Goal: Task Accomplishment & Management: Use online tool/utility

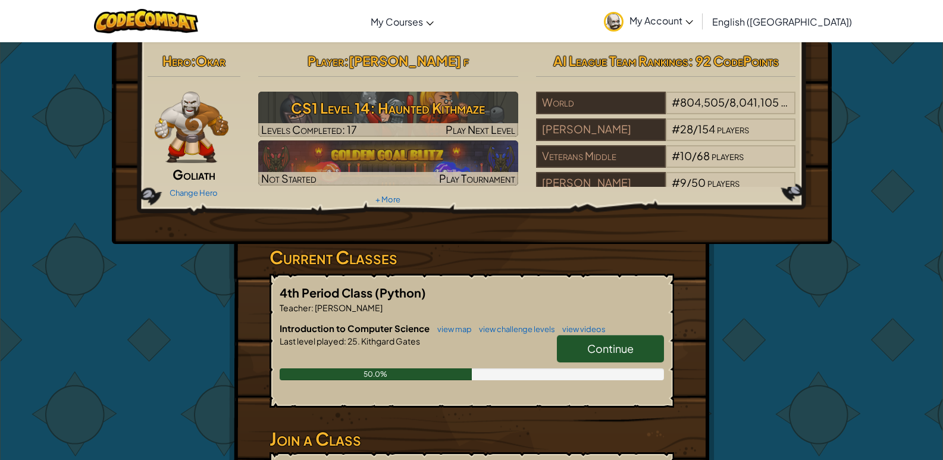
click at [638, 351] on link "Continue" at bounding box center [610, 348] width 107 height 27
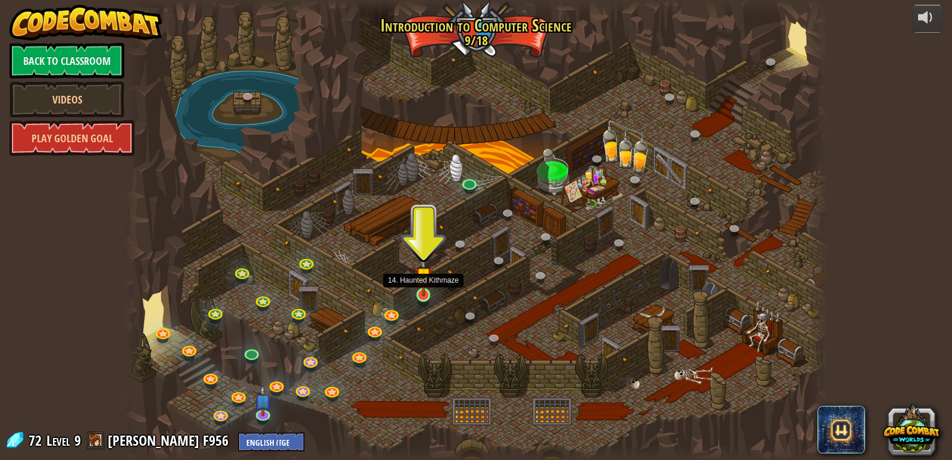
click at [419, 296] on div at bounding box center [423, 295] width 14 height 14
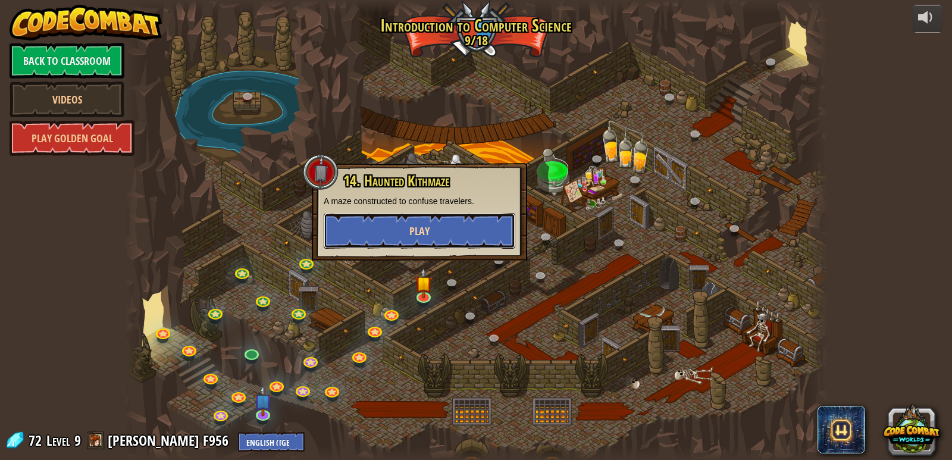
click at [433, 234] on button "Play" at bounding box center [420, 231] width 192 height 36
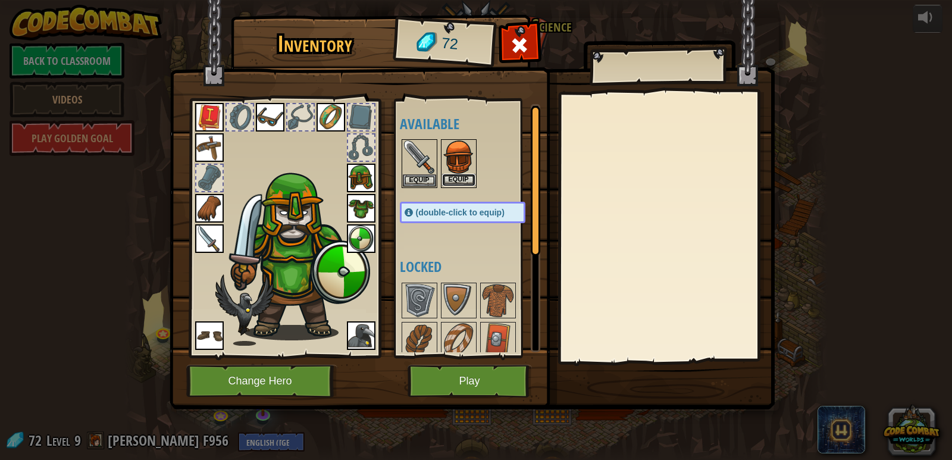
click at [466, 180] on button "Equip" at bounding box center [458, 180] width 33 height 12
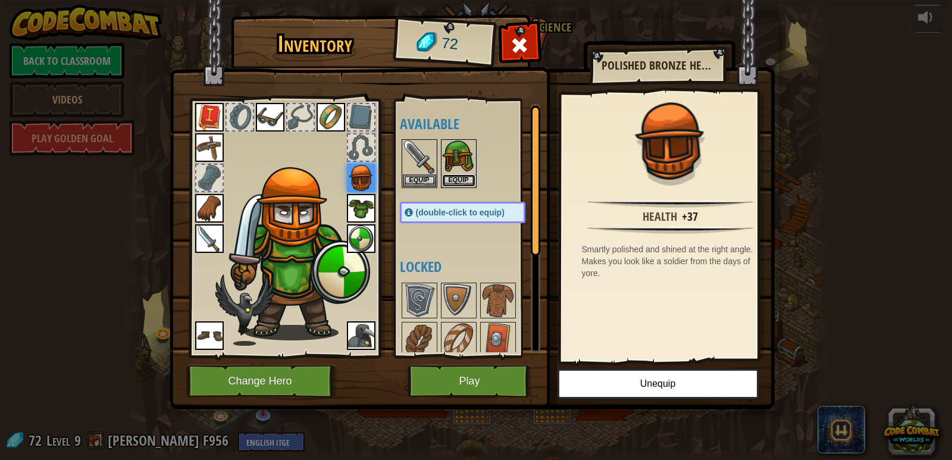
click at [466, 180] on button "Equip" at bounding box center [458, 180] width 33 height 12
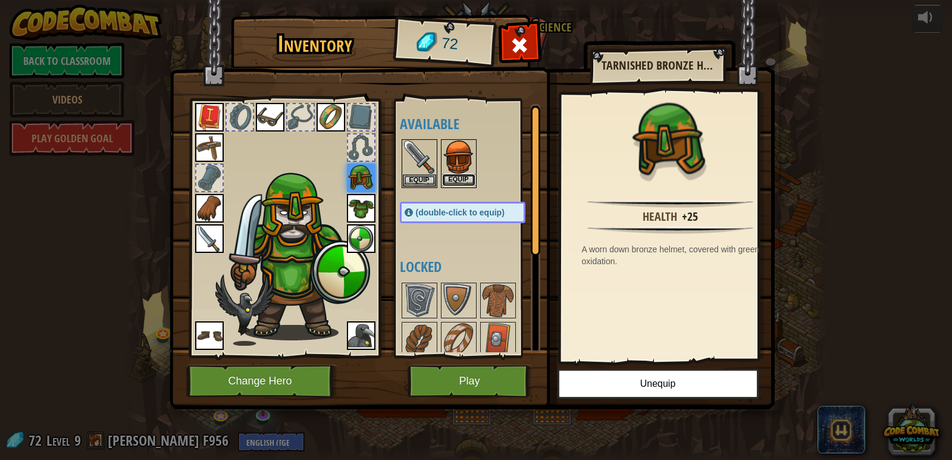
click at [466, 180] on button "Equip" at bounding box center [458, 180] width 33 height 12
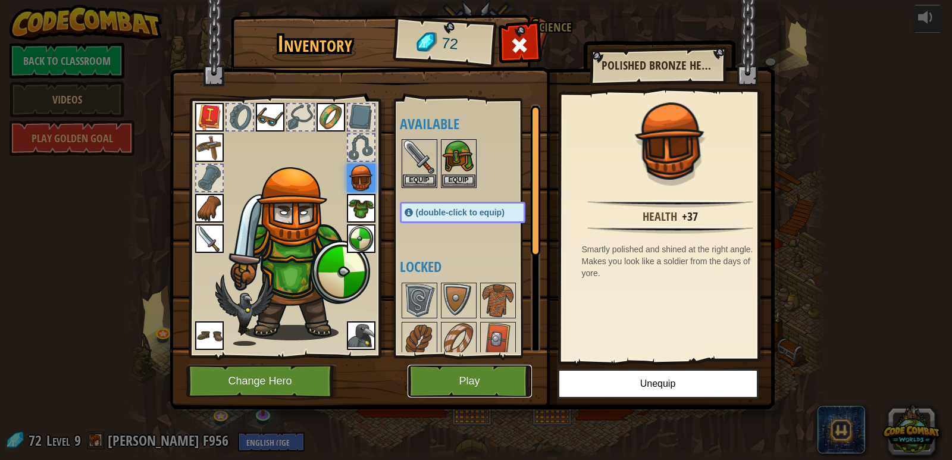
click at [479, 365] on button "Play" at bounding box center [469, 381] width 124 height 33
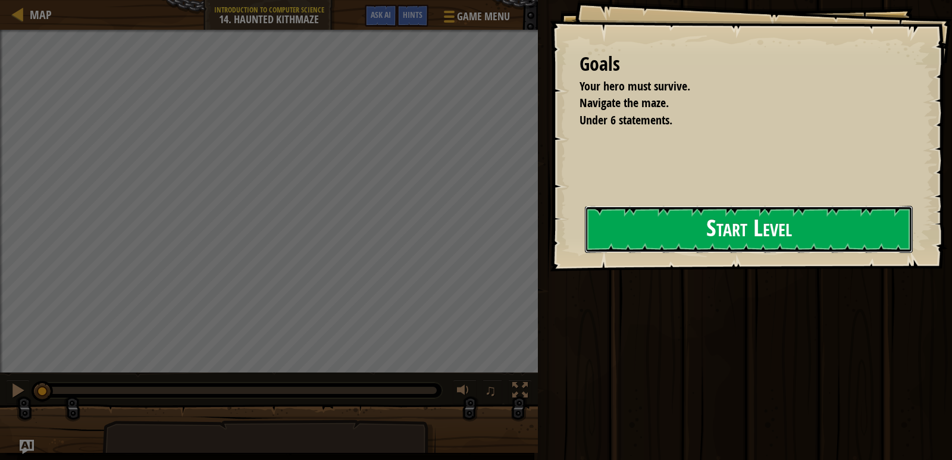
click at [605, 227] on button "Start Level" at bounding box center [749, 229] width 328 height 47
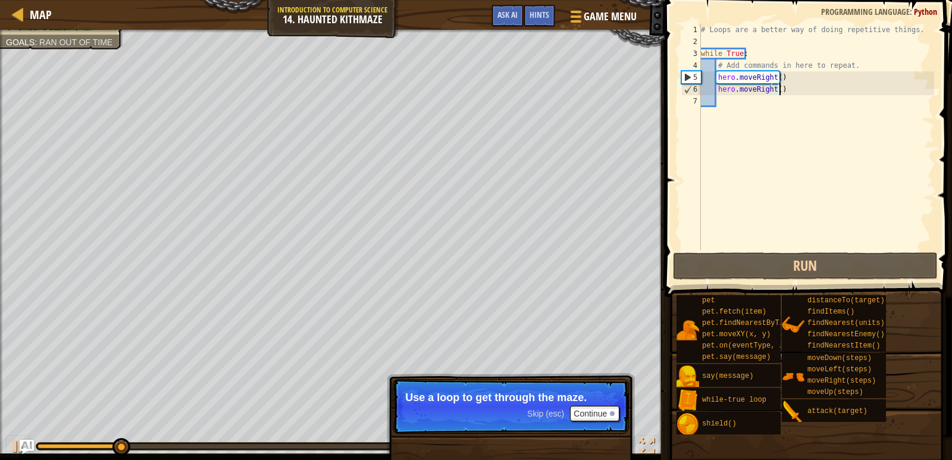
click at [779, 91] on div "# Loops are a better way of doing repetitive things. while True : # Add command…" at bounding box center [816, 149] width 236 height 250
type textarea "hero.moveRight()"
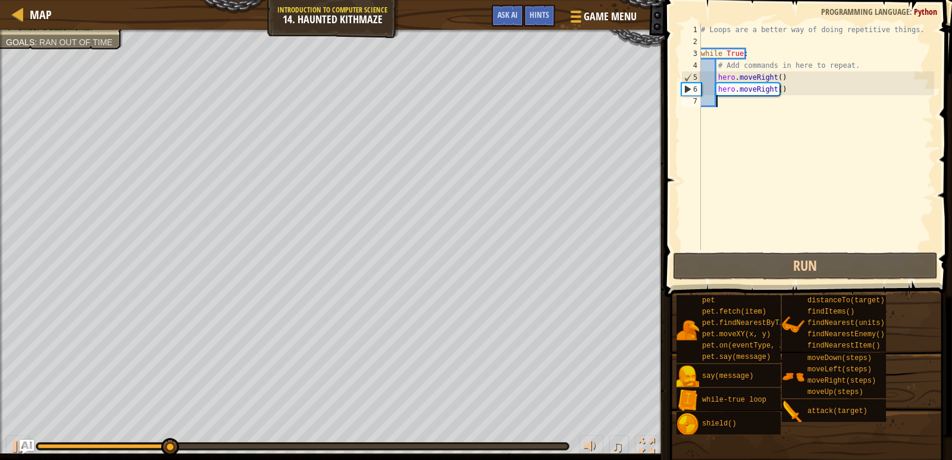
click at [721, 98] on div "# Loops are a better way of doing repetitive things. while True : # Add command…" at bounding box center [816, 149] width 236 height 250
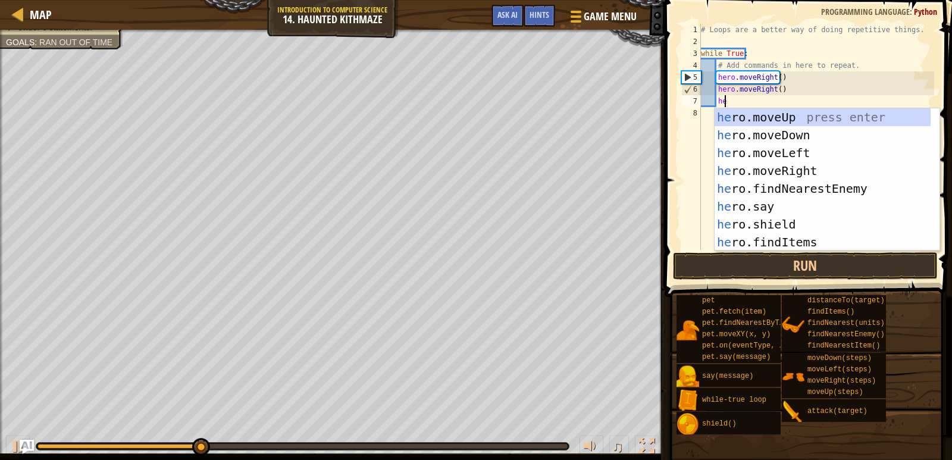
type textarea "her"
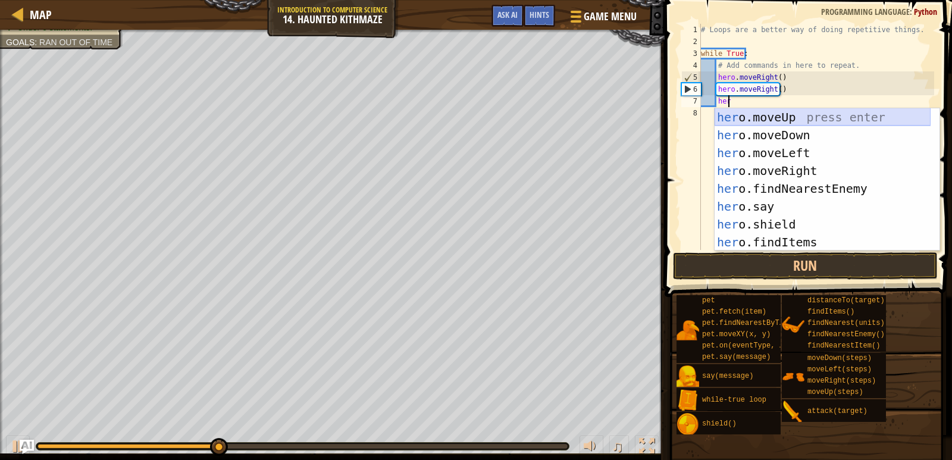
click at [776, 114] on div "her o.moveUp press enter her o.moveDown press enter her o.moveLeft press enter …" at bounding box center [822, 197] width 216 height 178
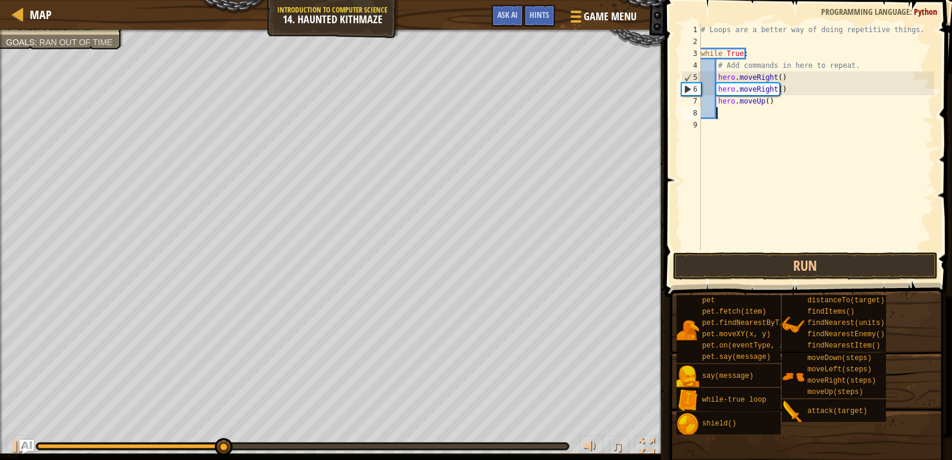
scroll to position [5, 1]
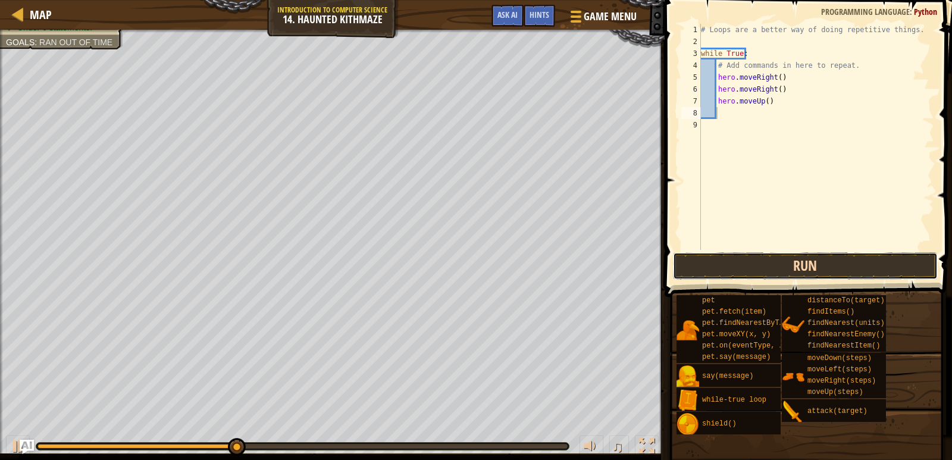
click at [771, 268] on button "Run" at bounding box center [805, 265] width 265 height 27
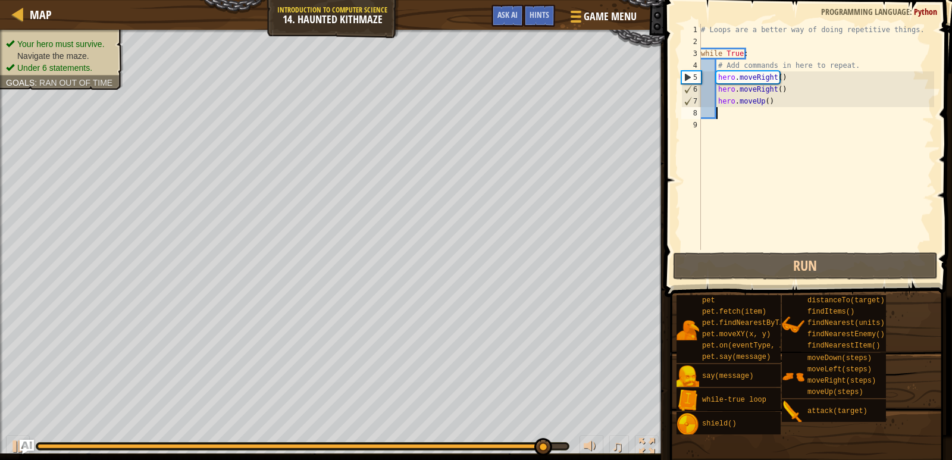
click at [49, 38] on ul "Your hero must survive. Navigate the maze. Under 6 statements." at bounding box center [61, 56] width 111 height 36
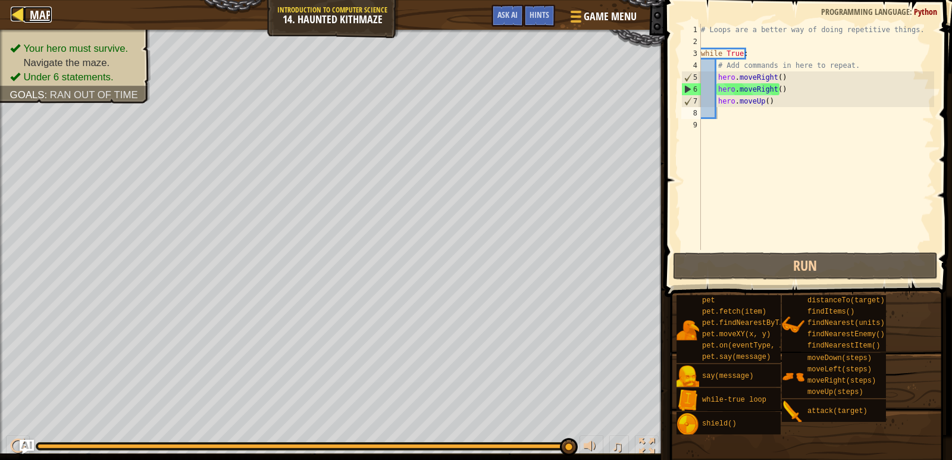
click at [24, 13] on div at bounding box center [18, 14] width 15 height 15
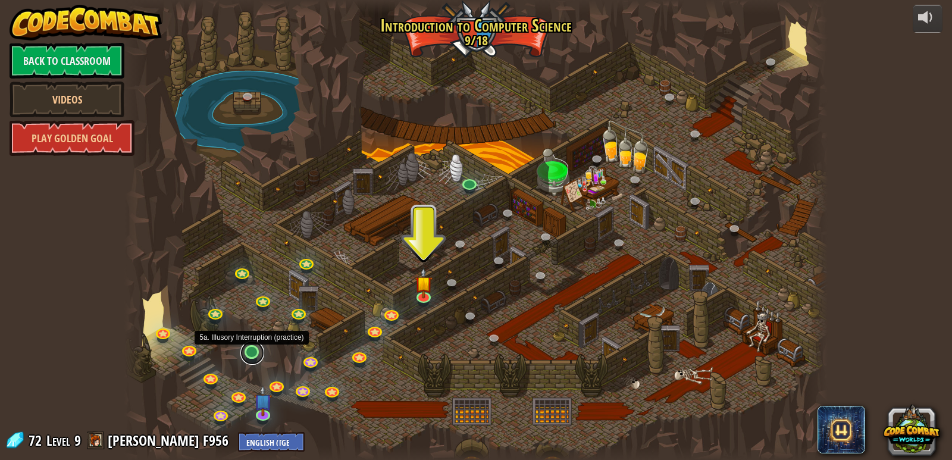
click at [241, 357] on link at bounding box center [252, 353] width 24 height 24
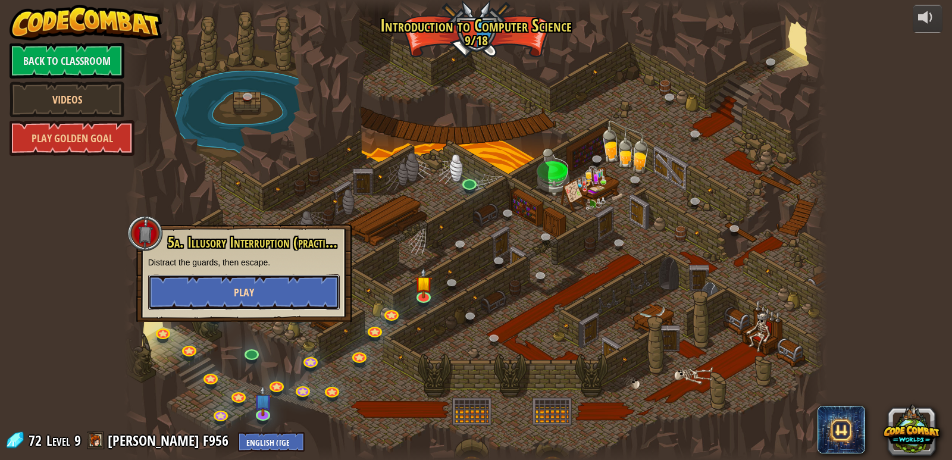
click at [318, 304] on button "Play" at bounding box center [244, 292] width 192 height 36
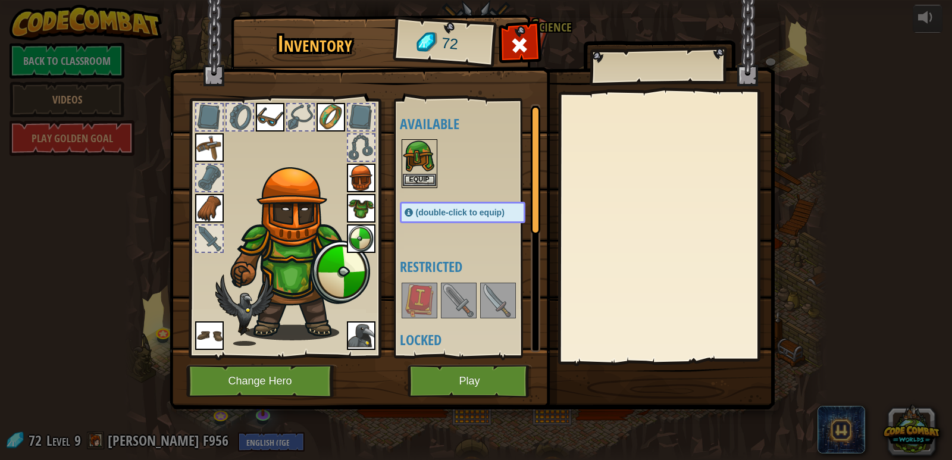
click at [401, 158] on div "Equip" at bounding box center [419, 163] width 36 height 49
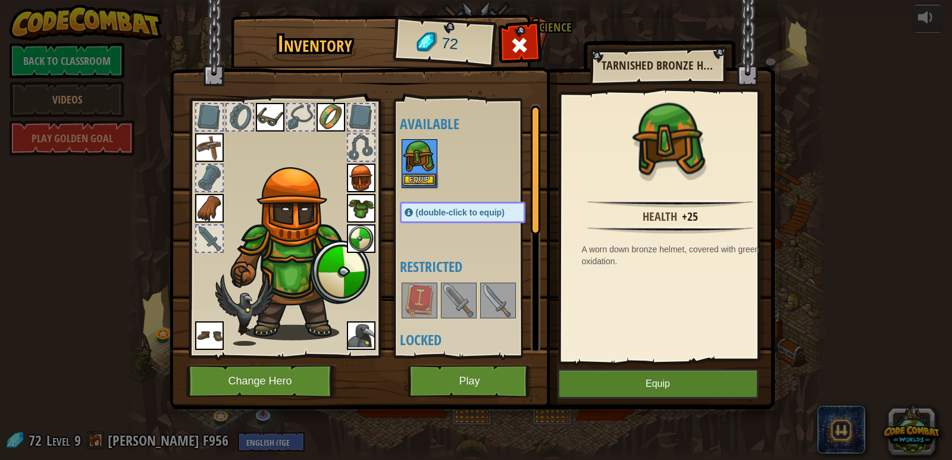
click at [401, 158] on div "Equip" at bounding box center [419, 163] width 36 height 49
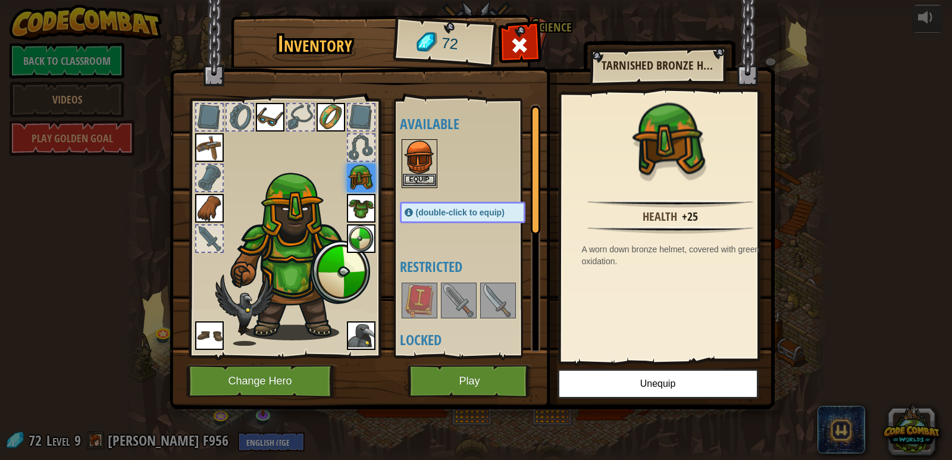
click at [419, 156] on img at bounding box center [419, 156] width 33 height 33
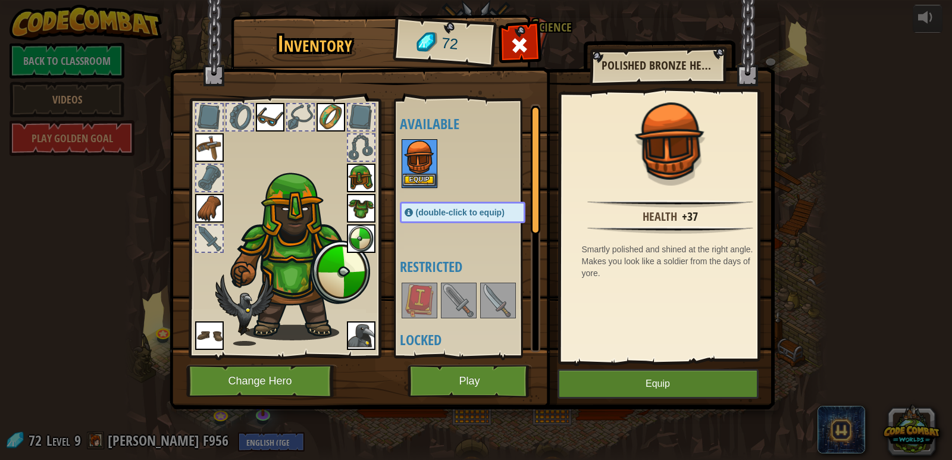
click at [419, 156] on img at bounding box center [419, 156] width 33 height 33
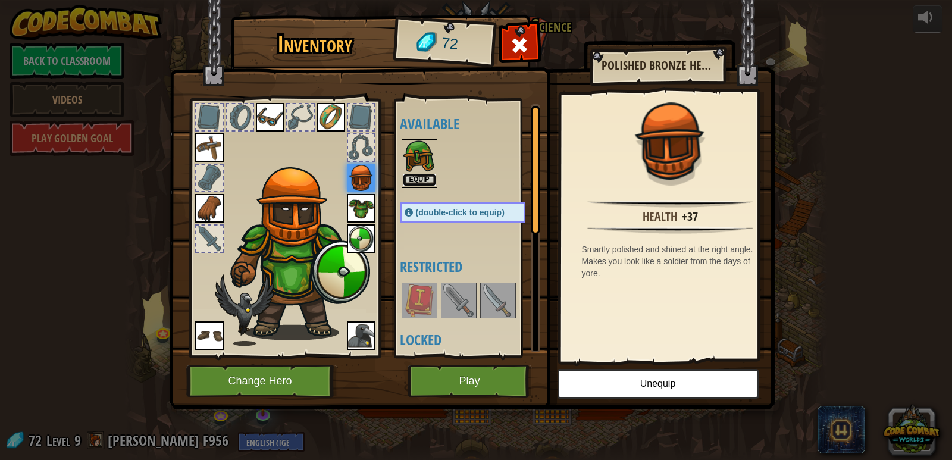
click at [421, 178] on button "Equip" at bounding box center [419, 180] width 33 height 12
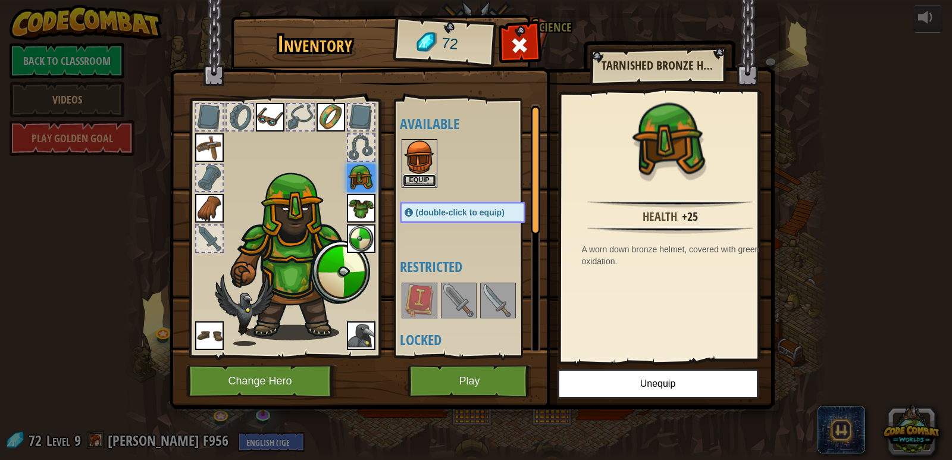
click at [421, 178] on button "Equip" at bounding box center [419, 180] width 33 height 12
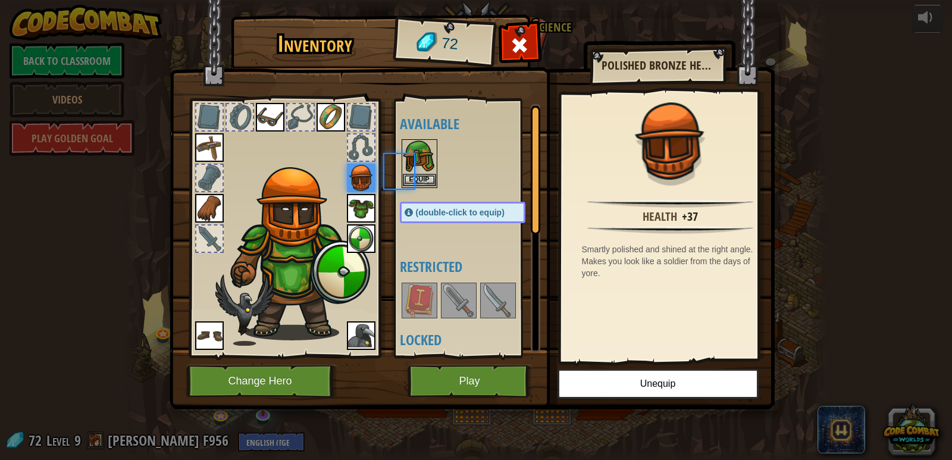
click at [421, 1] on body "powered by Back to Classroom Videos Play Golden Goal 25. Kithgard Gates (Locked…" at bounding box center [476, 0] width 952 height 1
click at [421, 178] on button "Equip" at bounding box center [419, 180] width 33 height 12
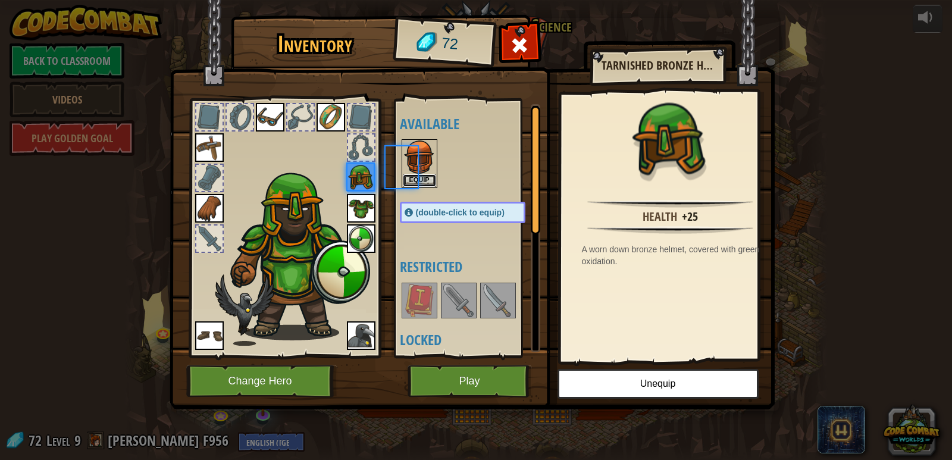
click at [421, 178] on button "Equip" at bounding box center [419, 180] width 33 height 12
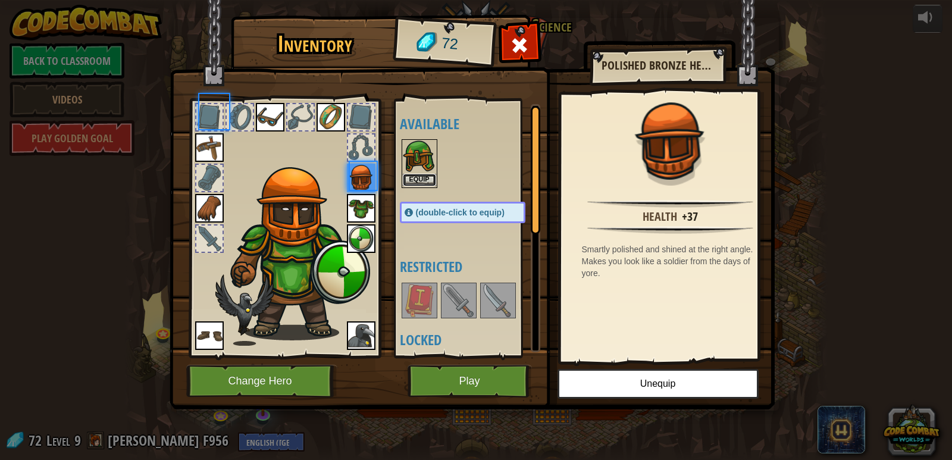
click at [422, 178] on button "Equip" at bounding box center [419, 180] width 33 height 12
click at [0, 0] on button "Equip" at bounding box center [0, 0] width 0 height 0
click at [422, 178] on button "Equip" at bounding box center [419, 180] width 33 height 12
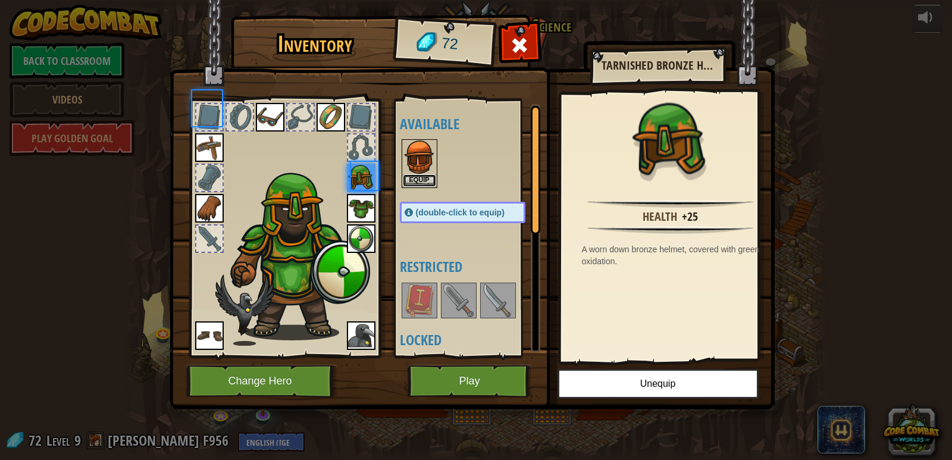
click at [422, 178] on button "Equip" at bounding box center [419, 180] width 33 height 12
click at [422, 1] on body "powered by Back to Classroom Videos Play Golden Goal 25. Kithgard Gates (Locked…" at bounding box center [476, 0] width 952 height 1
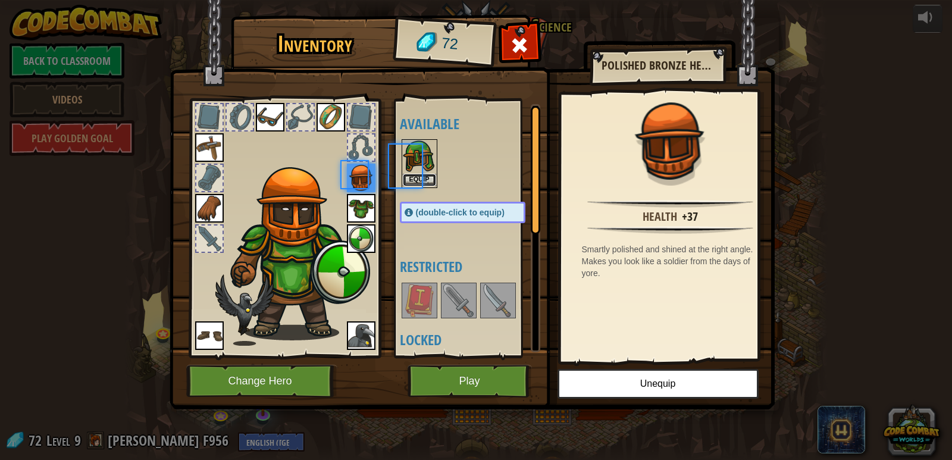
click at [422, 178] on button "Equip" at bounding box center [419, 180] width 33 height 12
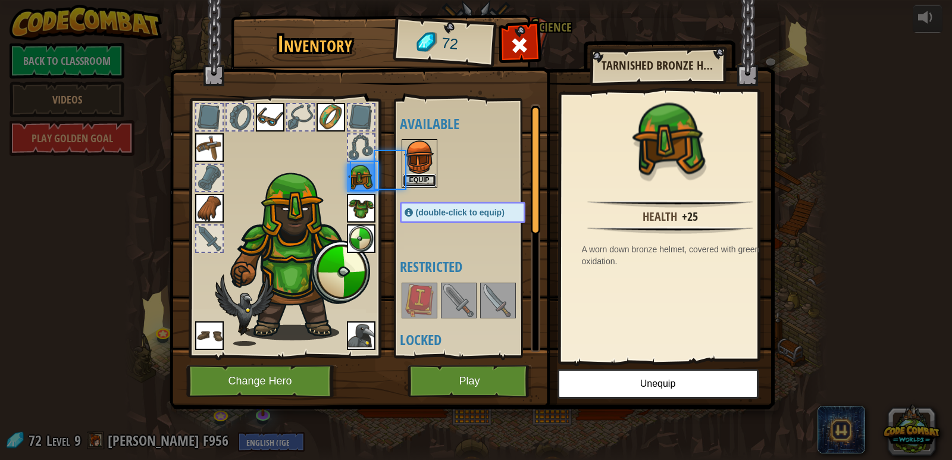
click at [422, 178] on button "Equip" at bounding box center [419, 180] width 33 height 12
click at [0, 0] on button "Equip" at bounding box center [0, 0] width 0 height 0
click at [422, 178] on button "Equip" at bounding box center [419, 180] width 33 height 12
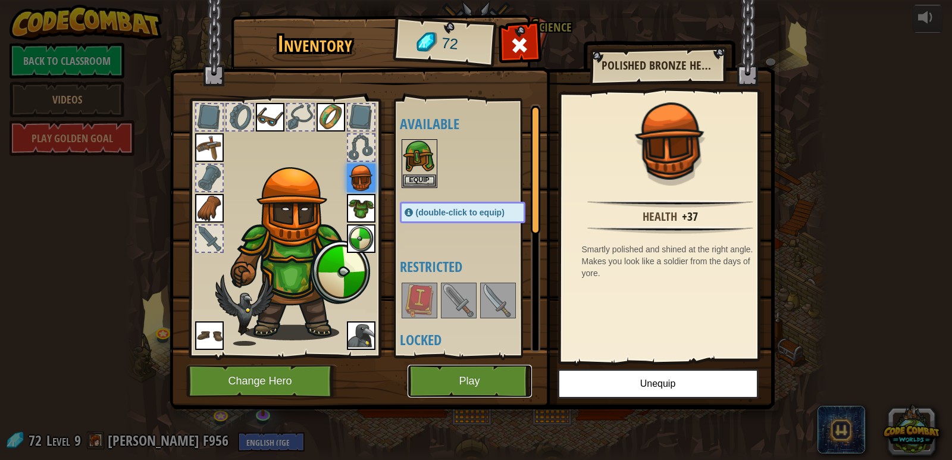
click at [459, 387] on button "Play" at bounding box center [469, 381] width 124 height 33
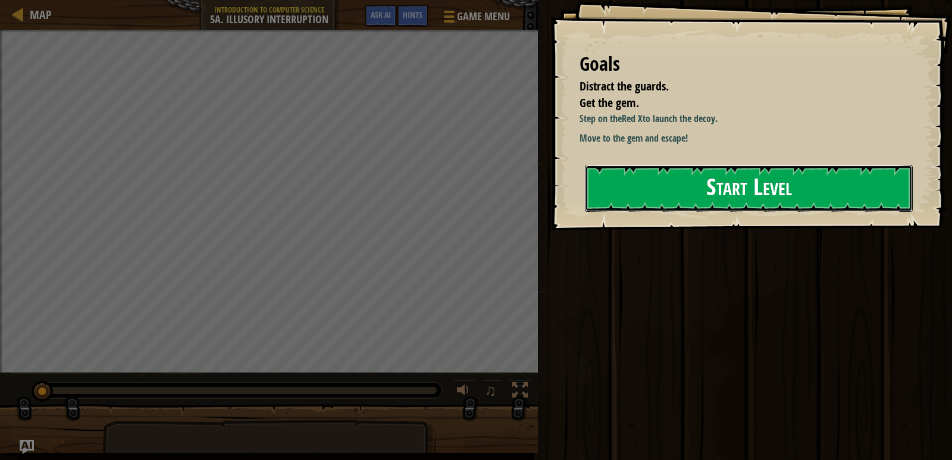
click at [715, 197] on button "Start Level" at bounding box center [749, 188] width 328 height 47
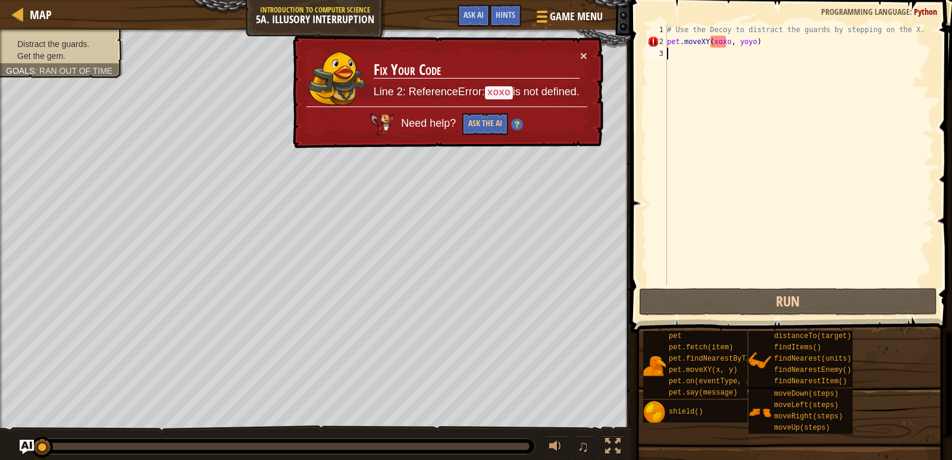
click at [724, 41] on div "# Use the Decoy to distract the guards by stepping on the X. pet . moveXY ( xox…" at bounding box center [798, 166] width 269 height 285
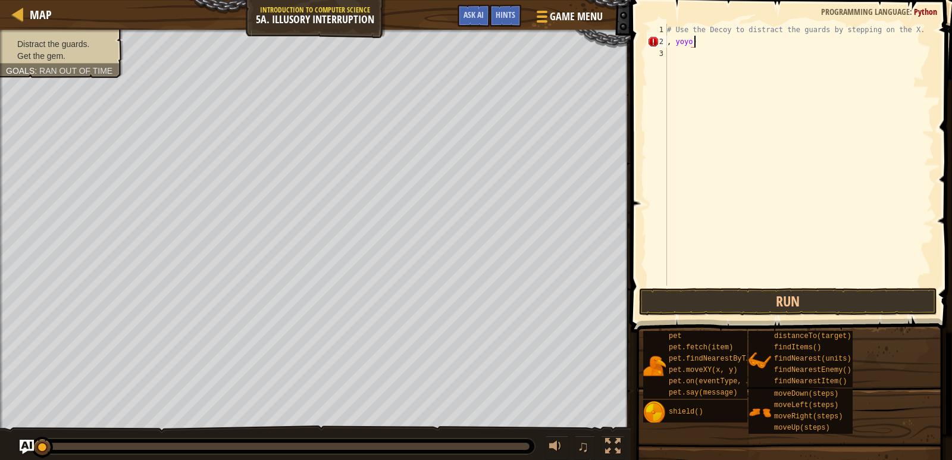
click at [726, 45] on div "# Use the Decoy to distract the guards by stepping on the X. , yoyo )" at bounding box center [798, 166] width 269 height 285
type textarea ","
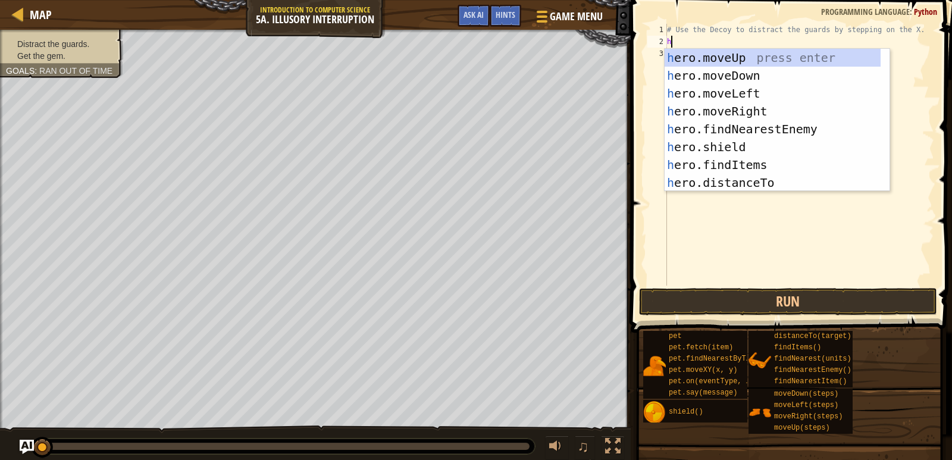
scroll to position [5, 0]
type textarea "her"
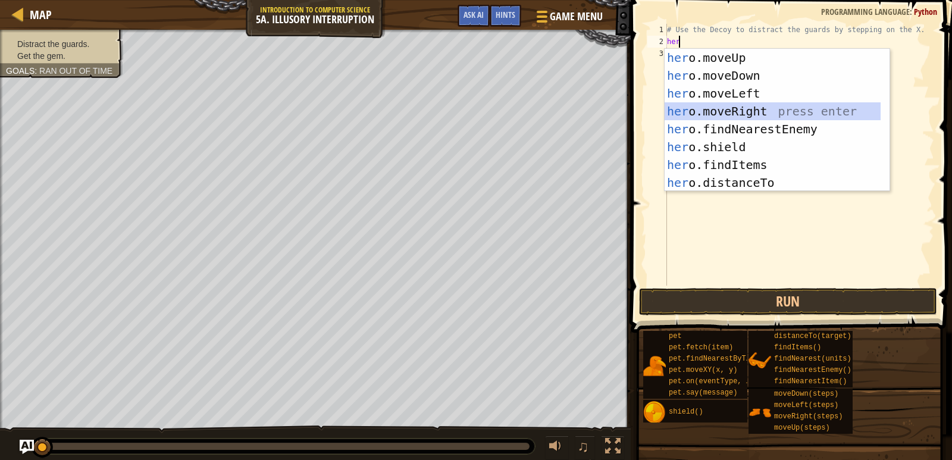
click at [744, 110] on div "her o.moveUp press enter her o.moveDown press enter her o.moveLeft press enter …" at bounding box center [772, 138] width 216 height 178
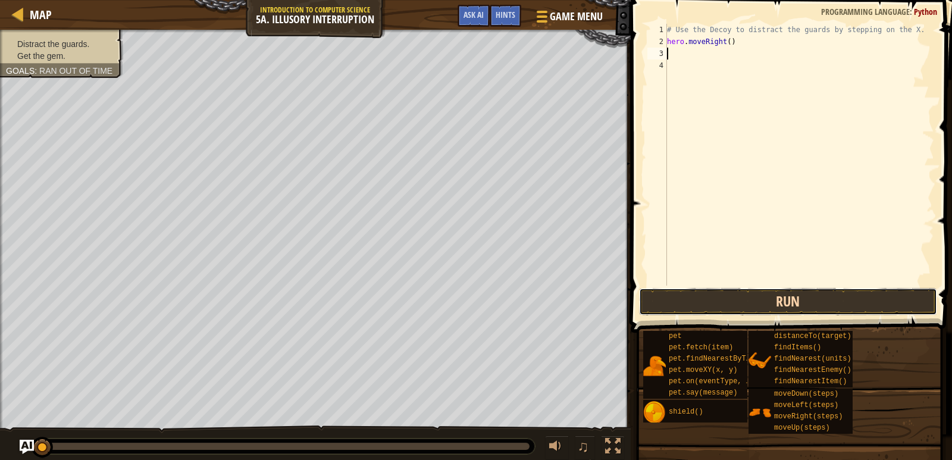
click at [714, 308] on button "Run" at bounding box center [788, 301] width 298 height 27
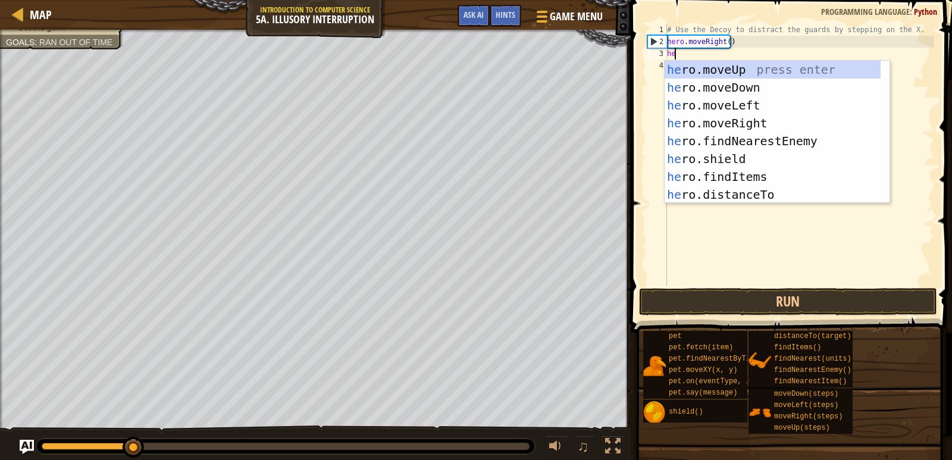
type textarea "her"
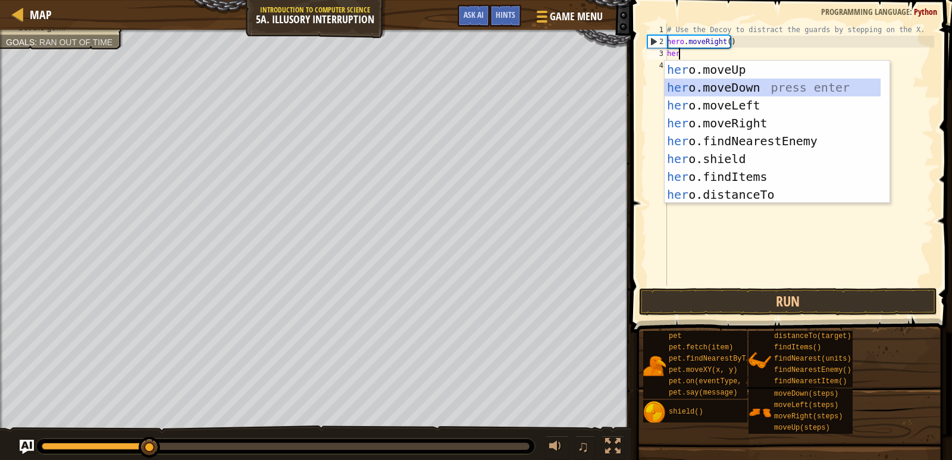
click at [692, 79] on div "her o.moveUp press enter her o.moveDown press enter her o.moveLeft press enter …" at bounding box center [772, 150] width 216 height 178
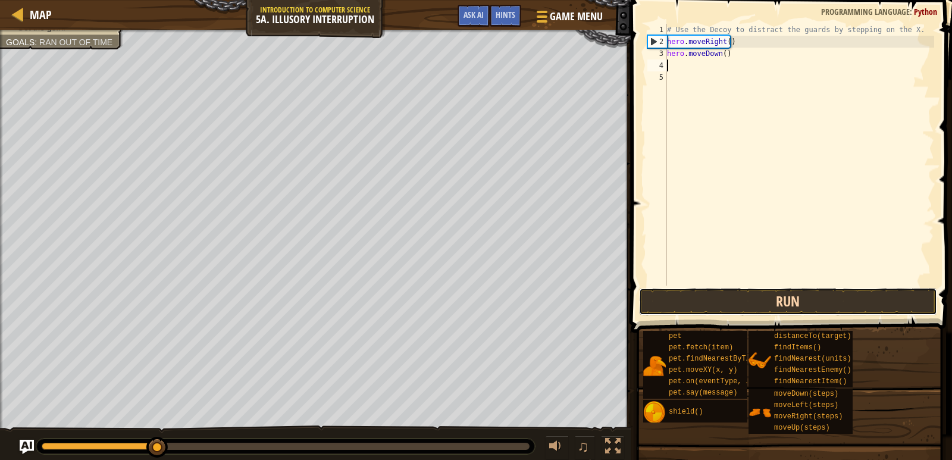
click at [719, 297] on button "Run" at bounding box center [788, 301] width 298 height 27
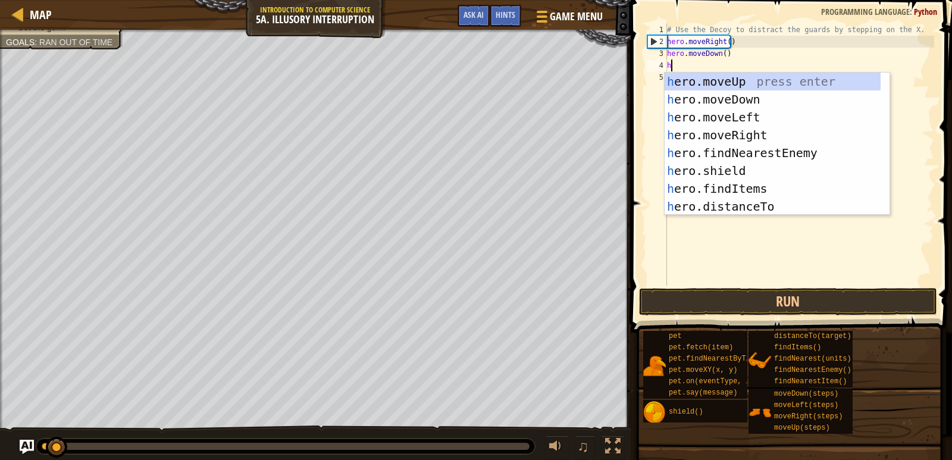
type textarea "her"
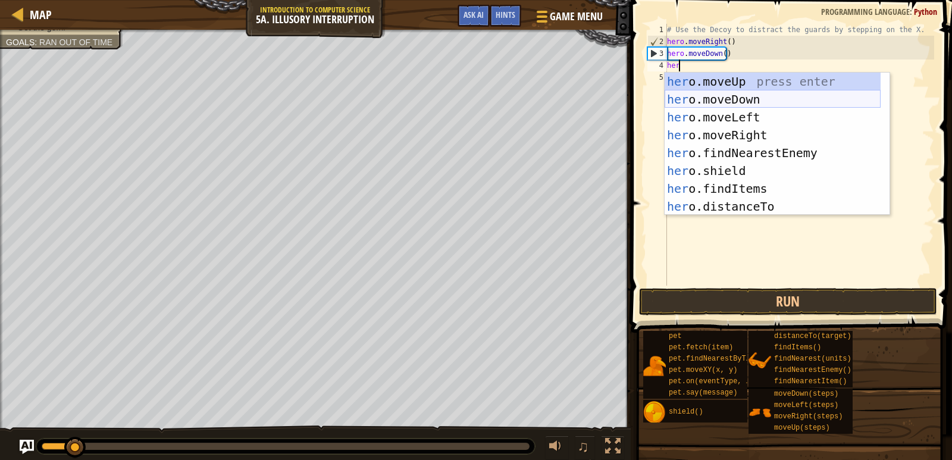
click at [718, 104] on div "her o.moveUp press enter her o.moveDown press enter her o.moveLeft press enter …" at bounding box center [772, 162] width 216 height 178
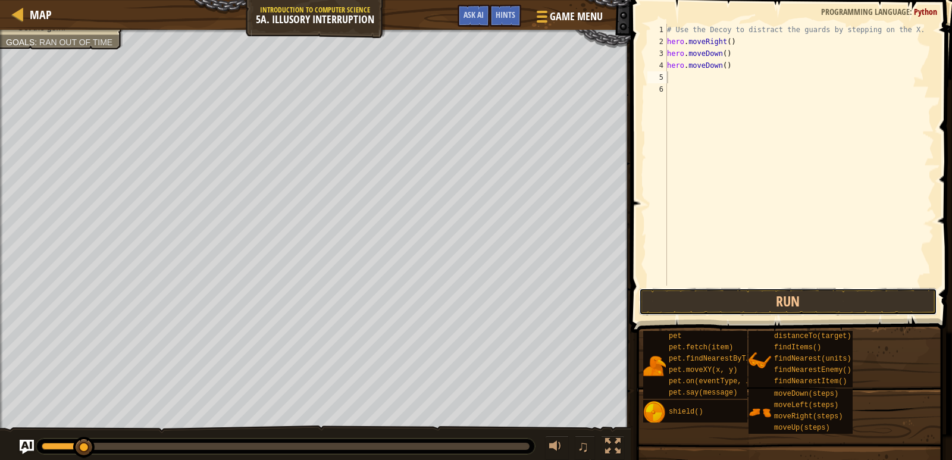
drag, startPoint x: 681, startPoint y: 290, endPoint x: 677, endPoint y: 284, distance: 7.3
click at [680, 290] on button "Run" at bounding box center [788, 301] width 298 height 27
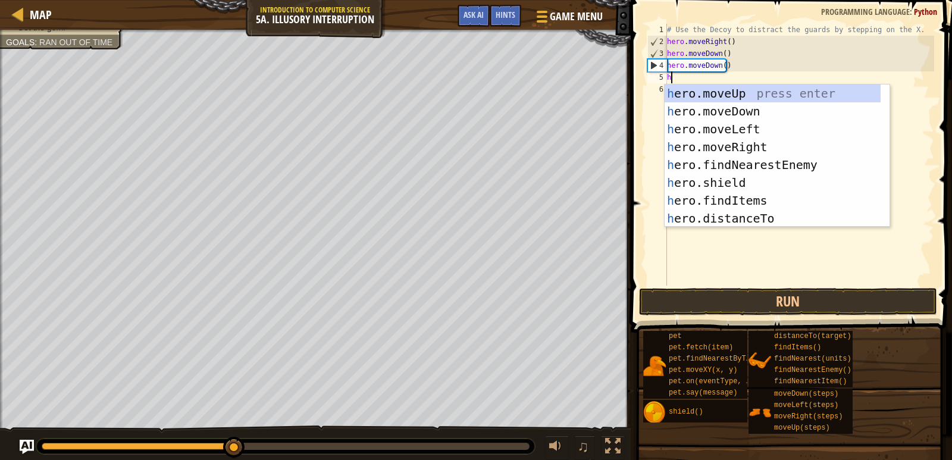
type textarea "her"
click at [749, 143] on div "her o.moveUp press enter her o.moveDown press enter her o.moveLeft press enter …" at bounding box center [772, 173] width 216 height 178
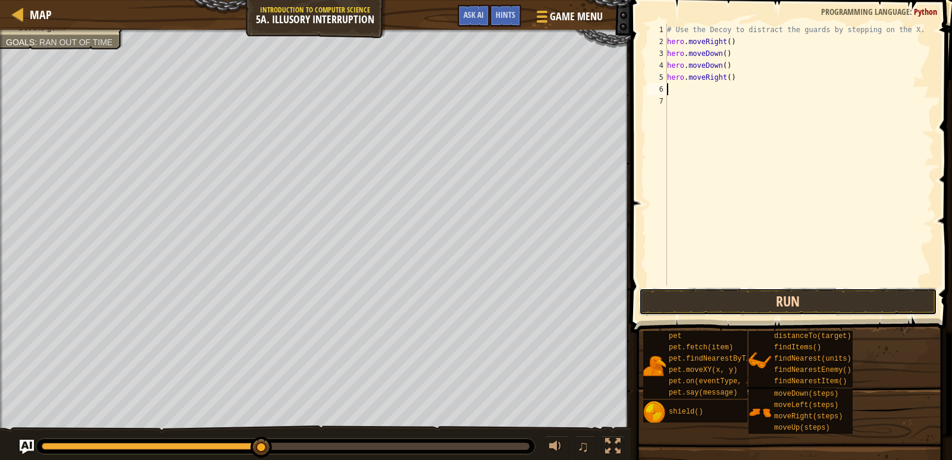
click at [775, 293] on button "Run" at bounding box center [788, 301] width 298 height 27
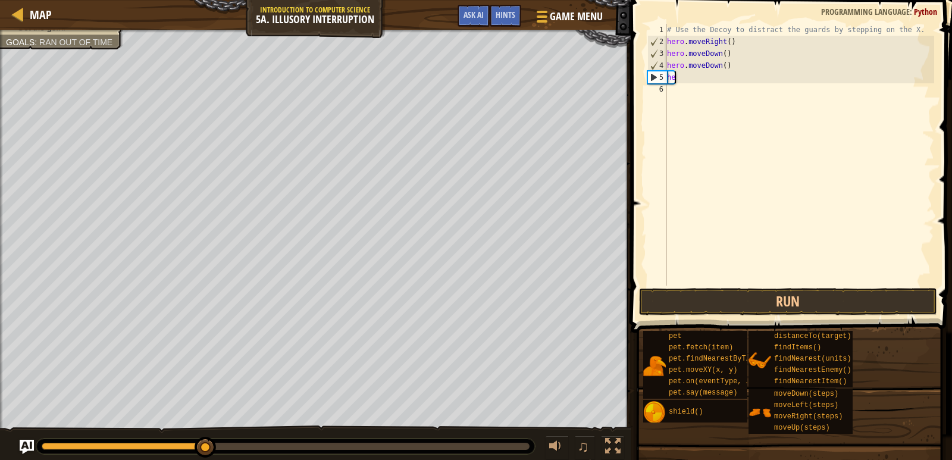
type textarea "h"
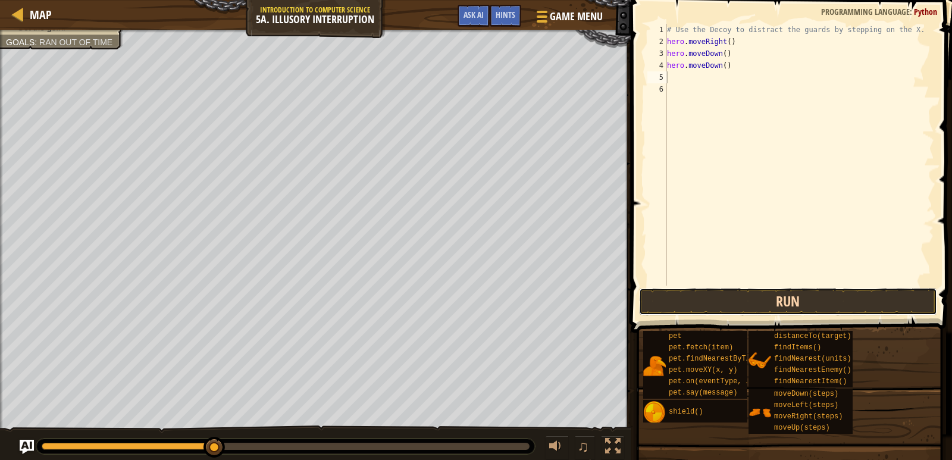
click at [724, 294] on button "Run" at bounding box center [788, 301] width 298 height 27
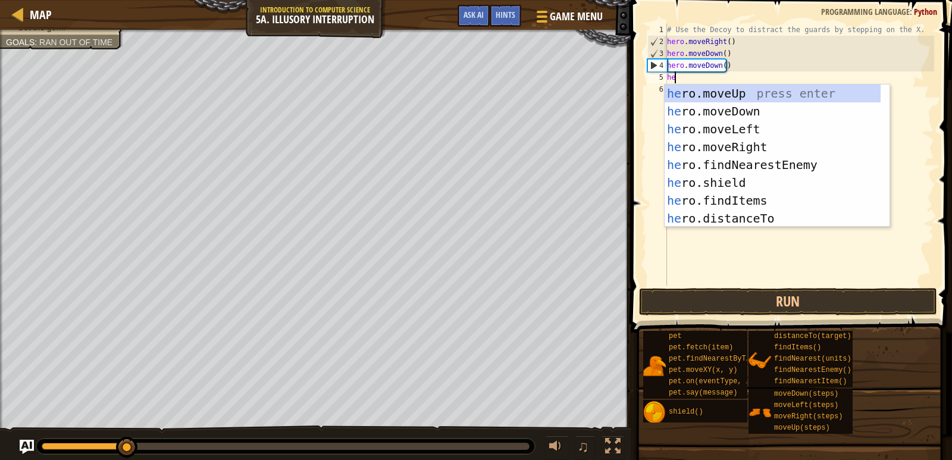
type textarea "her"
click at [737, 97] on div "her o.moveUp press enter her o.moveDown press enter her o.moveLeft press enter …" at bounding box center [772, 173] width 216 height 178
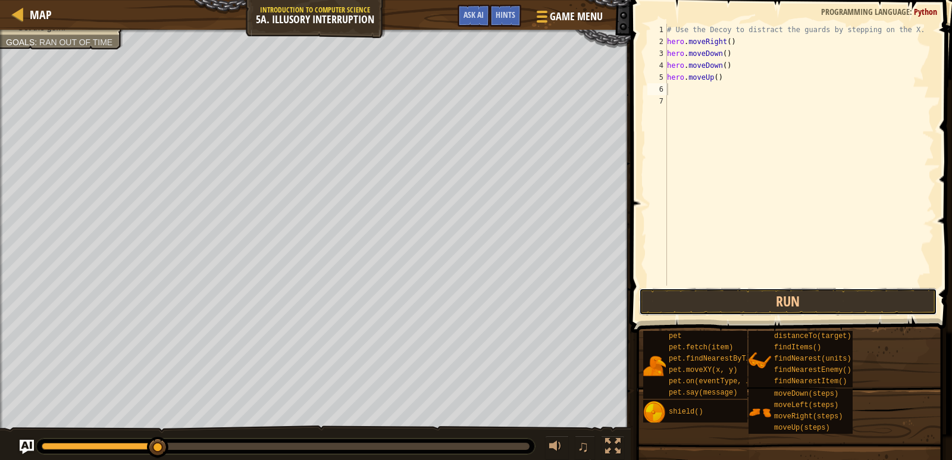
drag, startPoint x: 727, startPoint y: 296, endPoint x: 719, endPoint y: 268, distance: 29.2
click at [721, 292] on button "Run" at bounding box center [788, 301] width 298 height 27
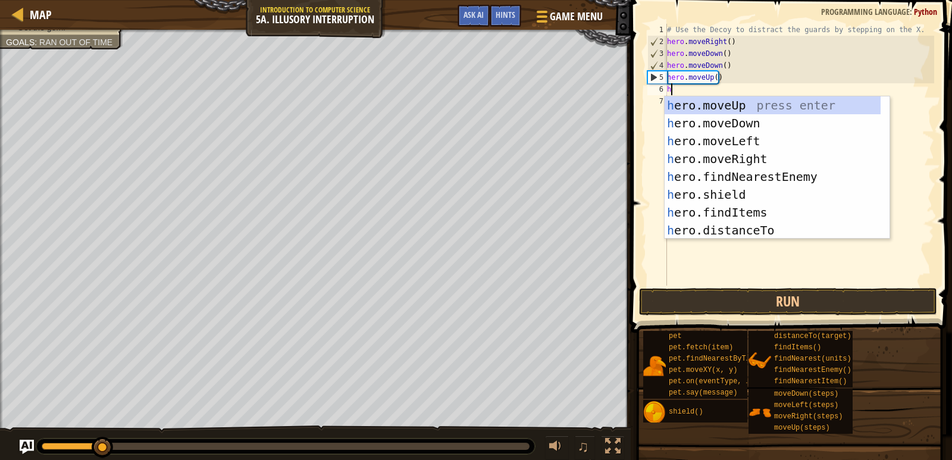
type textarea "her"
click at [702, 104] on div "her o.moveUp press enter her o.moveDown press enter her o.moveLeft press enter …" at bounding box center [772, 185] width 216 height 178
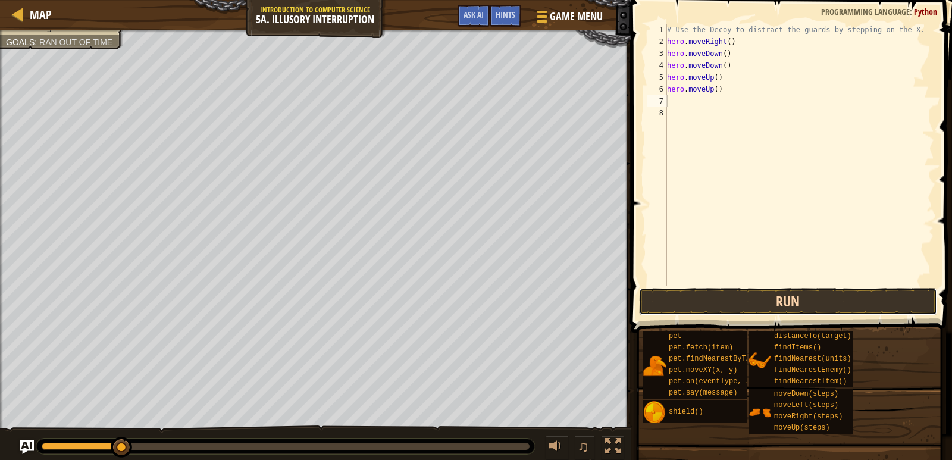
click at [708, 299] on button "Run" at bounding box center [788, 301] width 298 height 27
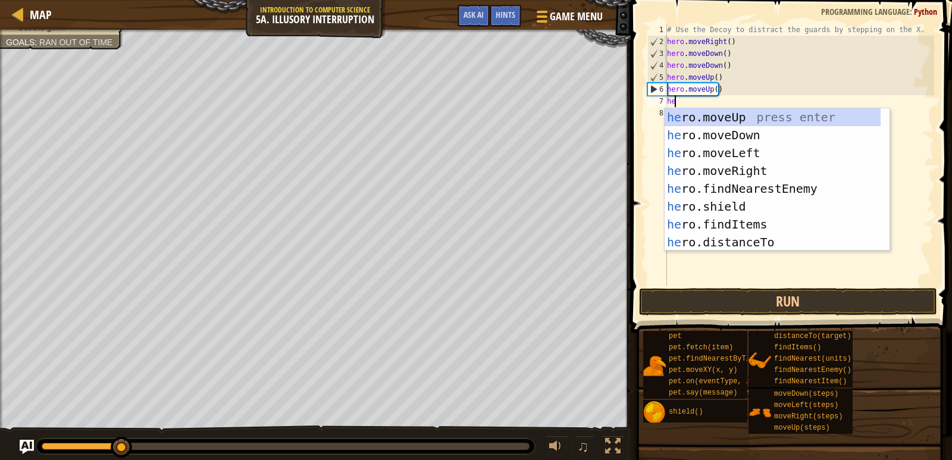
type textarea "her"
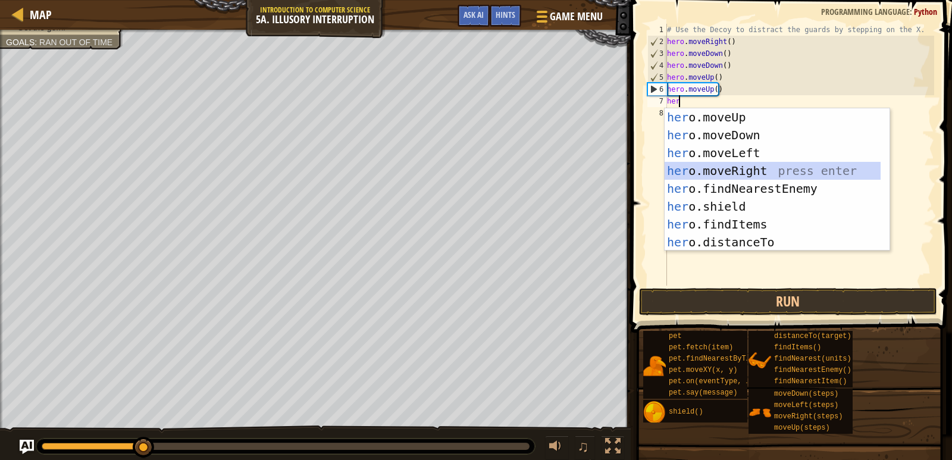
click at [772, 170] on div "her o.moveUp press enter her o.moveDown press enter her o.moveLeft press enter …" at bounding box center [772, 197] width 216 height 178
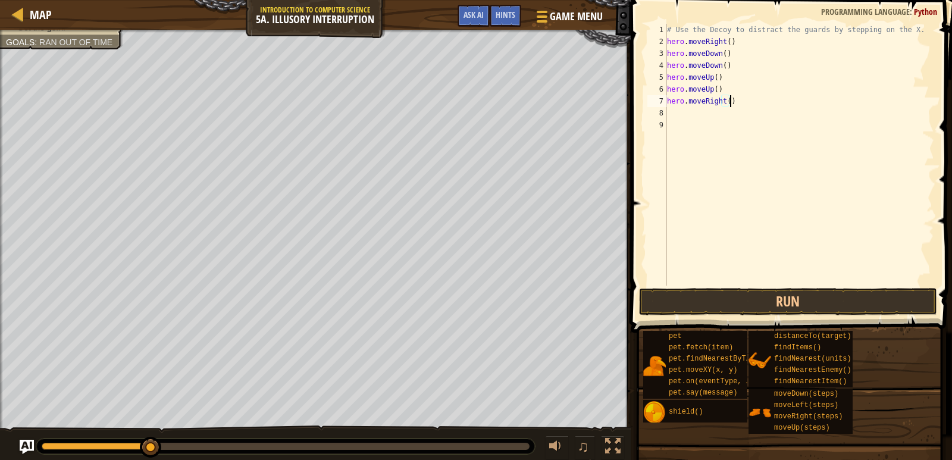
click at [736, 105] on div "# Use the Decoy to distract the guards by stepping on the X. hero . moveRight (…" at bounding box center [798, 166] width 269 height 285
click at [841, 308] on button "Run" at bounding box center [788, 301] width 298 height 27
type textarea "hero.moveRight(3)"
click at [798, 288] on button "Run" at bounding box center [788, 301] width 298 height 27
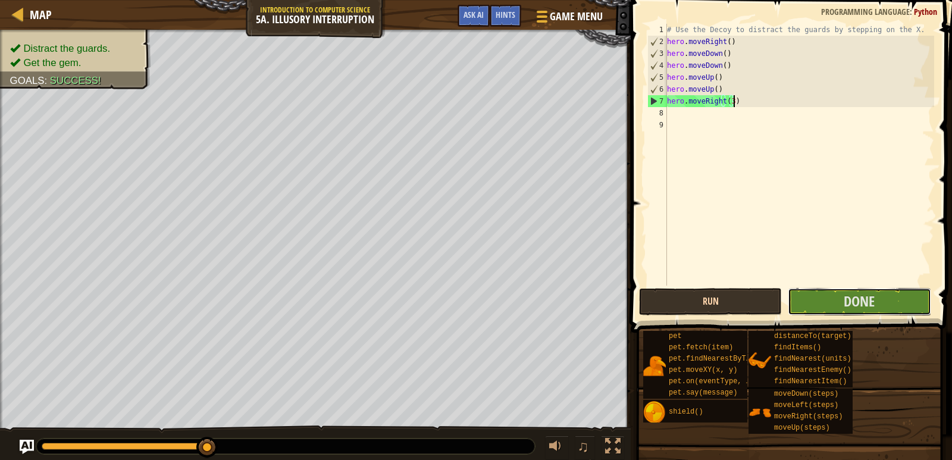
click at [798, 288] on button "Done" at bounding box center [858, 301] width 143 height 27
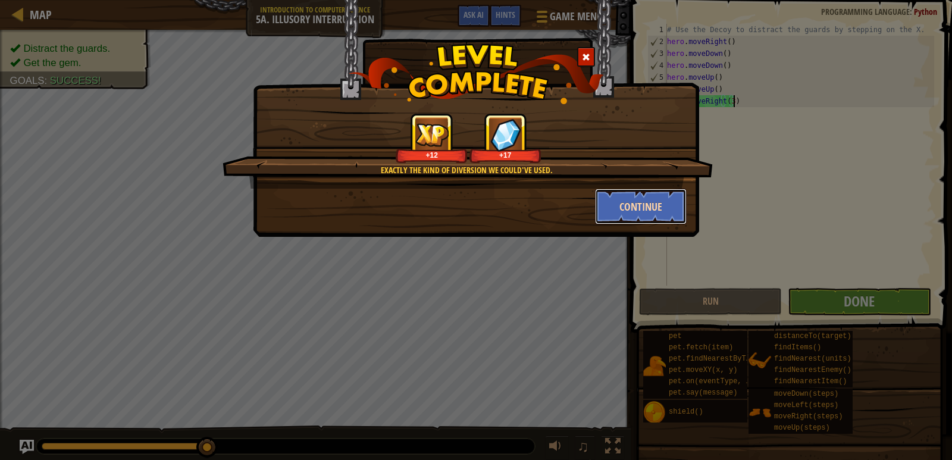
click at [627, 209] on button "Continue" at bounding box center [641, 207] width 92 height 36
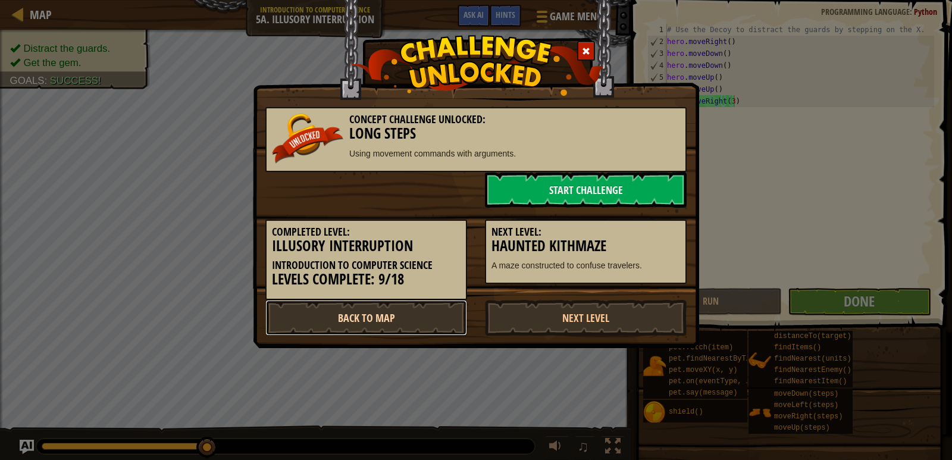
click at [343, 310] on link "Back to Map" at bounding box center [366, 318] width 202 height 36
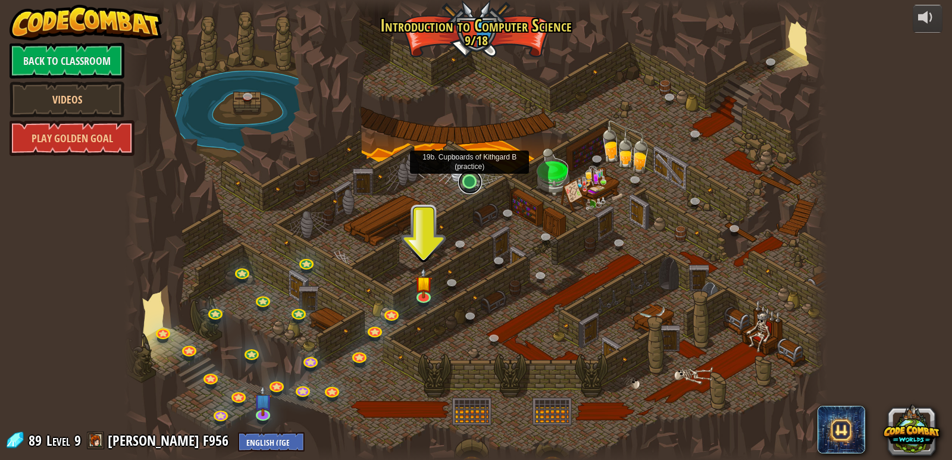
click at [462, 180] on link at bounding box center [470, 182] width 24 height 24
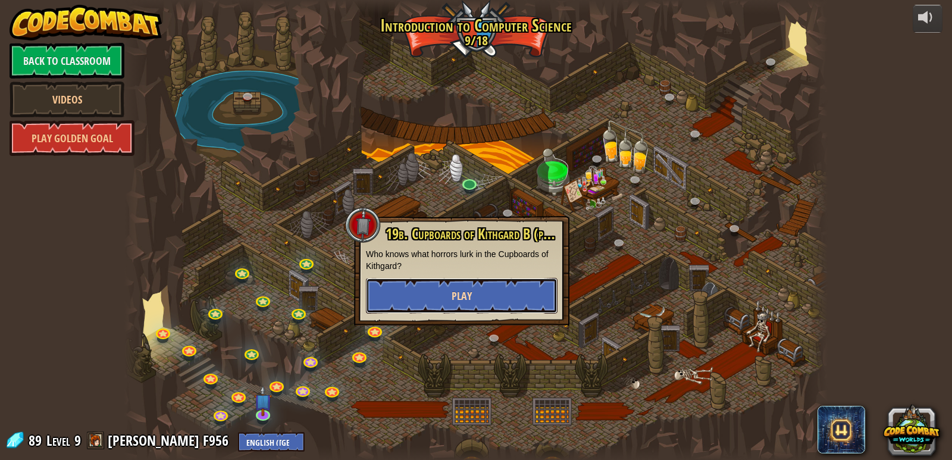
click at [472, 297] on button "Play" at bounding box center [462, 296] width 192 height 36
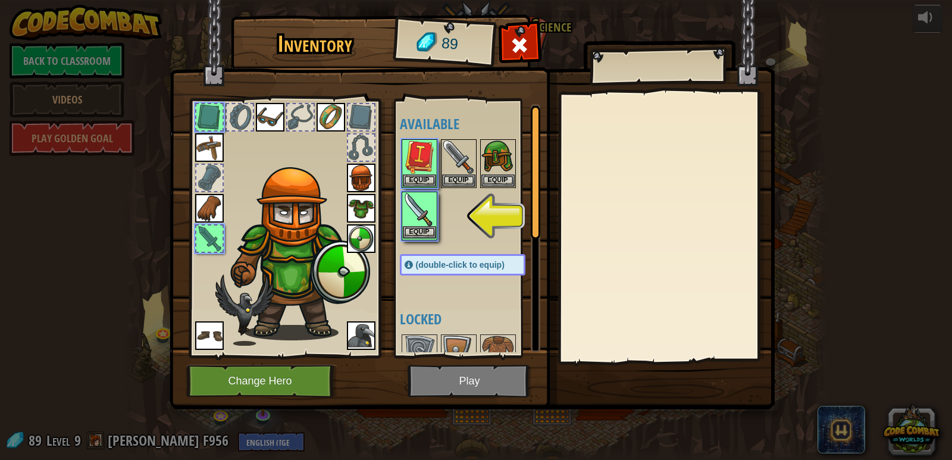
click at [411, 225] on img at bounding box center [419, 209] width 33 height 33
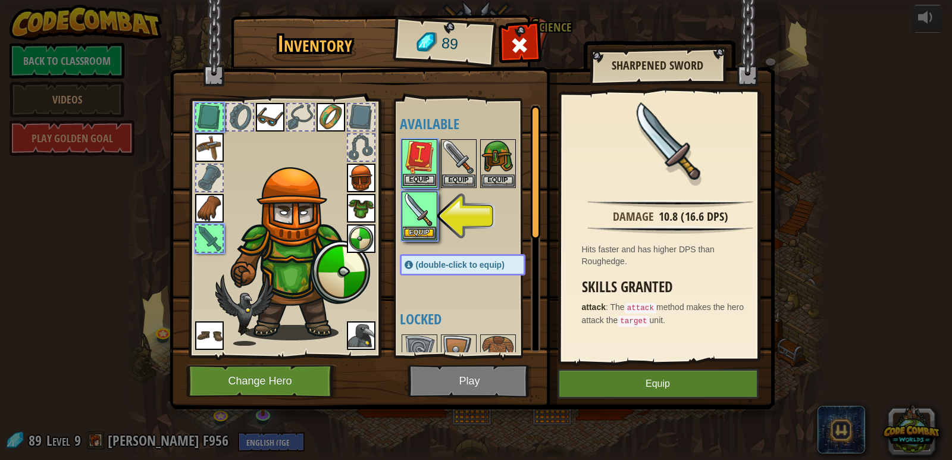
click at [415, 163] on img at bounding box center [419, 156] width 33 height 33
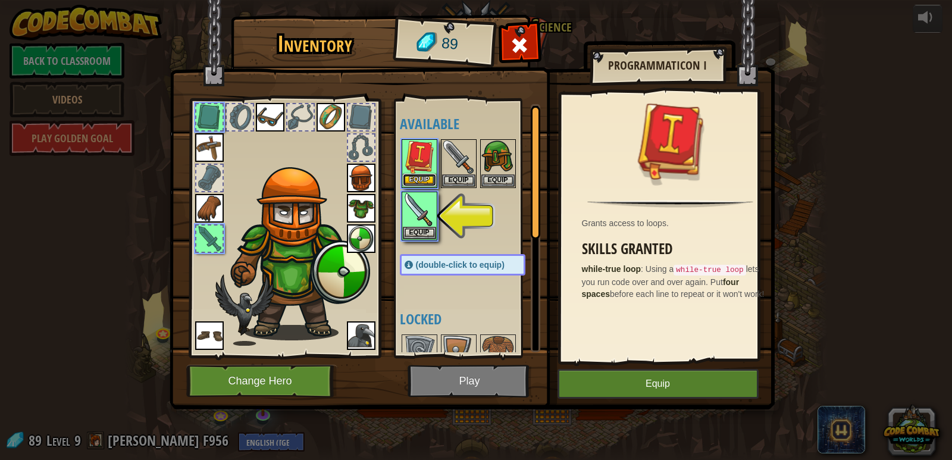
click at [420, 177] on button "Equip" at bounding box center [419, 180] width 33 height 12
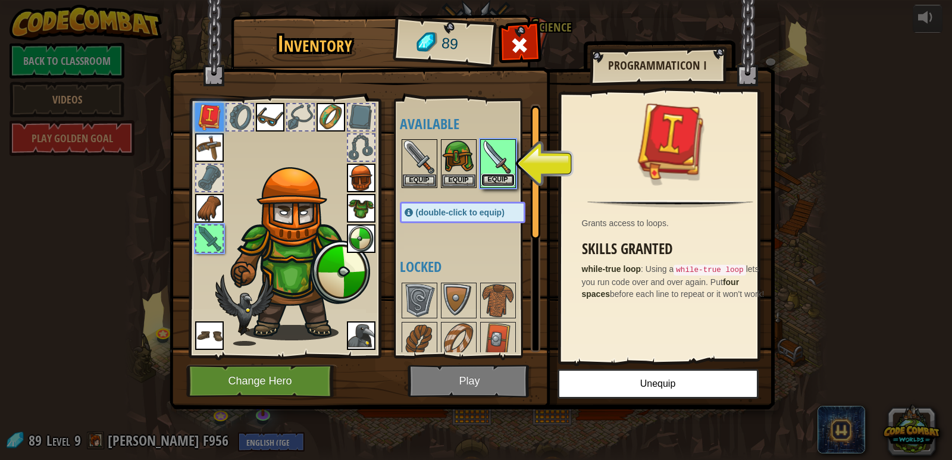
click at [500, 178] on button "Equip" at bounding box center [497, 180] width 33 height 12
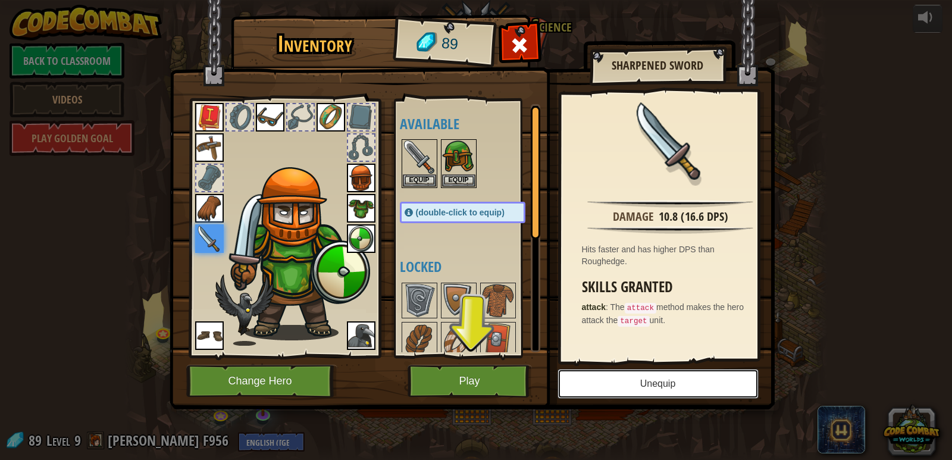
click at [610, 378] on button "Unequip" at bounding box center [657, 384] width 201 height 30
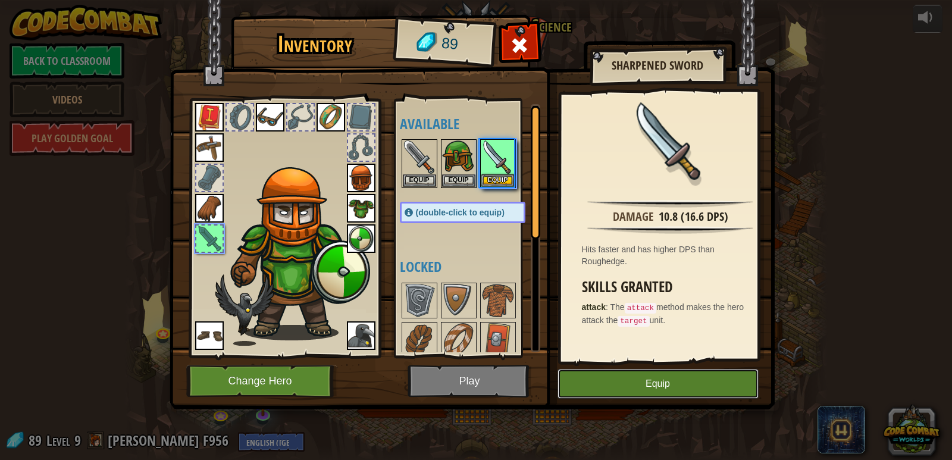
click at [610, 378] on button "Equip" at bounding box center [657, 384] width 201 height 30
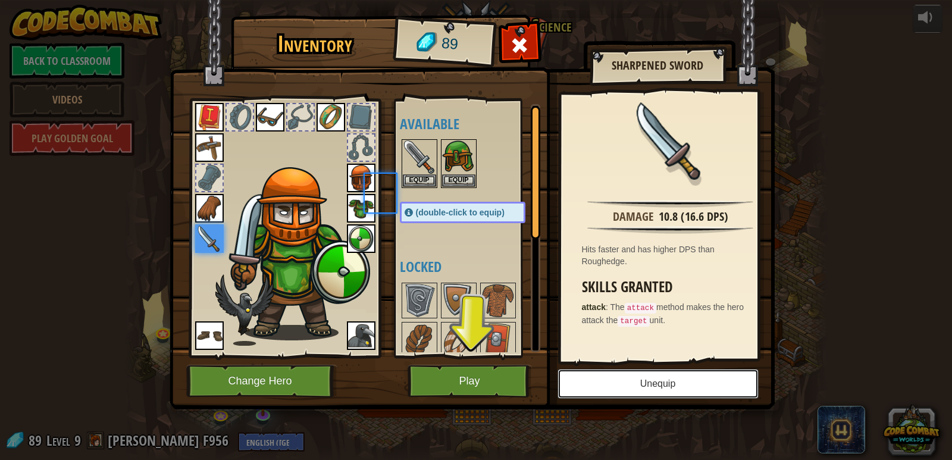
click at [610, 378] on button "Unequip" at bounding box center [657, 384] width 201 height 30
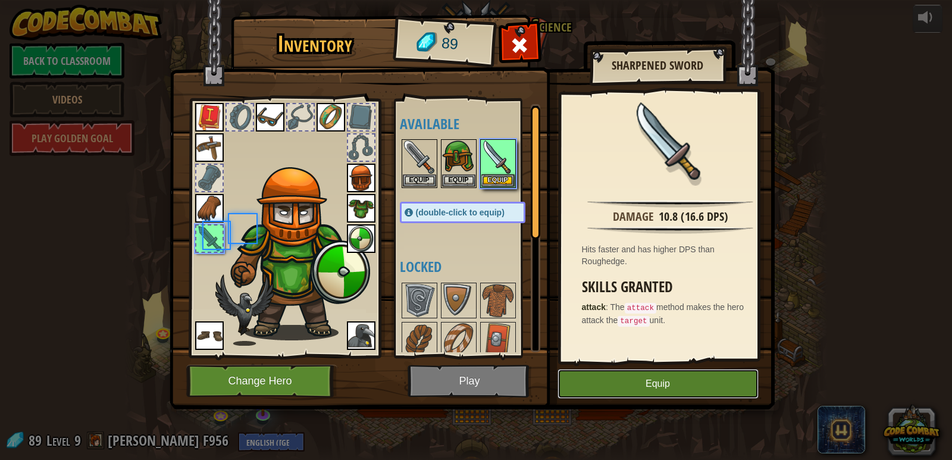
click at [610, 378] on button "Equip" at bounding box center [657, 384] width 201 height 30
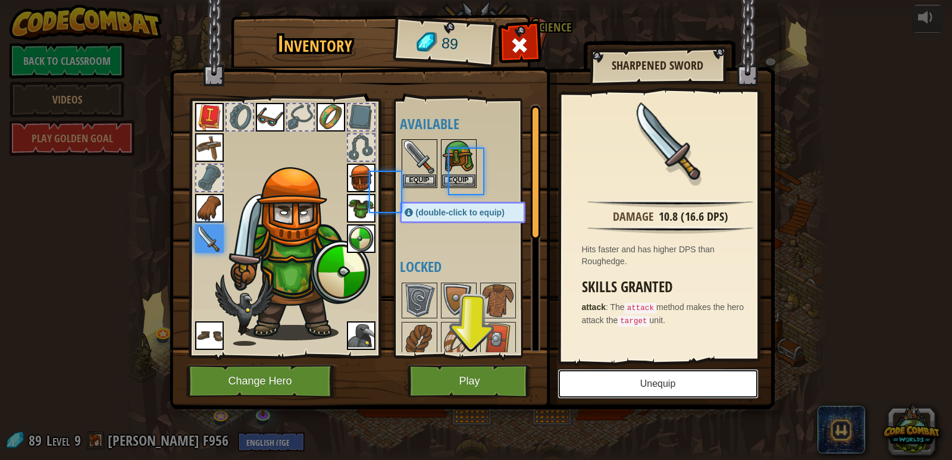
click at [610, 378] on button "Unequip" at bounding box center [657, 384] width 201 height 30
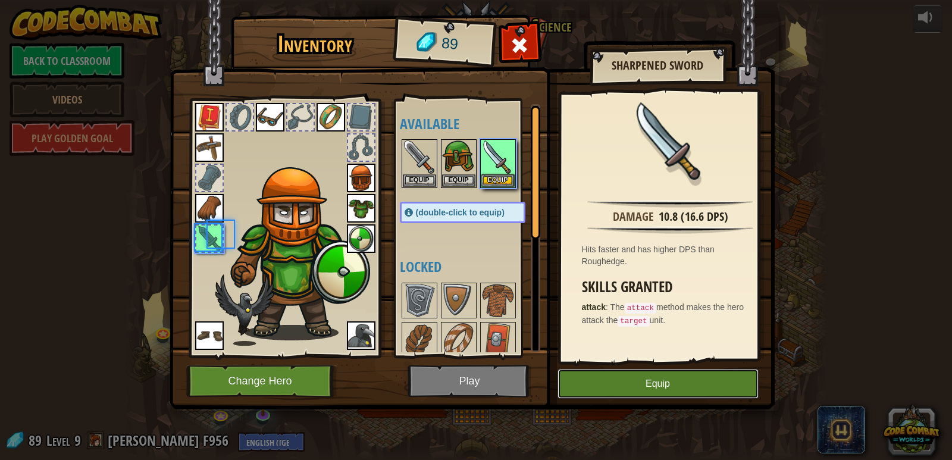
click at [610, 378] on button "Equip" at bounding box center [657, 384] width 201 height 30
click at [0, 0] on button "Unequip" at bounding box center [0, 0] width 0 height 0
click at [610, 378] on button "Equip" at bounding box center [657, 384] width 201 height 30
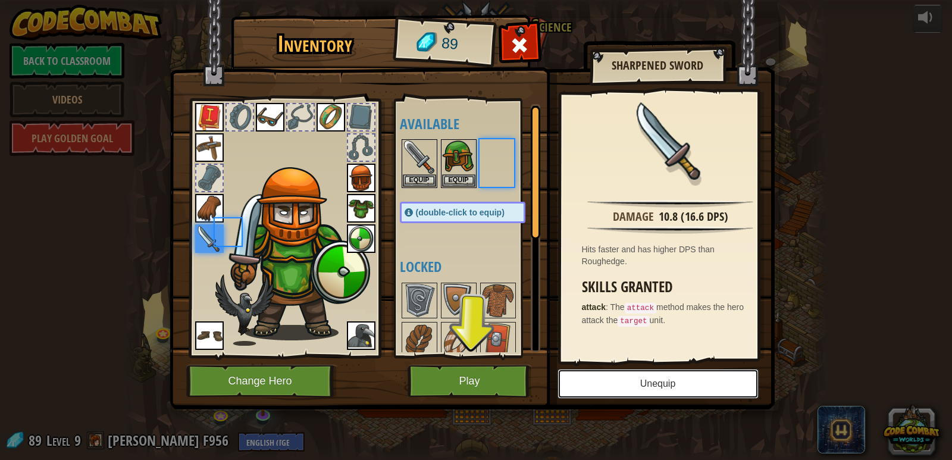
click at [610, 378] on button "Unequip" at bounding box center [657, 384] width 201 height 30
click at [0, 0] on button "Equip" at bounding box center [0, 0] width 0 height 0
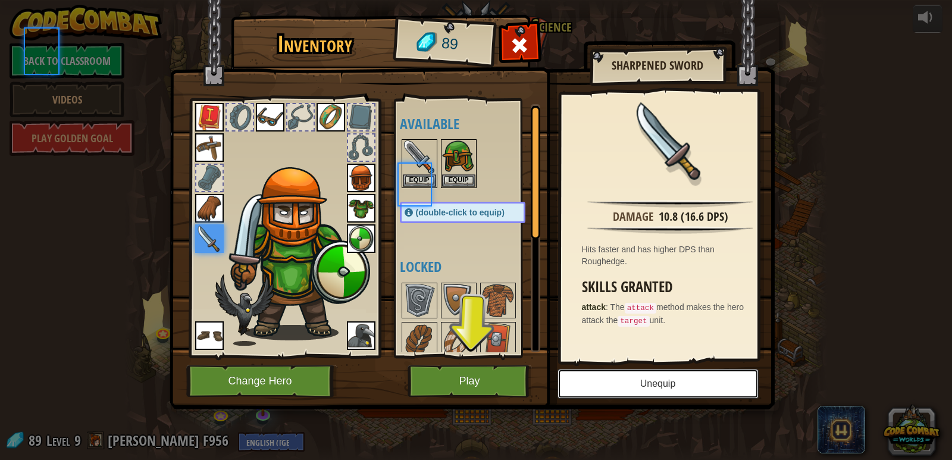
click at [610, 378] on button "Unequip" at bounding box center [657, 384] width 201 height 30
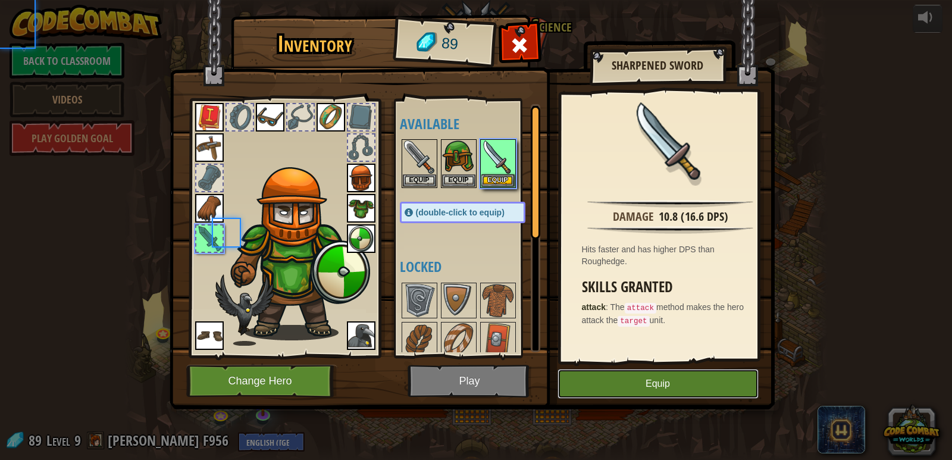
click at [610, 378] on button "Equip" at bounding box center [657, 384] width 201 height 30
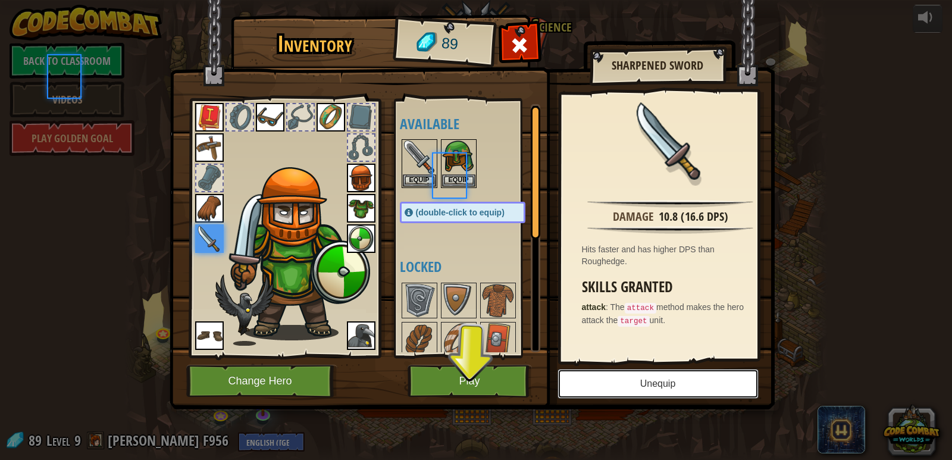
click at [610, 378] on button "Unequip" at bounding box center [657, 384] width 201 height 30
click at [0, 0] on button "Equip" at bounding box center [0, 0] width 0 height 0
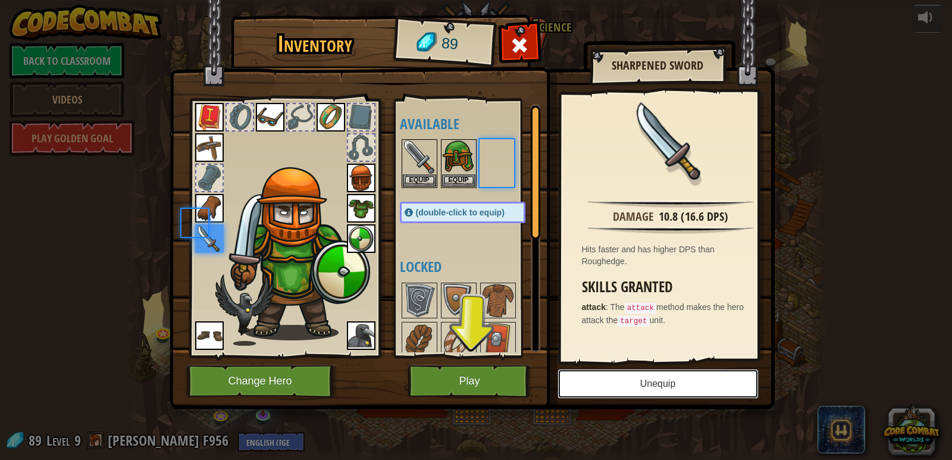
click at [610, 378] on button "Unequip" at bounding box center [657, 384] width 201 height 30
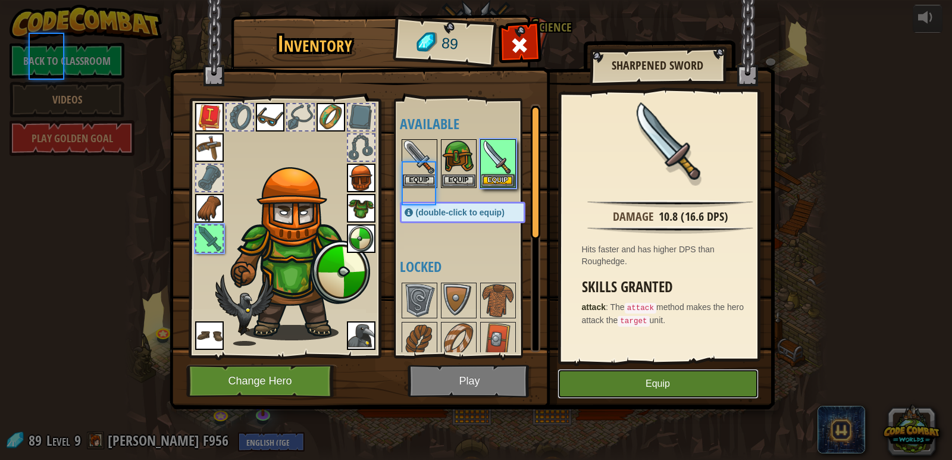
click at [610, 378] on button "Equip" at bounding box center [657, 384] width 201 height 30
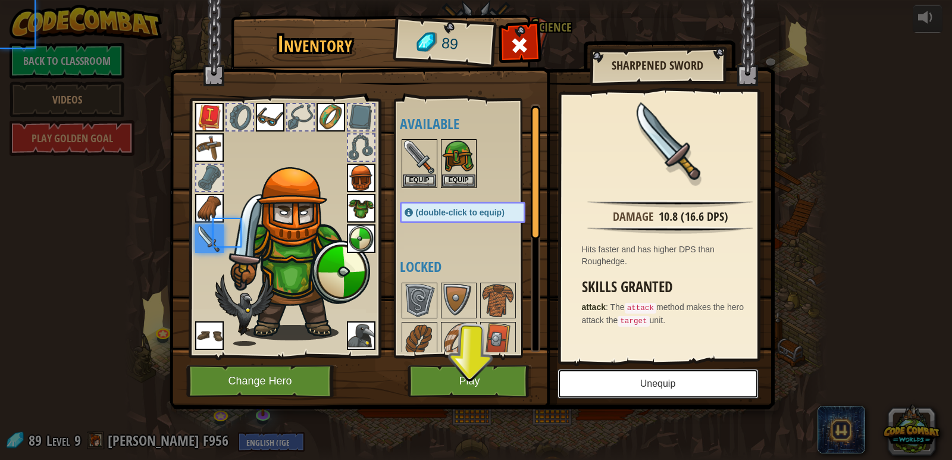
click at [610, 378] on button "Unequip" at bounding box center [657, 384] width 201 height 30
click at [0, 0] on button "Equip" at bounding box center [0, 0] width 0 height 0
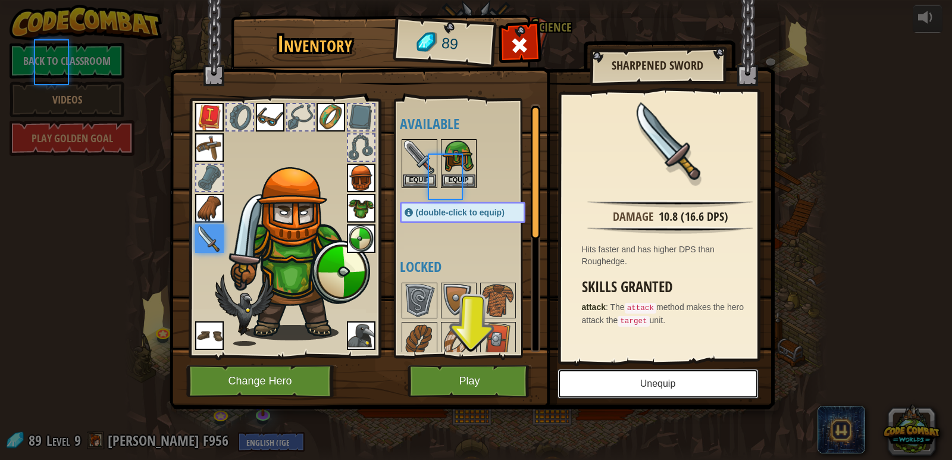
click at [610, 378] on button "Unequip" at bounding box center [657, 384] width 201 height 30
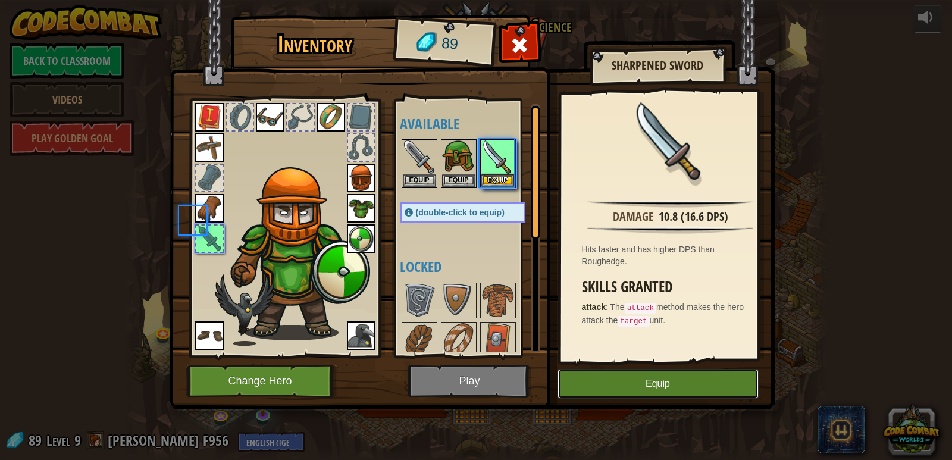
click at [610, 378] on button "Equip" at bounding box center [657, 384] width 201 height 30
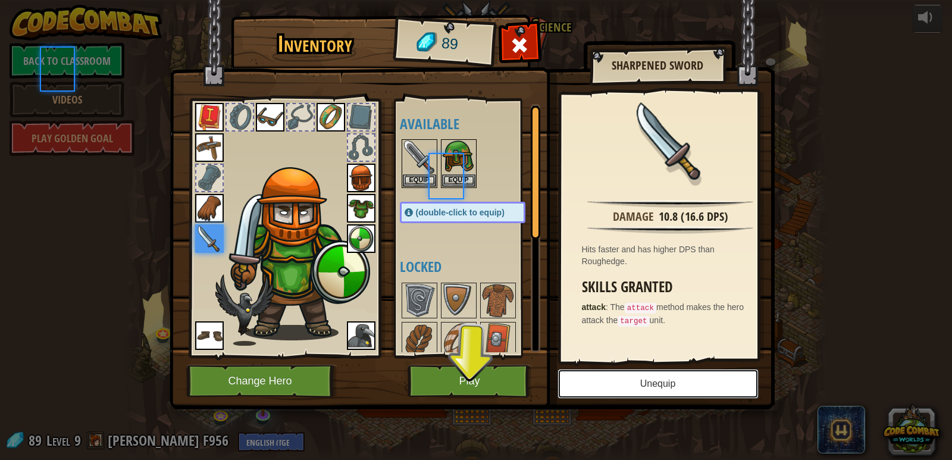
click at [610, 378] on button "Unequip" at bounding box center [657, 384] width 201 height 30
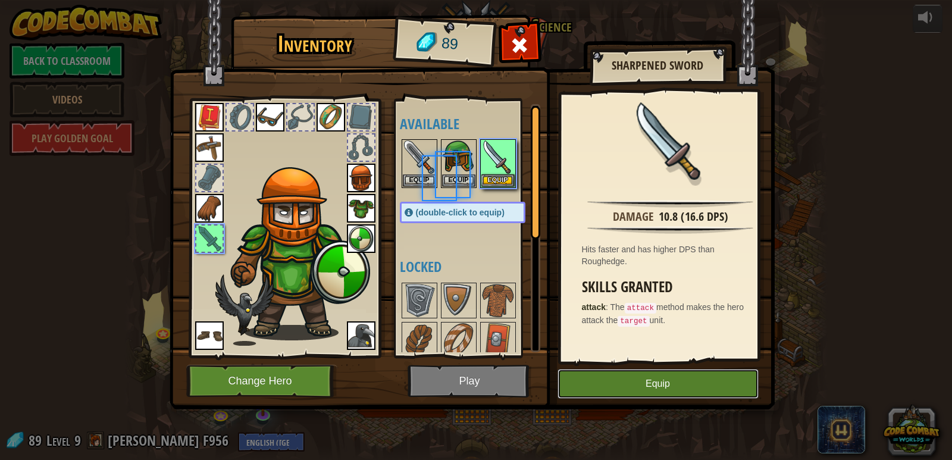
click at [610, 378] on button "Equip" at bounding box center [657, 384] width 201 height 30
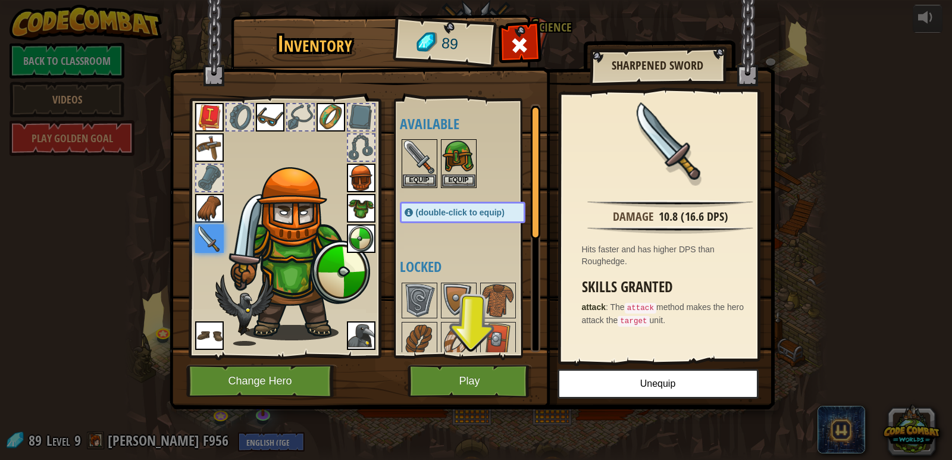
click at [304, 236] on img at bounding box center [298, 253] width 146 height 173
click at [503, 37] on div at bounding box center [519, 48] width 37 height 37
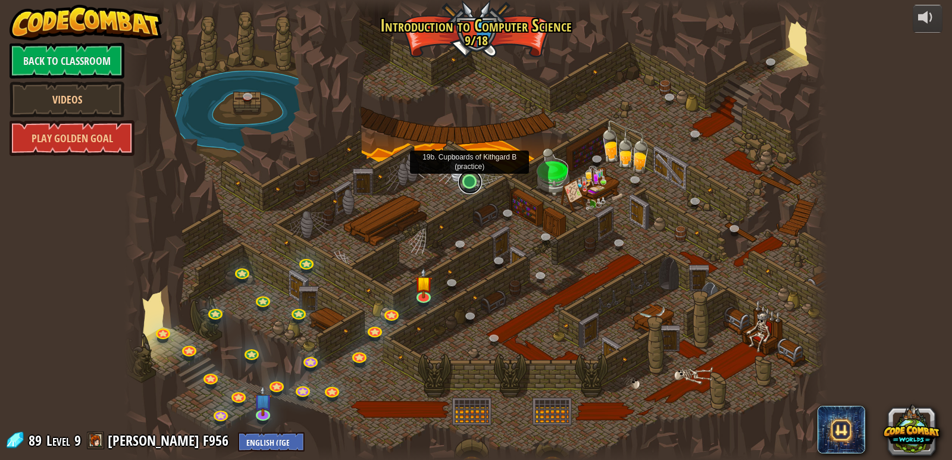
click at [465, 184] on link at bounding box center [470, 182] width 24 height 24
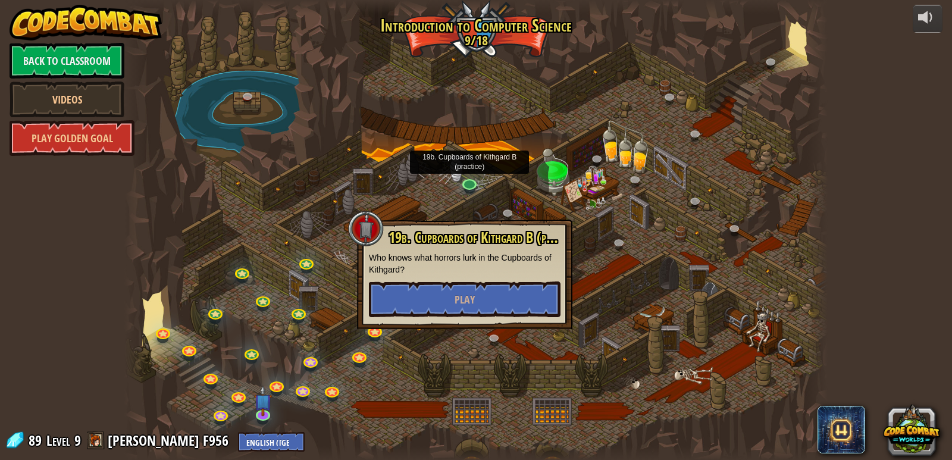
click at [434, 279] on div "19b. Cupboards of Kithgard B (practice) Who knows what horrors lurk in the Cupb…" at bounding box center [465, 273] width 192 height 87
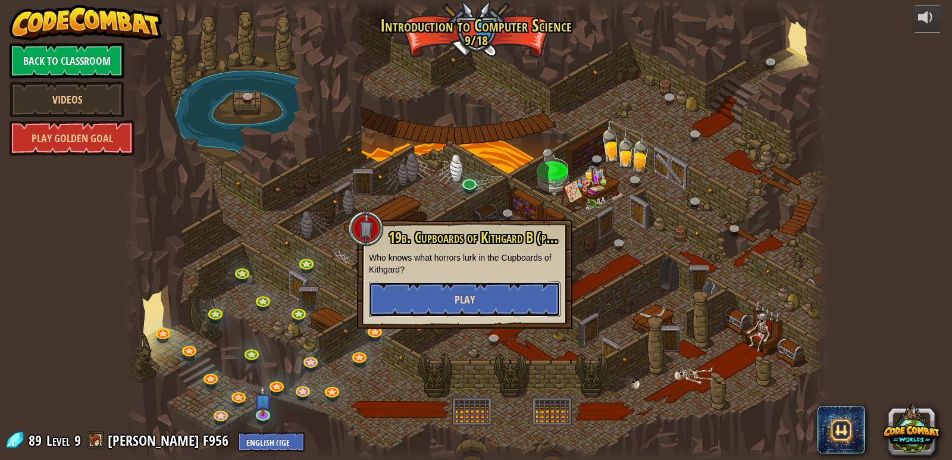
click at [418, 305] on button "Play" at bounding box center [465, 299] width 192 height 36
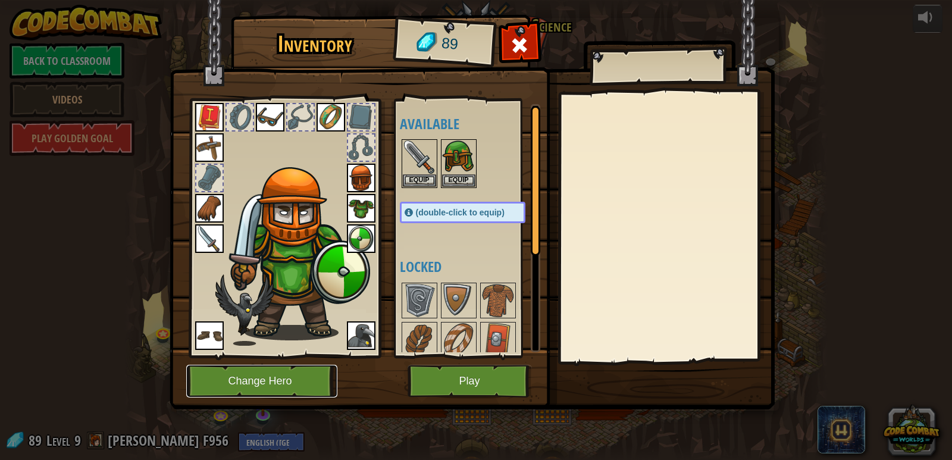
click at [259, 390] on button "Change Hero" at bounding box center [261, 381] width 151 height 33
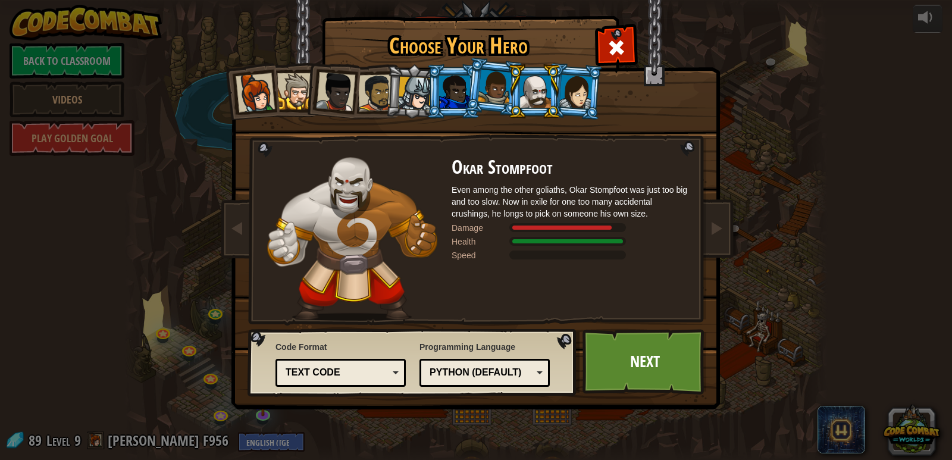
click at [529, 83] on div at bounding box center [535, 92] width 31 height 32
click at [482, 77] on div at bounding box center [495, 87] width 34 height 35
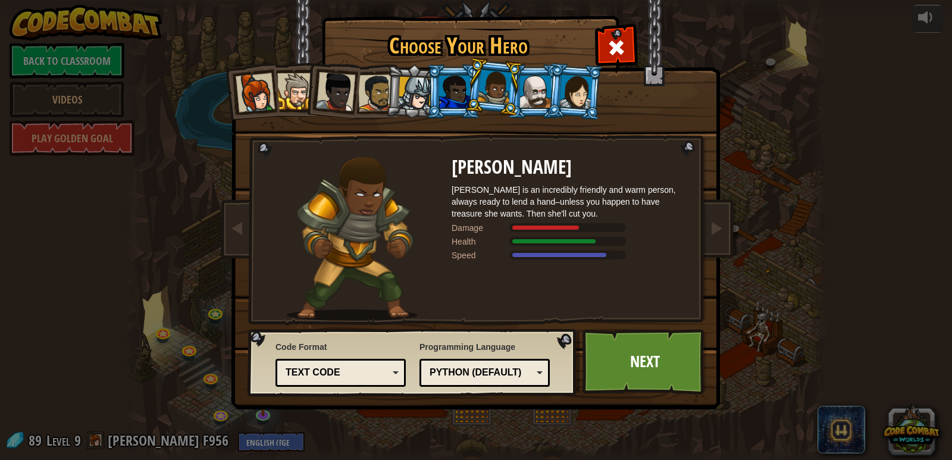
click at [454, 88] on div at bounding box center [454, 92] width 31 height 32
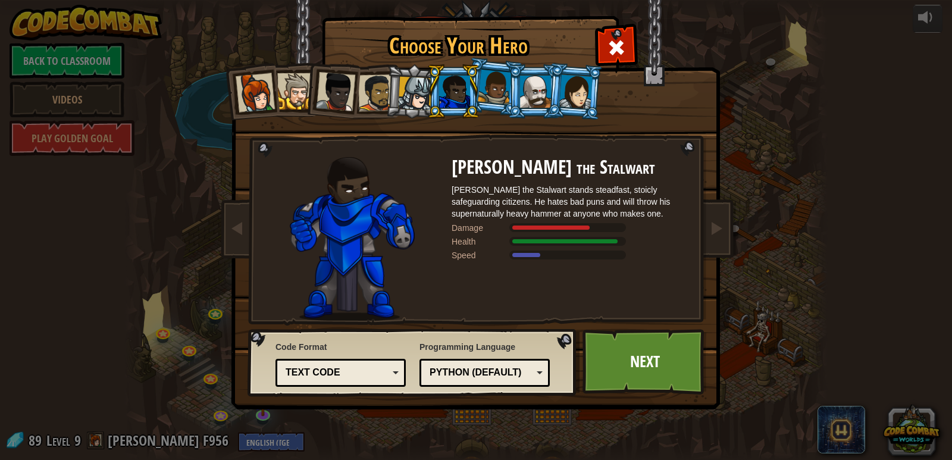
click at [567, 87] on div at bounding box center [575, 91] width 33 height 34
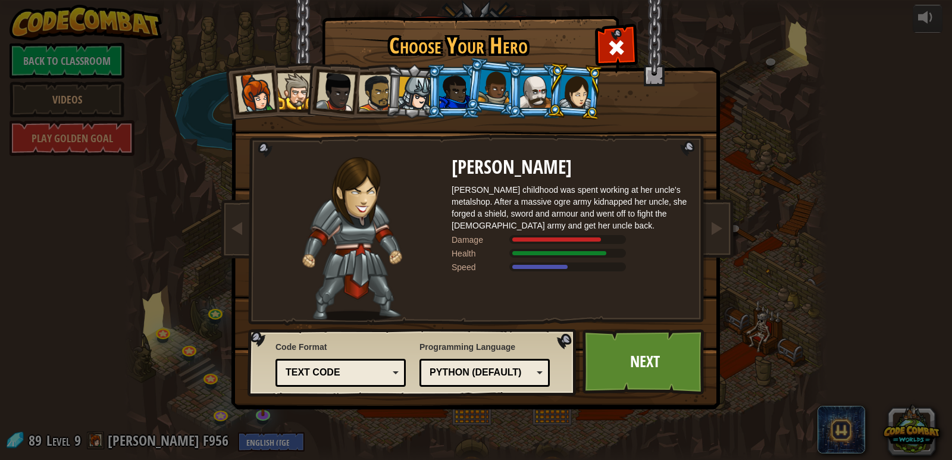
click at [241, 94] on div at bounding box center [255, 92] width 39 height 39
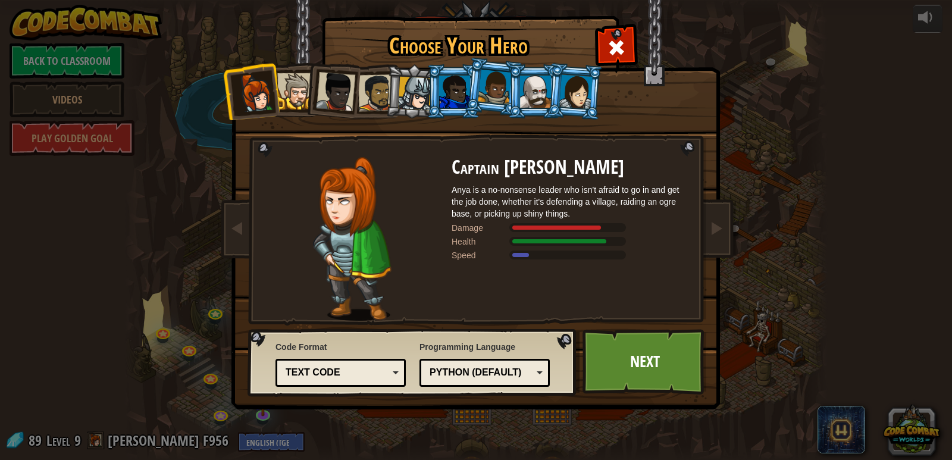
click at [372, 90] on div at bounding box center [376, 92] width 37 height 37
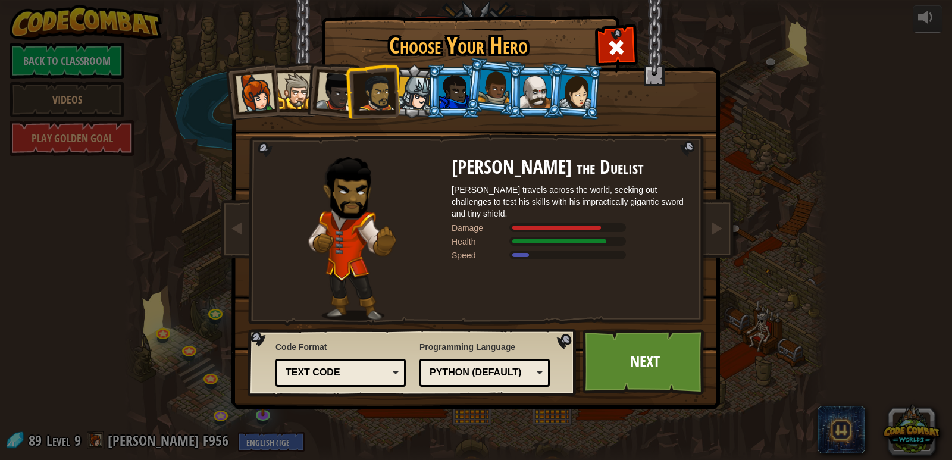
click at [323, 90] on div at bounding box center [335, 91] width 39 height 39
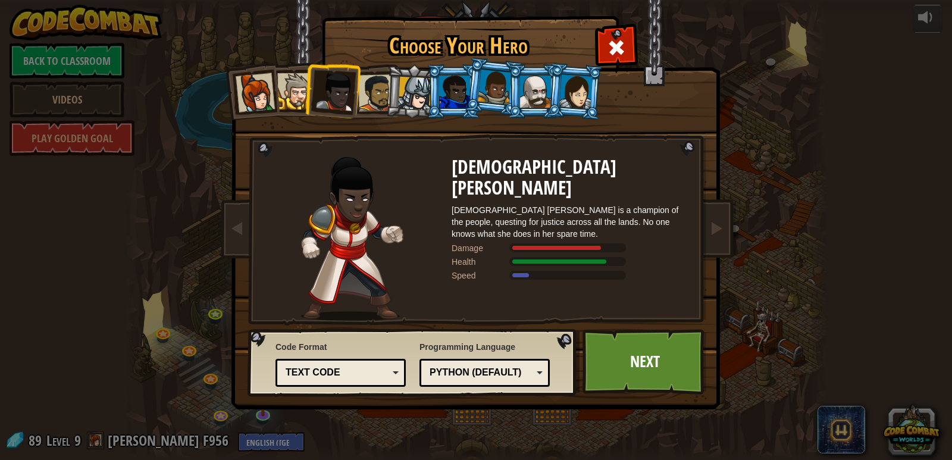
click at [444, 89] on div at bounding box center [454, 92] width 31 height 32
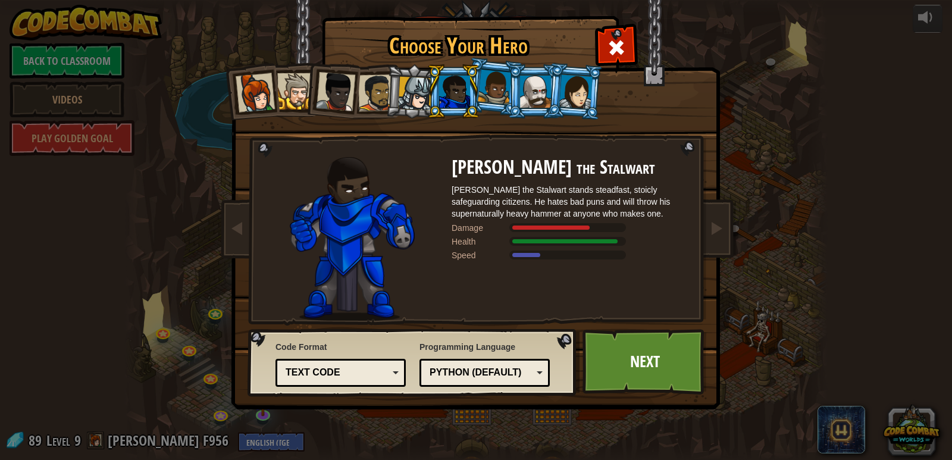
click at [485, 86] on div at bounding box center [495, 87] width 34 height 35
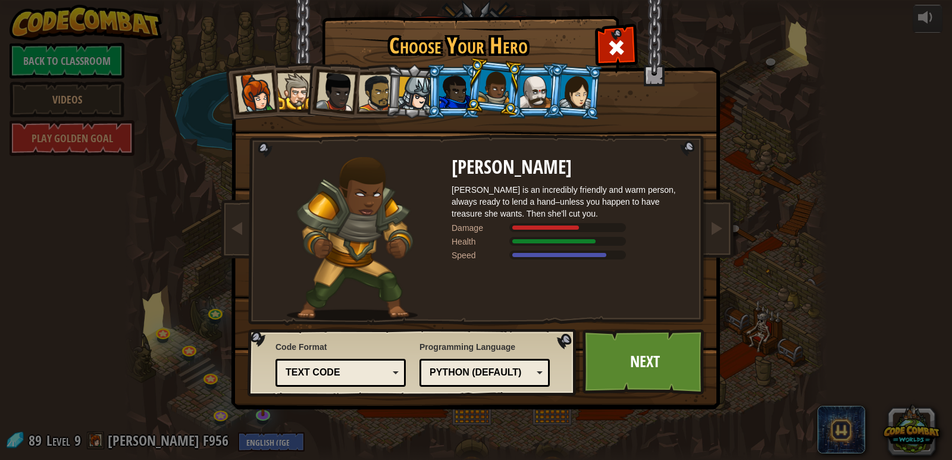
click at [529, 86] on div at bounding box center [535, 92] width 31 height 32
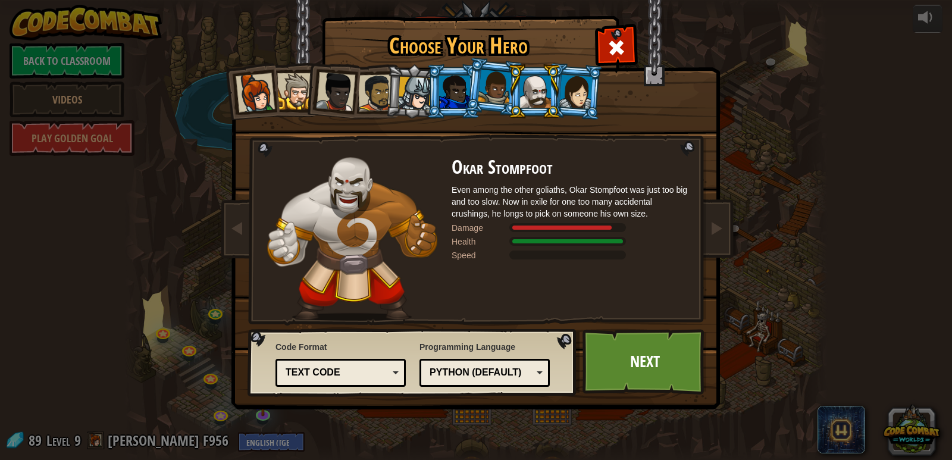
click at [567, 93] on div at bounding box center [575, 91] width 33 height 34
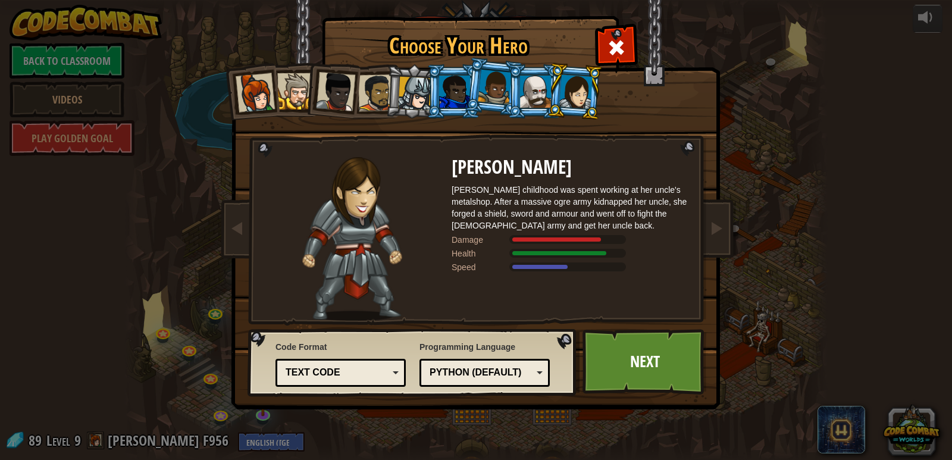
click at [519, 87] on li at bounding box center [534, 91] width 54 height 54
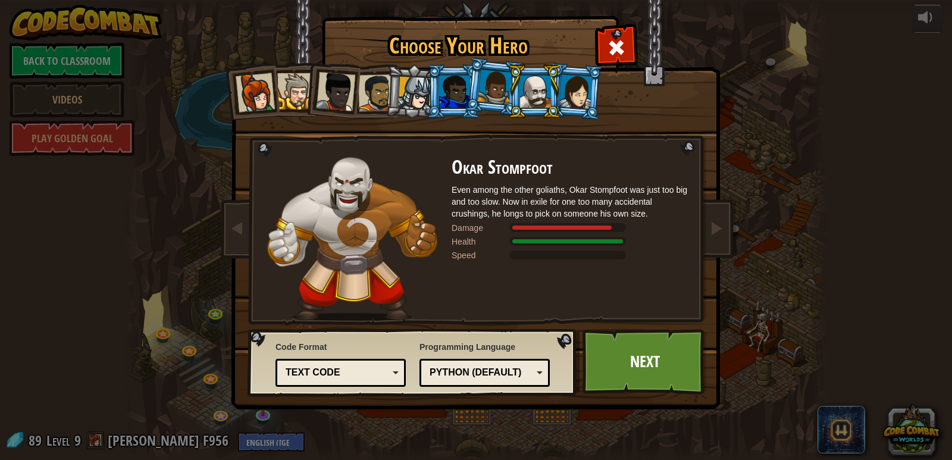
click at [384, 359] on div "Text code Blocks and code Blocks Blocks (Icons) Text code" at bounding box center [340, 373] width 130 height 28
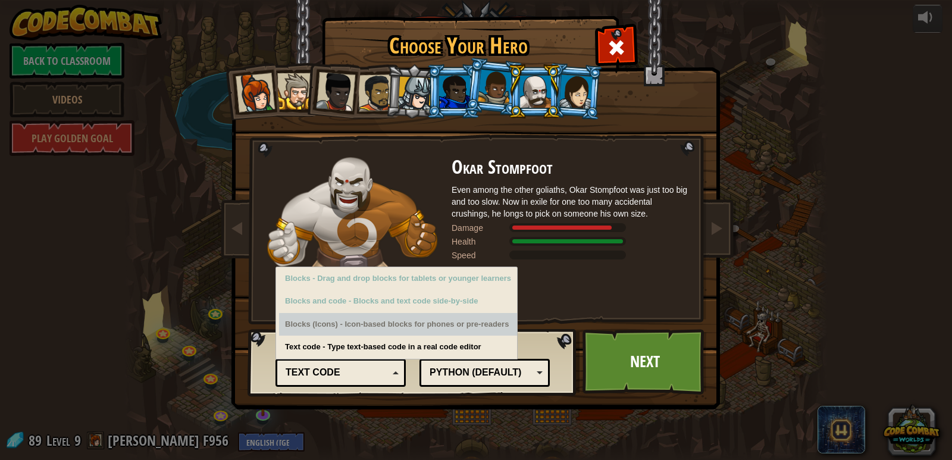
click at [401, 327] on div "Blocks (Icons) - Icon-based blocks for phones or pre-readers" at bounding box center [398, 324] width 238 height 23
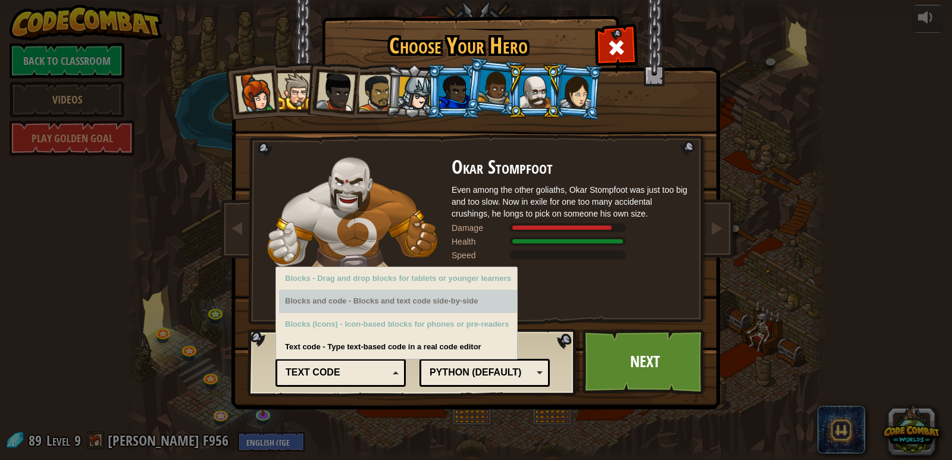
drag, startPoint x: 404, startPoint y: 302, endPoint x: 414, endPoint y: 281, distance: 23.7
click at [404, 302] on div "Blocks and code - Blocks and text code side-by-side" at bounding box center [398, 301] width 238 height 23
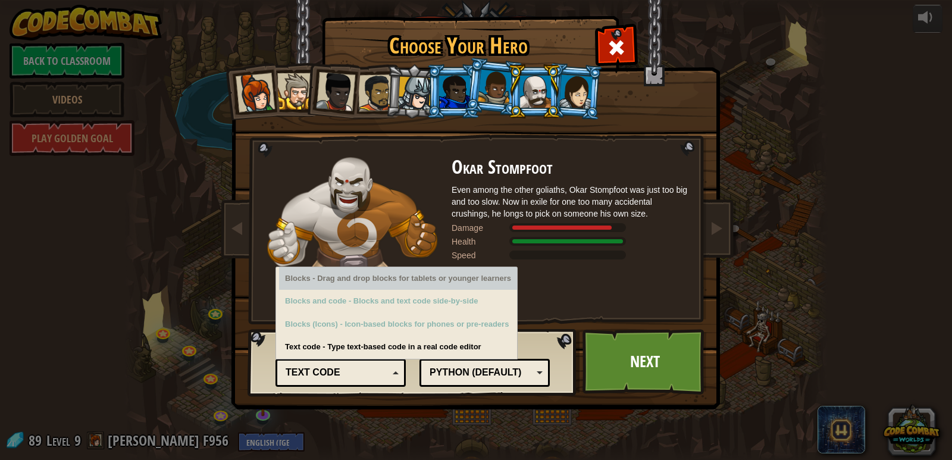
click at [415, 280] on div "Blocks - Drag and drop blocks for tablets or younger learners" at bounding box center [398, 278] width 238 height 23
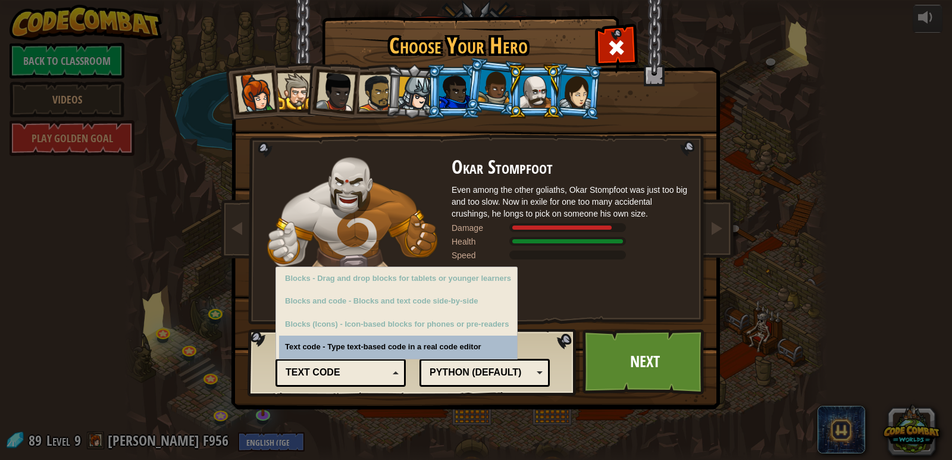
click at [516, 374] on div "Python (Default)" at bounding box center [480, 373] width 103 height 14
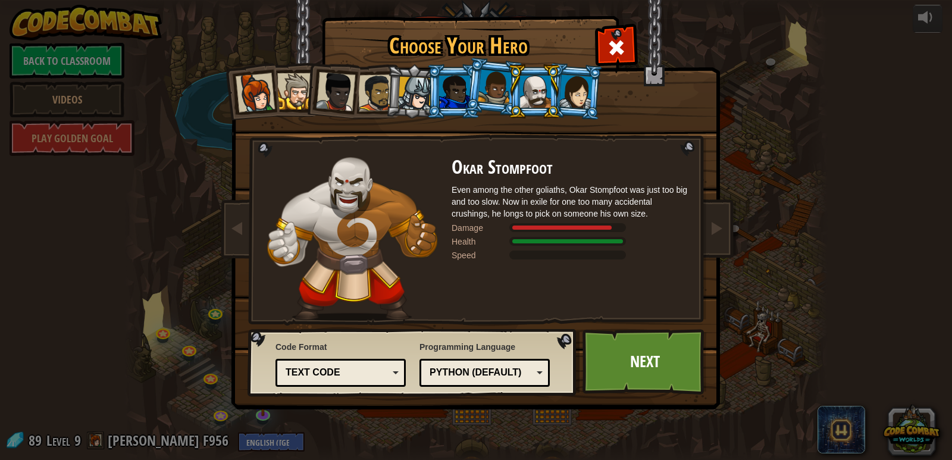
click at [470, 223] on div "Damage" at bounding box center [480, 228] width 59 height 12
click at [597, 352] on link "Next" at bounding box center [644, 361] width 124 height 65
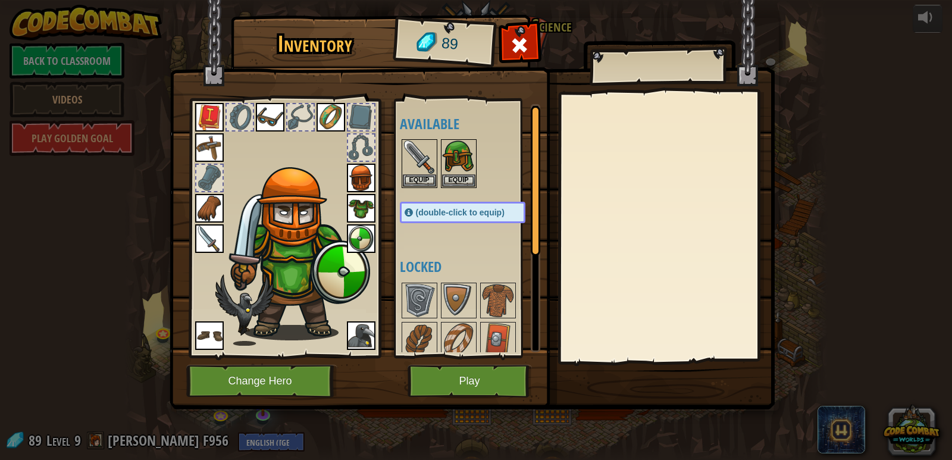
click at [363, 213] on img at bounding box center [361, 208] width 29 height 29
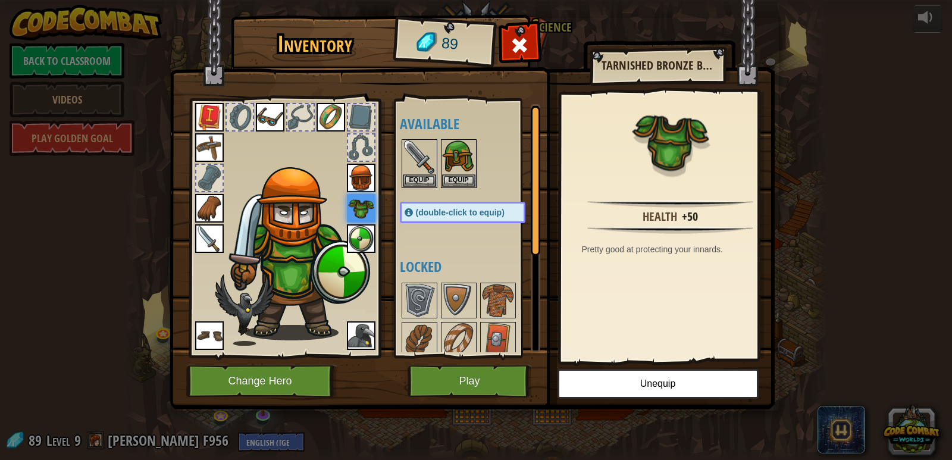
click at [365, 184] on img at bounding box center [361, 178] width 29 height 29
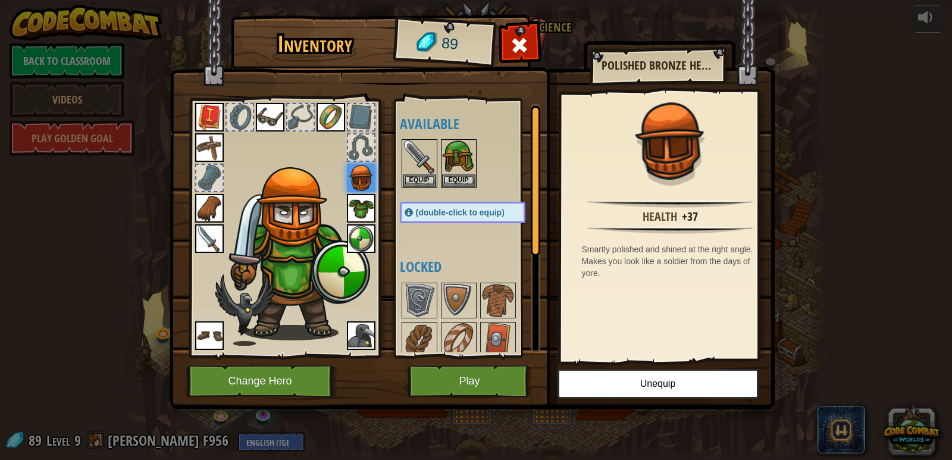
click at [370, 215] on img at bounding box center [361, 208] width 29 height 29
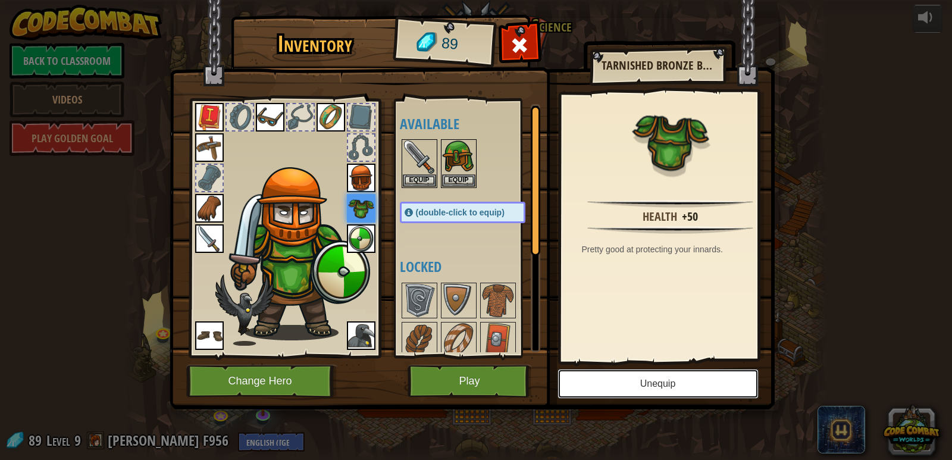
drag, startPoint x: 636, startPoint y: 396, endPoint x: 628, endPoint y: 382, distance: 16.0
click at [636, 396] on button "Unequip" at bounding box center [657, 384] width 201 height 30
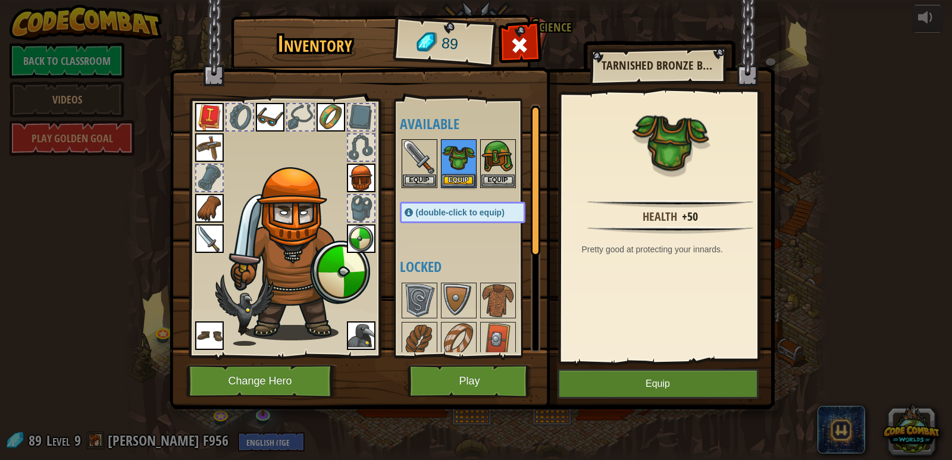
click at [379, 171] on div at bounding box center [284, 225] width 196 height 268
click at [371, 189] on img at bounding box center [361, 178] width 29 height 29
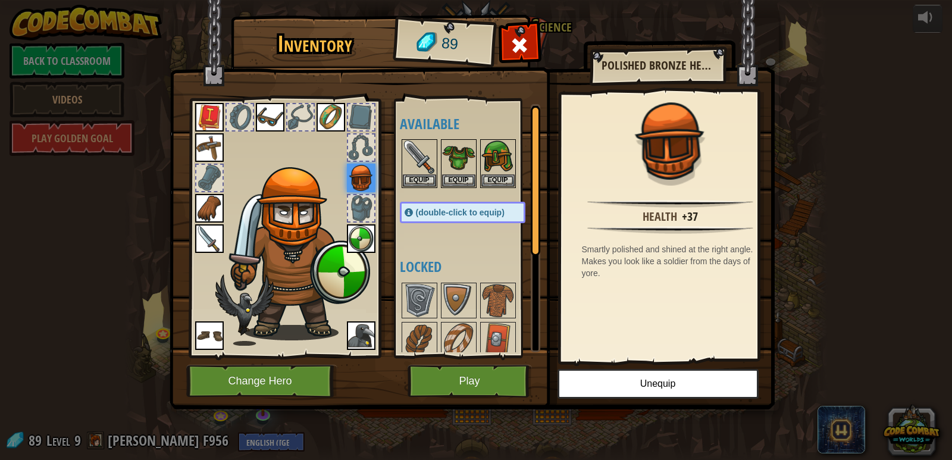
click at [629, 398] on img at bounding box center [472, 193] width 605 height 432
click at [629, 397] on button "Unequip" at bounding box center [657, 384] width 201 height 30
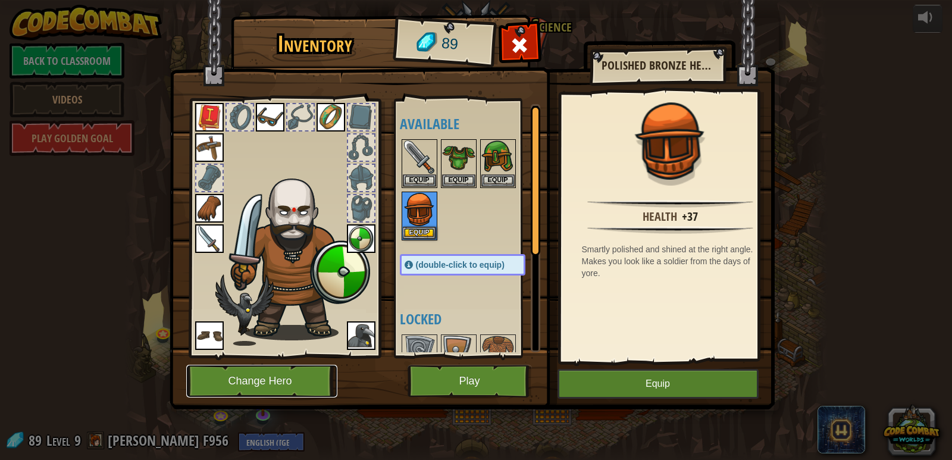
click at [291, 382] on button "Change Hero" at bounding box center [261, 381] width 151 height 33
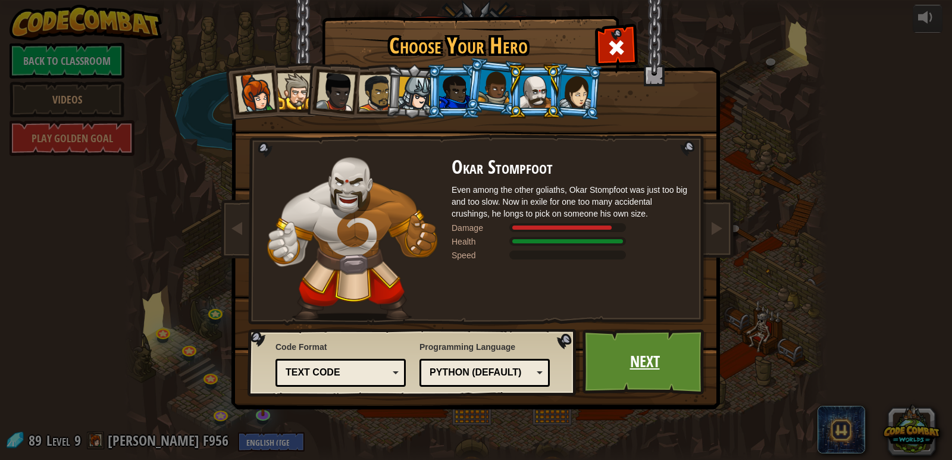
click at [645, 346] on link "Next" at bounding box center [644, 361] width 124 height 65
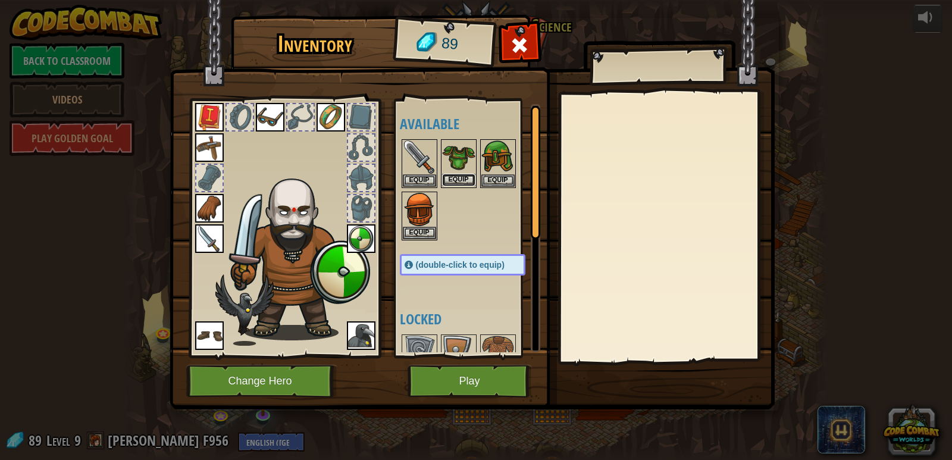
click at [450, 178] on button "Equip" at bounding box center [458, 180] width 33 height 12
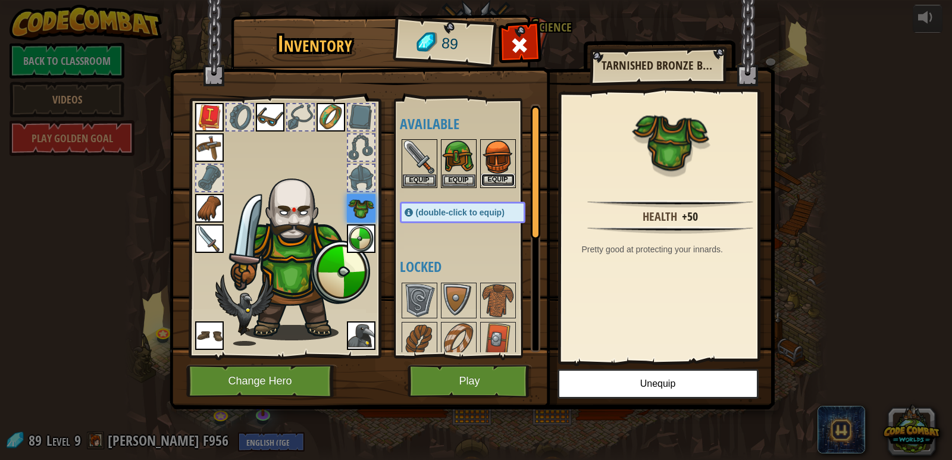
click at [495, 180] on button "Equip" at bounding box center [497, 180] width 33 height 12
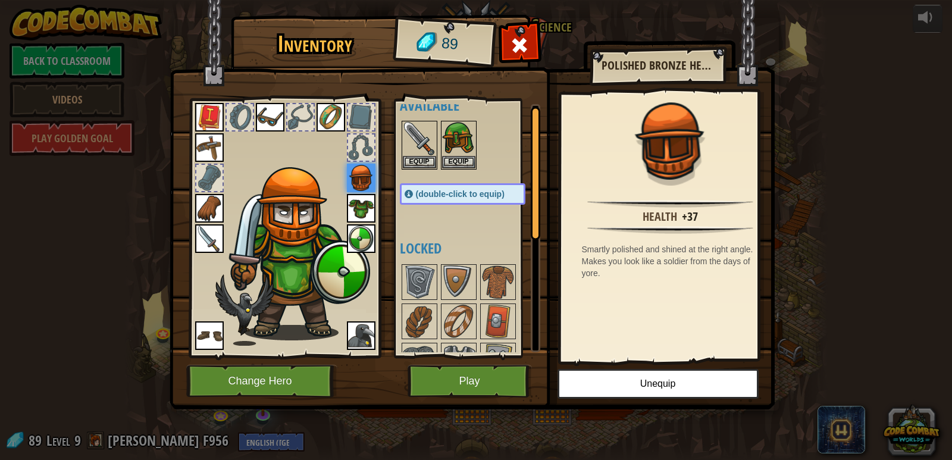
scroll to position [59, 0]
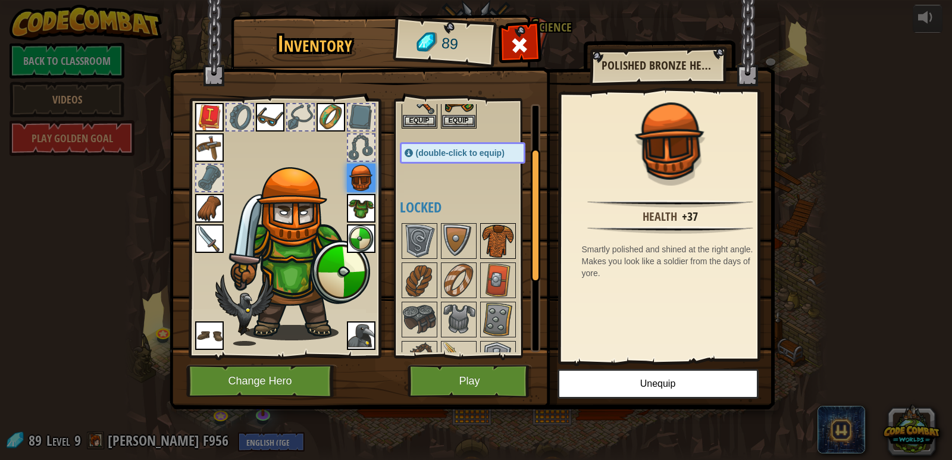
click at [488, 240] on img at bounding box center [497, 240] width 33 height 33
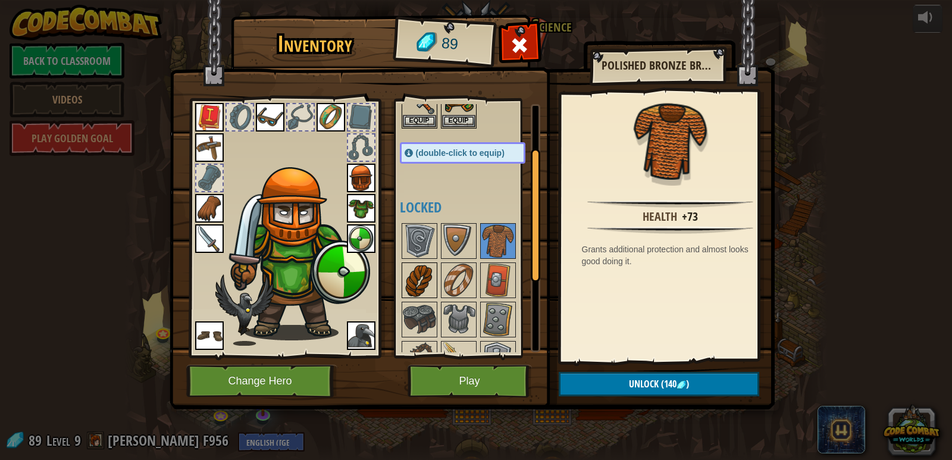
click at [427, 281] on img at bounding box center [419, 279] width 33 height 33
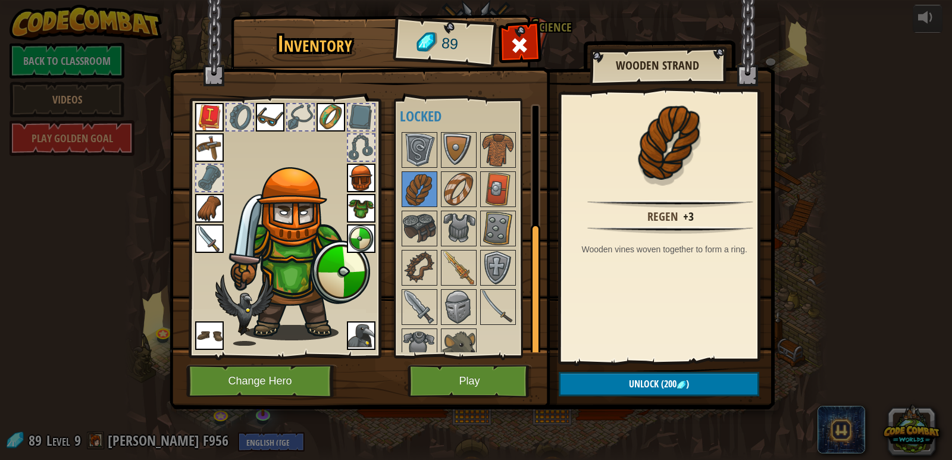
scroll to position [164, 0]
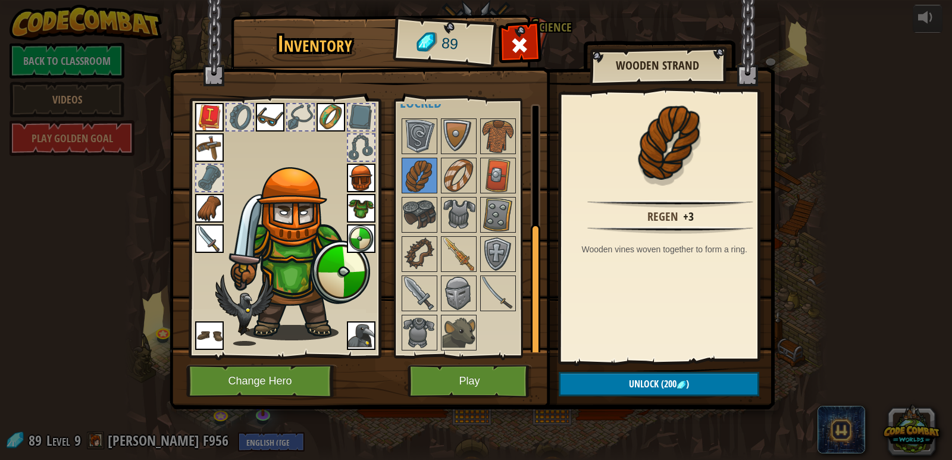
click at [458, 312] on div at bounding box center [474, 235] width 149 height 236
click at [457, 319] on img at bounding box center [458, 332] width 33 height 33
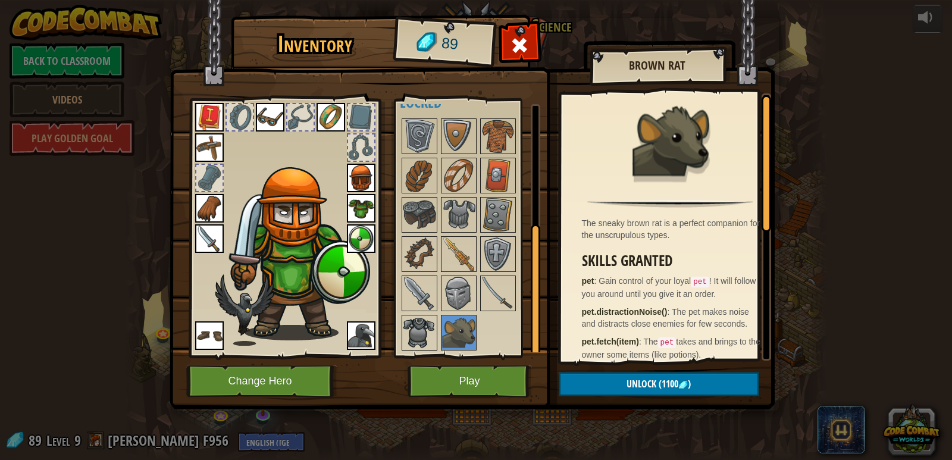
click at [423, 324] on img at bounding box center [419, 332] width 33 height 33
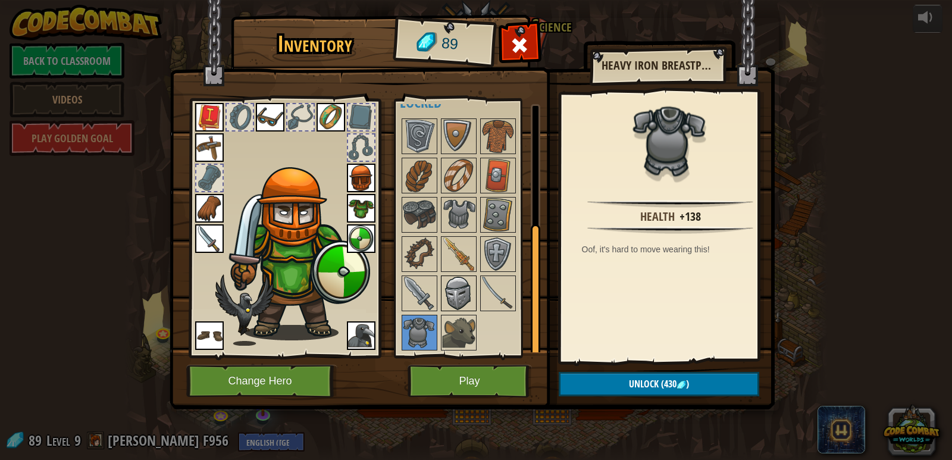
click at [448, 300] on img at bounding box center [458, 293] width 33 height 33
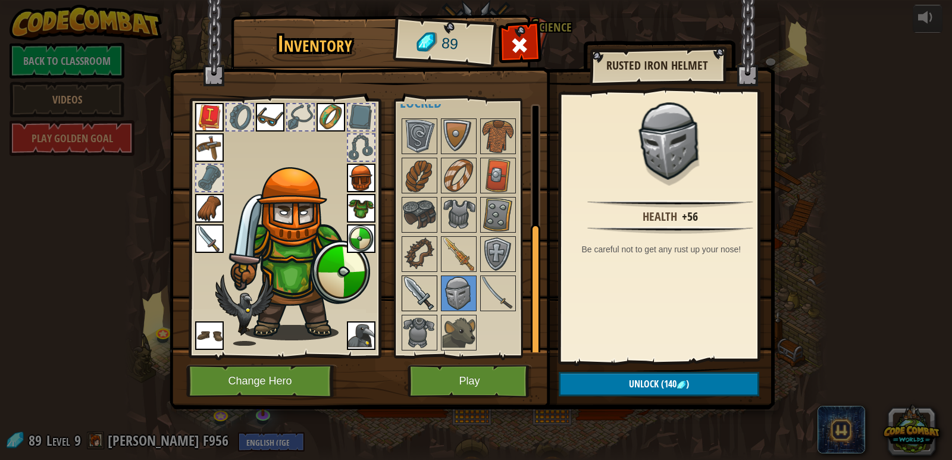
click at [422, 296] on img at bounding box center [419, 293] width 33 height 33
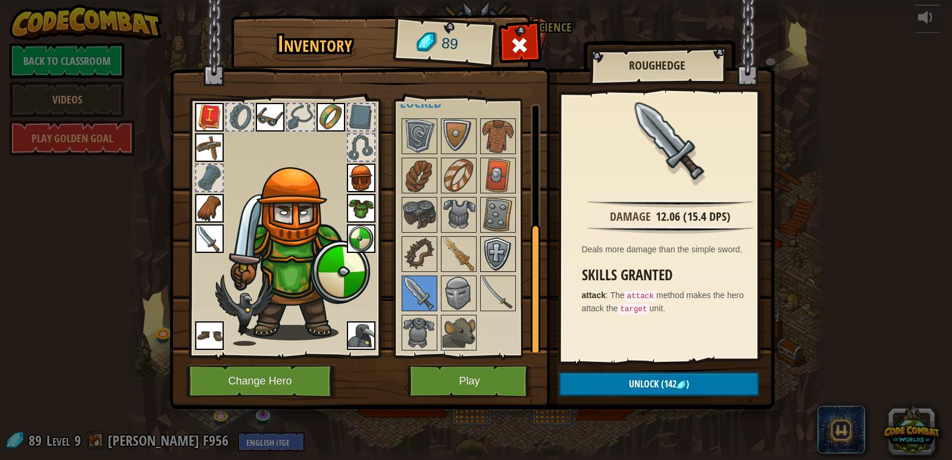
click at [497, 269] on img at bounding box center [497, 253] width 33 height 33
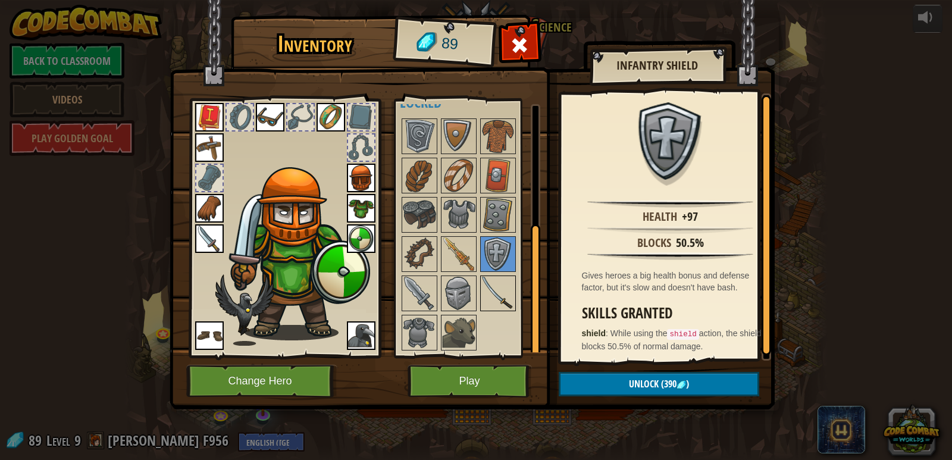
click at [494, 285] on img at bounding box center [497, 293] width 33 height 33
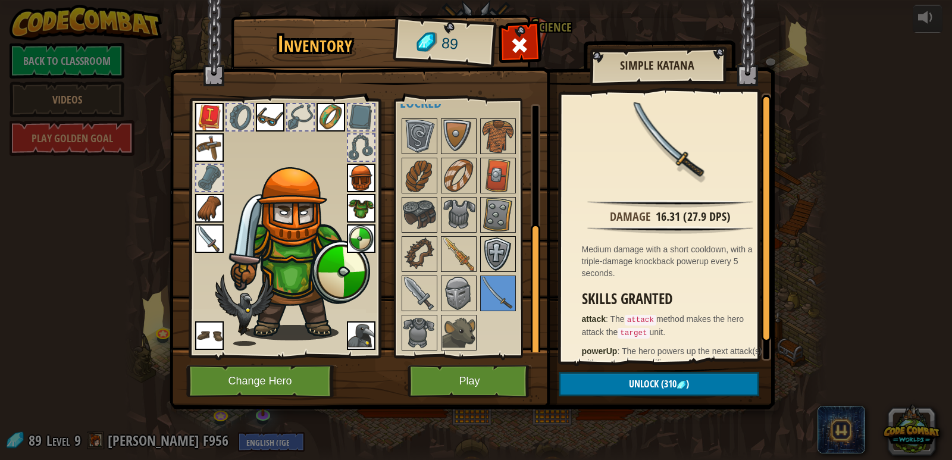
click at [497, 253] on img at bounding box center [497, 253] width 33 height 33
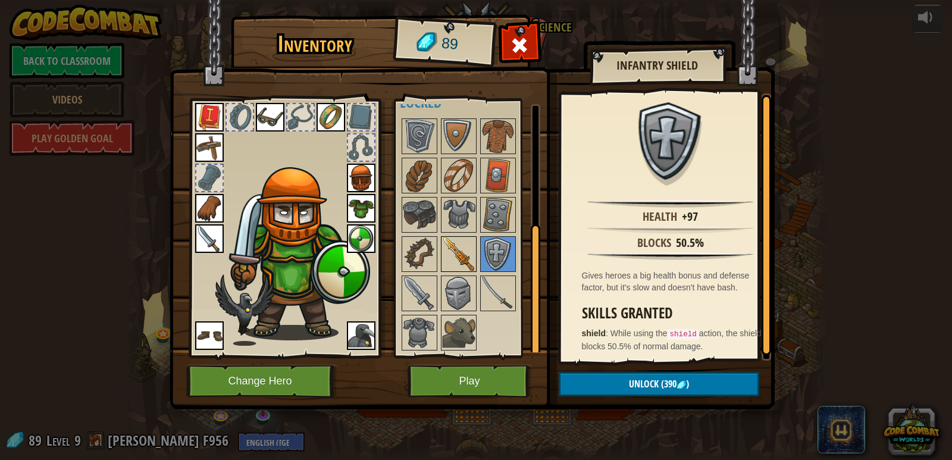
click at [442, 258] on img at bounding box center [458, 253] width 33 height 33
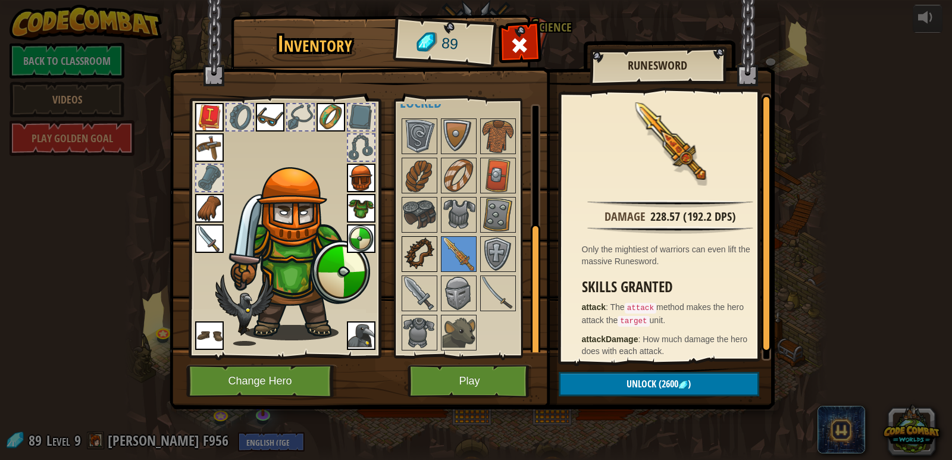
click at [404, 248] on img at bounding box center [419, 253] width 33 height 33
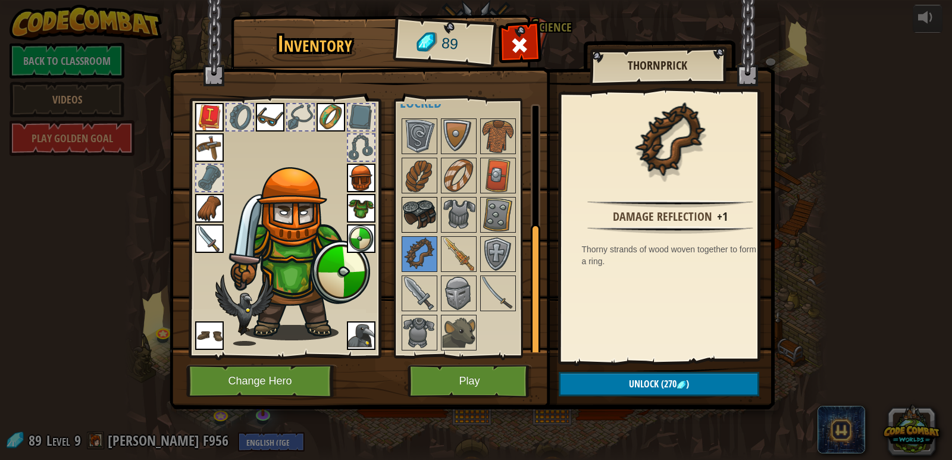
click at [427, 218] on img at bounding box center [419, 214] width 33 height 33
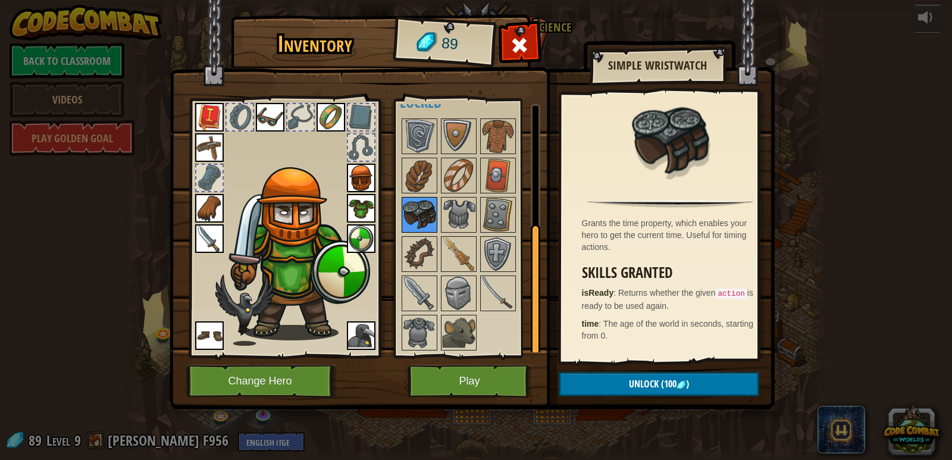
click at [419, 232] on div at bounding box center [419, 215] width 36 height 36
click at [418, 240] on img at bounding box center [419, 253] width 33 height 33
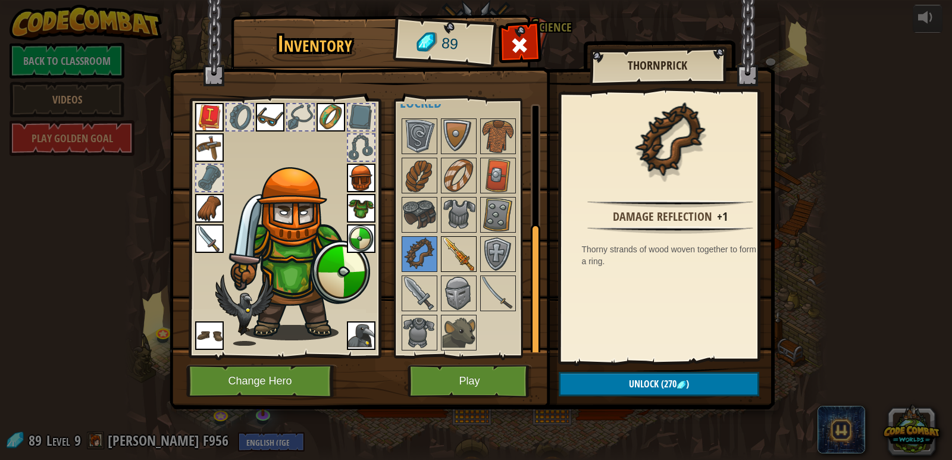
click at [450, 256] on img at bounding box center [458, 253] width 33 height 33
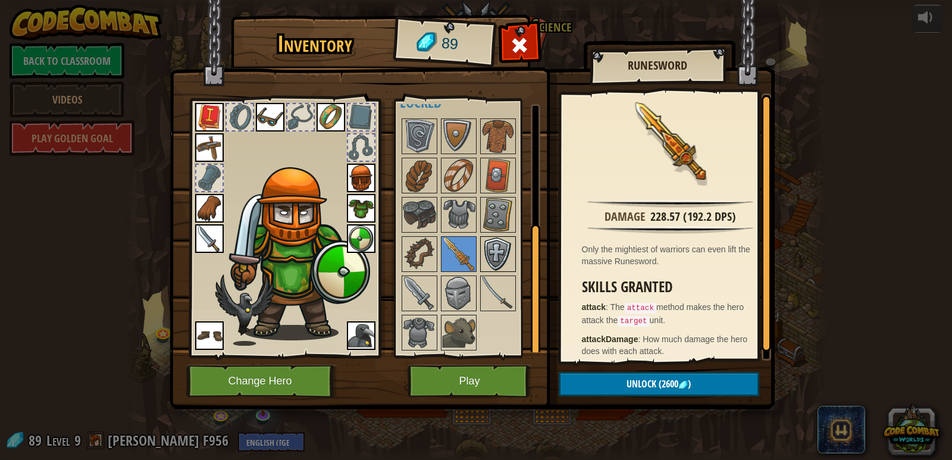
click at [500, 261] on img at bounding box center [497, 253] width 33 height 33
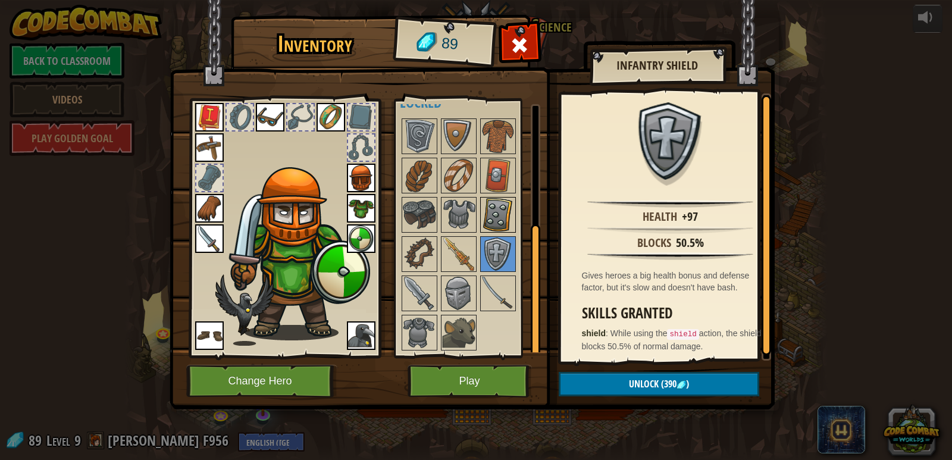
click at [504, 221] on img at bounding box center [497, 214] width 33 height 33
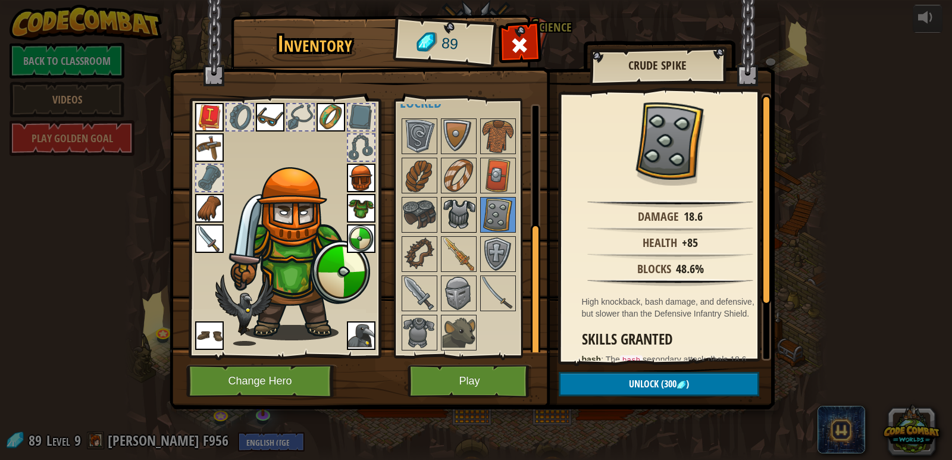
click at [455, 211] on img at bounding box center [458, 214] width 33 height 33
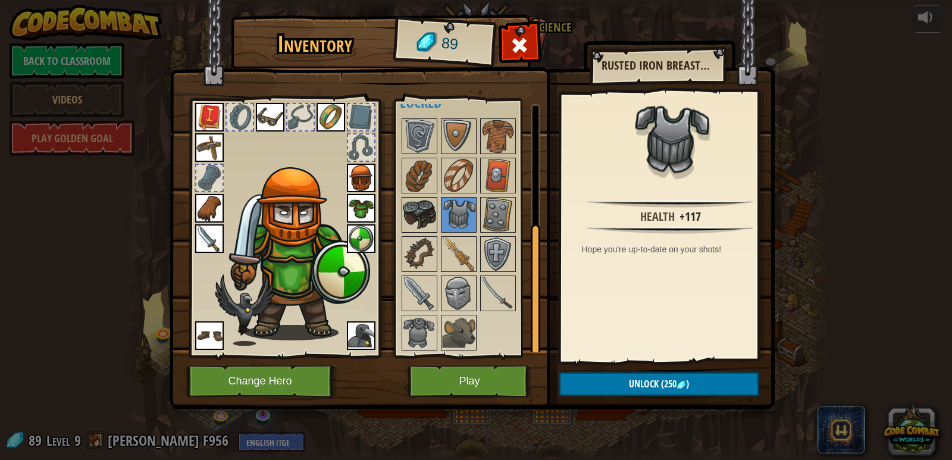
click at [428, 215] on img at bounding box center [419, 214] width 33 height 33
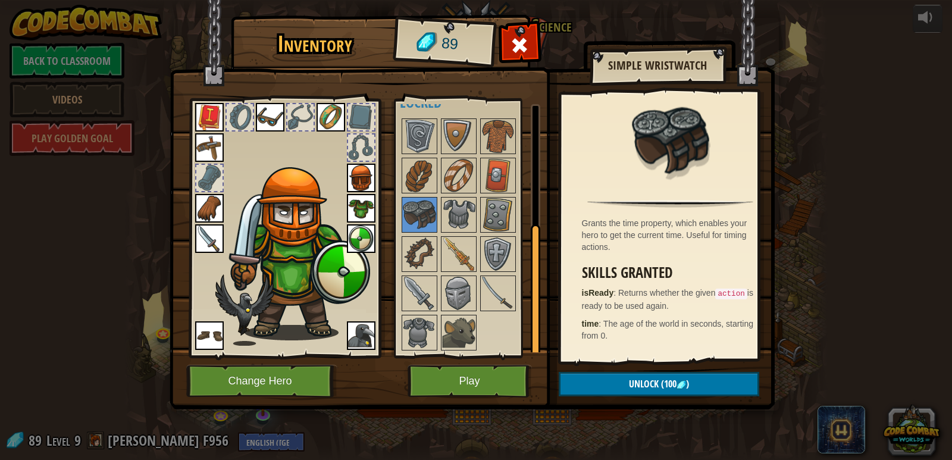
click at [516, 172] on div at bounding box center [474, 235] width 149 height 236
click at [510, 172] on img at bounding box center [497, 175] width 33 height 33
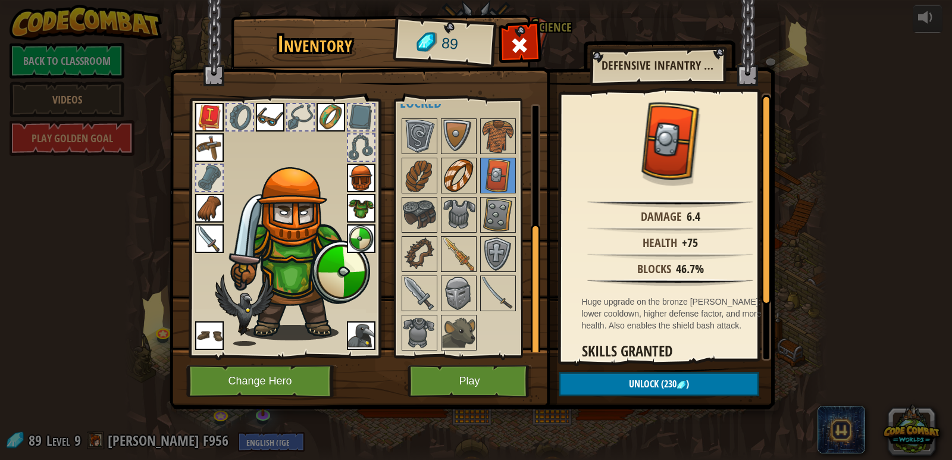
click at [466, 183] on img at bounding box center [458, 175] width 33 height 33
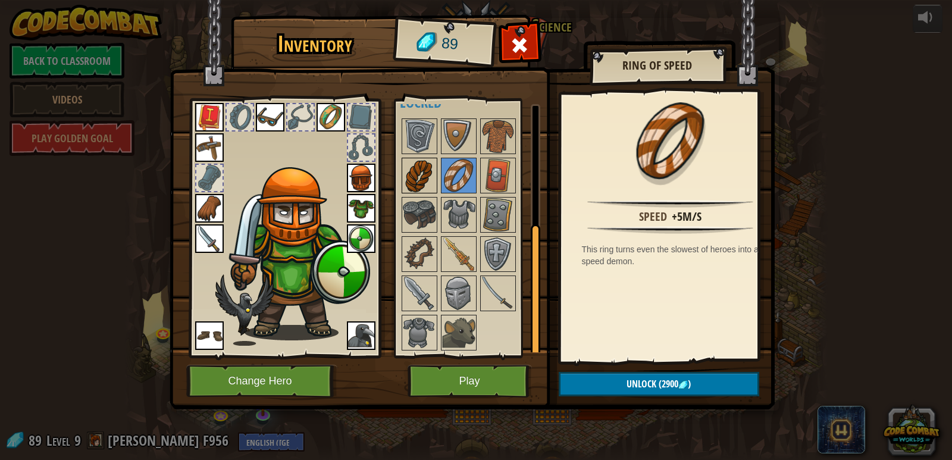
click at [404, 175] on img at bounding box center [419, 175] width 33 height 33
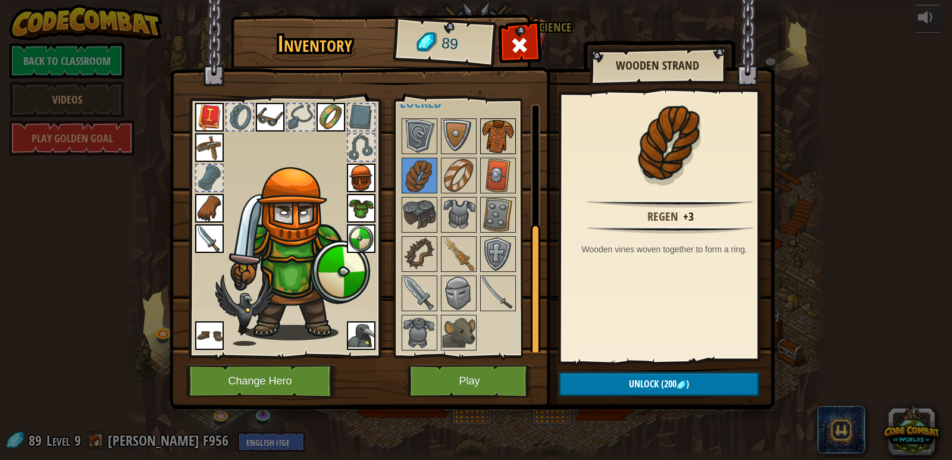
click at [506, 137] on img at bounding box center [497, 136] width 33 height 33
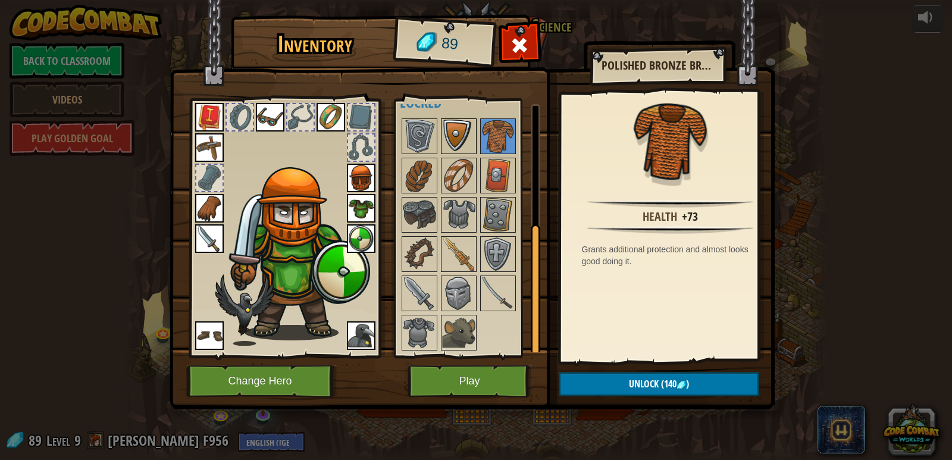
click at [460, 140] on img at bounding box center [458, 136] width 33 height 33
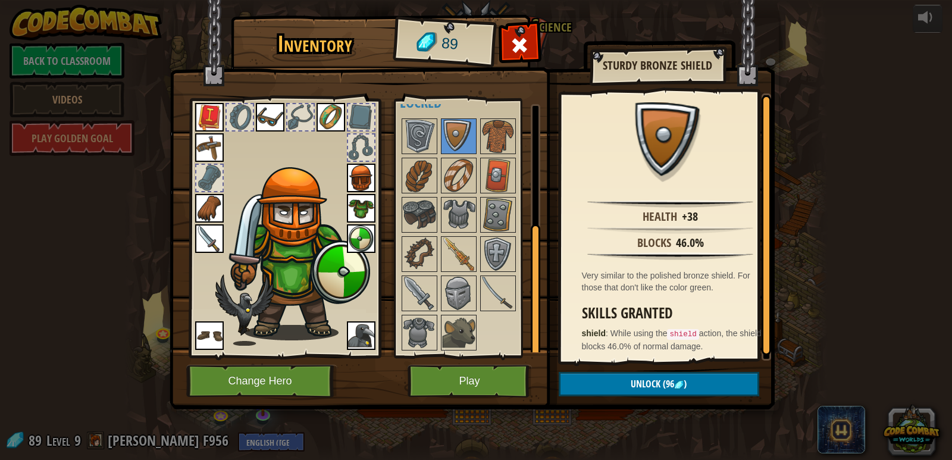
click at [398, 144] on div "Available Equip Equip Equip Equip Equip Equip Equip Equip Equip Equip Equip Equ…" at bounding box center [467, 228] width 146 height 259
click at [412, 122] on img at bounding box center [419, 136] width 33 height 33
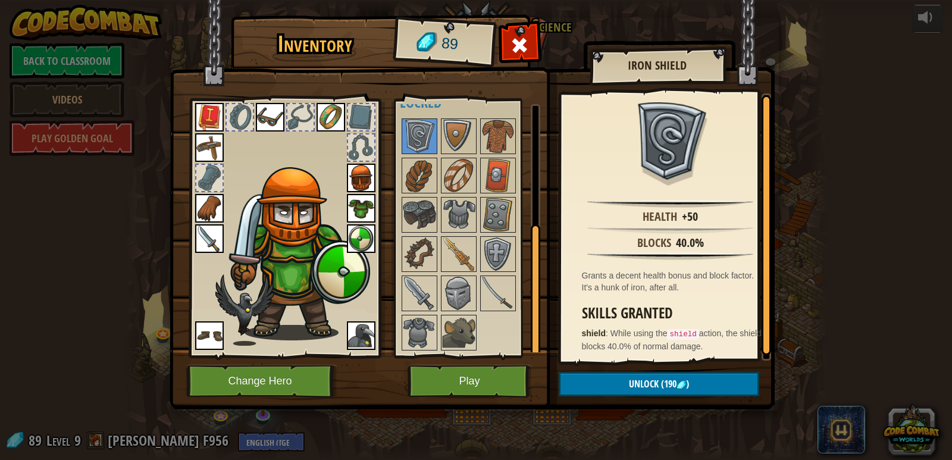
click at [520, 26] on img at bounding box center [472, 193] width 605 height 432
click at [525, 31] on div at bounding box center [519, 48] width 37 height 37
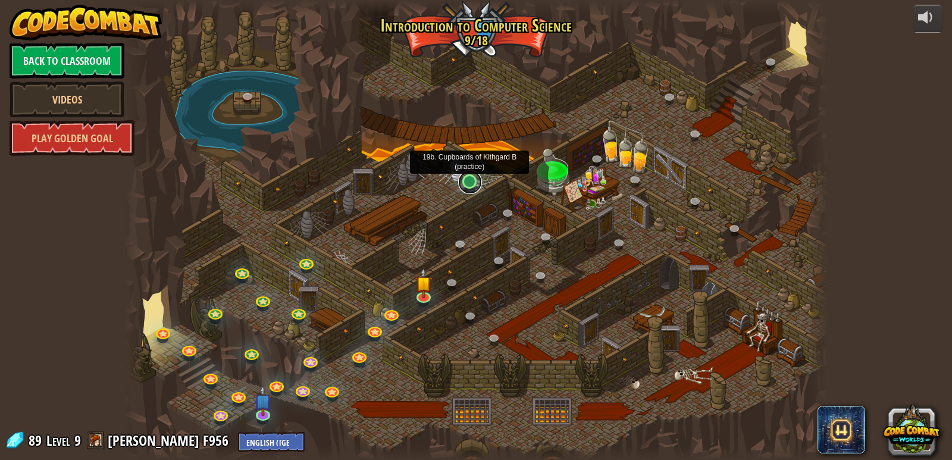
click at [470, 181] on link at bounding box center [470, 182] width 24 height 24
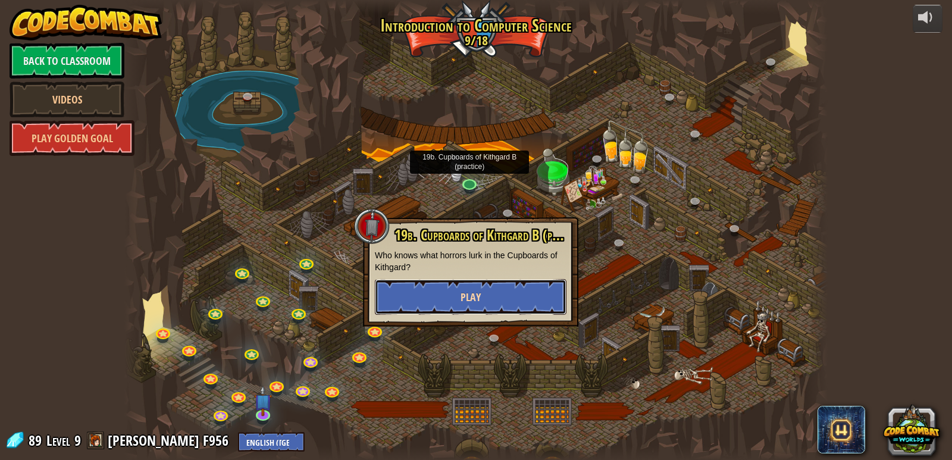
click at [487, 301] on button "Play" at bounding box center [471, 297] width 192 height 36
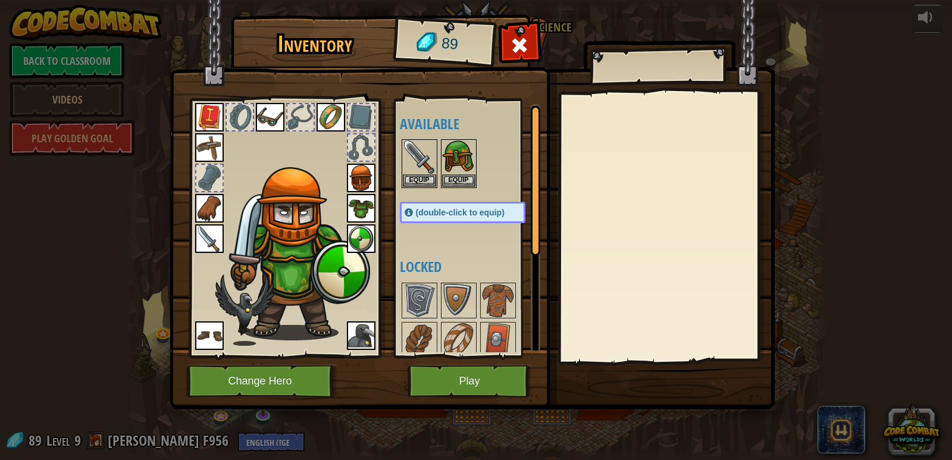
click at [368, 338] on img at bounding box center [361, 335] width 29 height 29
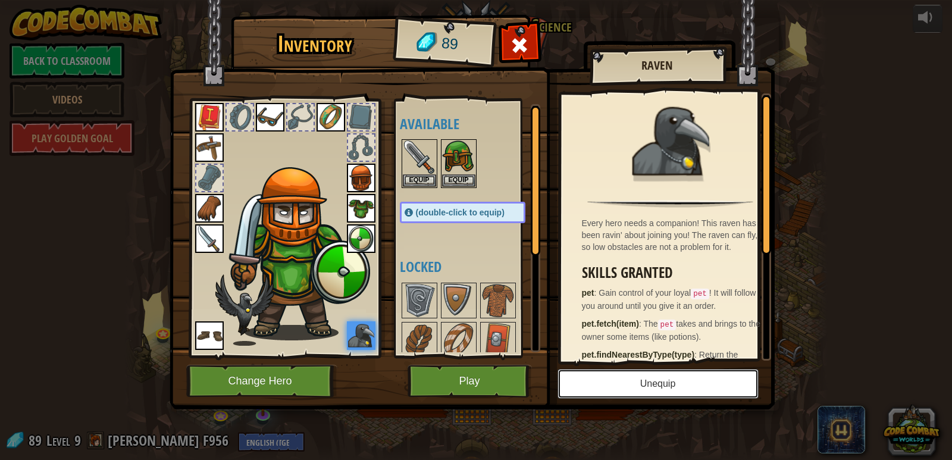
click at [593, 369] on button "Unequip" at bounding box center [657, 384] width 201 height 30
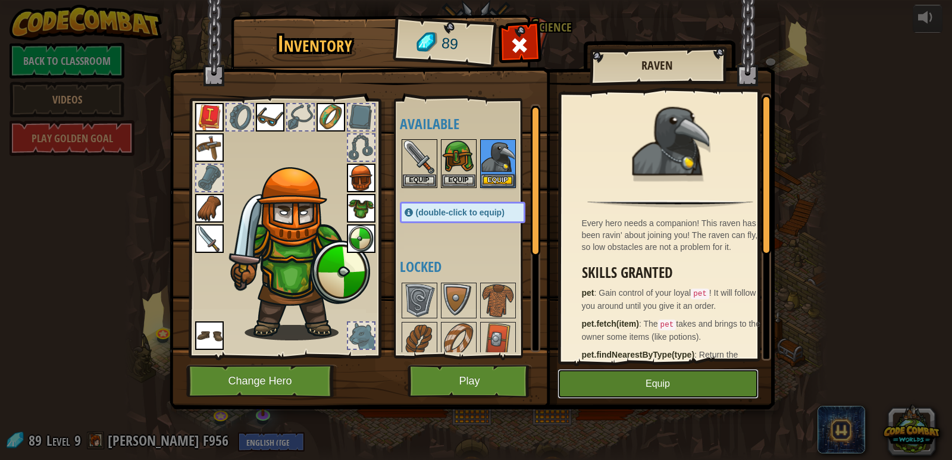
click at [593, 369] on button "Equip" at bounding box center [657, 384] width 201 height 30
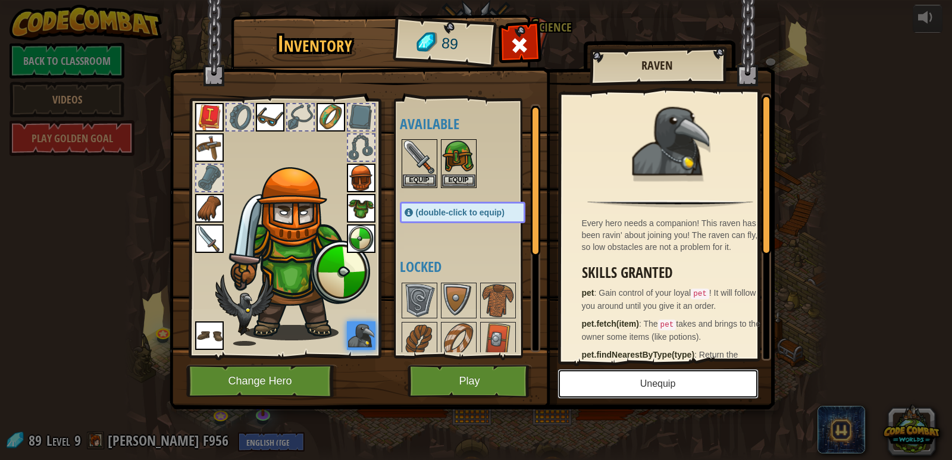
click at [593, 369] on button "Unequip" at bounding box center [657, 384] width 201 height 30
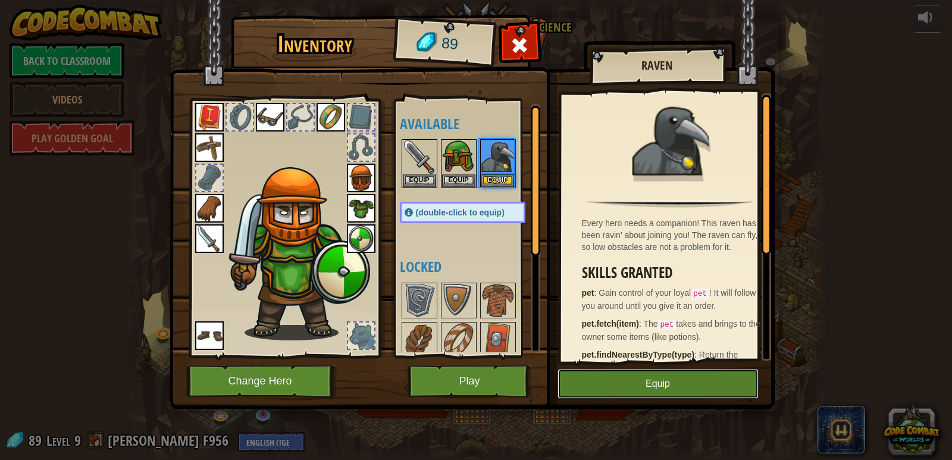
click at [593, 369] on button "Equip" at bounding box center [657, 384] width 201 height 30
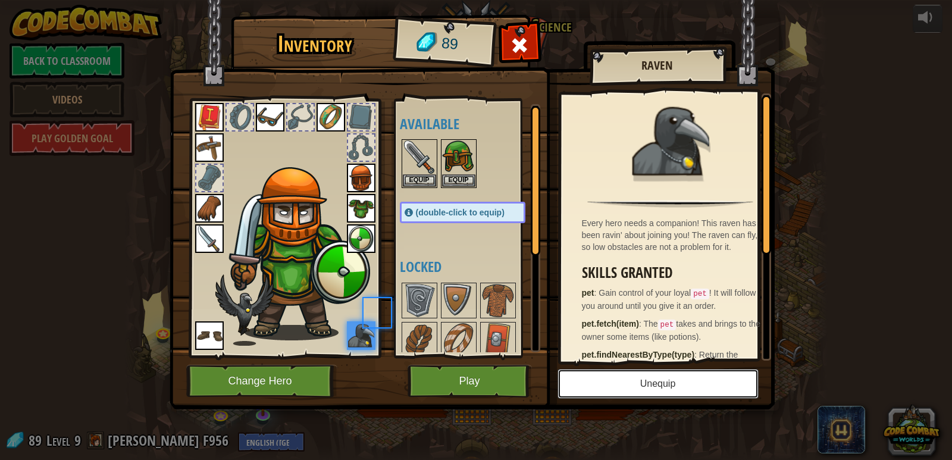
click at [593, 369] on button "Unequip" at bounding box center [657, 384] width 201 height 30
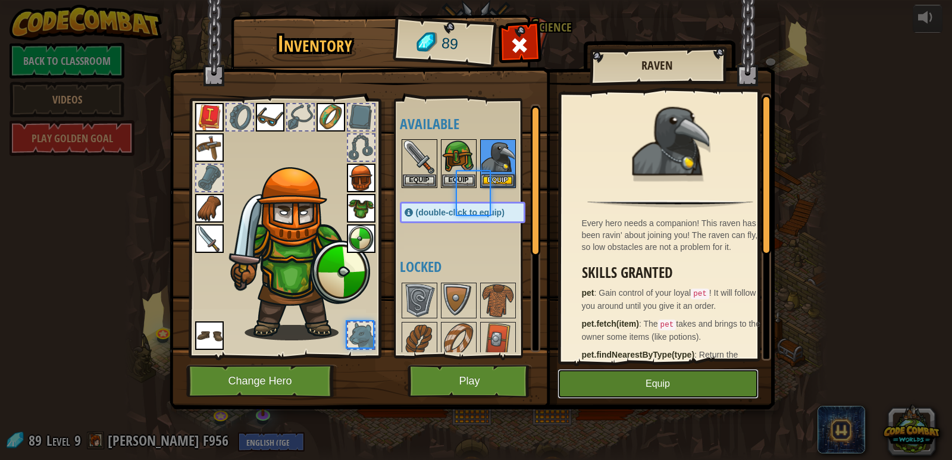
click at [593, 369] on button "Equip" at bounding box center [657, 384] width 201 height 30
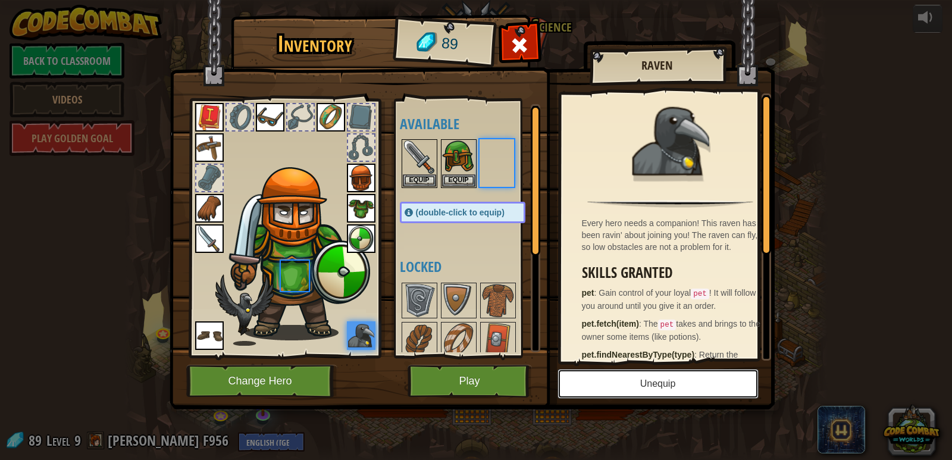
click at [593, 369] on button "Unequip" at bounding box center [657, 384] width 201 height 30
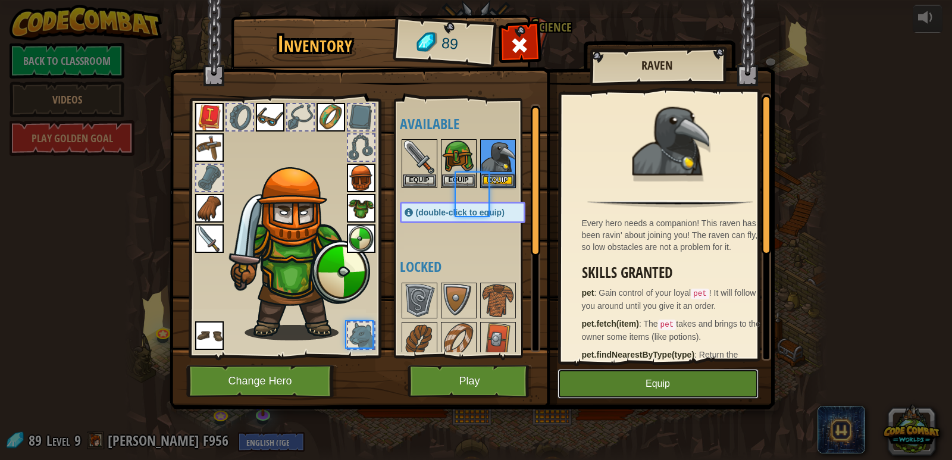
click at [593, 369] on button "Equip" at bounding box center [657, 384] width 201 height 30
click at [0, 0] on button "Unequip" at bounding box center [0, 0] width 0 height 0
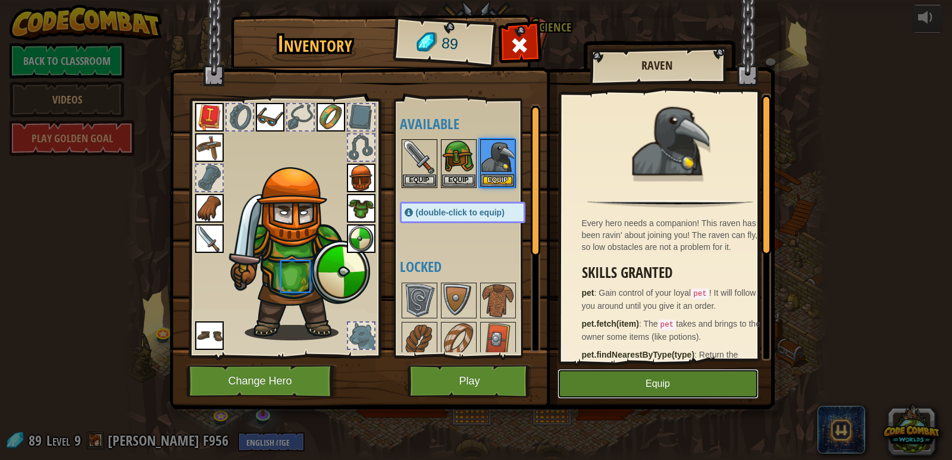
click at [593, 369] on button "Equip" at bounding box center [657, 384] width 201 height 30
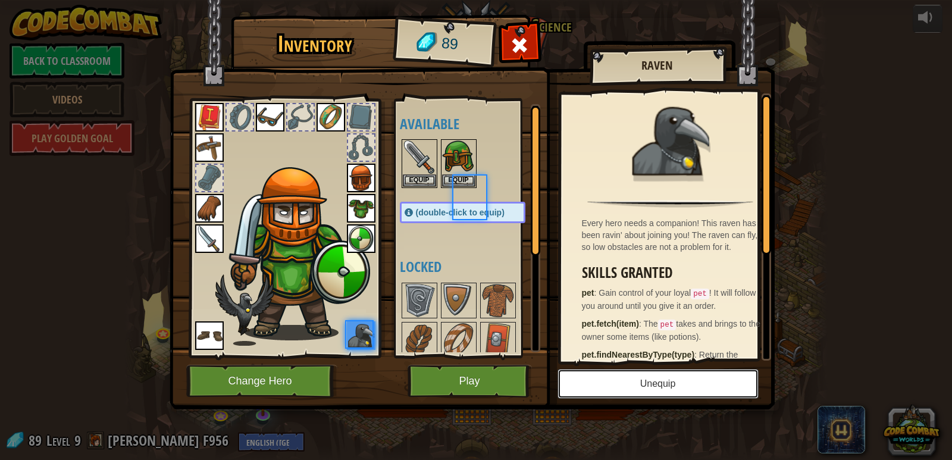
click at [593, 369] on button "Unequip" at bounding box center [657, 384] width 201 height 30
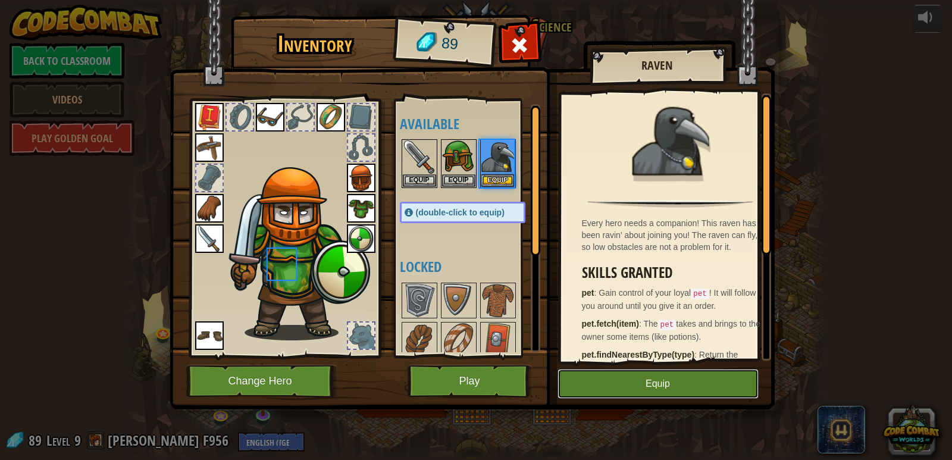
click at [593, 369] on button "Equip" at bounding box center [657, 384] width 201 height 30
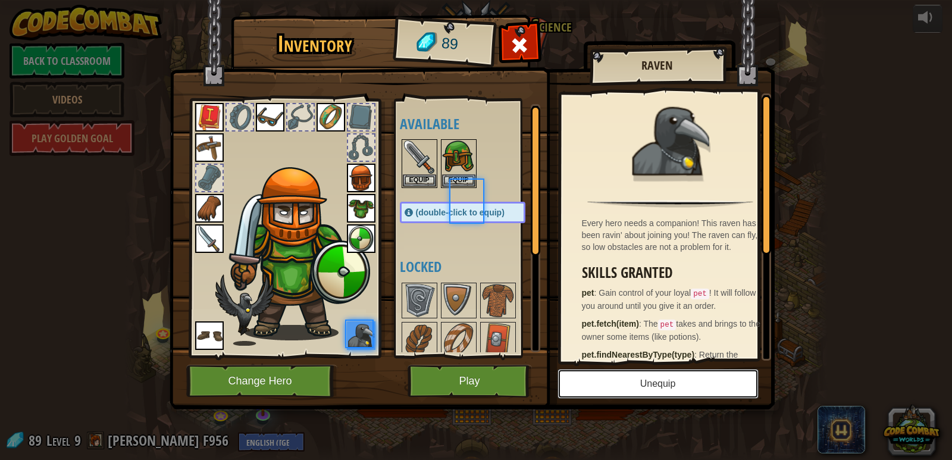
click at [593, 369] on button "Unequip" at bounding box center [657, 384] width 201 height 30
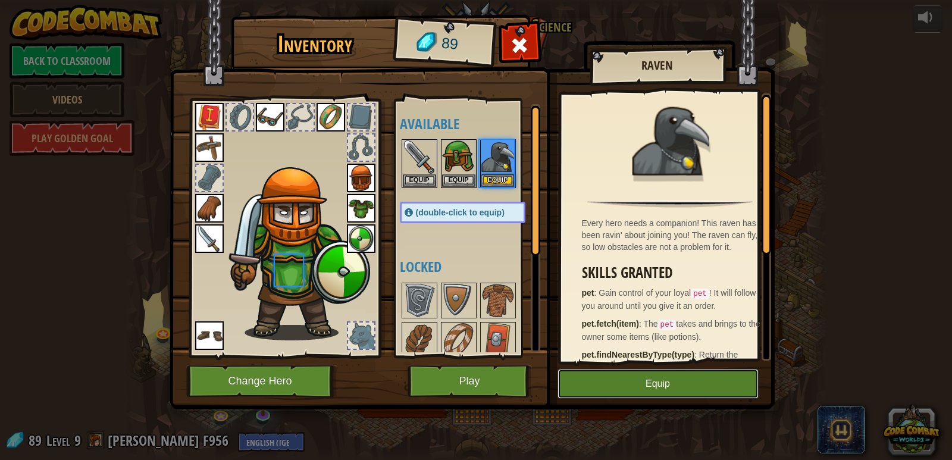
click at [593, 369] on button "Equip" at bounding box center [657, 384] width 201 height 30
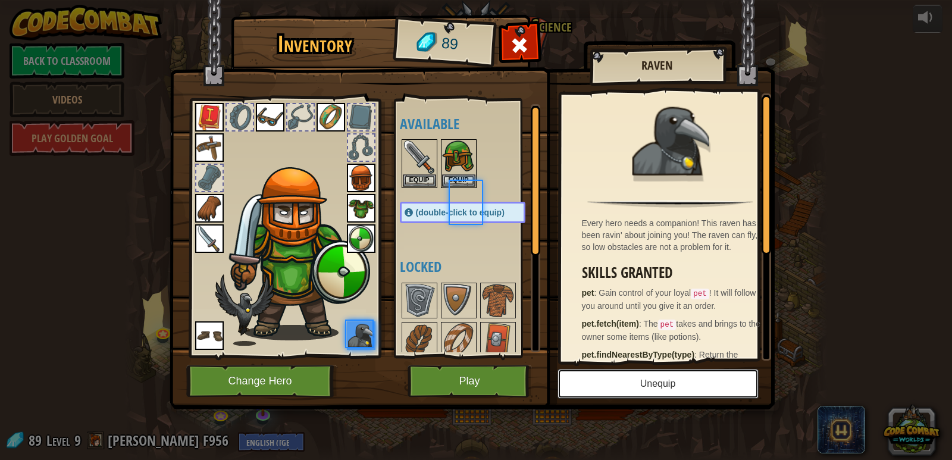
click at [593, 369] on button "Unequip" at bounding box center [657, 384] width 201 height 30
click at [0, 0] on button "Equip" at bounding box center [0, 0] width 0 height 0
drag, startPoint x: 628, startPoint y: 366, endPoint x: 626, endPoint y: 380, distance: 14.4
click at [627, 373] on div "Inventory 89 Available Equip Equip Equip Equip Equip Equip Equip Equip Equip Eq…" at bounding box center [476, 214] width 605 height 393
click at [626, 382] on button "Unequip" at bounding box center [657, 384] width 201 height 30
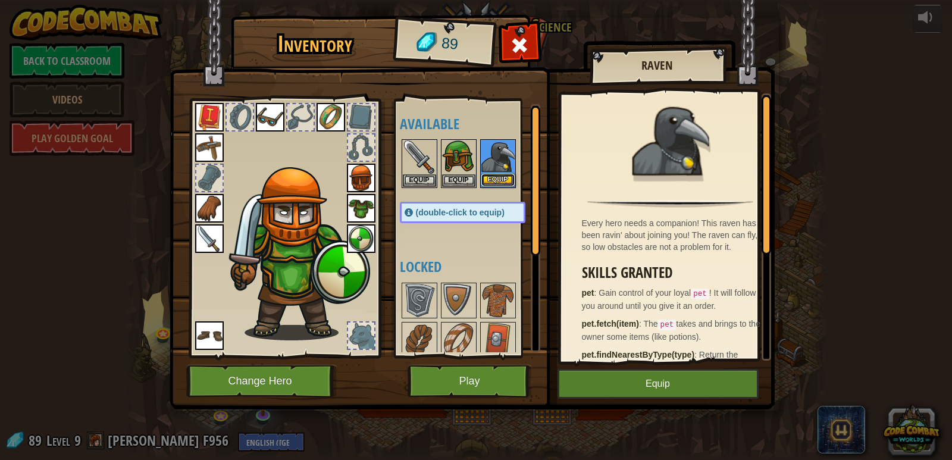
click at [501, 178] on button "Equip" at bounding box center [497, 180] width 33 height 12
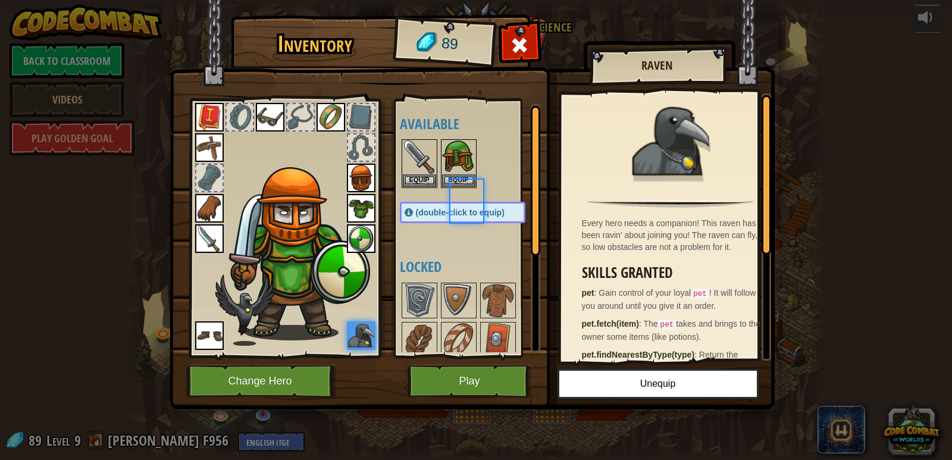
click at [501, 178] on div at bounding box center [474, 163] width 149 height 52
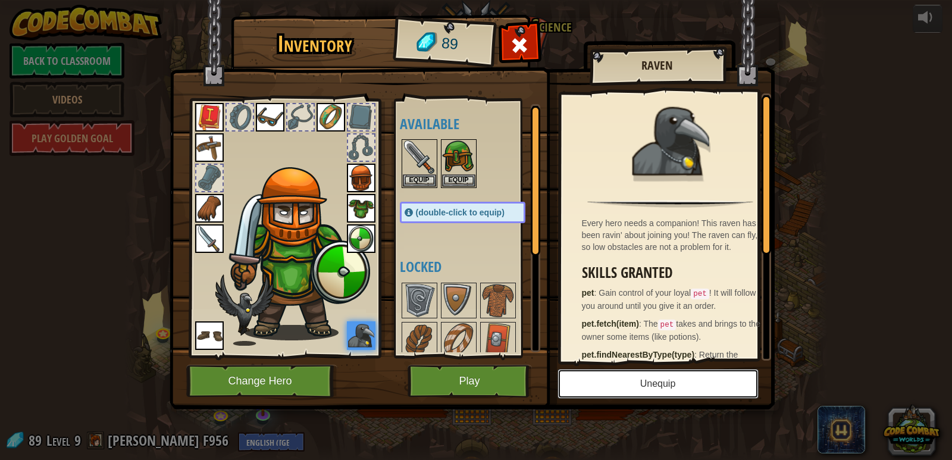
click at [632, 390] on button "Unequip" at bounding box center [657, 384] width 201 height 30
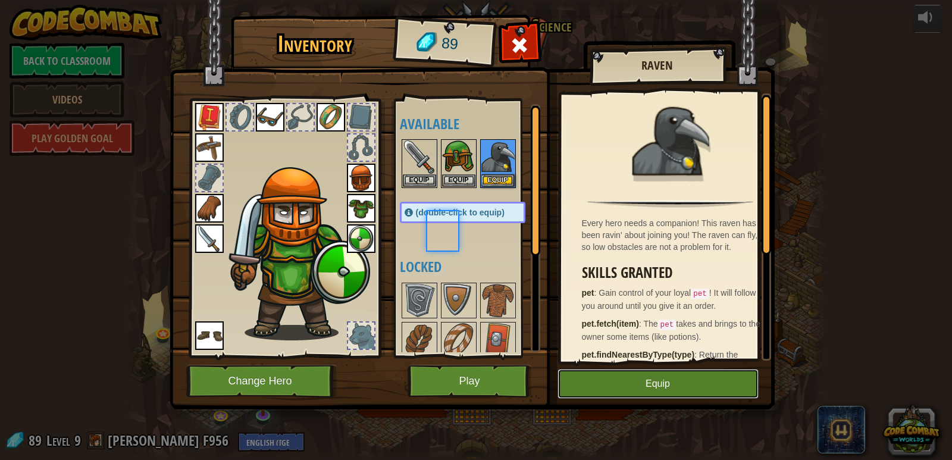
click at [632, 390] on button "Equip" at bounding box center [657, 384] width 201 height 30
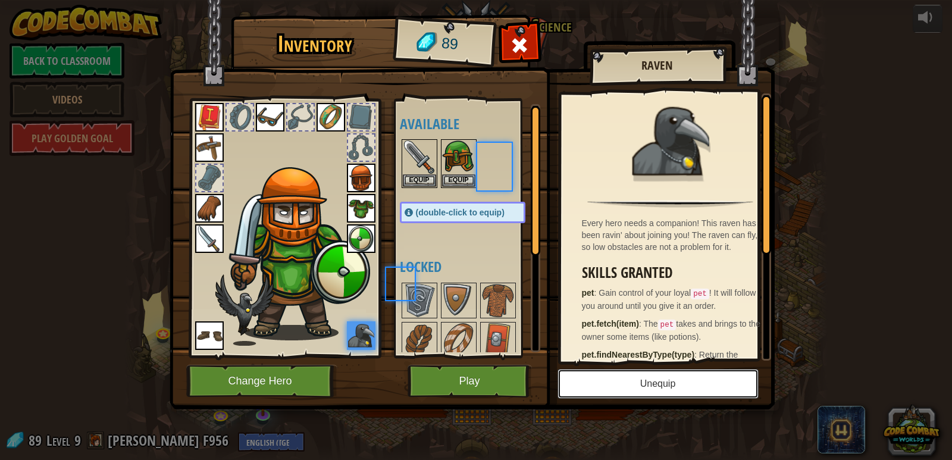
click at [632, 390] on button "Unequip" at bounding box center [657, 384] width 201 height 30
click at [0, 0] on button "Equip" at bounding box center [0, 0] width 0 height 0
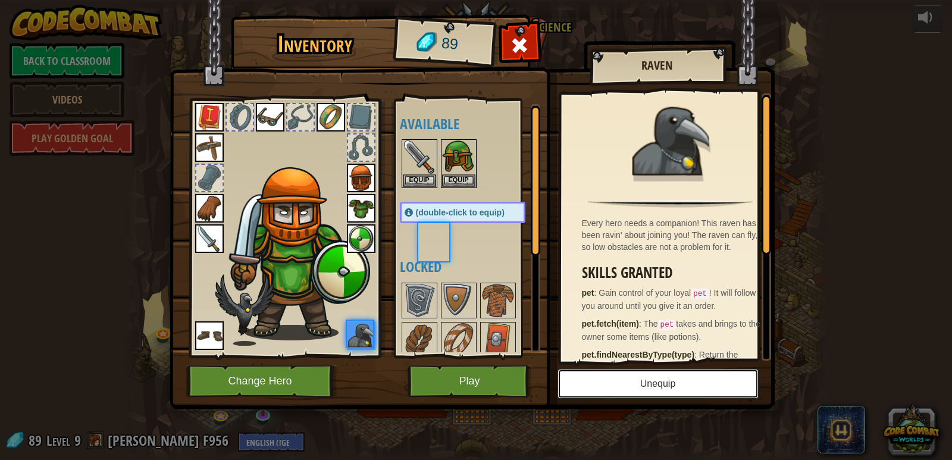
click at [632, 390] on button "Unequip" at bounding box center [657, 384] width 201 height 30
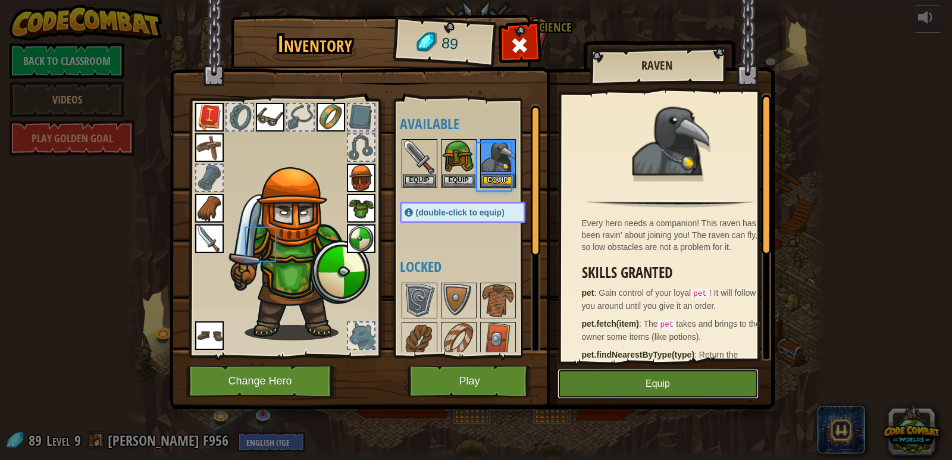
click at [632, 390] on button "Equip" at bounding box center [657, 384] width 201 height 30
click at [0, 0] on button "Unequip" at bounding box center [0, 0] width 0 height 0
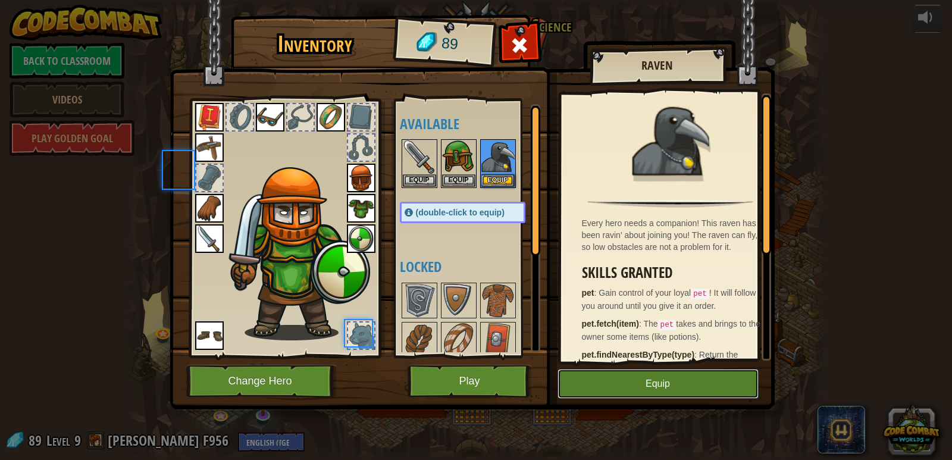
click at [632, 390] on button "Equip" at bounding box center [657, 384] width 201 height 30
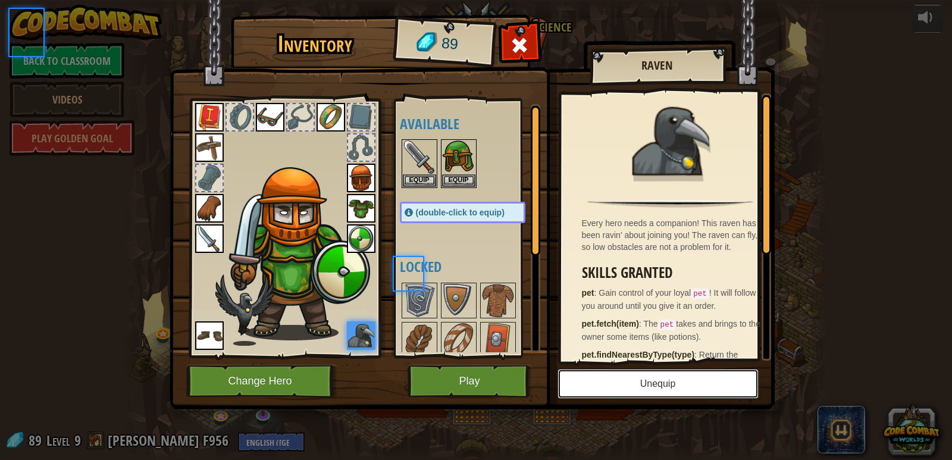
click at [632, 390] on button "Unequip" at bounding box center [657, 384] width 201 height 30
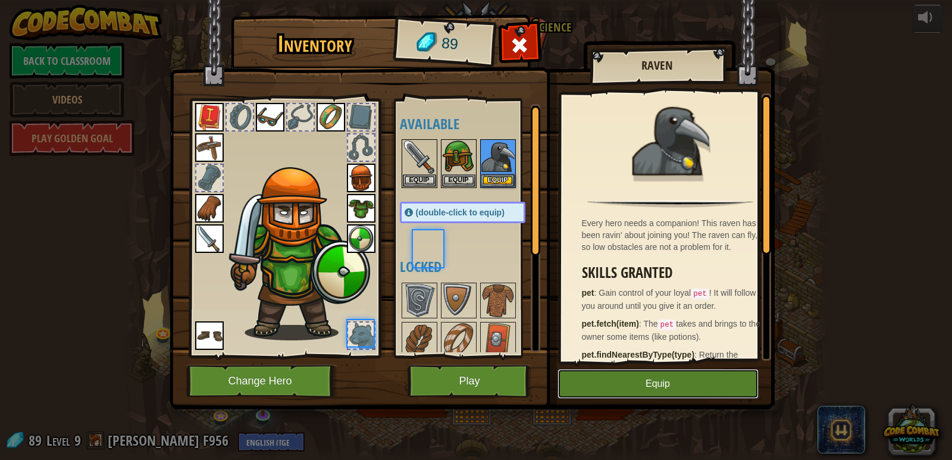
click at [632, 390] on button "Equip" at bounding box center [657, 384] width 201 height 30
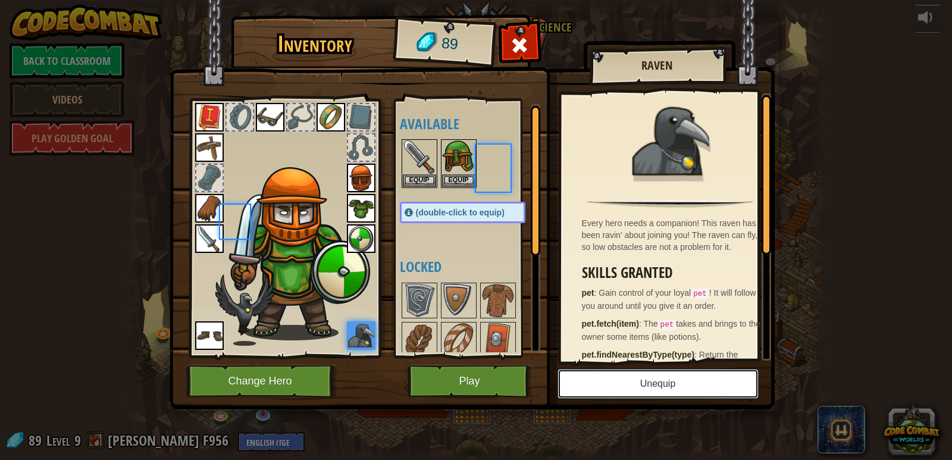
click at [632, 390] on button "Unequip" at bounding box center [657, 384] width 201 height 30
click at [0, 0] on button "Equip" at bounding box center [0, 0] width 0 height 0
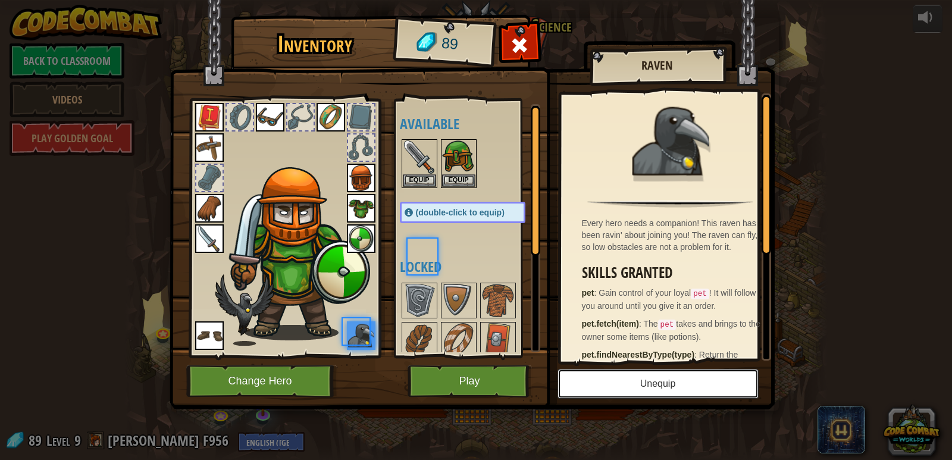
click at [632, 390] on button "Unequip" at bounding box center [657, 384] width 201 height 30
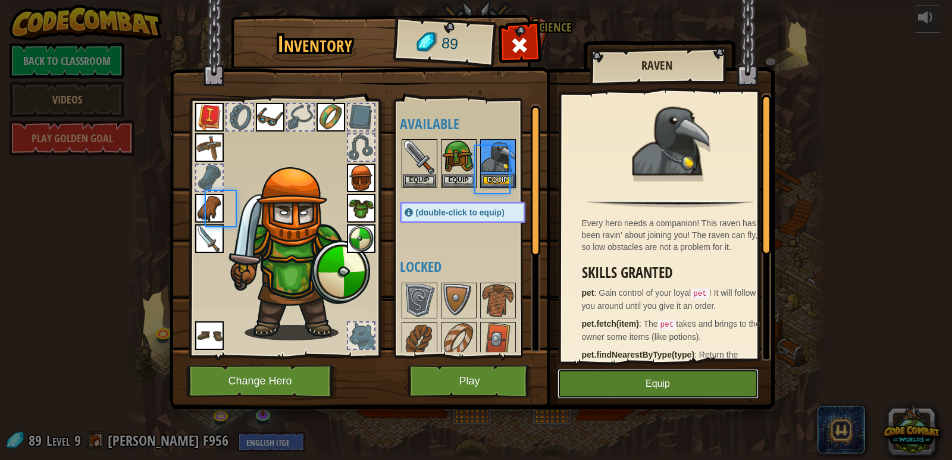
click at [632, 390] on button "Equip" at bounding box center [657, 384] width 201 height 30
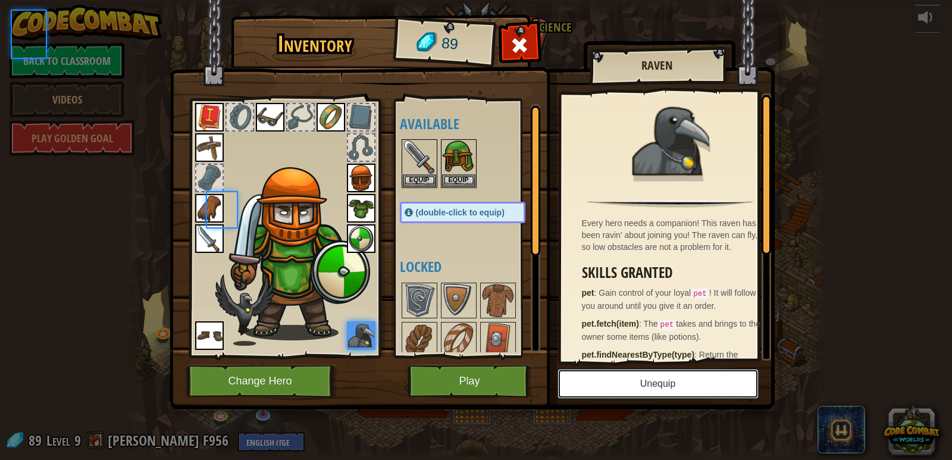
click at [632, 390] on button "Unequip" at bounding box center [657, 384] width 201 height 30
click at [0, 0] on button "Equip" at bounding box center [0, 0] width 0 height 0
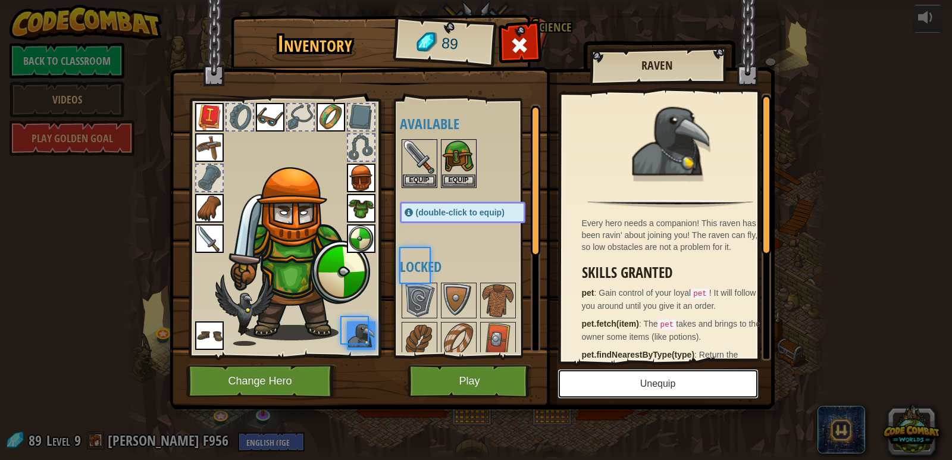
click at [632, 390] on button "Unequip" at bounding box center [657, 384] width 201 height 30
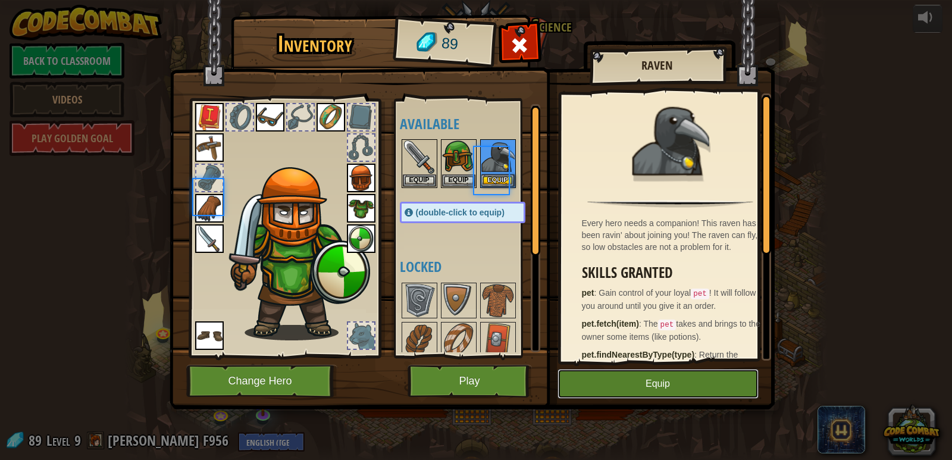
click at [632, 390] on button "Equip" at bounding box center [657, 384] width 201 height 30
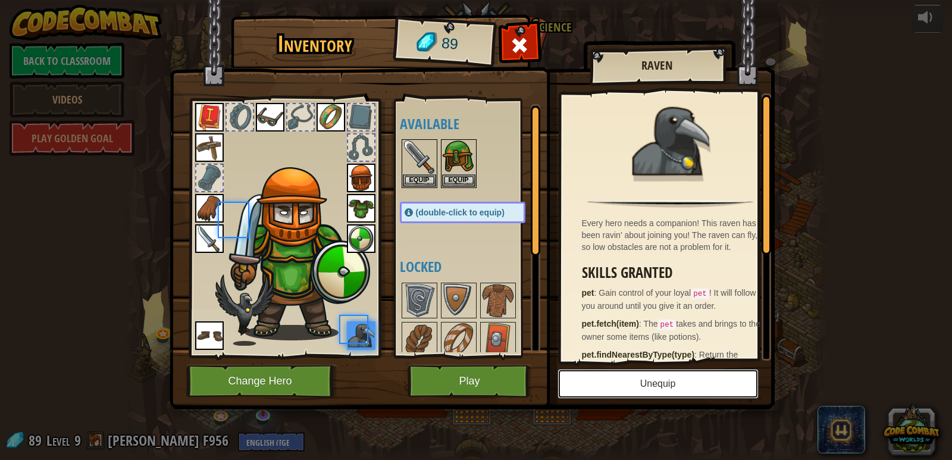
click at [632, 390] on button "Unequip" at bounding box center [657, 384] width 201 height 30
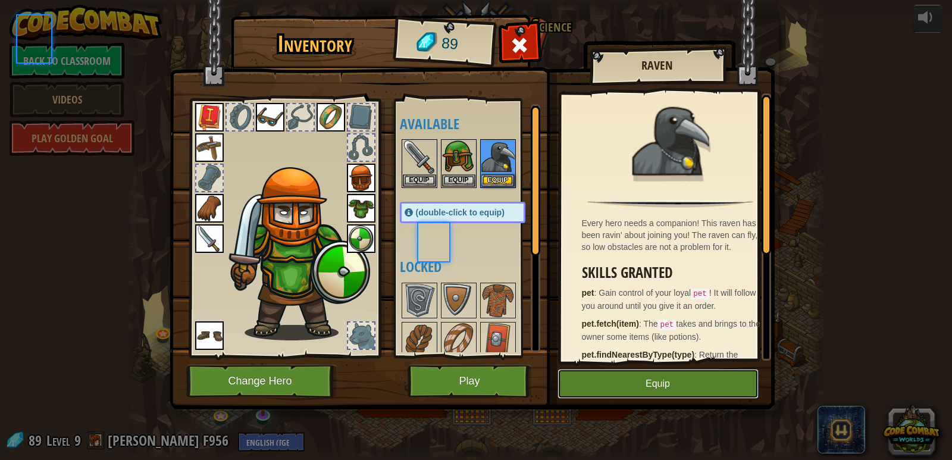
click at [632, 390] on button "Equip" at bounding box center [657, 384] width 201 height 30
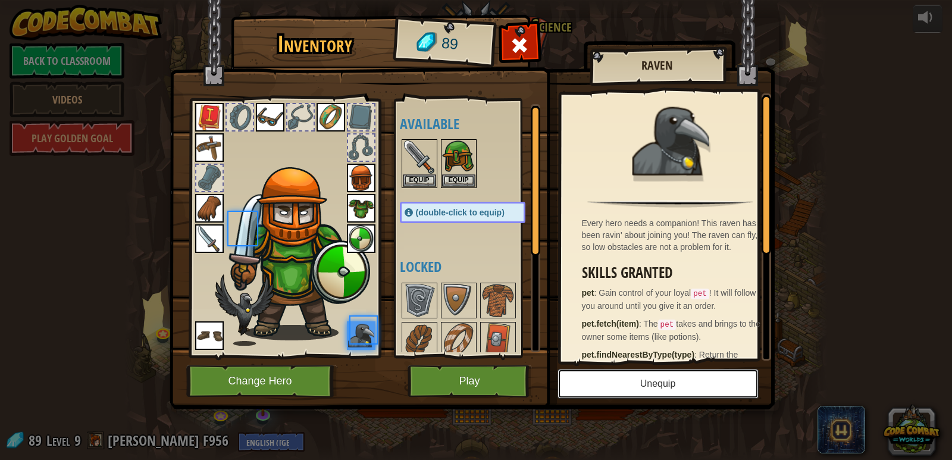
click at [632, 390] on button "Unequip" at bounding box center [657, 384] width 201 height 30
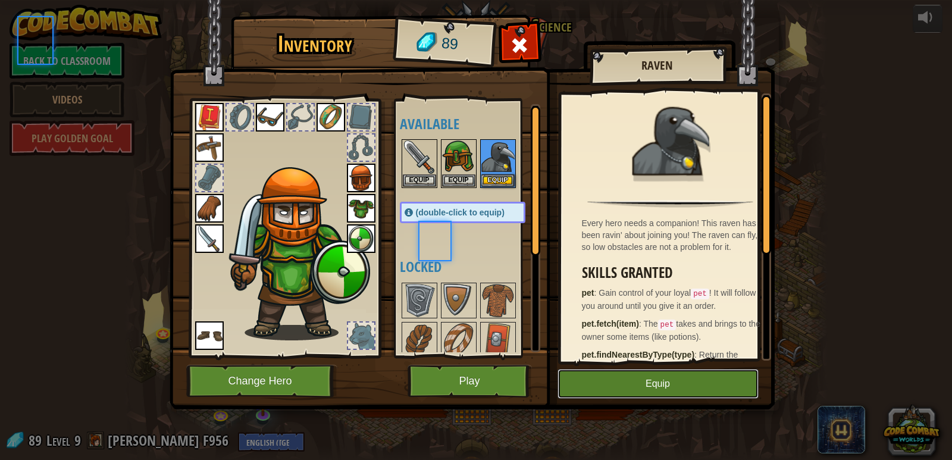
click at [632, 390] on button "Equip" at bounding box center [657, 384] width 201 height 30
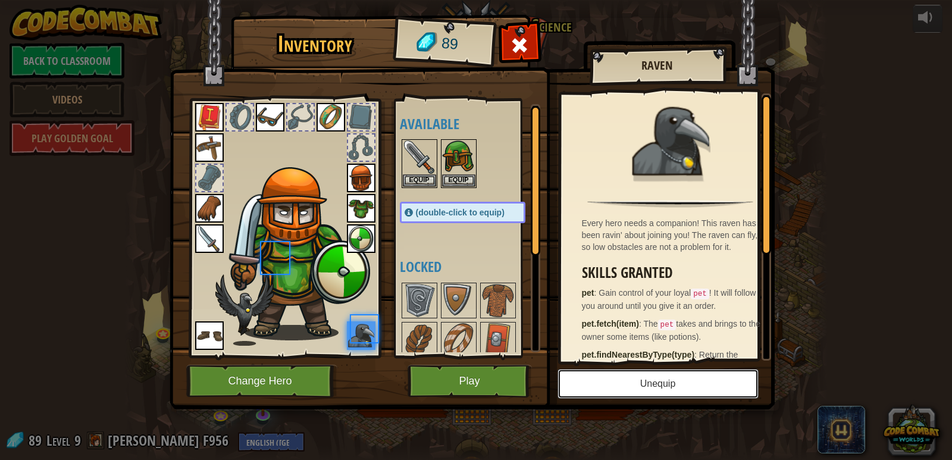
click at [632, 390] on button "Unequip" at bounding box center [657, 384] width 201 height 30
click at [0, 0] on button "Equip" at bounding box center [0, 0] width 0 height 0
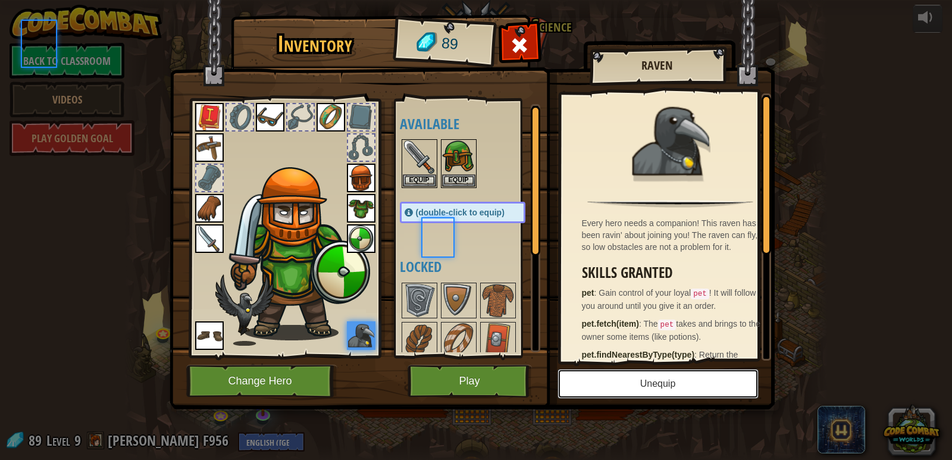
click at [632, 390] on button "Unequip" at bounding box center [657, 384] width 201 height 30
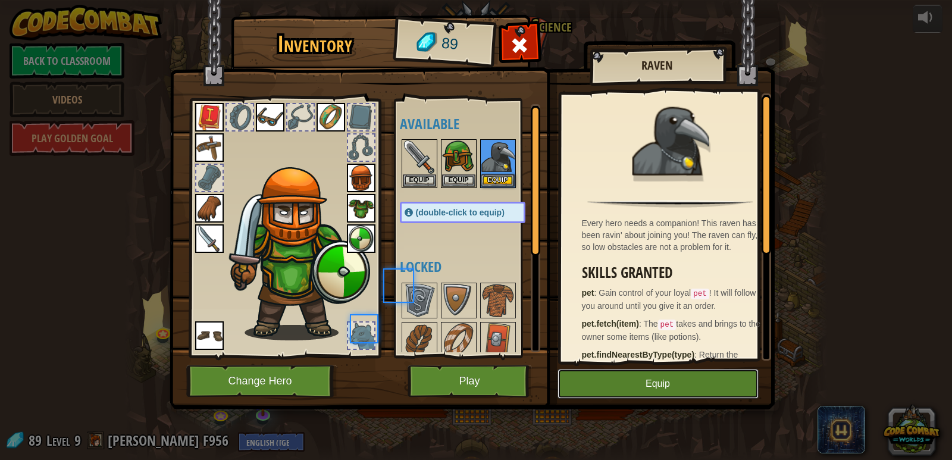
click at [632, 390] on button "Equip" at bounding box center [657, 384] width 201 height 30
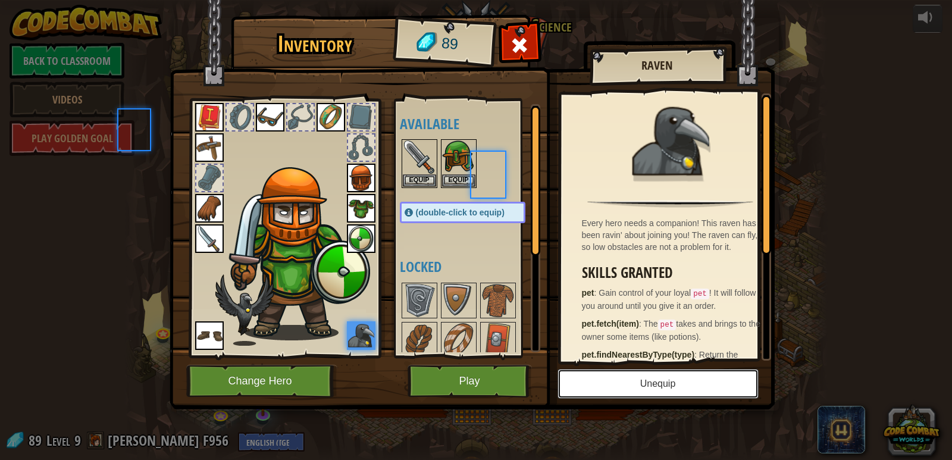
click at [632, 390] on button "Unequip" at bounding box center [657, 384] width 201 height 30
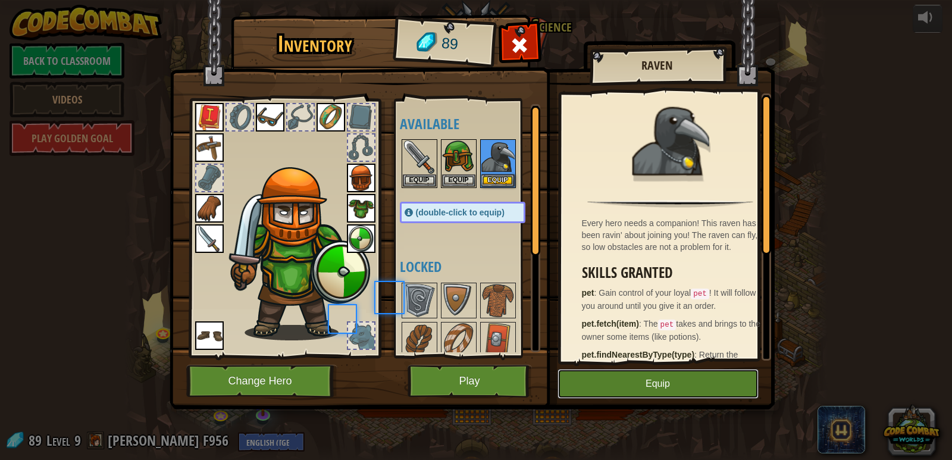
click at [632, 390] on button "Equip" at bounding box center [657, 384] width 201 height 30
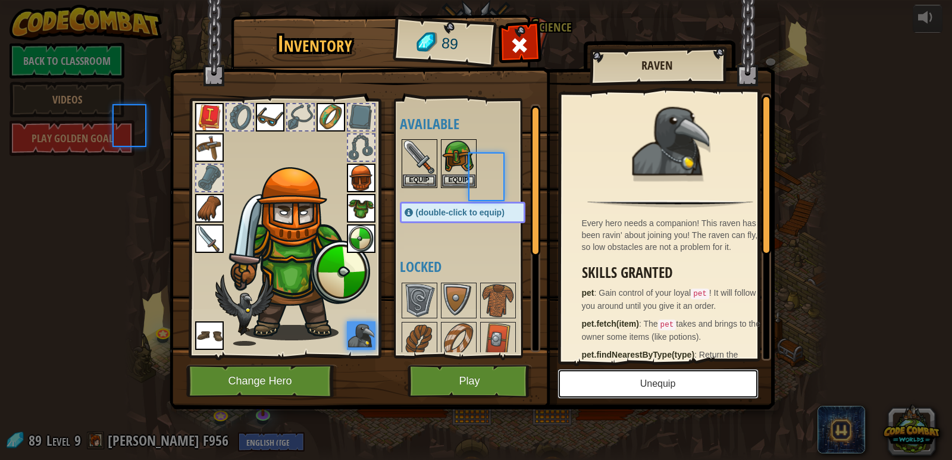
click at [632, 390] on button "Unequip" at bounding box center [657, 384] width 201 height 30
click at [0, 0] on button "Equip" at bounding box center [0, 0] width 0 height 0
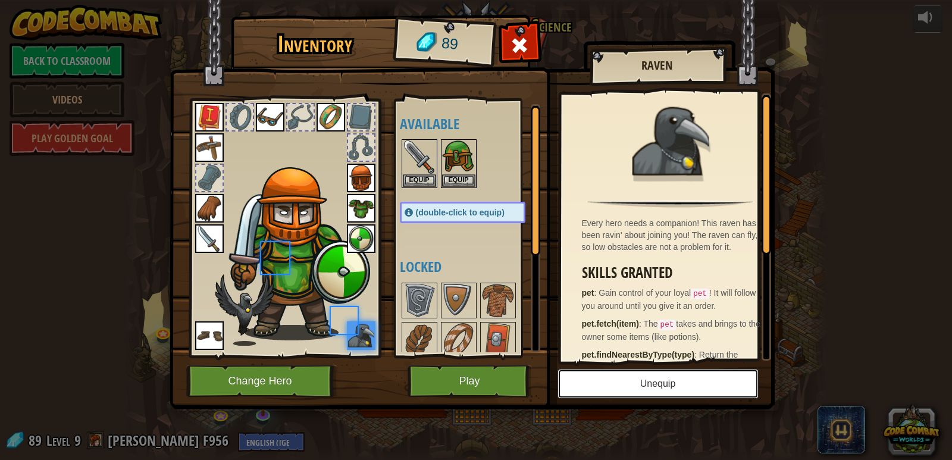
click at [632, 390] on button "Unequip" at bounding box center [657, 384] width 201 height 30
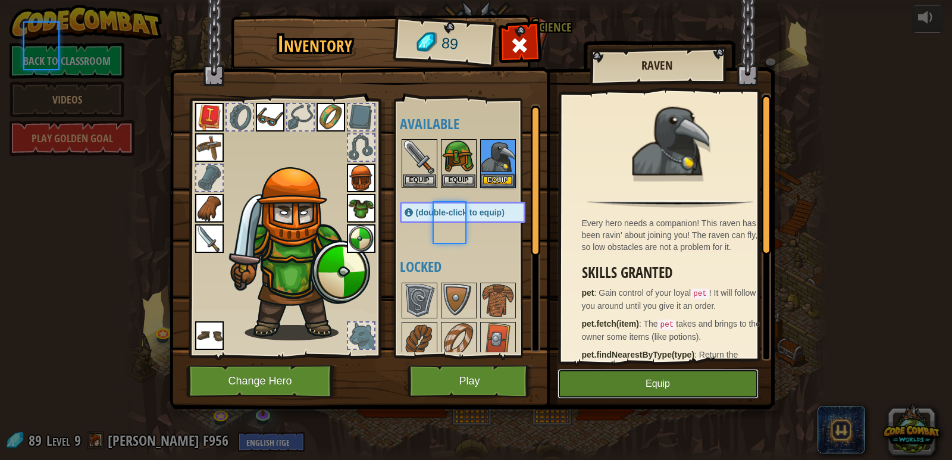
click at [632, 390] on button "Equip" at bounding box center [657, 384] width 201 height 30
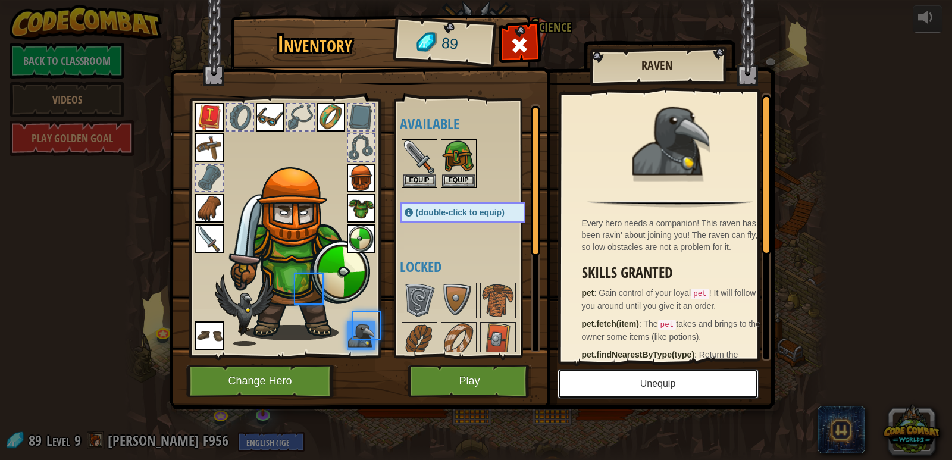
click at [632, 390] on button "Unequip" at bounding box center [657, 384] width 201 height 30
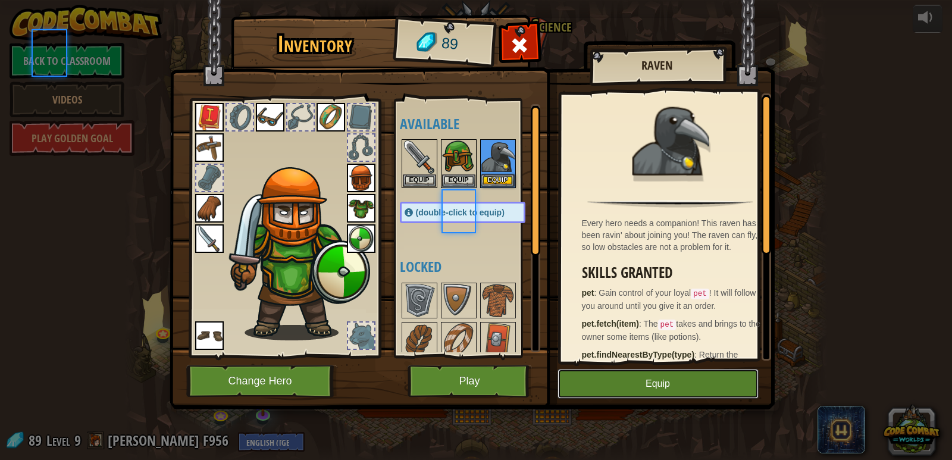
click at [632, 390] on button "Equip" at bounding box center [657, 384] width 201 height 30
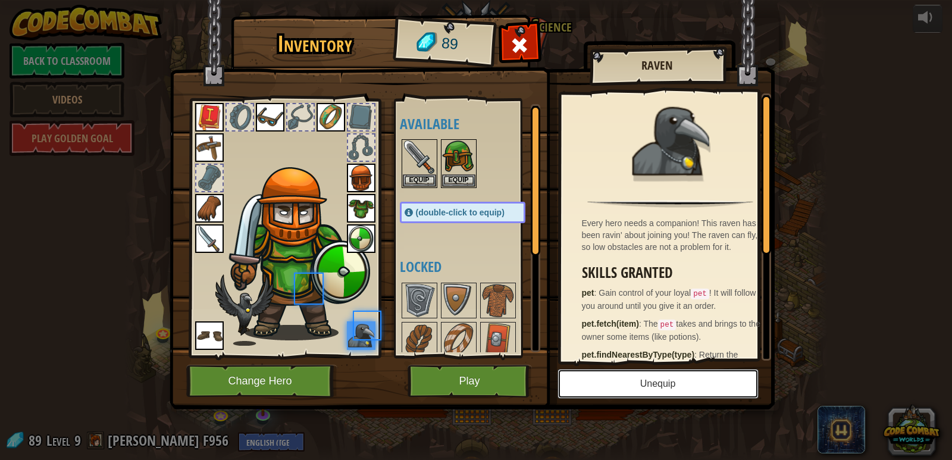
click at [632, 390] on button "Unequip" at bounding box center [657, 384] width 201 height 30
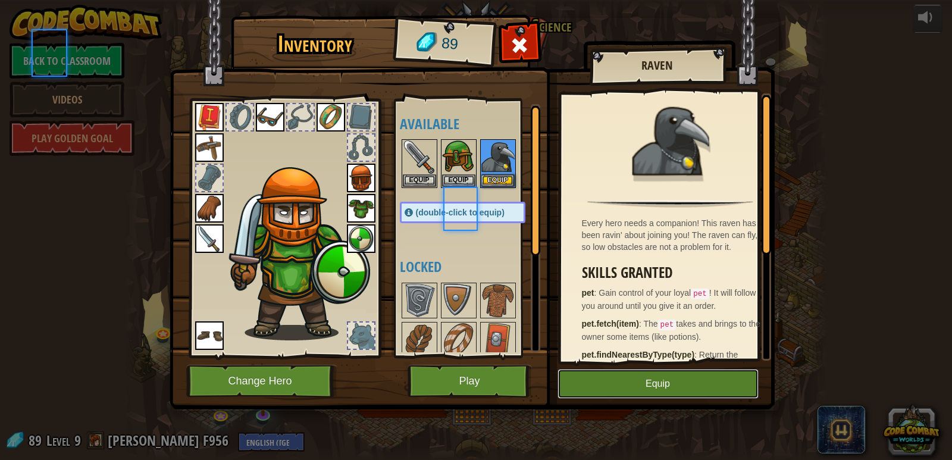
click at [632, 390] on button "Equip" at bounding box center [657, 384] width 201 height 30
click at [0, 0] on button "Unequip" at bounding box center [0, 0] width 0 height 0
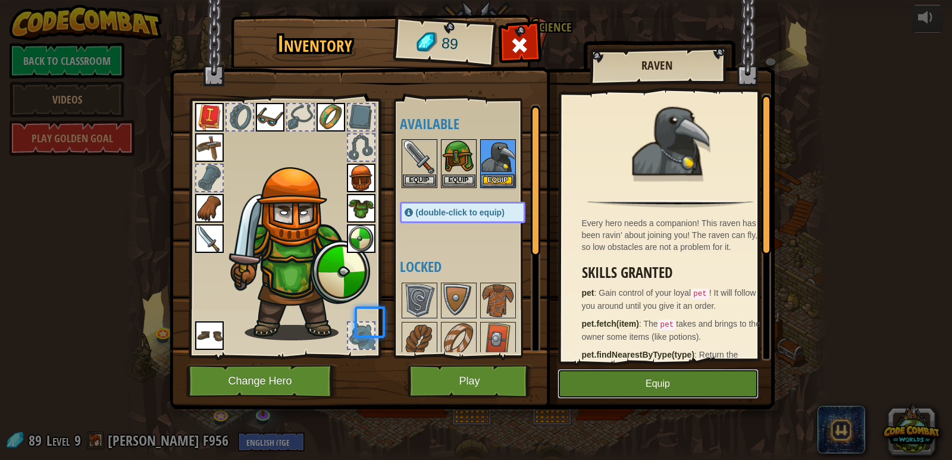
click at [632, 390] on button "Equip" at bounding box center [657, 384] width 201 height 30
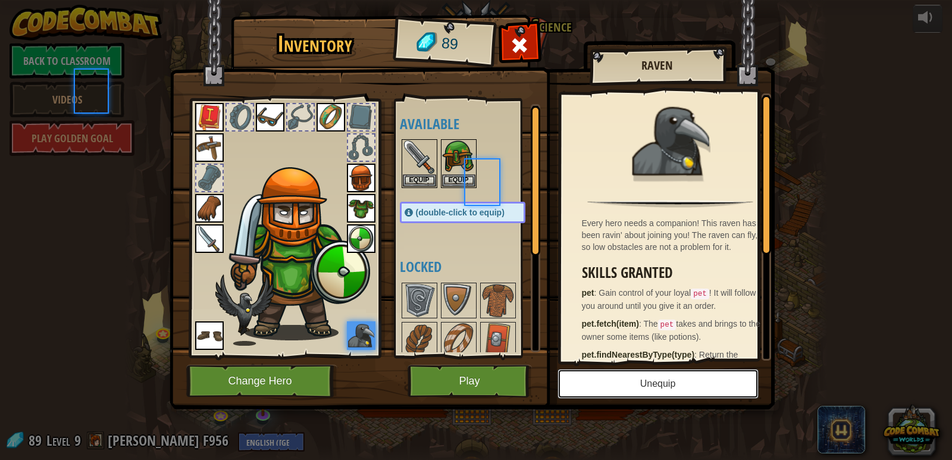
click at [632, 390] on button "Unequip" at bounding box center [657, 384] width 201 height 30
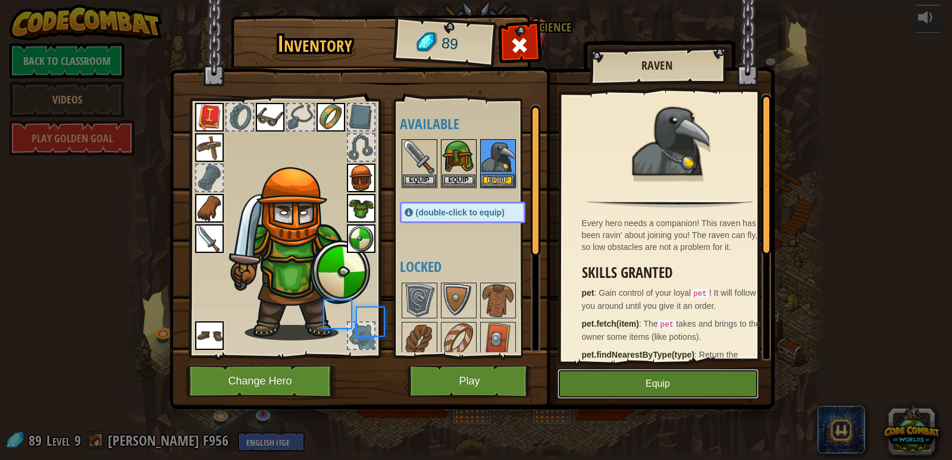
click at [632, 390] on button "Equip" at bounding box center [657, 384] width 201 height 30
click at [0, 0] on button "Unequip" at bounding box center [0, 0] width 0 height 0
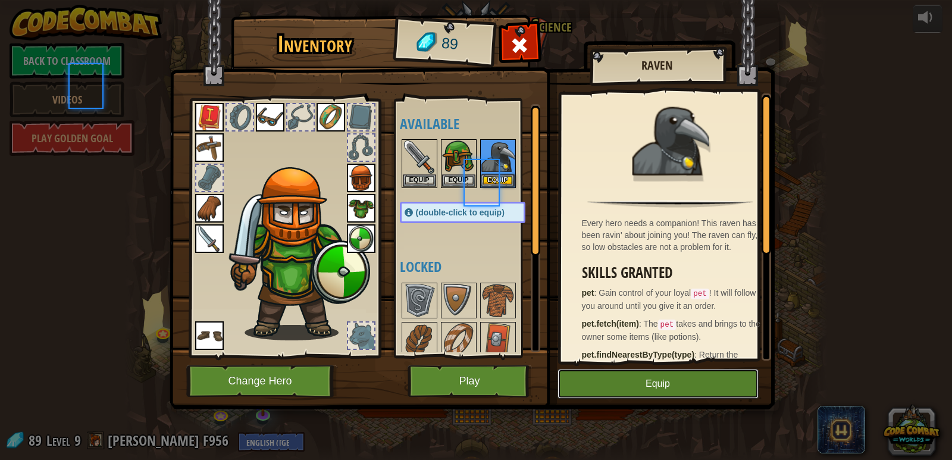
click at [632, 390] on button "Equip" at bounding box center [657, 384] width 201 height 30
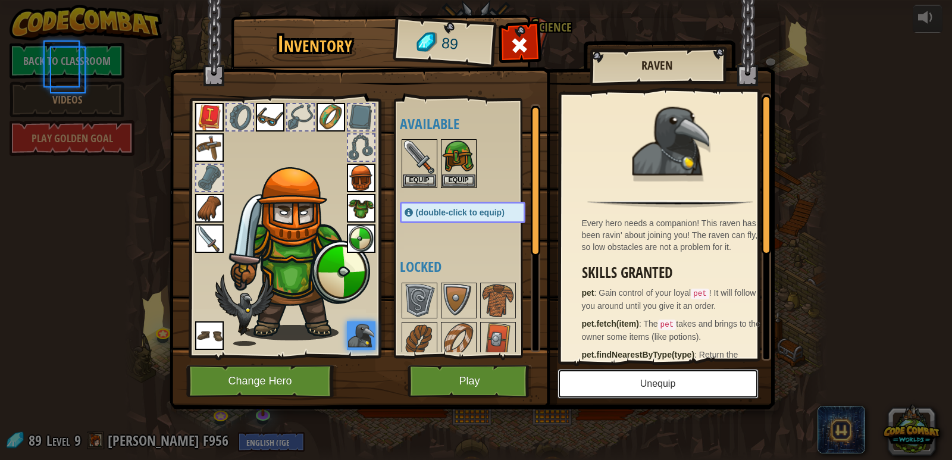
click at [632, 390] on button "Unequip" at bounding box center [657, 384] width 201 height 30
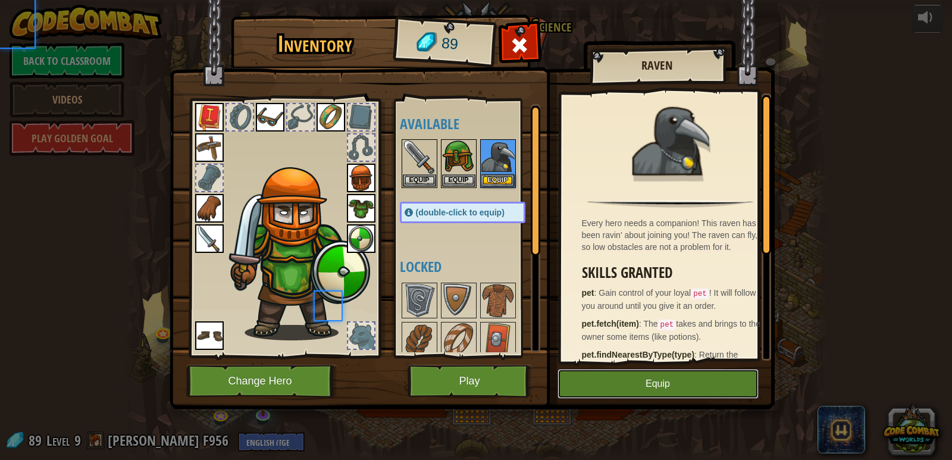
click at [632, 390] on button "Equip" at bounding box center [657, 384] width 201 height 30
click at [0, 0] on button "Unequip" at bounding box center [0, 0] width 0 height 0
click at [632, 390] on button "Equip" at bounding box center [657, 384] width 201 height 30
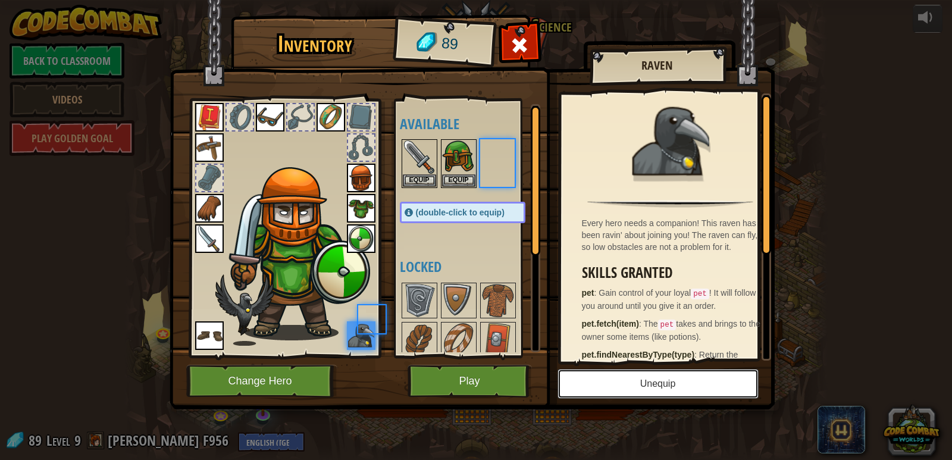
click at [632, 390] on button "Unequip" at bounding box center [657, 384] width 201 height 30
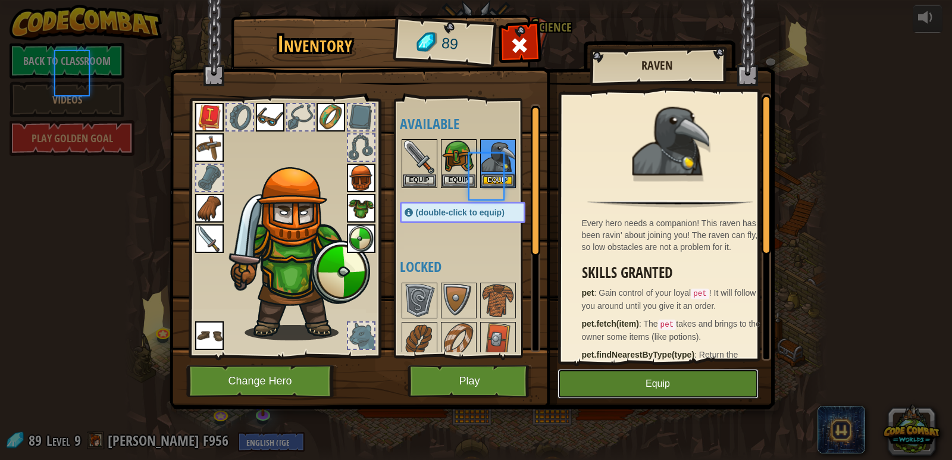
click at [632, 390] on button "Equip" at bounding box center [657, 384] width 201 height 30
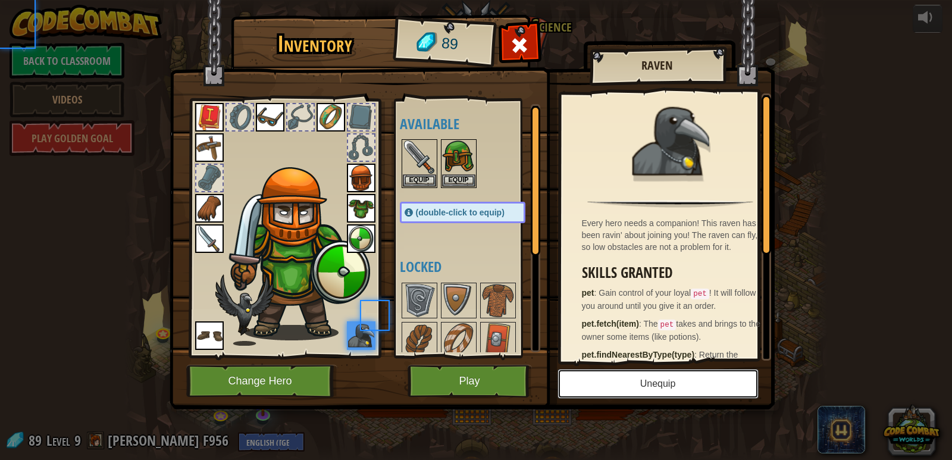
click at [632, 390] on button "Unequip" at bounding box center [657, 384] width 201 height 30
click at [0, 0] on button "Equip" at bounding box center [0, 0] width 0 height 0
click at [632, 390] on button "Unequip" at bounding box center [657, 384] width 201 height 30
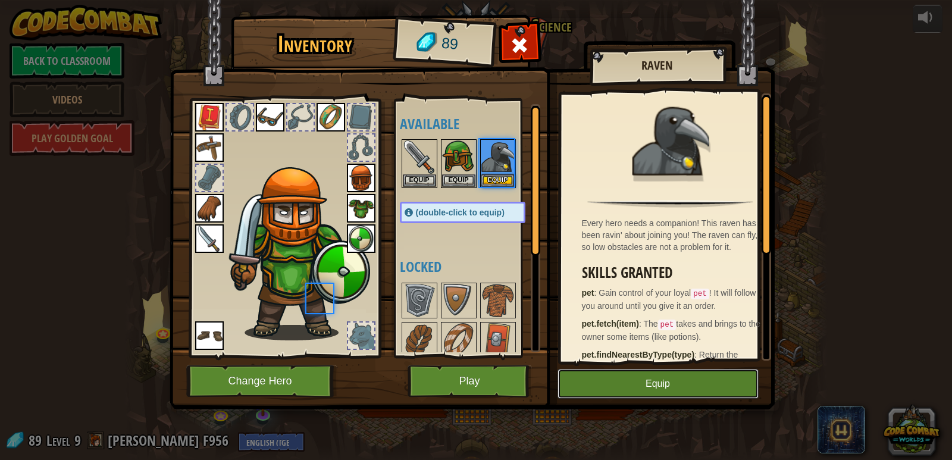
click at [632, 390] on button "Equip" at bounding box center [657, 384] width 201 height 30
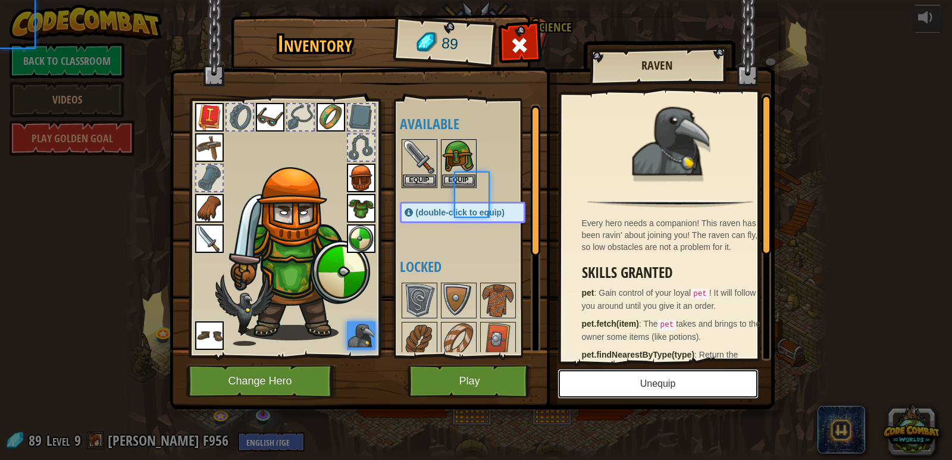
click at [632, 390] on button "Unequip" at bounding box center [657, 384] width 201 height 30
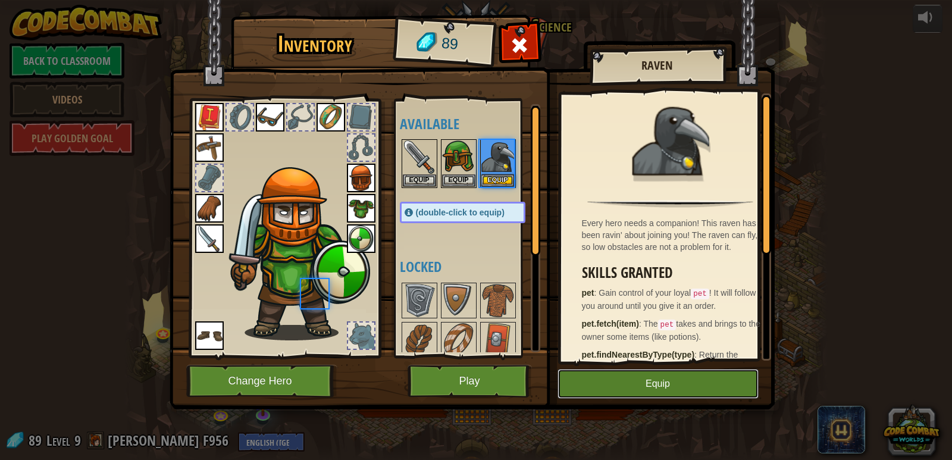
click at [632, 390] on button "Equip" at bounding box center [657, 384] width 201 height 30
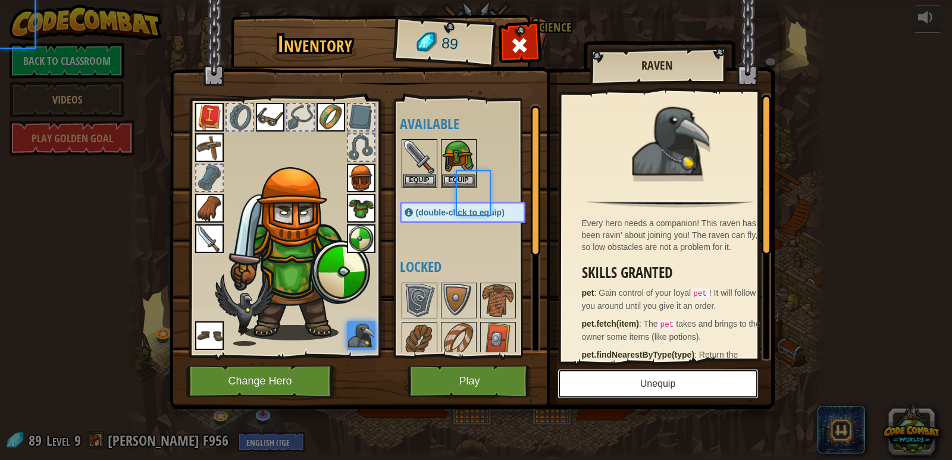
click at [632, 390] on button "Unequip" at bounding box center [657, 384] width 201 height 30
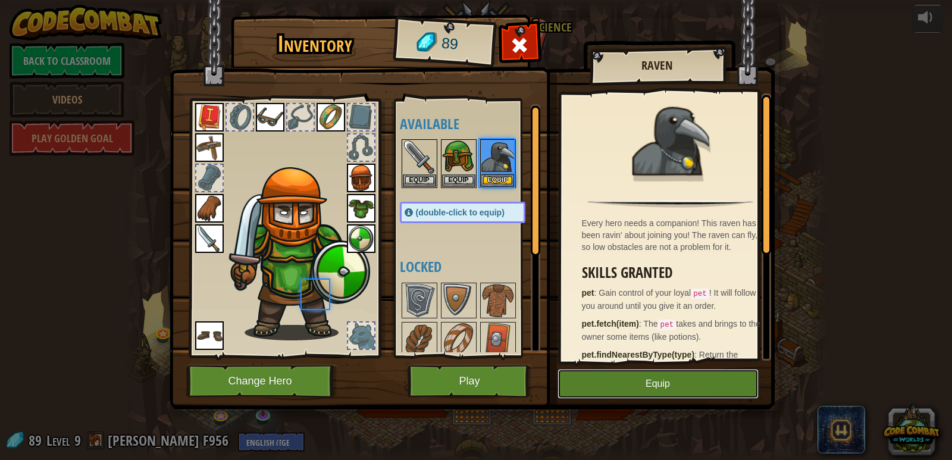
click at [632, 390] on button "Equip" at bounding box center [657, 384] width 201 height 30
click at [0, 0] on button "Unequip" at bounding box center [0, 0] width 0 height 0
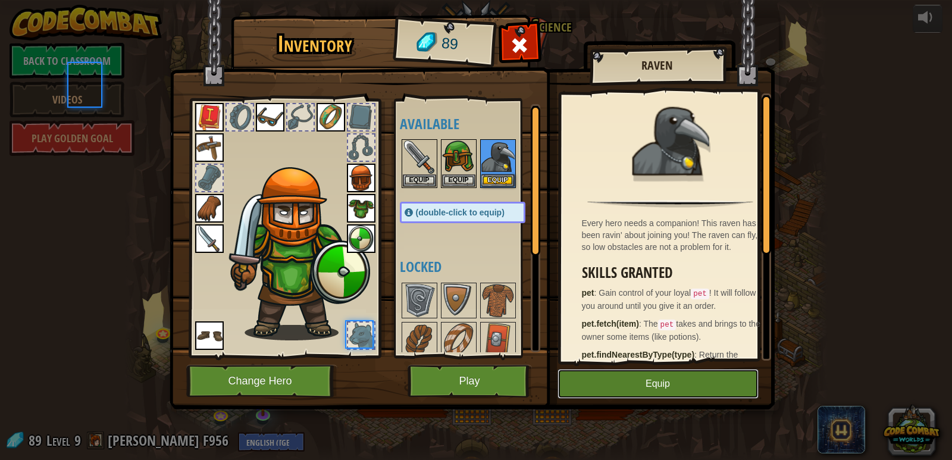
click at [632, 390] on button "Equip" at bounding box center [657, 384] width 201 height 30
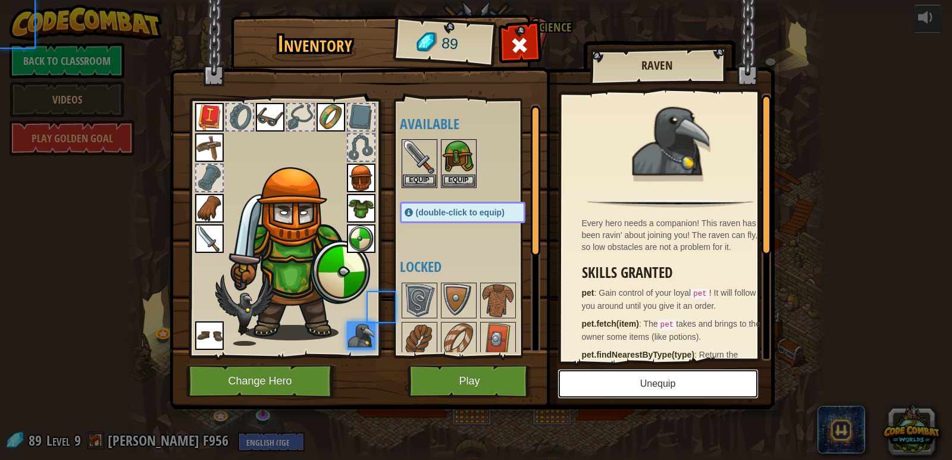
click at [632, 390] on button "Unequip" at bounding box center [657, 384] width 201 height 30
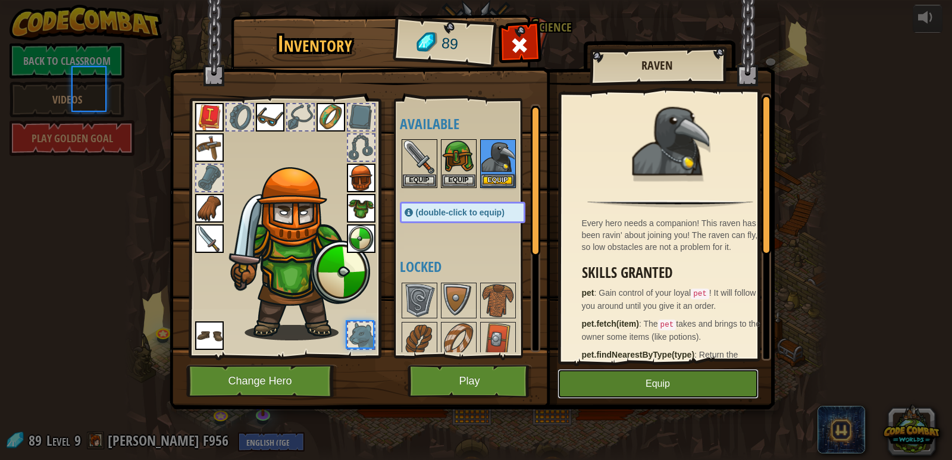
click at [632, 390] on button "Equip" at bounding box center [657, 384] width 201 height 30
click at [0, 0] on button "Unequip" at bounding box center [0, 0] width 0 height 0
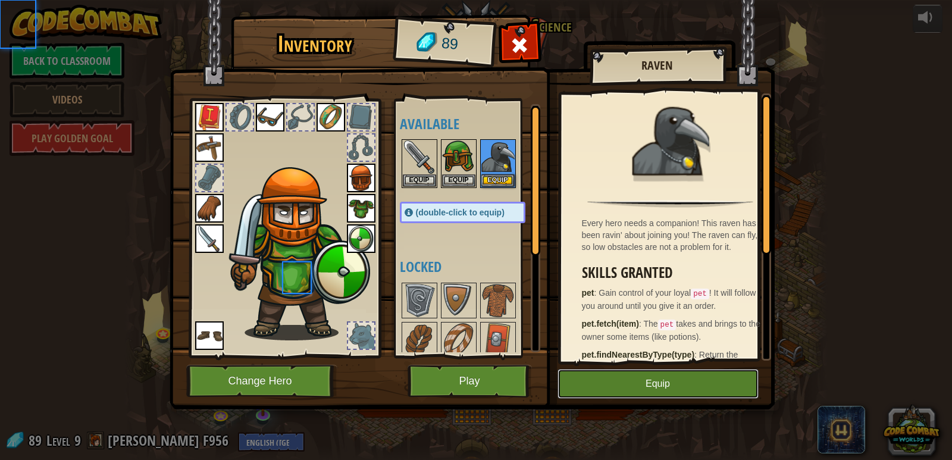
click at [632, 390] on button "Equip" at bounding box center [657, 384] width 201 height 30
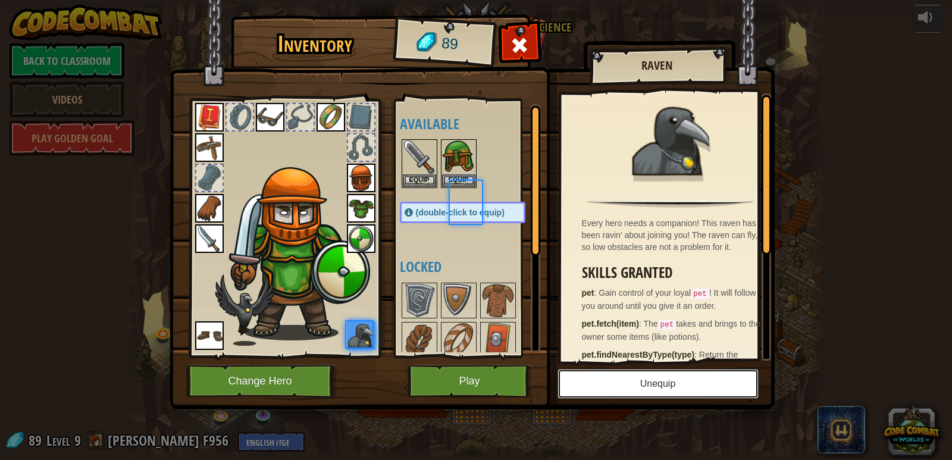
click at [632, 390] on button "Unequip" at bounding box center [657, 384] width 201 height 30
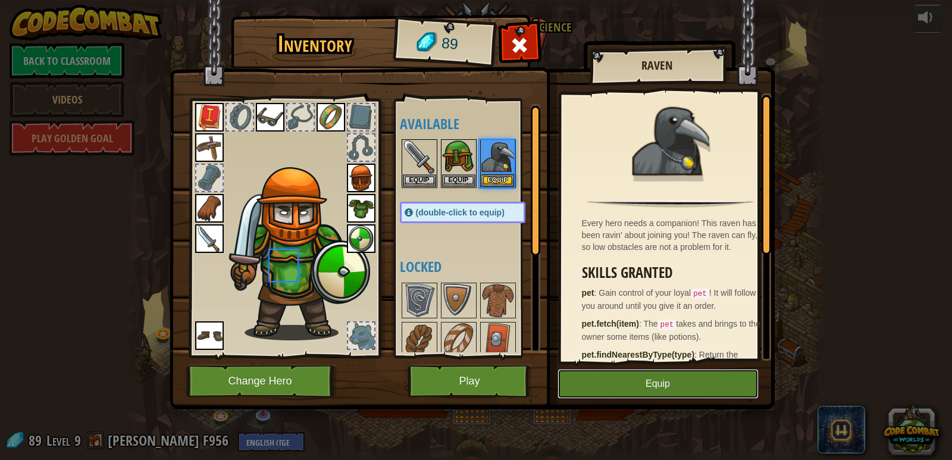
click at [632, 390] on button "Equip" at bounding box center [657, 384] width 201 height 30
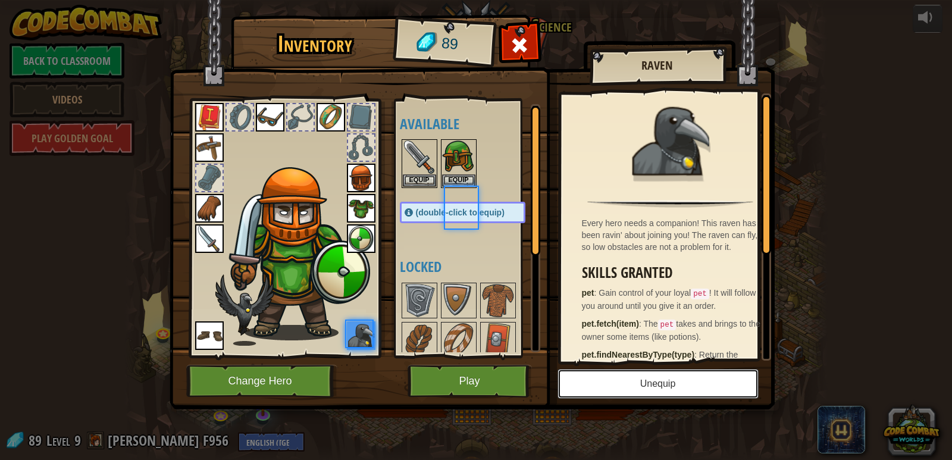
click at [632, 390] on button "Unequip" at bounding box center [657, 384] width 201 height 30
click at [0, 0] on button "Equip" at bounding box center [0, 0] width 0 height 0
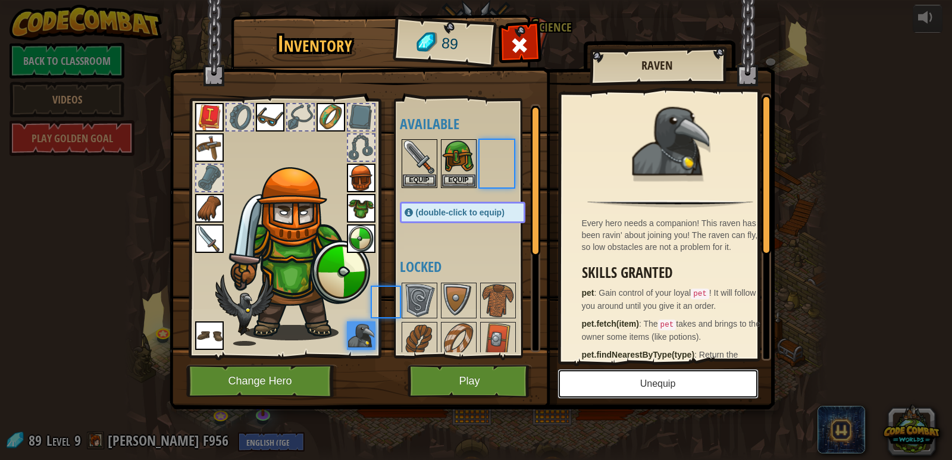
click at [632, 390] on button "Unequip" at bounding box center [657, 384] width 201 height 30
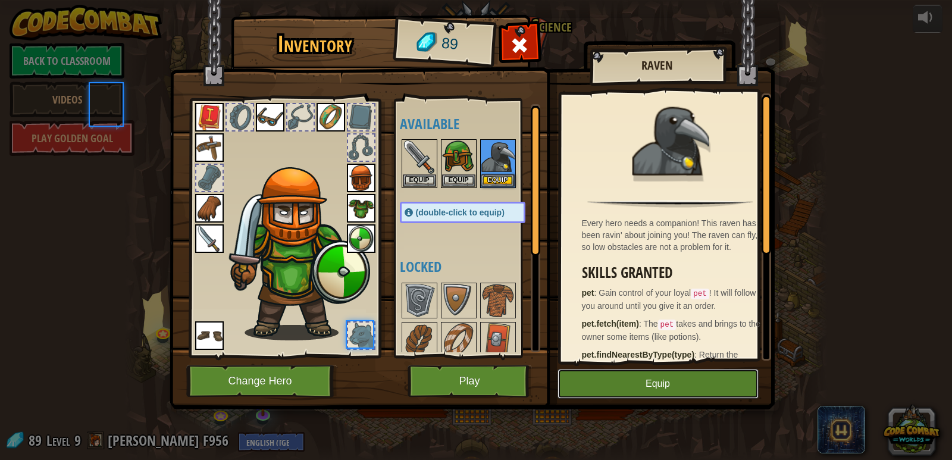
click at [632, 390] on button "Equip" at bounding box center [657, 384] width 201 height 30
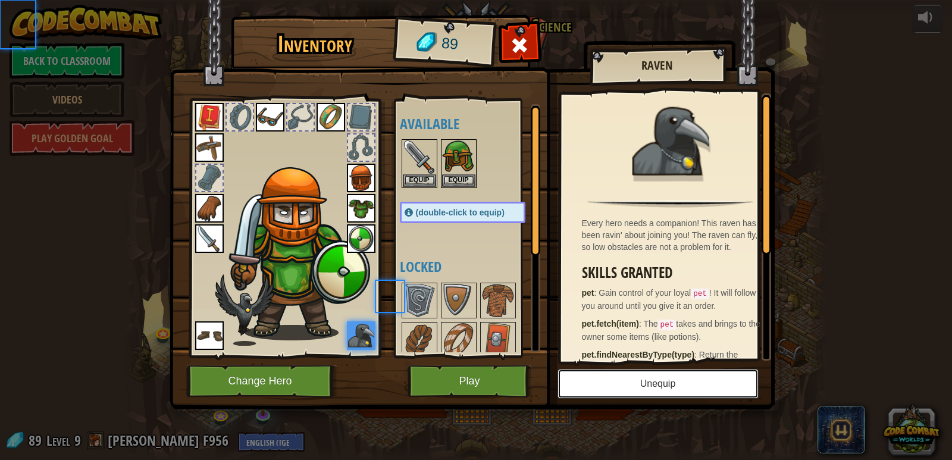
click at [632, 390] on button "Unequip" at bounding box center [657, 384] width 201 height 30
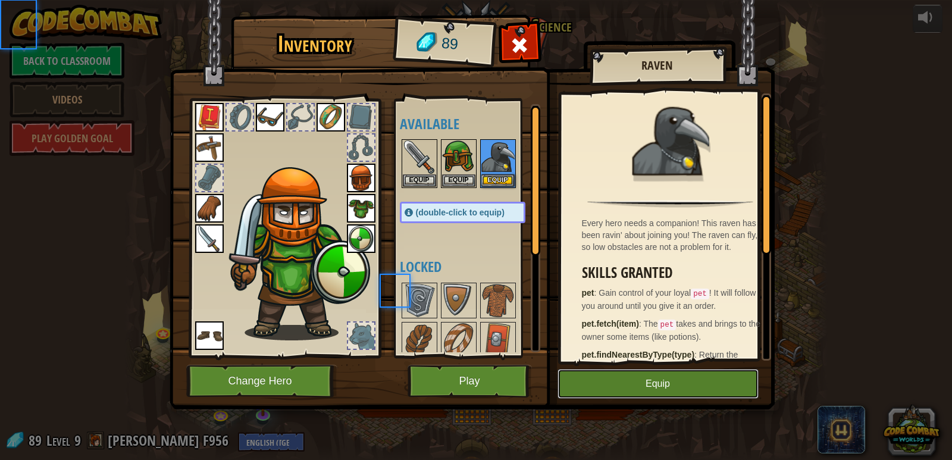
click at [632, 390] on button "Equip" at bounding box center [657, 384] width 201 height 30
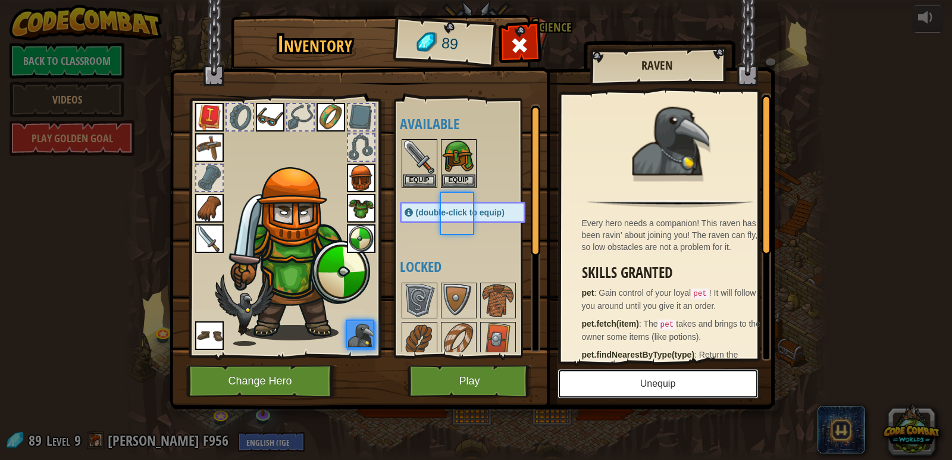
click at [632, 390] on button "Unequip" at bounding box center [657, 384] width 201 height 30
click at [0, 0] on button "Equip" at bounding box center [0, 0] width 0 height 0
click at [460, 209] on span "(double-click to equip)" at bounding box center [460, 213] width 89 height 10
click at [262, 117] on img at bounding box center [270, 117] width 29 height 29
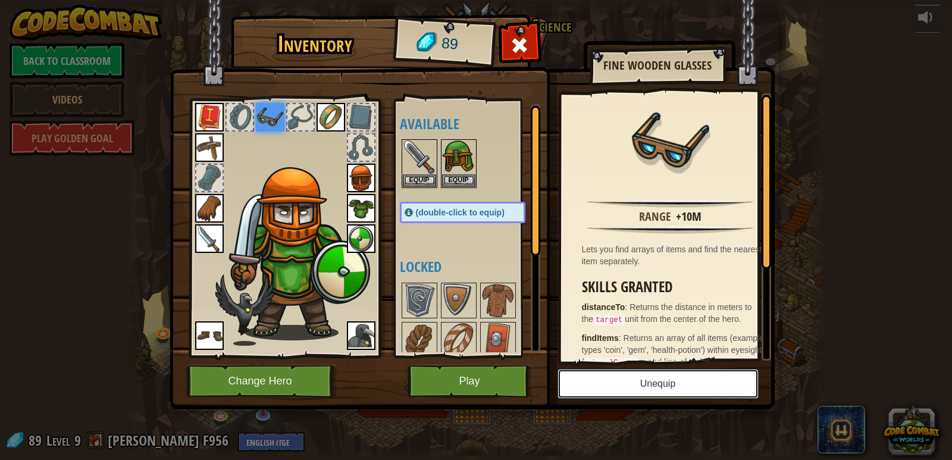
click at [634, 390] on button "Unequip" at bounding box center [657, 384] width 201 height 30
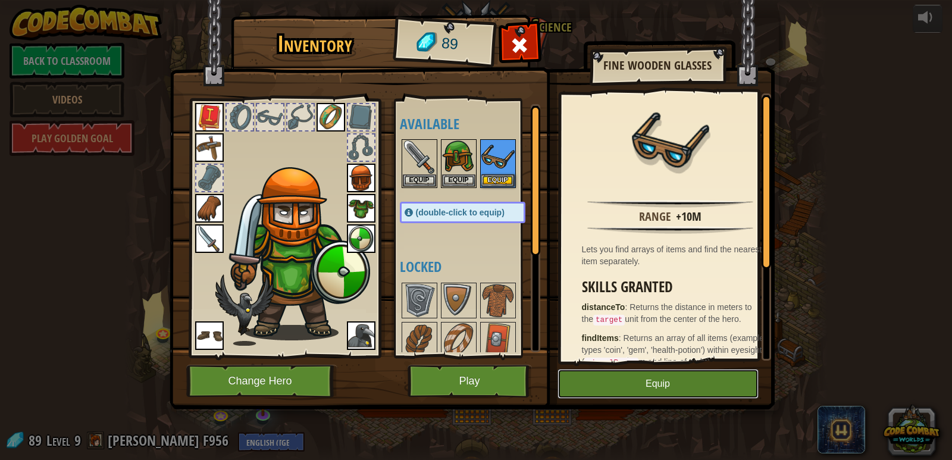
click at [635, 389] on button "Equip" at bounding box center [657, 384] width 201 height 30
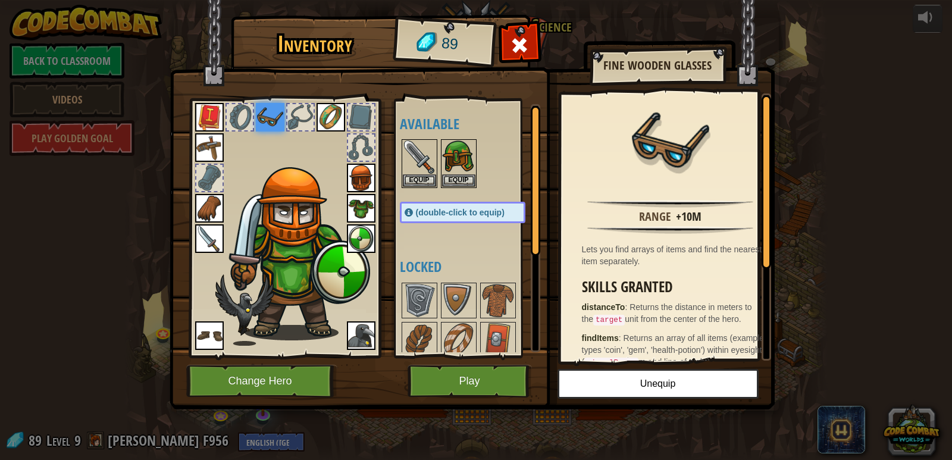
click at [211, 122] on img at bounding box center [209, 117] width 29 height 29
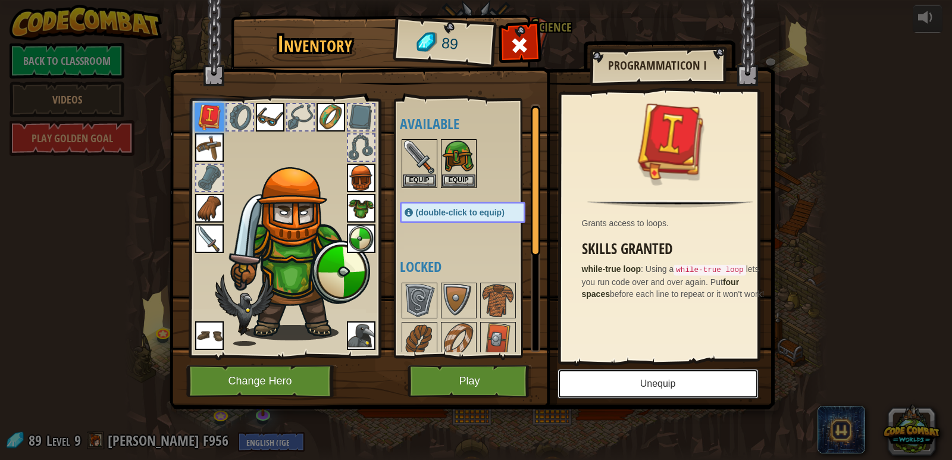
click at [605, 369] on button "Unequip" at bounding box center [657, 384] width 201 height 30
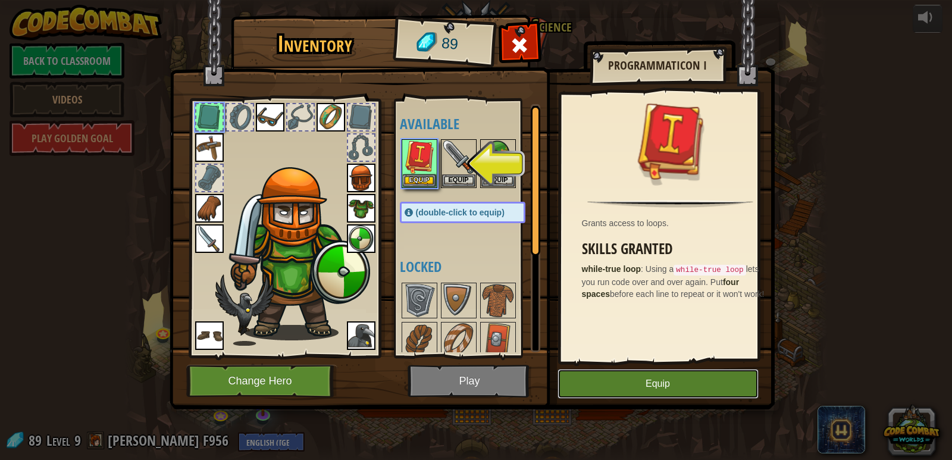
click at [605, 369] on button "Equip" at bounding box center [657, 384] width 201 height 30
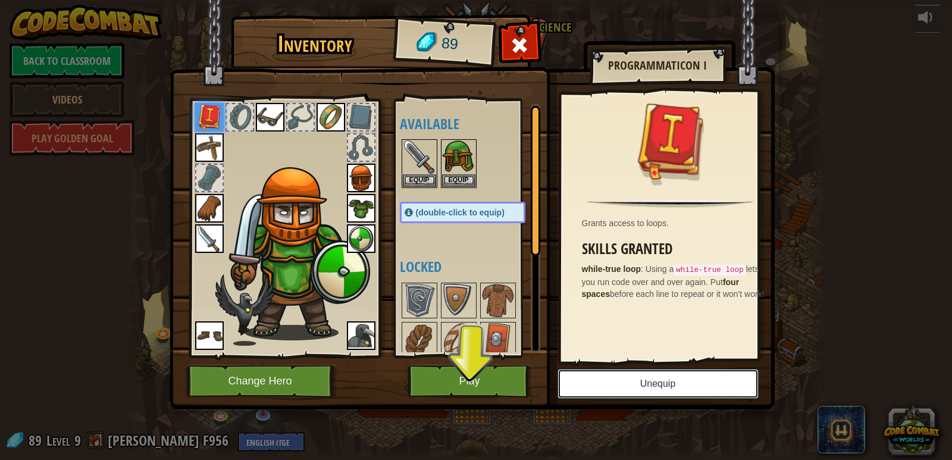
click at [605, 369] on button "Unequip" at bounding box center [657, 384] width 201 height 30
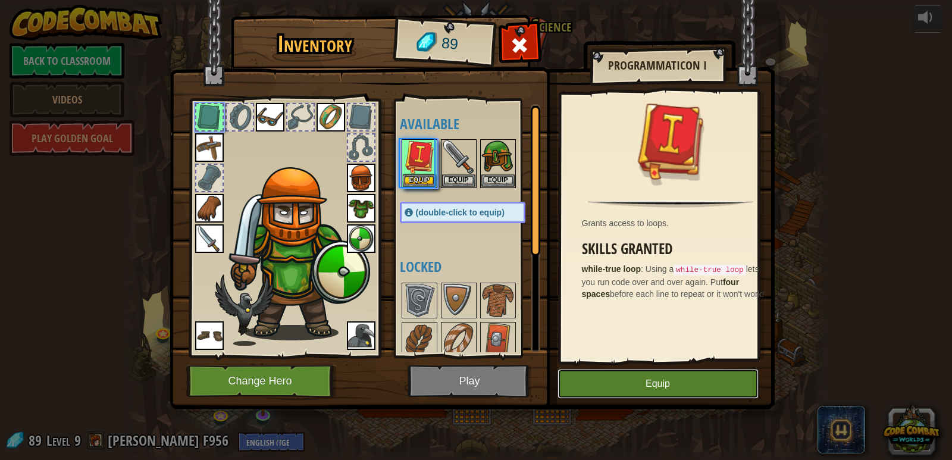
click at [616, 378] on button "Equip" at bounding box center [657, 384] width 201 height 30
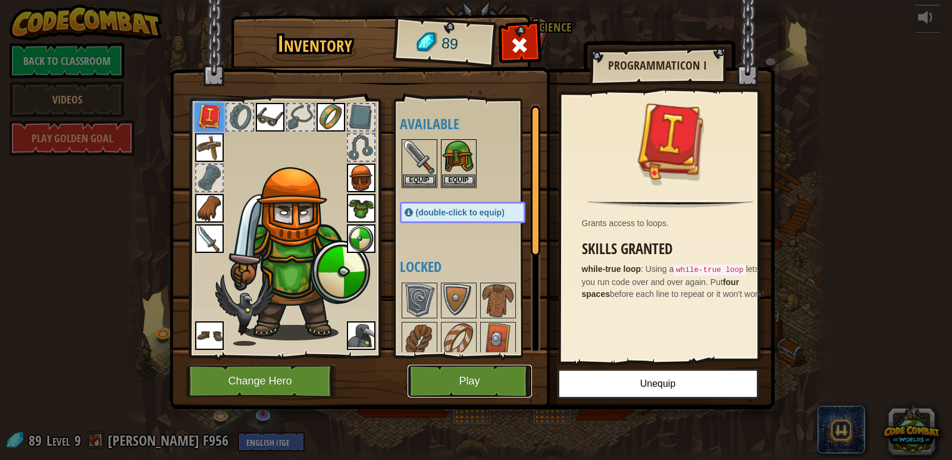
click at [500, 384] on button "Play" at bounding box center [469, 381] width 124 height 33
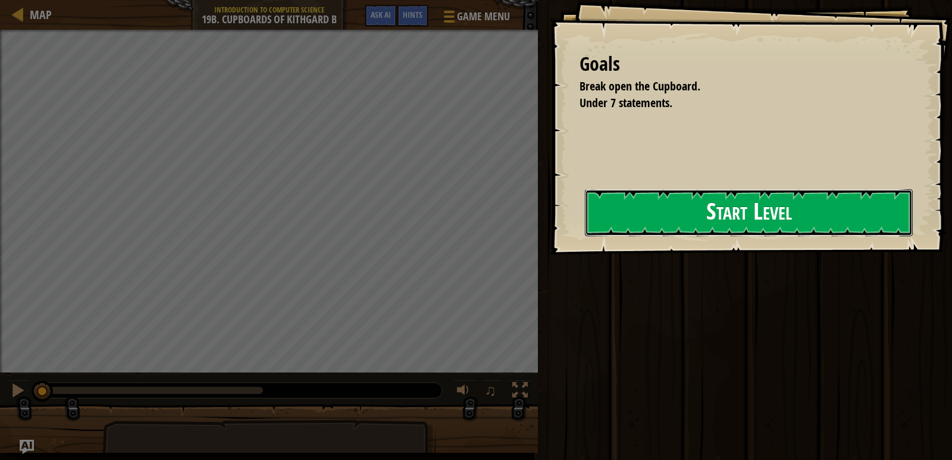
click at [620, 216] on button "Start Level" at bounding box center [749, 212] width 328 height 47
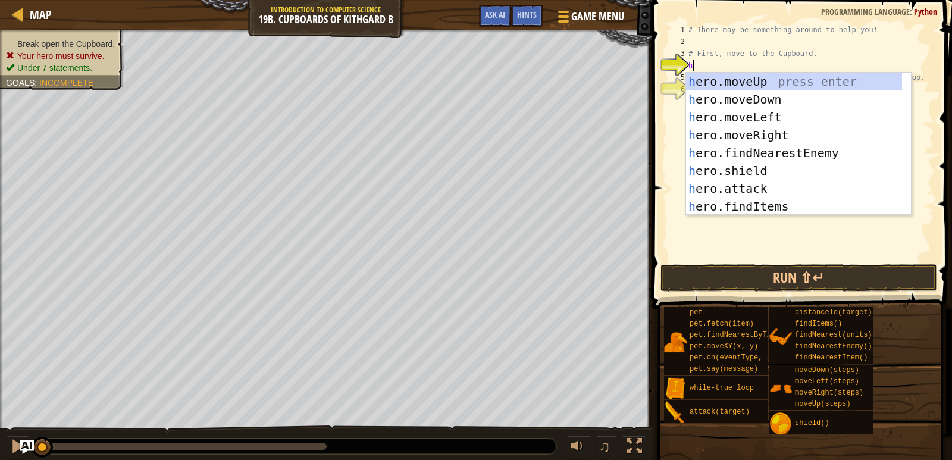
scroll to position [5, 0]
type textarea "her"
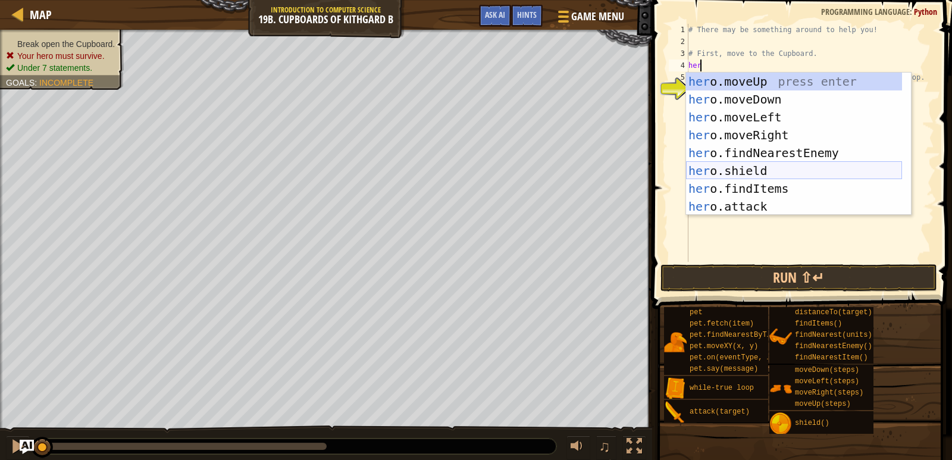
click at [773, 177] on div "her o.moveUp press enter her o.moveDown press enter her o.moveLeft press enter …" at bounding box center [794, 162] width 216 height 178
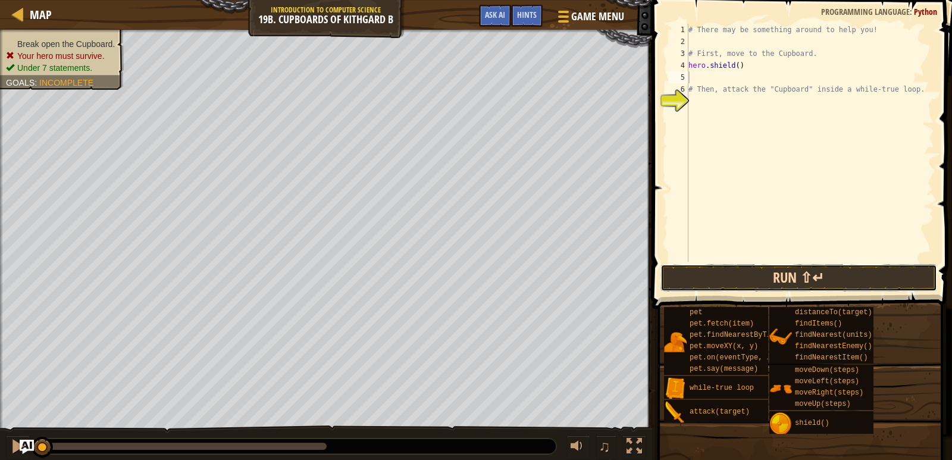
click at [761, 274] on button "Run ⇧↵" at bounding box center [798, 277] width 277 height 27
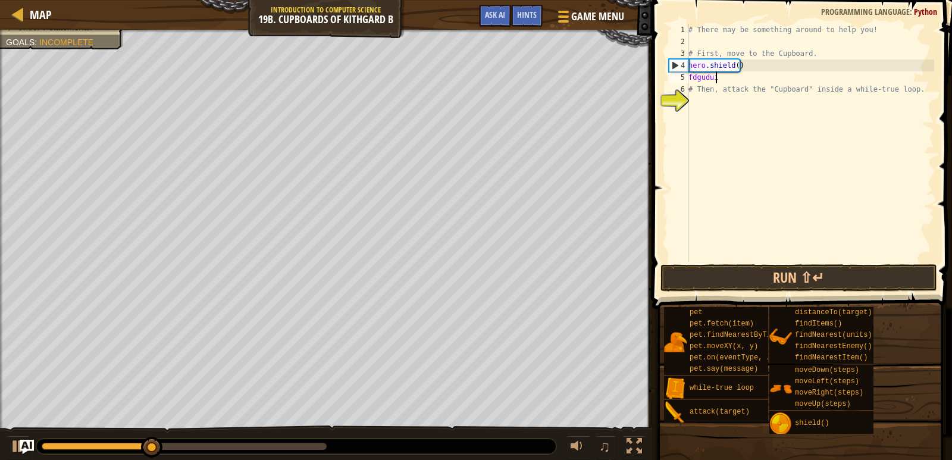
type textarea "f"
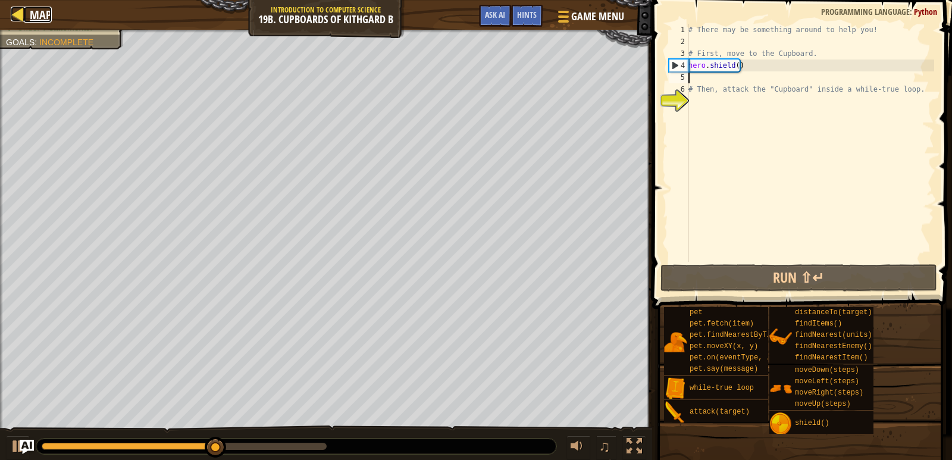
click at [11, 10] on div at bounding box center [18, 14] width 15 height 15
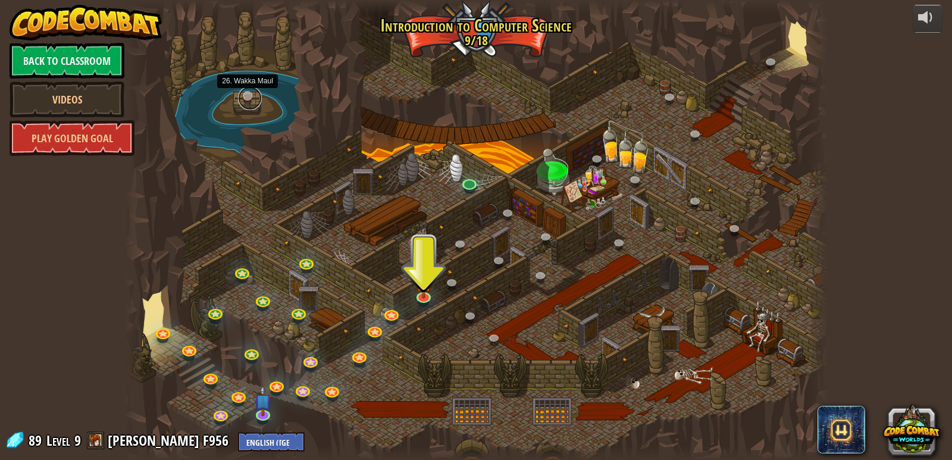
click at [244, 95] on link at bounding box center [250, 98] width 24 height 24
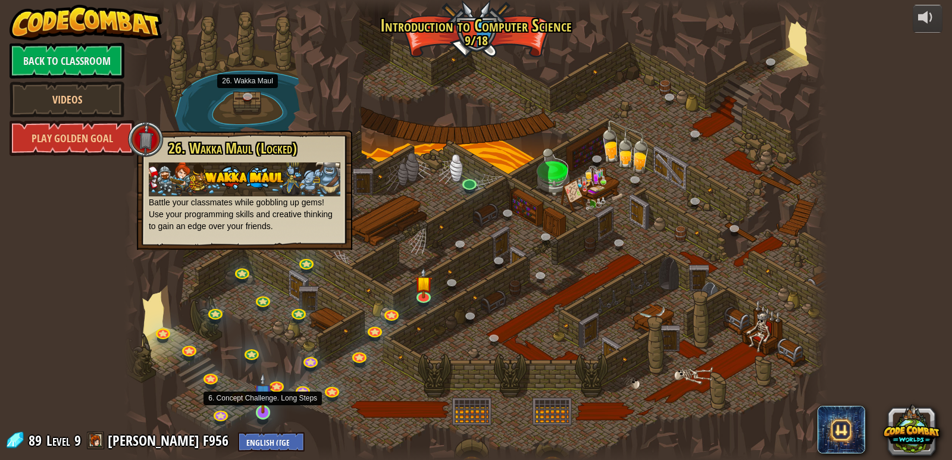
click at [258, 404] on img at bounding box center [263, 392] width 18 height 41
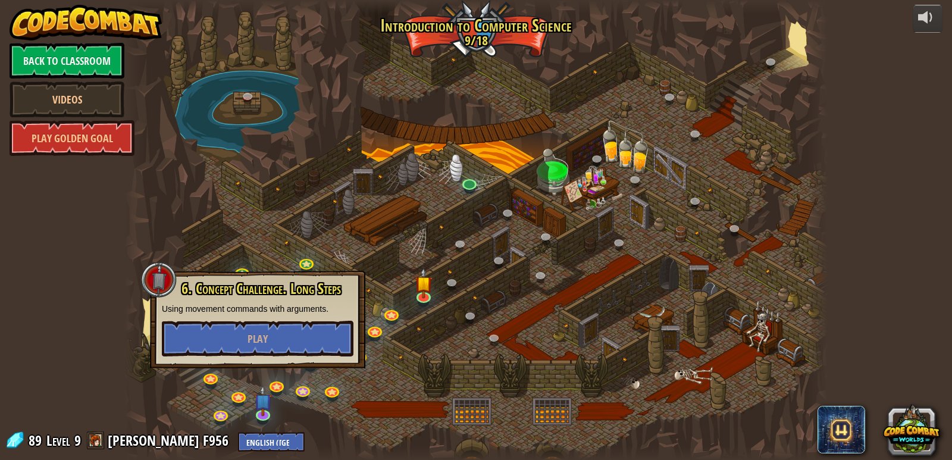
click at [232, 383] on div at bounding box center [476, 230] width 704 height 460
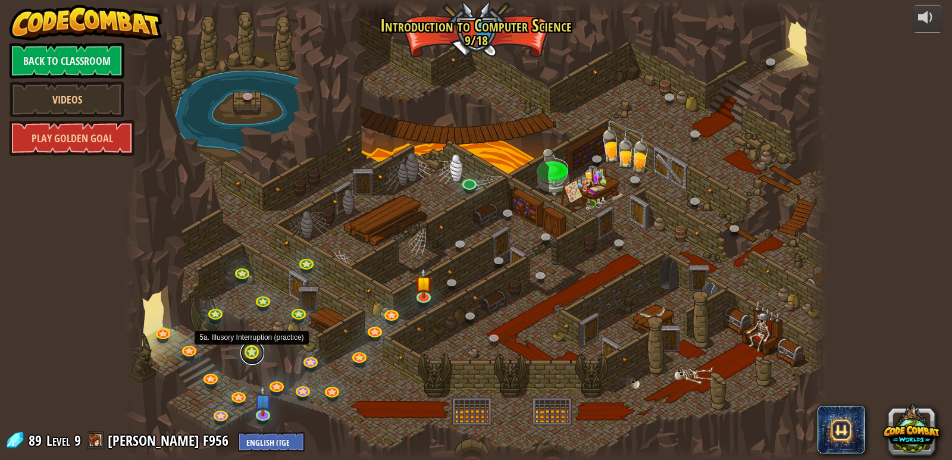
click at [249, 351] on link at bounding box center [252, 353] width 24 height 24
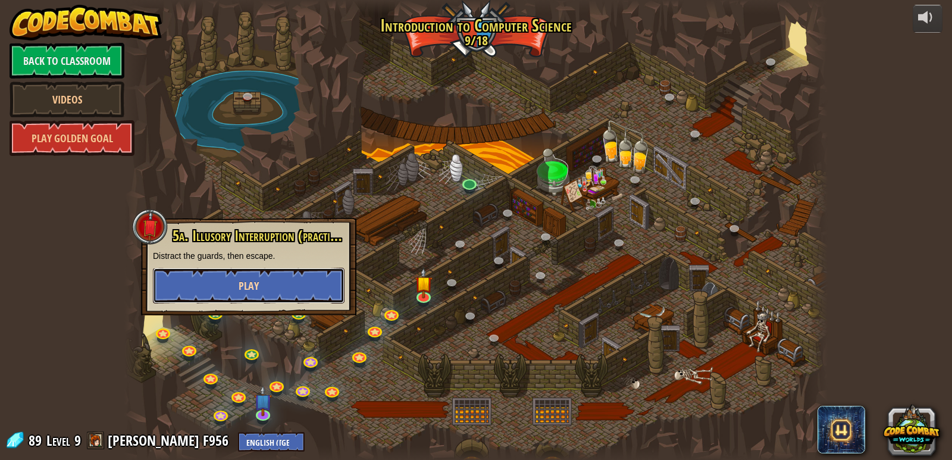
click at [283, 287] on button "Play" at bounding box center [249, 286] width 192 height 36
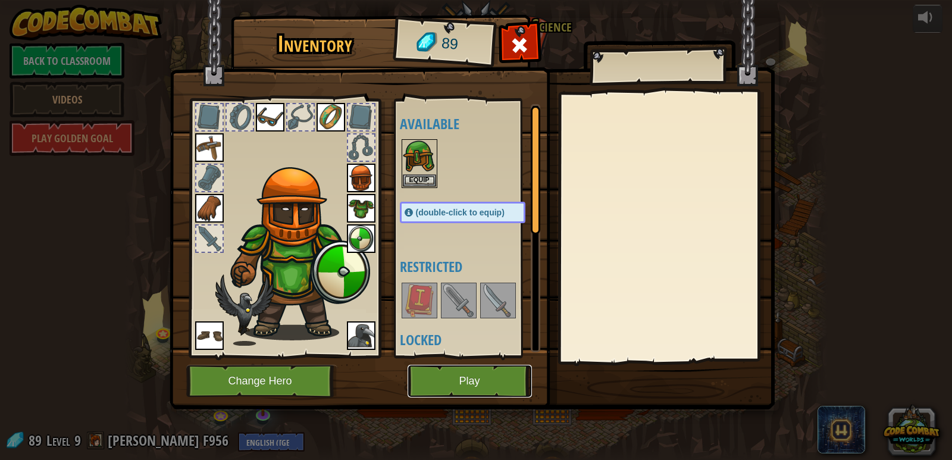
click at [460, 387] on button "Play" at bounding box center [469, 381] width 124 height 33
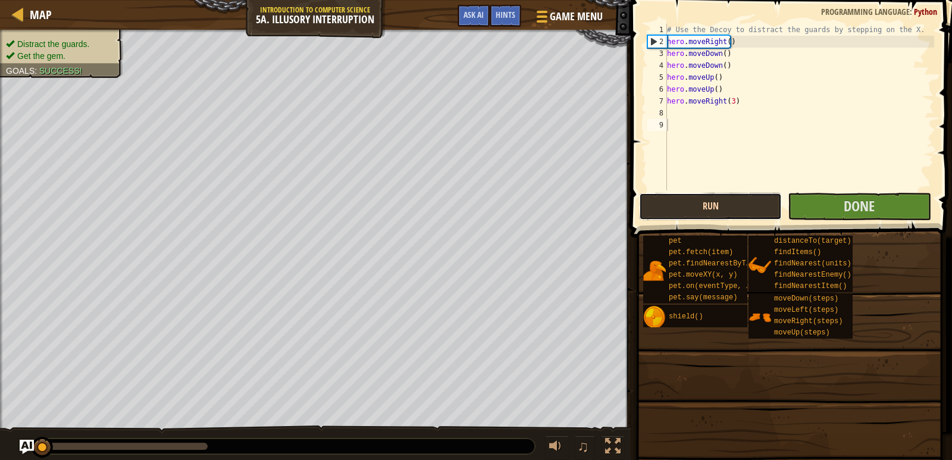
click at [680, 211] on button "Run" at bounding box center [710, 206] width 143 height 27
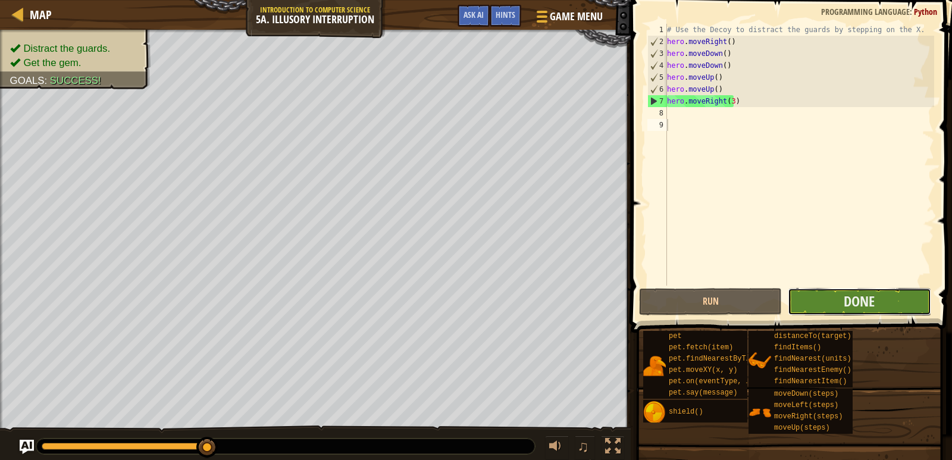
click at [893, 296] on button "Done" at bounding box center [858, 301] width 143 height 27
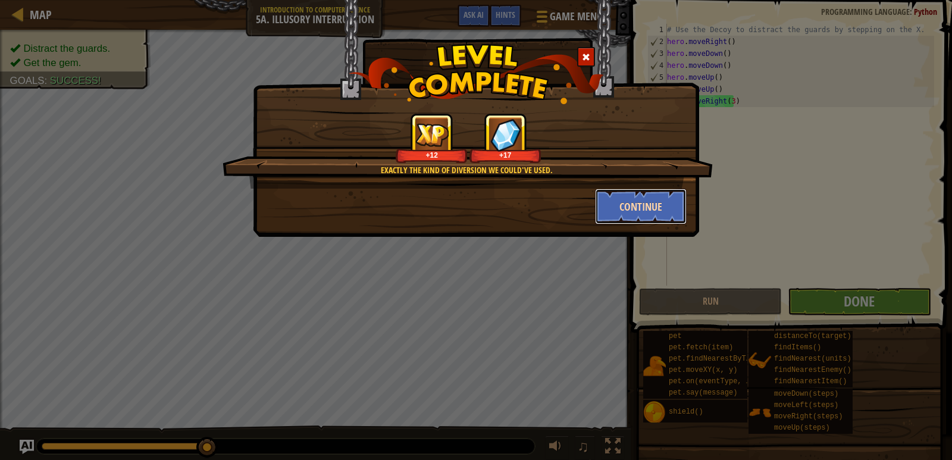
click at [622, 211] on button "Continue" at bounding box center [641, 207] width 92 height 36
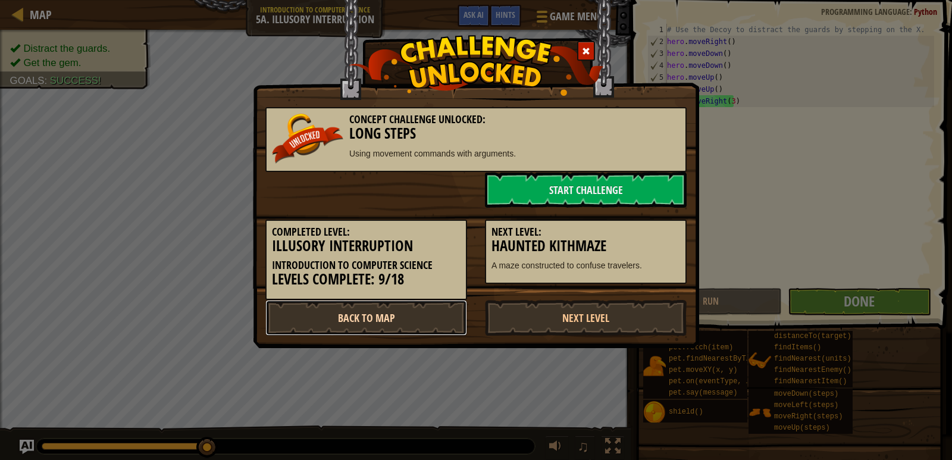
click at [387, 302] on link "Back to Map" at bounding box center [366, 318] width 202 height 36
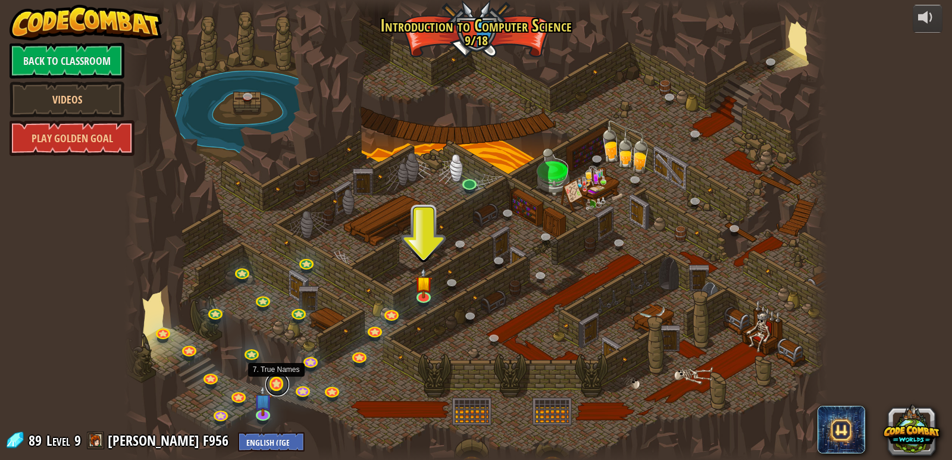
click at [274, 379] on link at bounding box center [277, 384] width 24 height 24
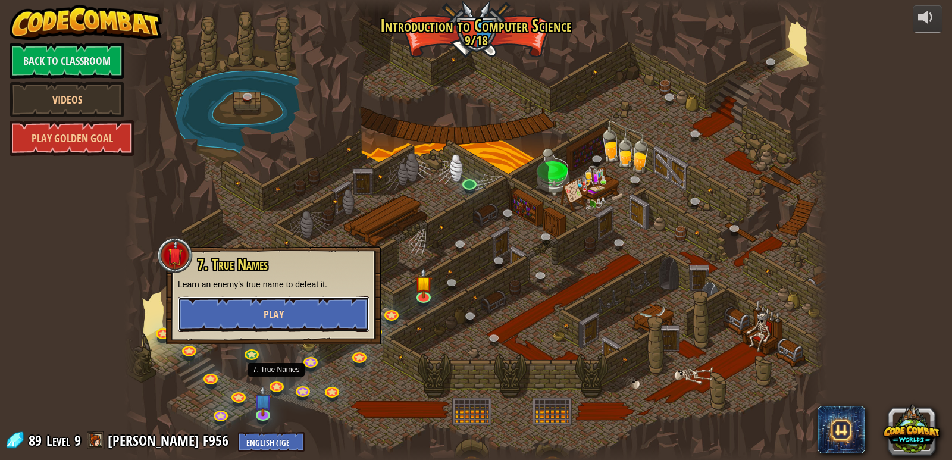
click at [302, 316] on button "Play" at bounding box center [274, 314] width 192 height 36
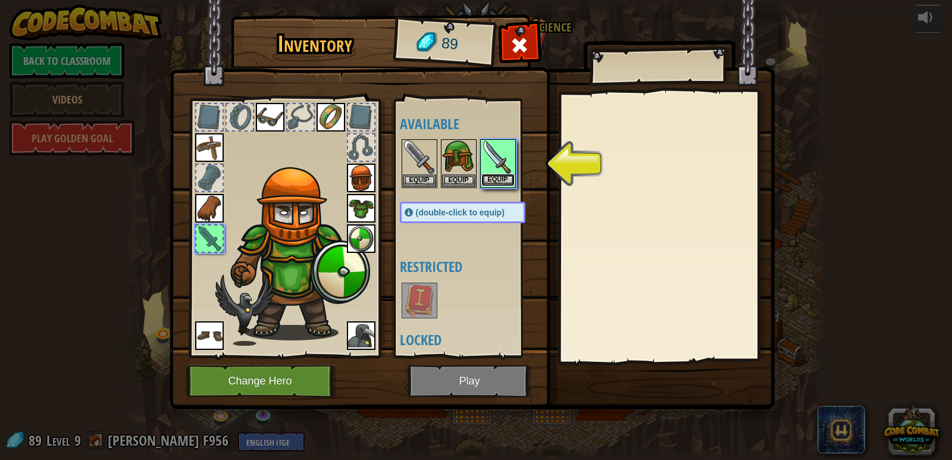
click at [502, 175] on button "Equip" at bounding box center [497, 180] width 33 height 12
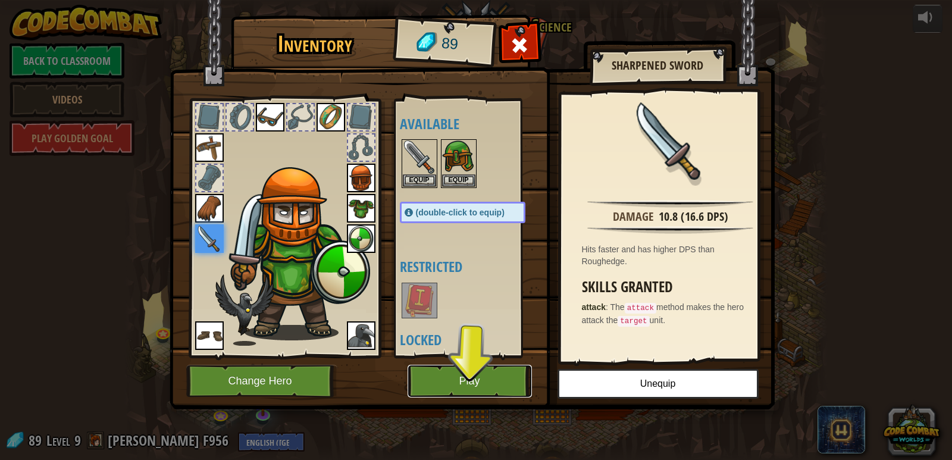
click at [482, 380] on button "Play" at bounding box center [469, 381] width 124 height 33
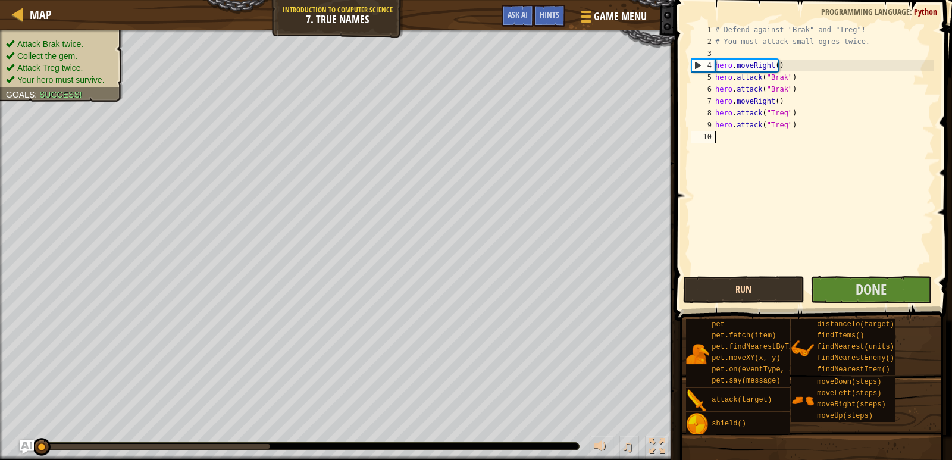
click at [726, 292] on button "Run" at bounding box center [743, 289] width 121 height 27
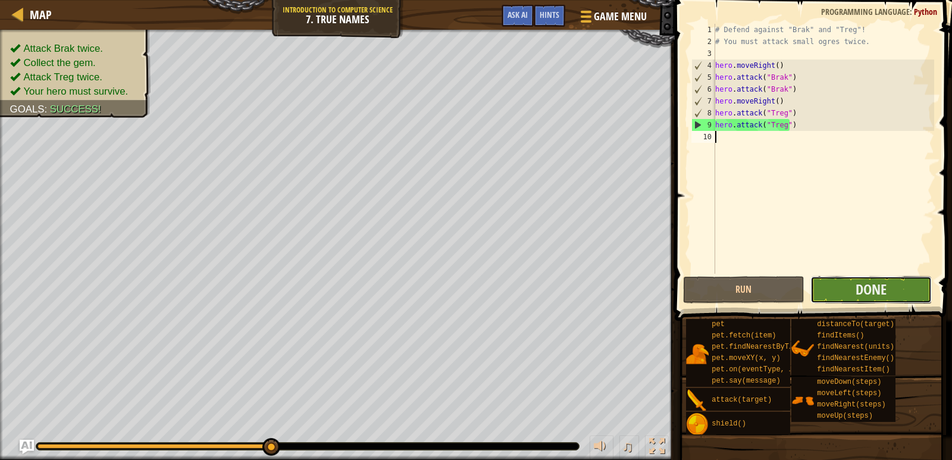
click at [852, 288] on button "Done" at bounding box center [870, 289] width 121 height 27
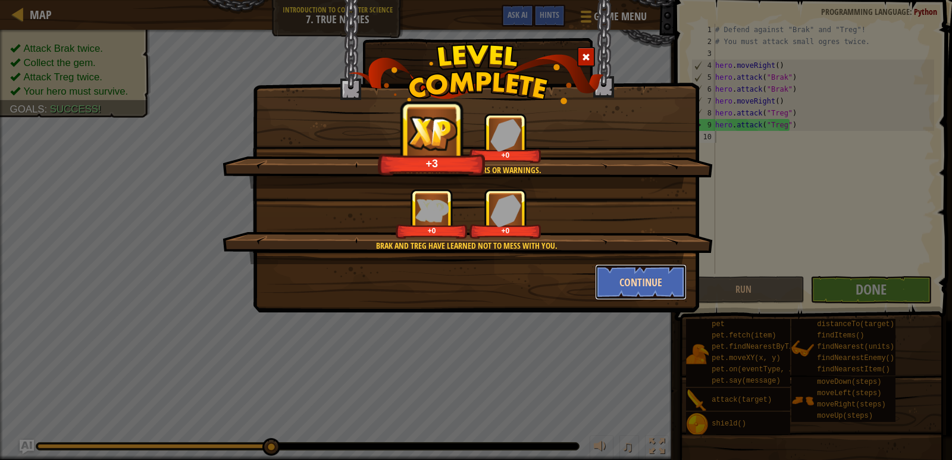
click at [620, 275] on button "Continue" at bounding box center [641, 282] width 92 height 36
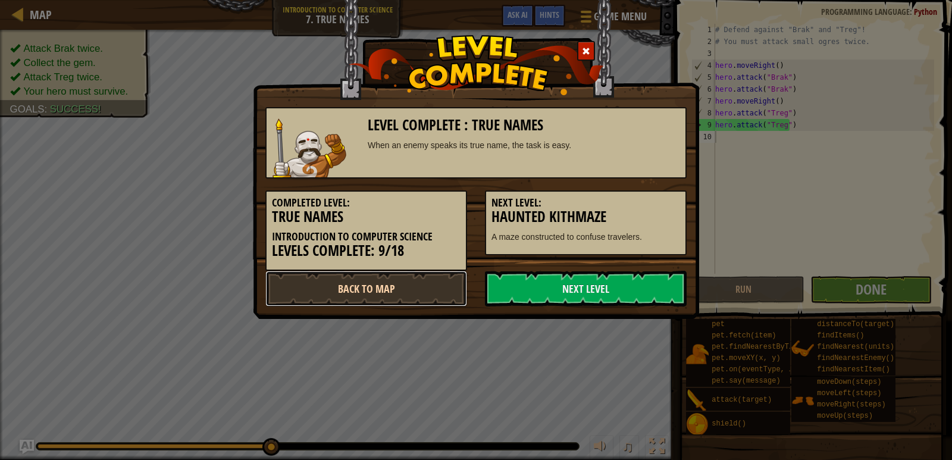
click at [438, 294] on link "Back to Map" at bounding box center [366, 289] width 202 height 36
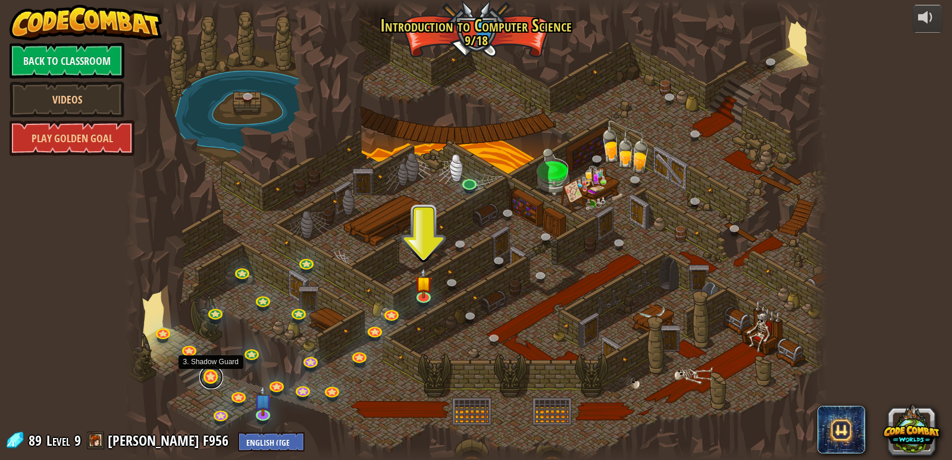
click at [215, 379] on link at bounding box center [211, 377] width 24 height 24
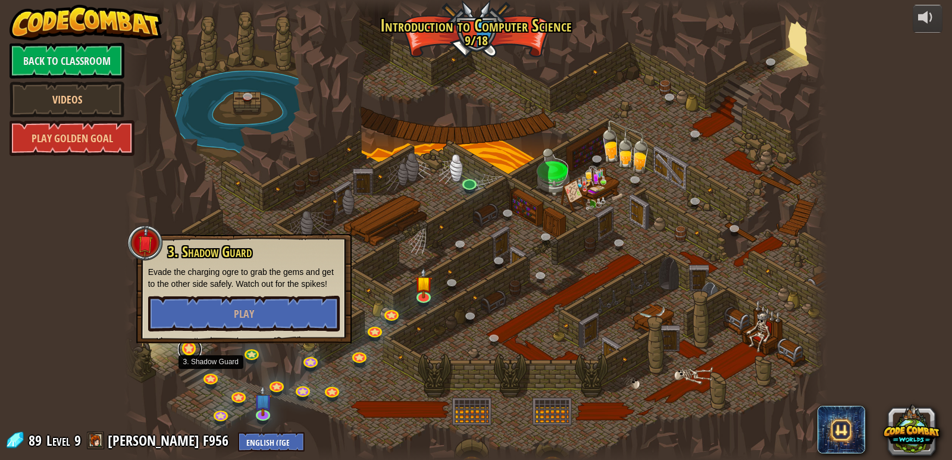
click at [190, 343] on link at bounding box center [190, 349] width 24 height 24
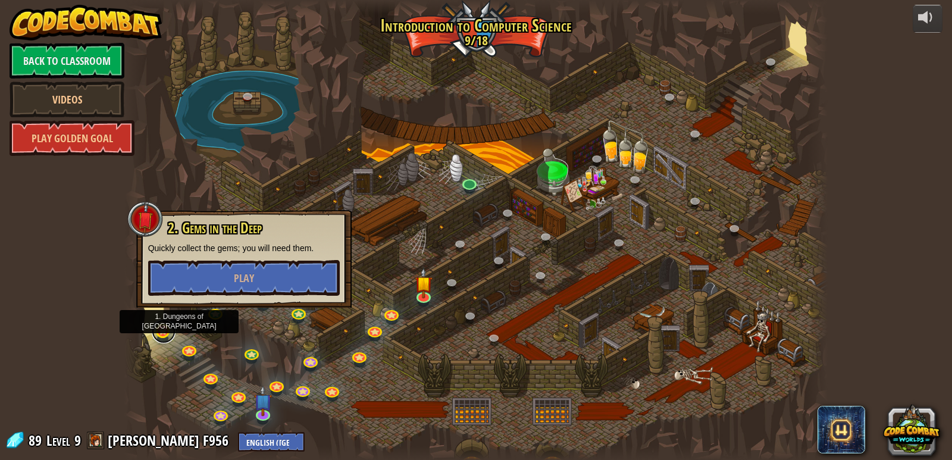
click at [153, 331] on link at bounding box center [164, 331] width 24 height 24
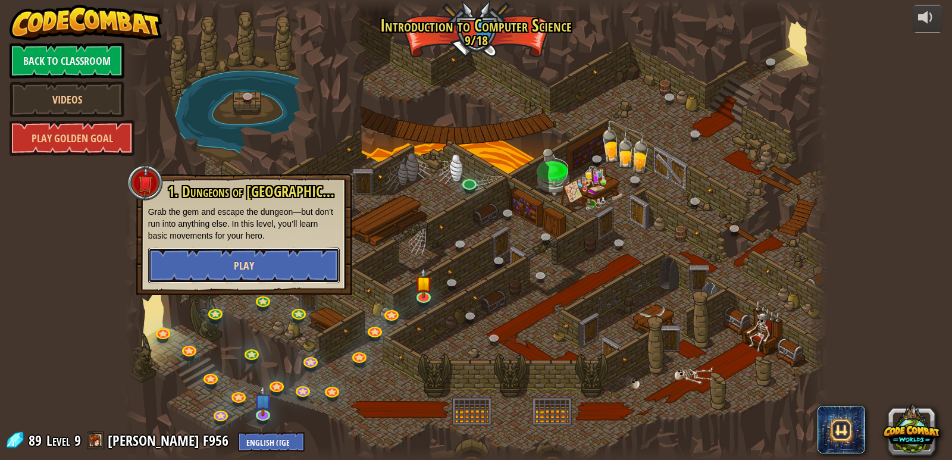
click at [206, 265] on button "Play" at bounding box center [244, 265] width 192 height 36
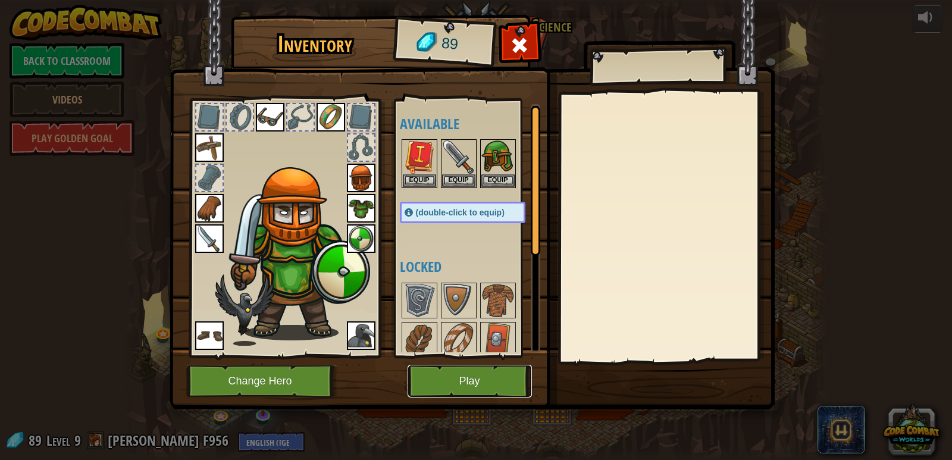
click at [431, 371] on button "Play" at bounding box center [469, 381] width 124 height 33
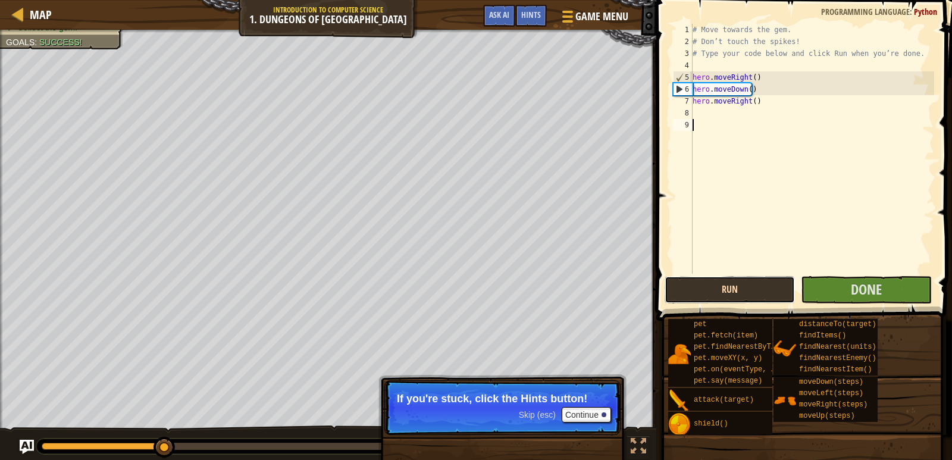
click at [746, 290] on button "Run" at bounding box center [729, 289] width 130 height 27
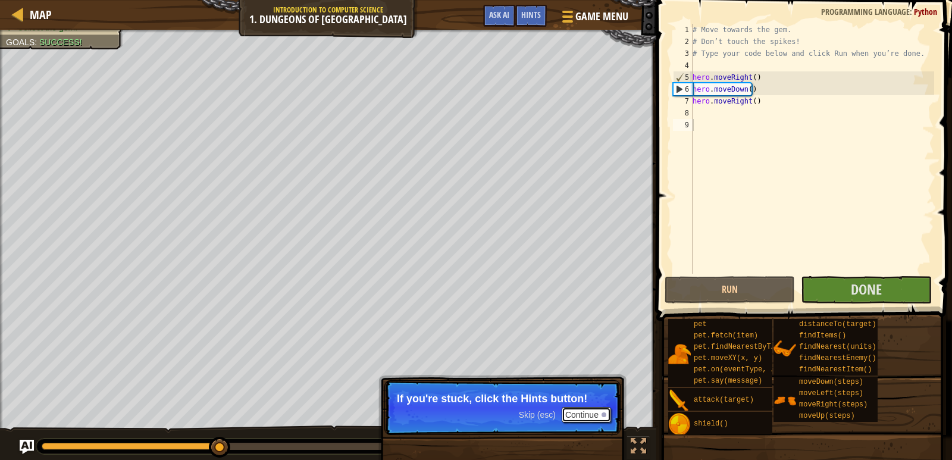
click at [594, 415] on button "Continue" at bounding box center [585, 414] width 49 height 15
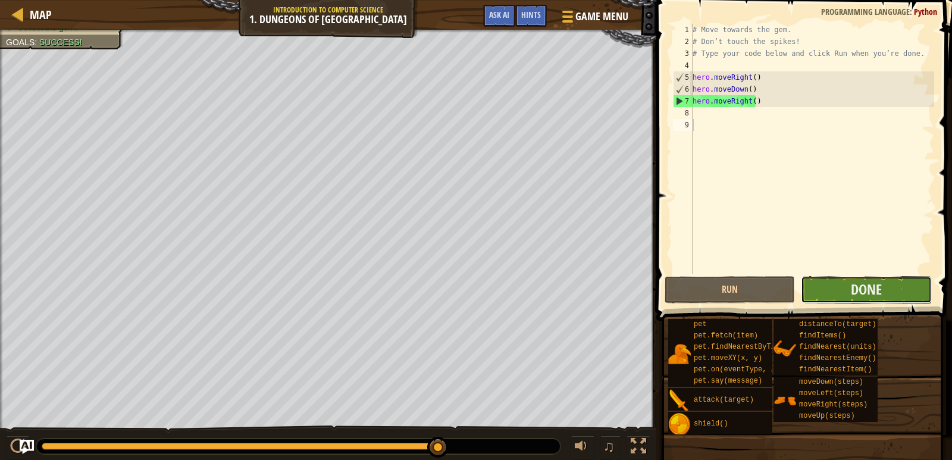
click at [887, 299] on button "Done" at bounding box center [866, 289] width 130 height 27
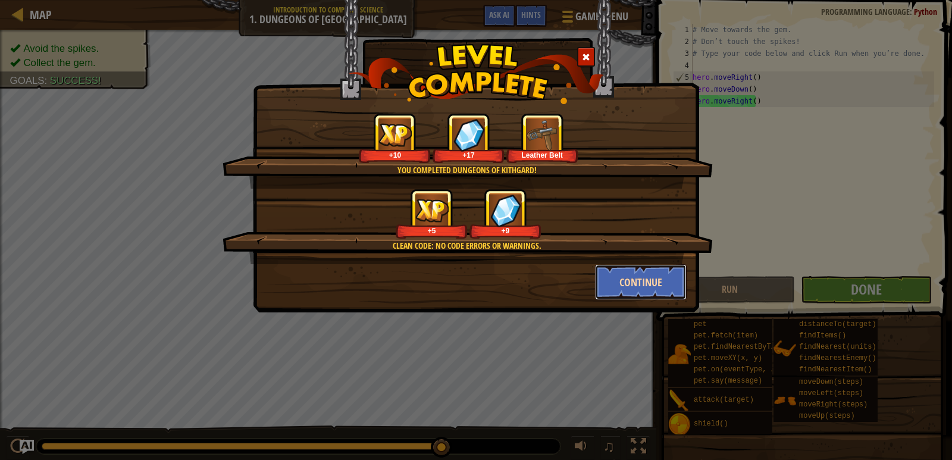
click at [655, 278] on button "Continue" at bounding box center [641, 282] width 92 height 36
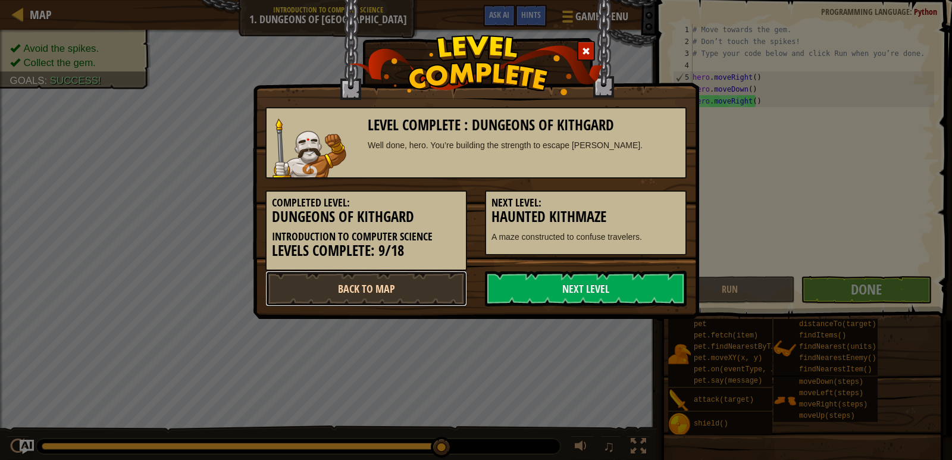
click at [368, 297] on link "Back to Map" at bounding box center [366, 289] width 202 height 36
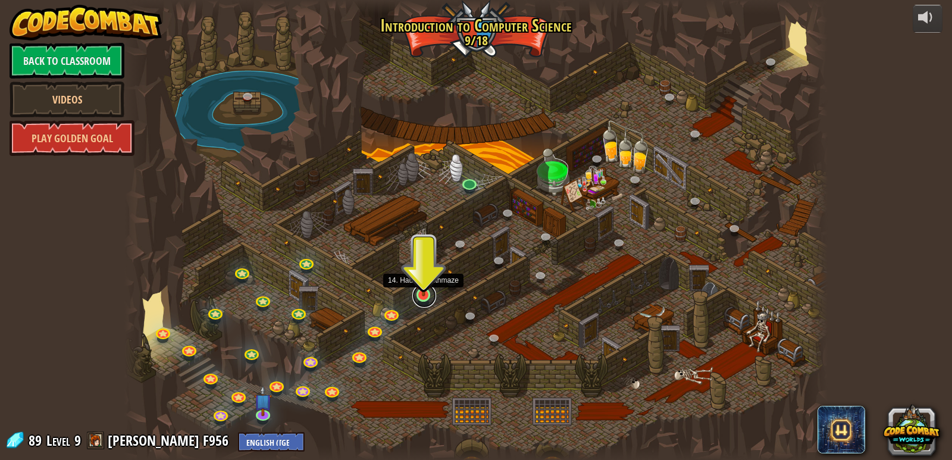
click at [426, 299] on link at bounding box center [424, 296] width 24 height 24
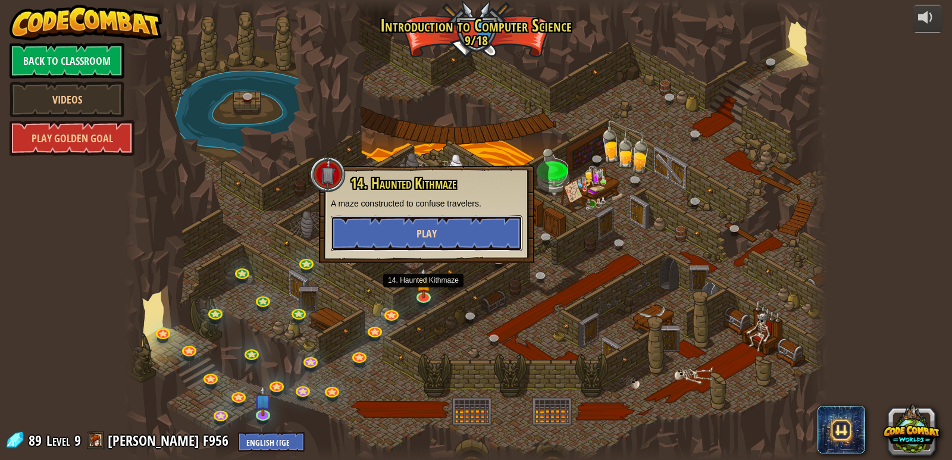
click at [393, 237] on button "Play" at bounding box center [427, 233] width 192 height 36
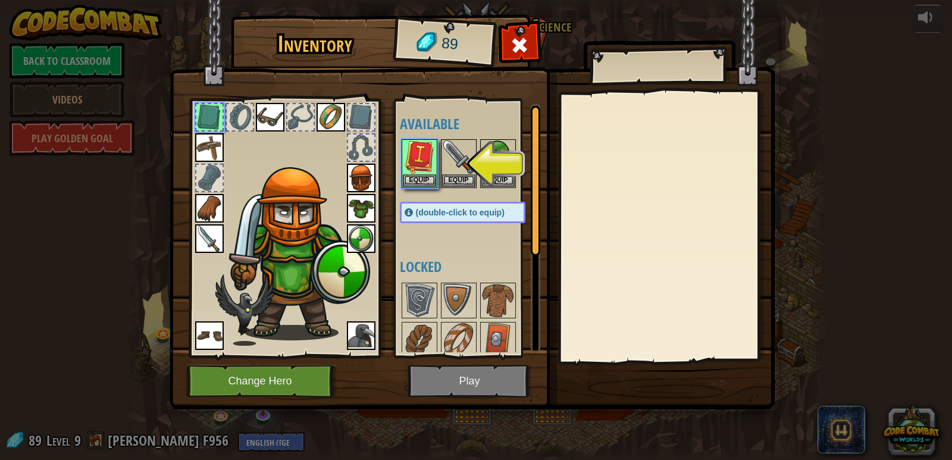
click at [221, 151] on img at bounding box center [209, 147] width 29 height 29
click at [415, 177] on button "Equip" at bounding box center [419, 180] width 33 height 12
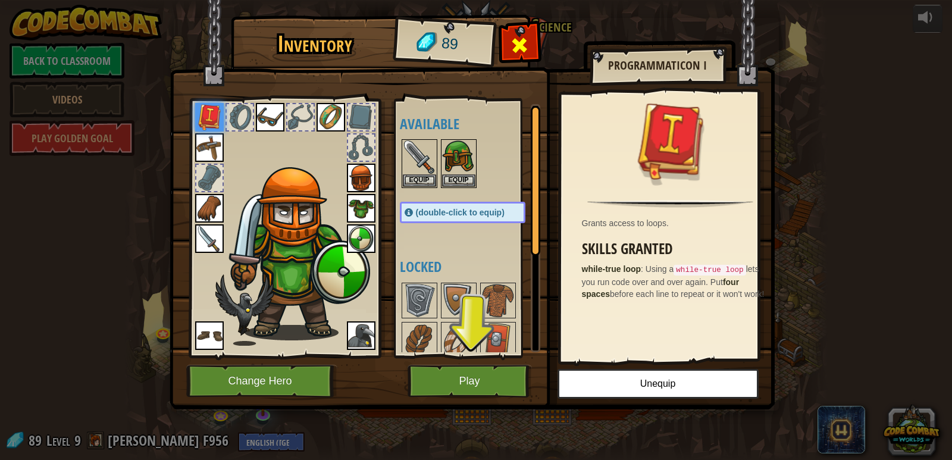
click at [504, 32] on div at bounding box center [519, 48] width 37 height 37
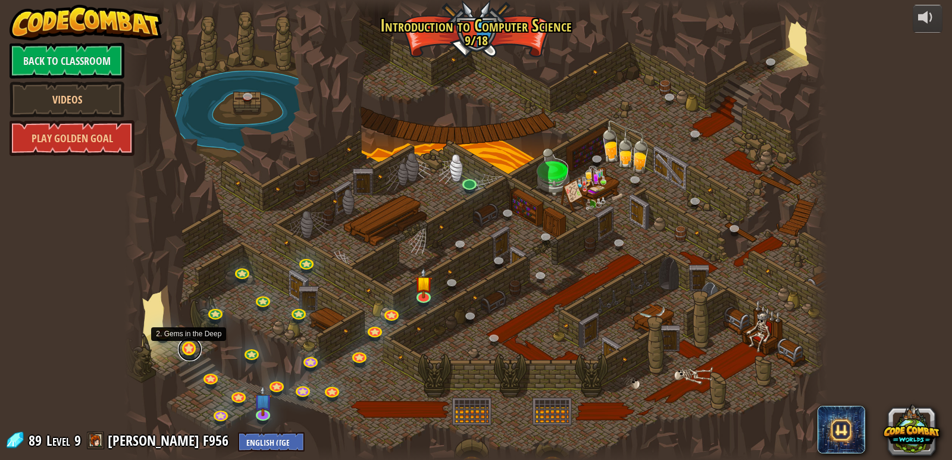
click at [184, 352] on link at bounding box center [190, 349] width 24 height 24
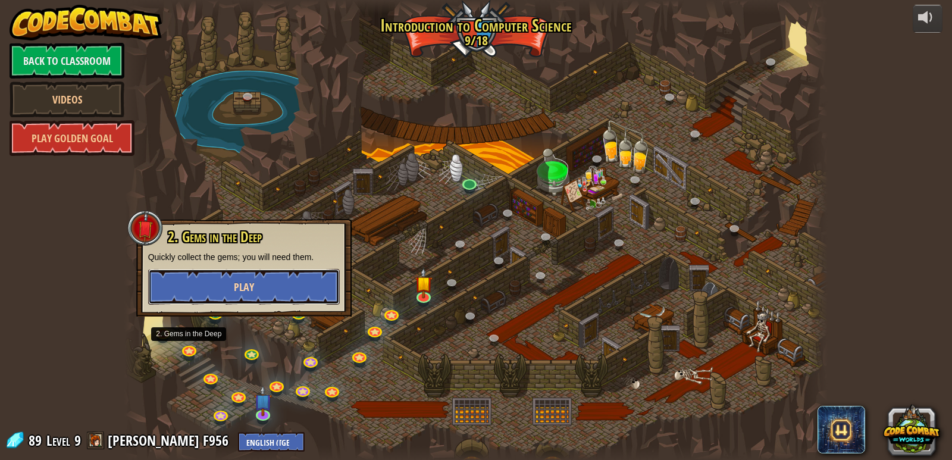
click at [280, 281] on button "Play" at bounding box center [244, 287] width 192 height 36
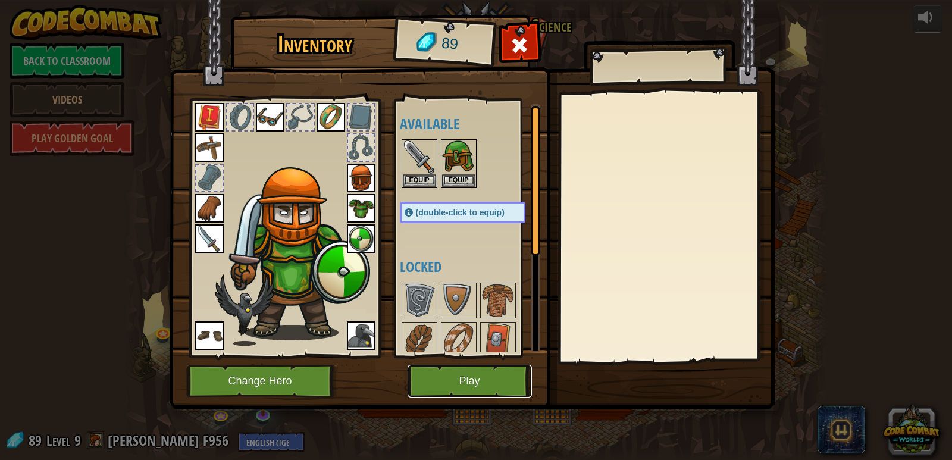
click at [448, 368] on button "Play" at bounding box center [469, 381] width 124 height 33
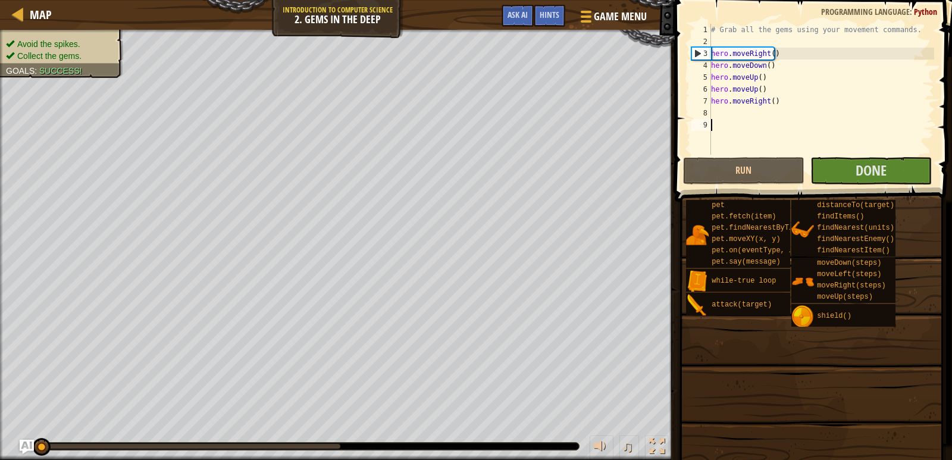
click at [674, 159] on span at bounding box center [814, 84] width 287 height 237
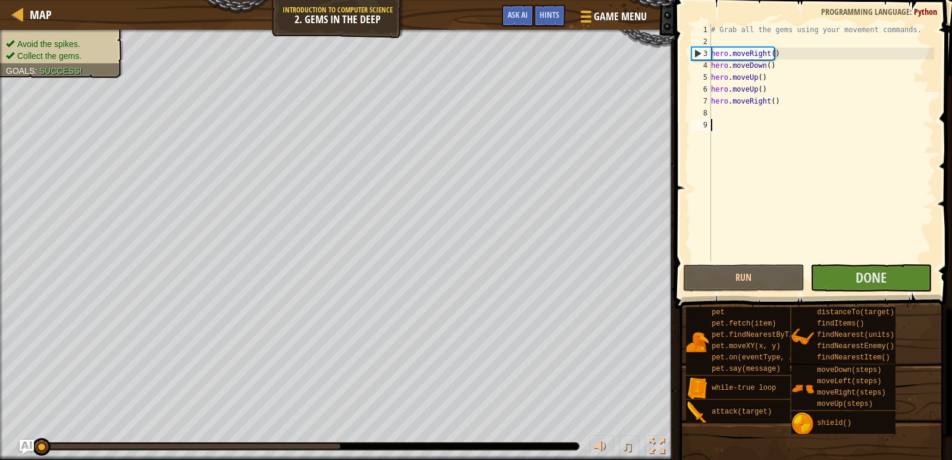
click at [735, 178] on div "# Grab all the gems using your movement commands. hero . moveRight ( ) hero . m…" at bounding box center [820, 155] width 225 height 262
click at [740, 273] on button "Run" at bounding box center [743, 277] width 121 height 27
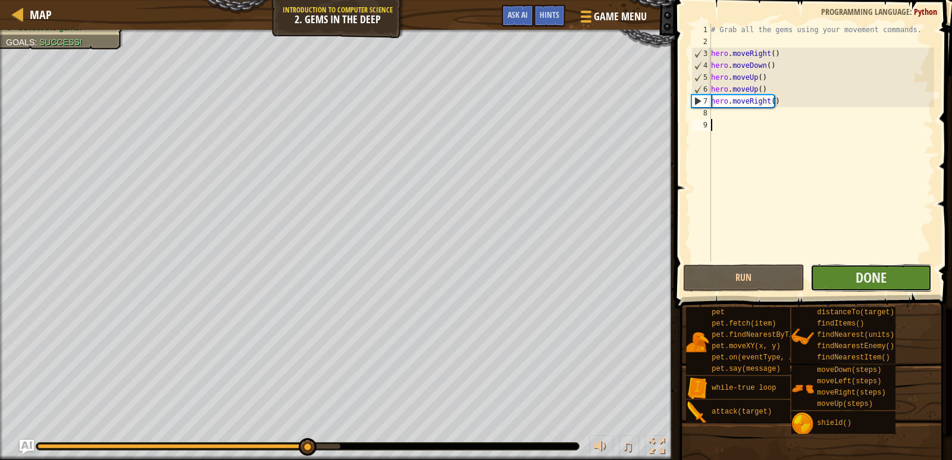
click at [855, 280] on button "Done" at bounding box center [870, 277] width 121 height 27
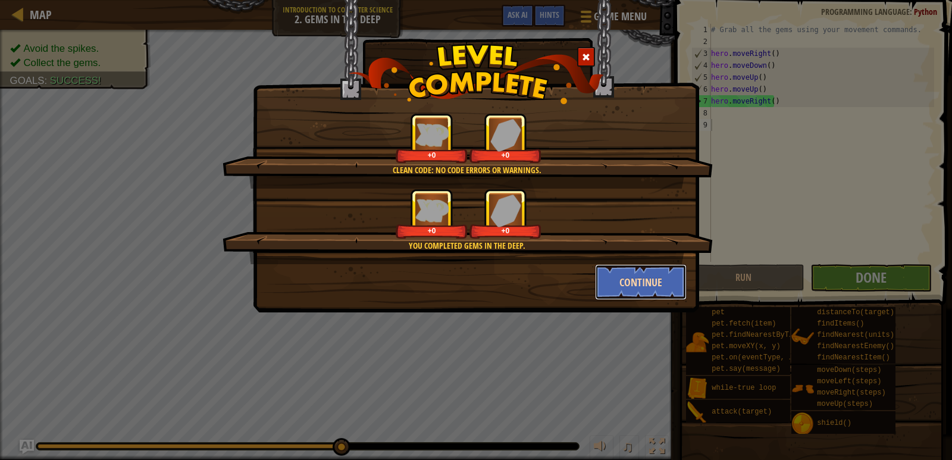
click at [620, 266] on button "Continue" at bounding box center [641, 282] width 92 height 36
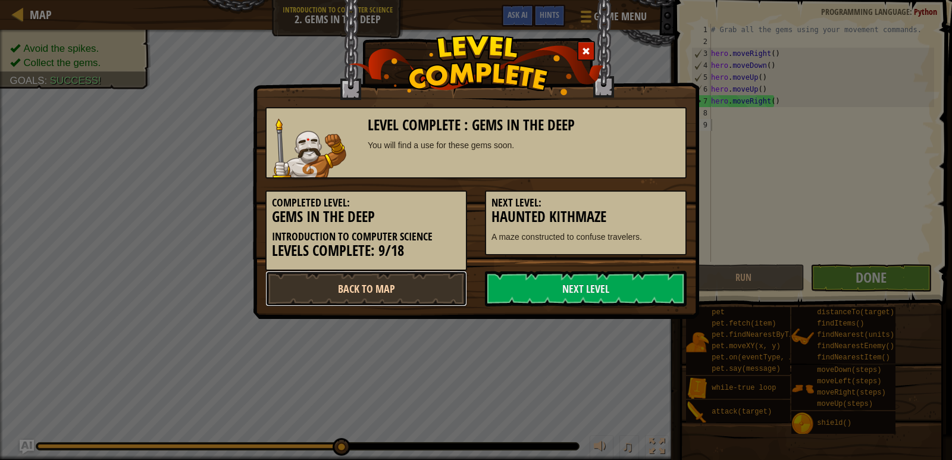
click at [429, 299] on link "Back to Map" at bounding box center [366, 289] width 202 height 36
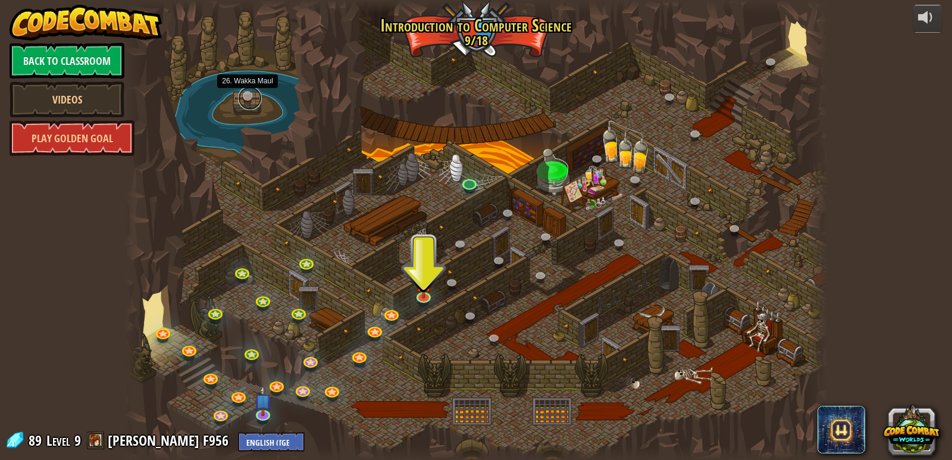
click at [252, 90] on link at bounding box center [250, 98] width 24 height 24
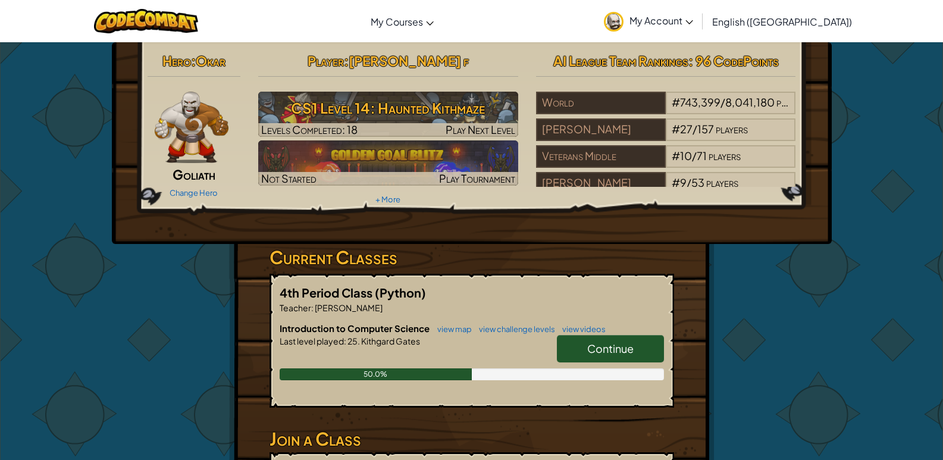
click at [569, 360] on link "Continue" at bounding box center [610, 348] width 107 height 27
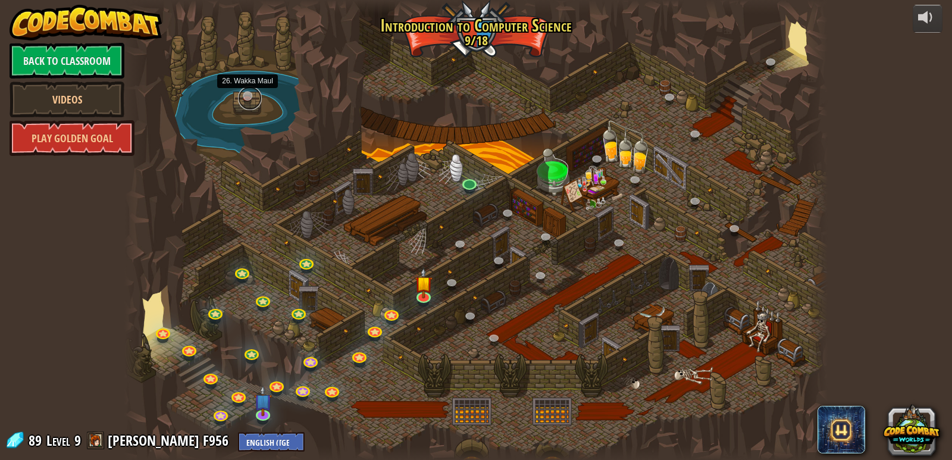
click at [243, 99] on link at bounding box center [250, 98] width 24 height 24
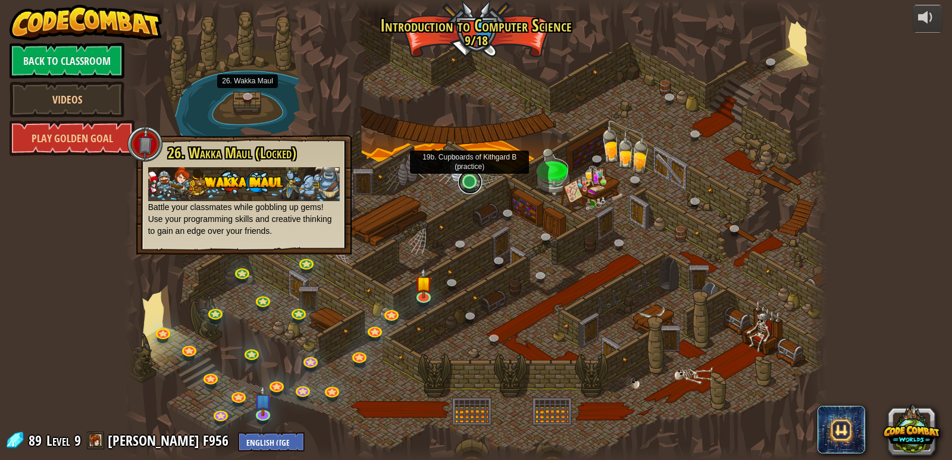
click at [469, 190] on link at bounding box center [470, 182] width 24 height 24
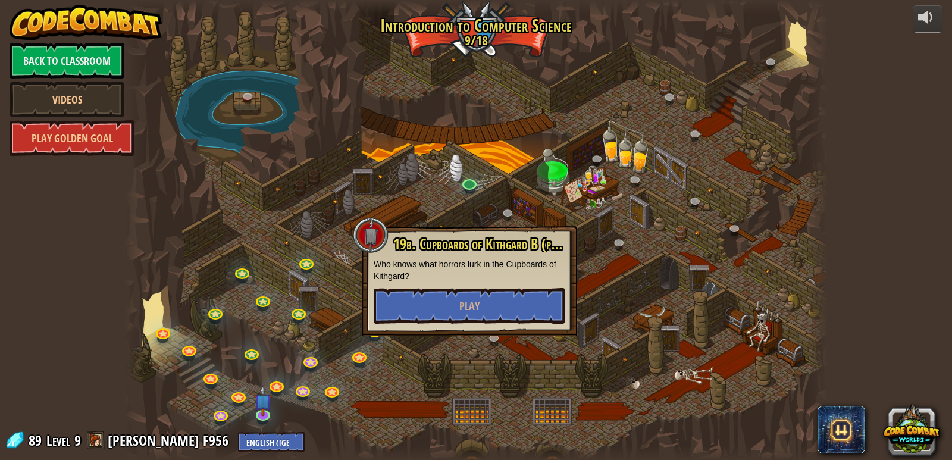
click at [344, 224] on div at bounding box center [476, 230] width 704 height 460
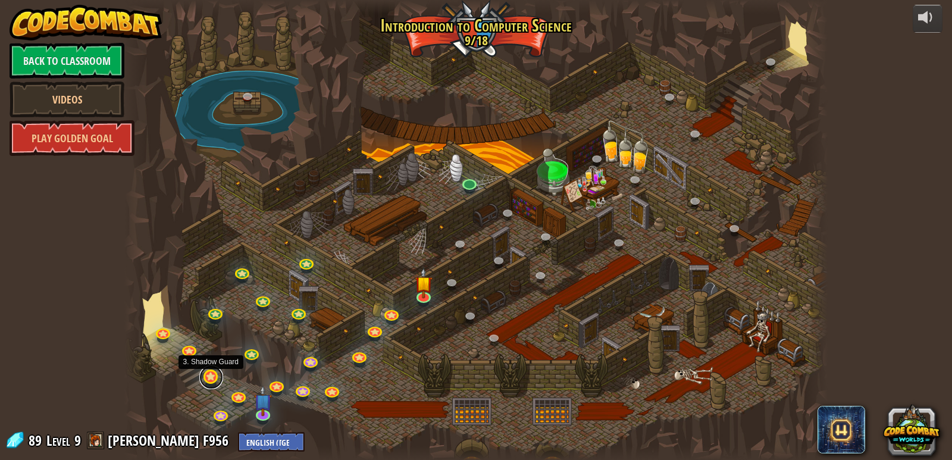
click at [217, 378] on link at bounding box center [211, 377] width 24 height 24
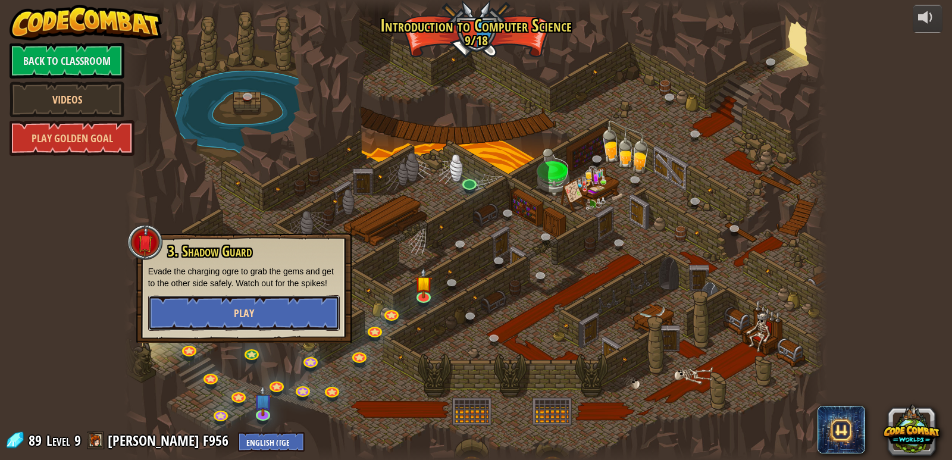
click at [225, 328] on button "Play" at bounding box center [244, 313] width 192 height 36
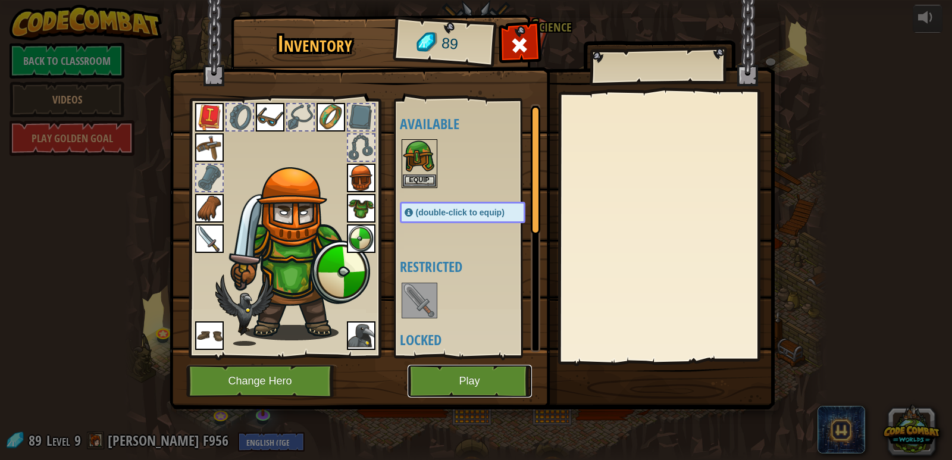
click at [497, 391] on button "Play" at bounding box center [469, 381] width 124 height 33
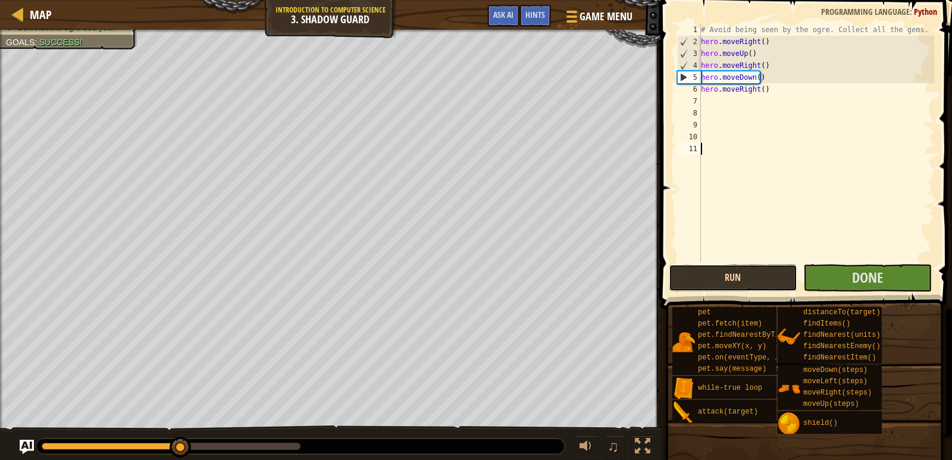
click at [753, 276] on button "Run" at bounding box center [733, 277] width 128 height 27
click at [751, 275] on button "Run" at bounding box center [733, 277] width 128 height 27
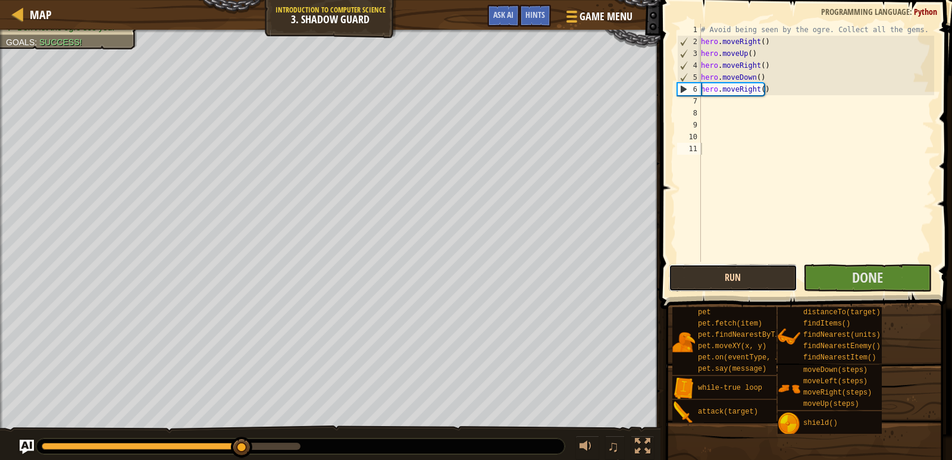
click at [751, 275] on button "Run" at bounding box center [733, 277] width 128 height 27
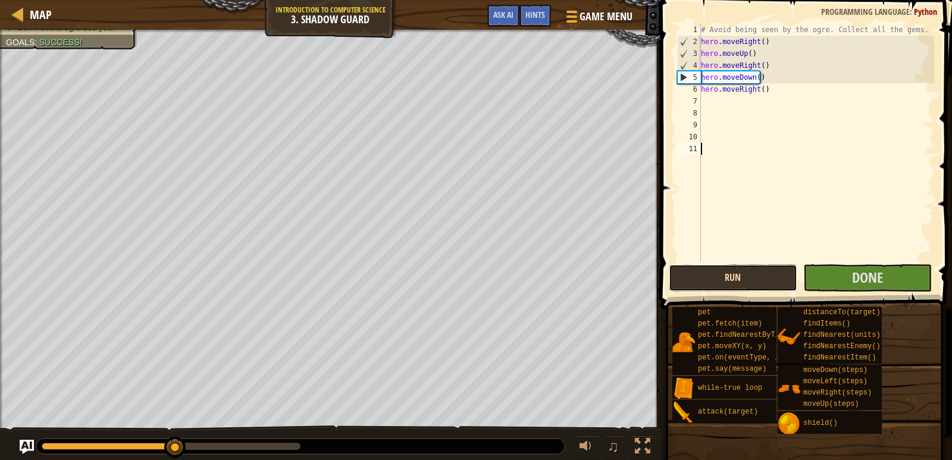
click at [751, 275] on button "Run" at bounding box center [733, 277] width 128 height 27
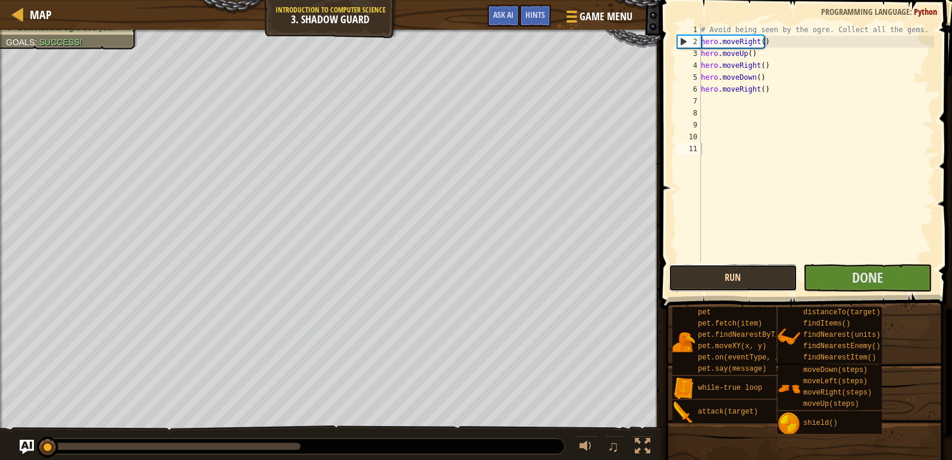
click at [739, 280] on button "Run" at bounding box center [733, 277] width 128 height 27
click at [739, 280] on button "Running" at bounding box center [733, 277] width 128 height 27
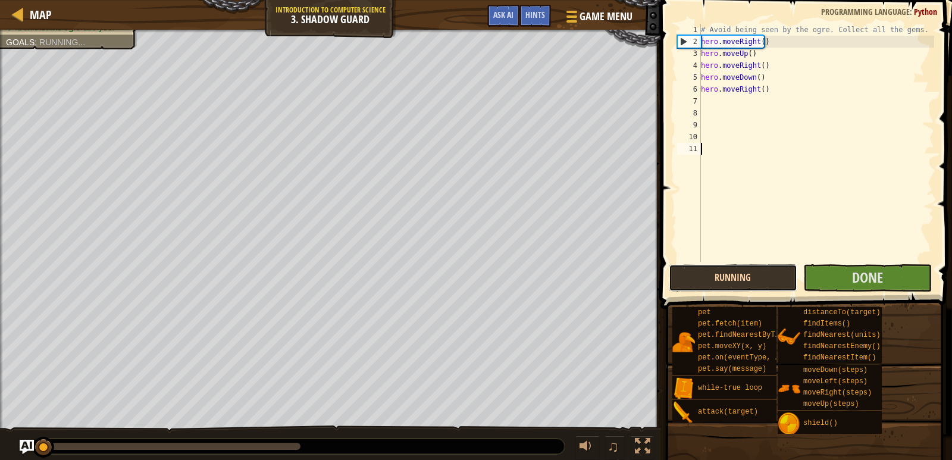
click at [739, 280] on button "Running" at bounding box center [733, 277] width 128 height 27
click at [738, 280] on button "Running" at bounding box center [733, 277] width 128 height 27
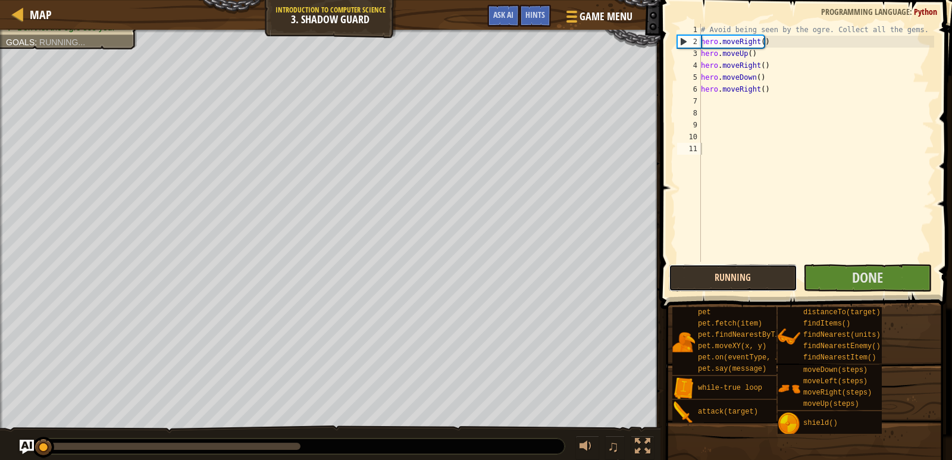
click at [738, 280] on button "Running" at bounding box center [733, 277] width 128 height 27
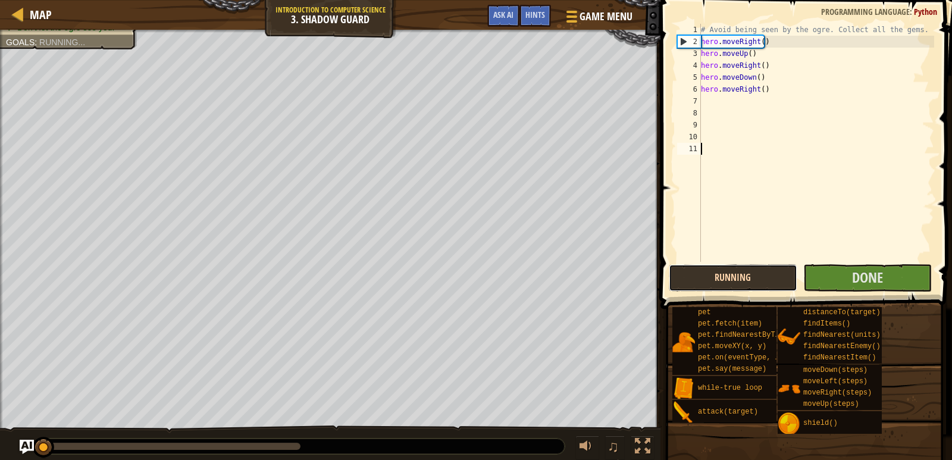
click at [738, 280] on button "Running" at bounding box center [733, 277] width 128 height 27
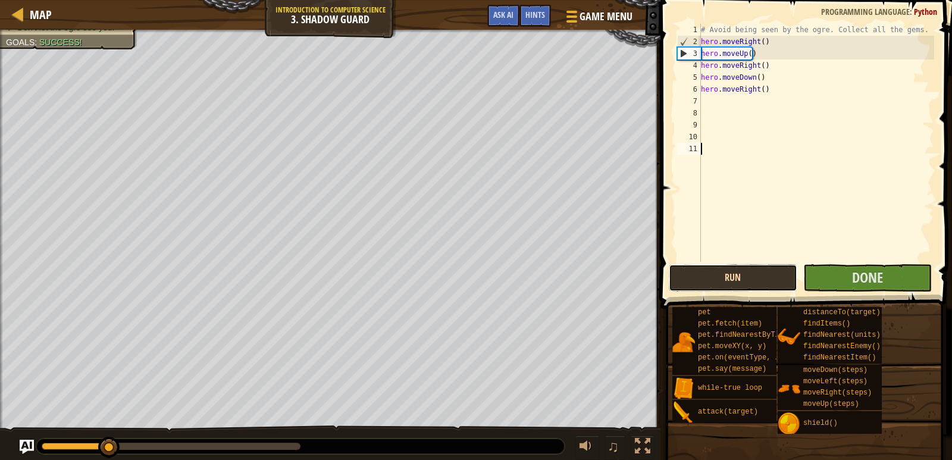
click at [768, 290] on button "Run" at bounding box center [733, 277] width 128 height 27
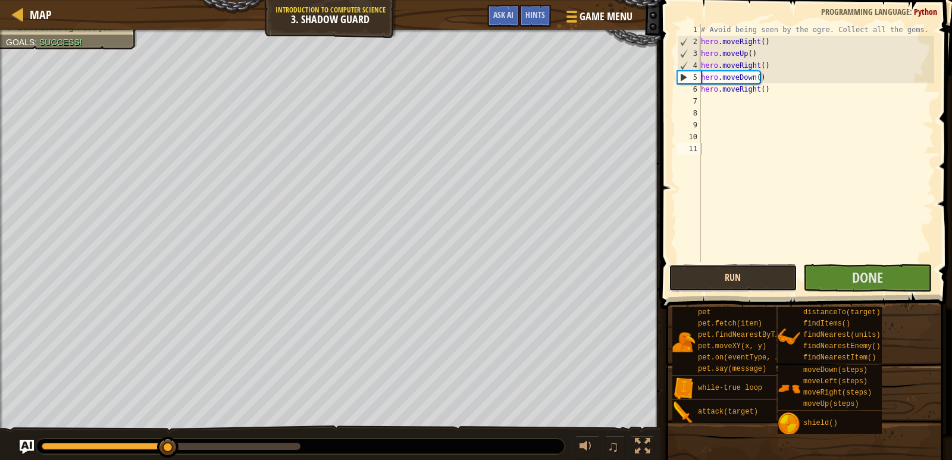
click at [768, 290] on button "Run" at bounding box center [733, 277] width 128 height 27
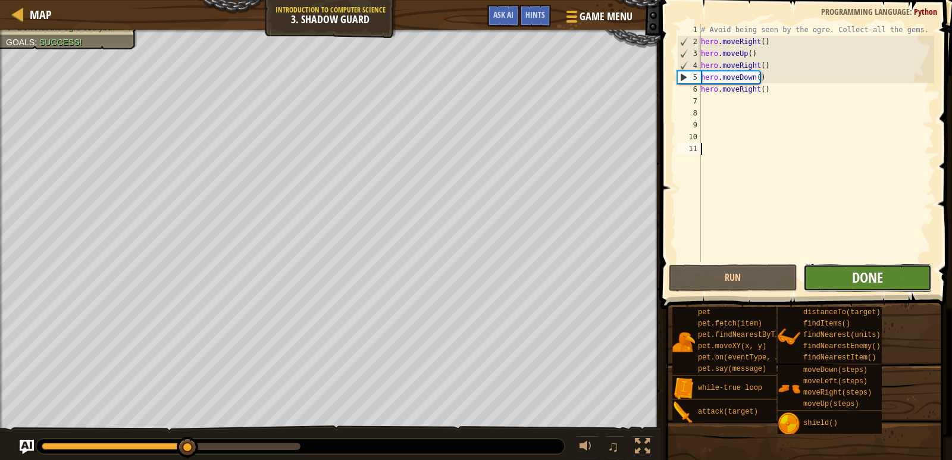
click at [881, 280] on span "Done" at bounding box center [867, 277] width 31 height 19
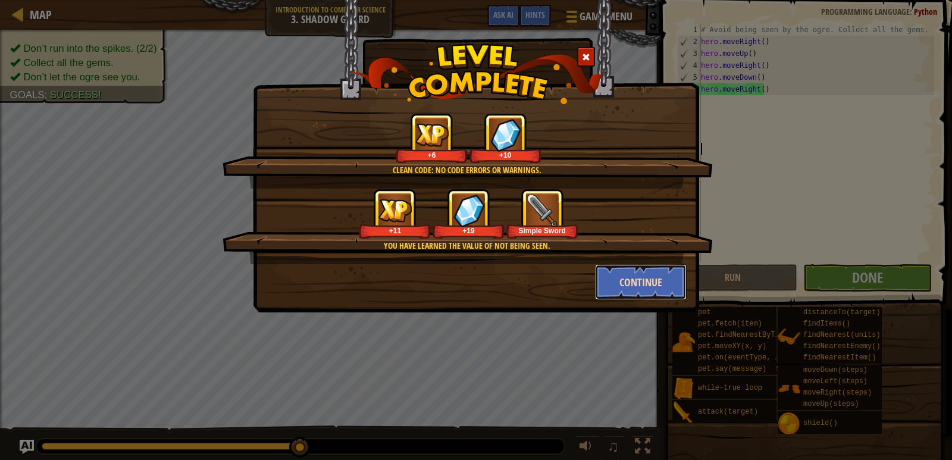
click at [661, 285] on button "Continue" at bounding box center [641, 282] width 92 height 36
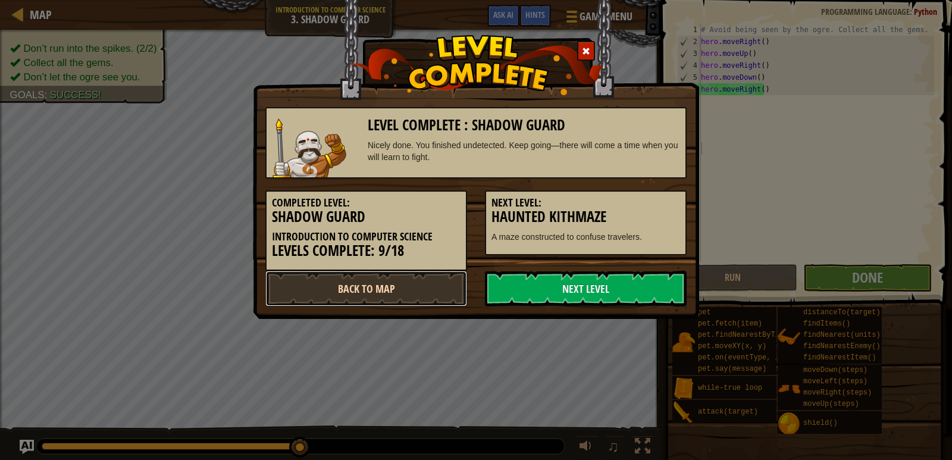
click at [410, 280] on link "Back to Map" at bounding box center [366, 289] width 202 height 36
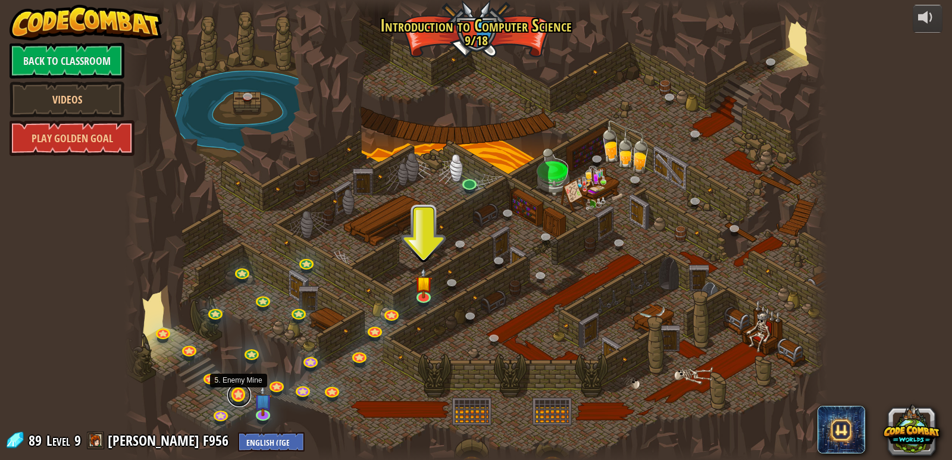
click at [237, 397] on link at bounding box center [239, 395] width 24 height 24
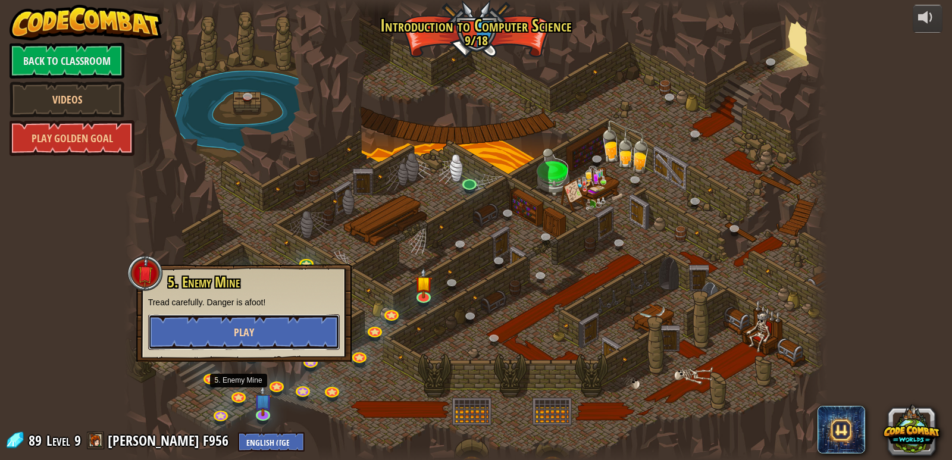
click at [253, 331] on span "Play" at bounding box center [244, 332] width 20 height 15
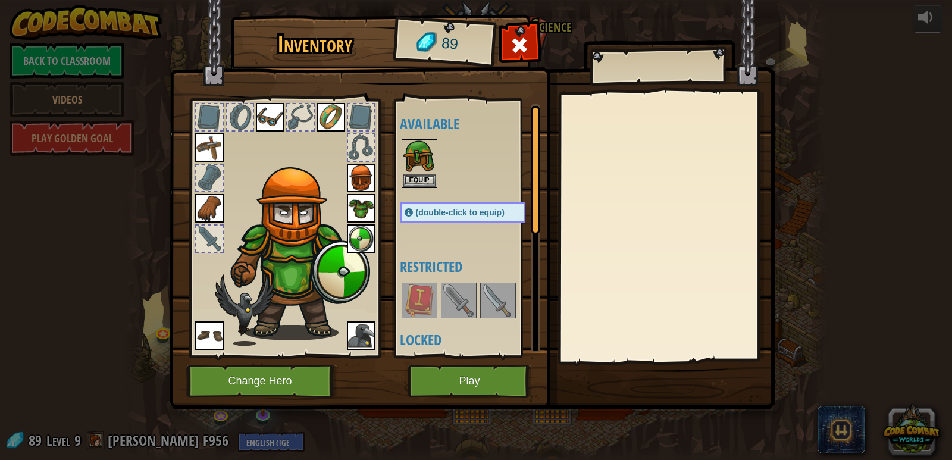
click at [469, 303] on img at bounding box center [458, 300] width 33 height 33
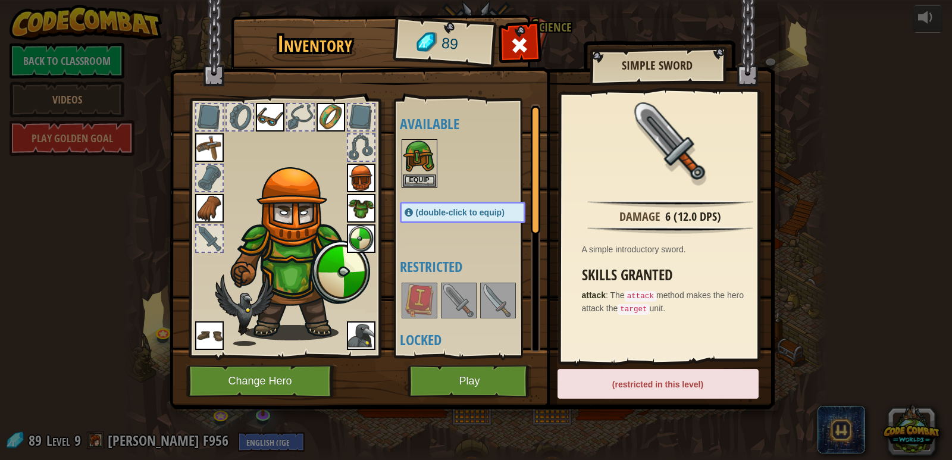
click at [469, 303] on img at bounding box center [458, 300] width 33 height 33
click at [508, 384] on button "Play" at bounding box center [469, 381] width 124 height 33
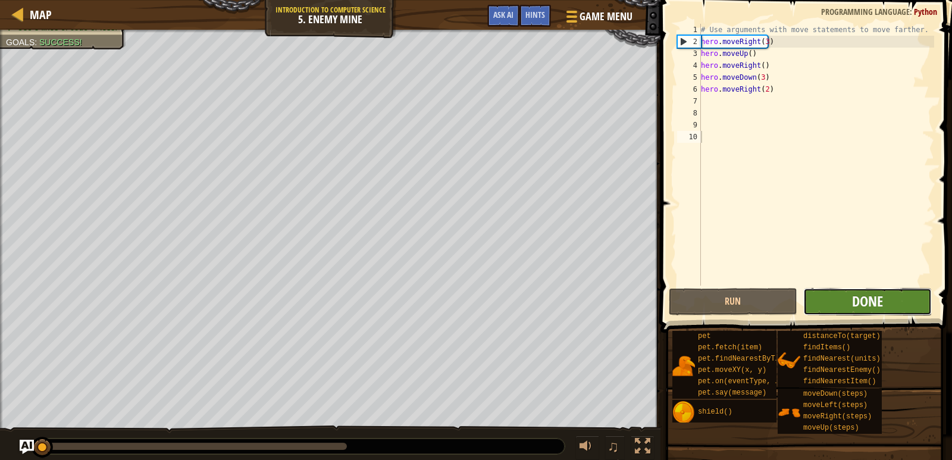
click at [868, 300] on span "Done" at bounding box center [867, 300] width 31 height 19
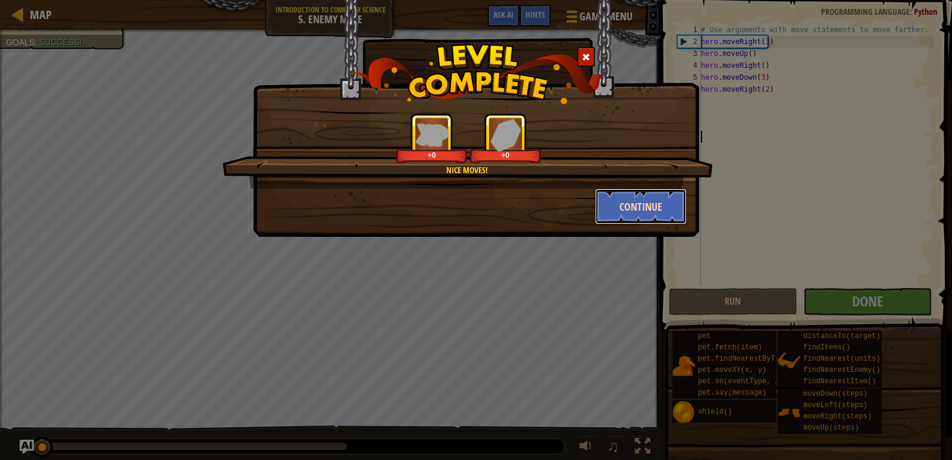
click at [650, 220] on button "Continue" at bounding box center [641, 207] width 92 height 36
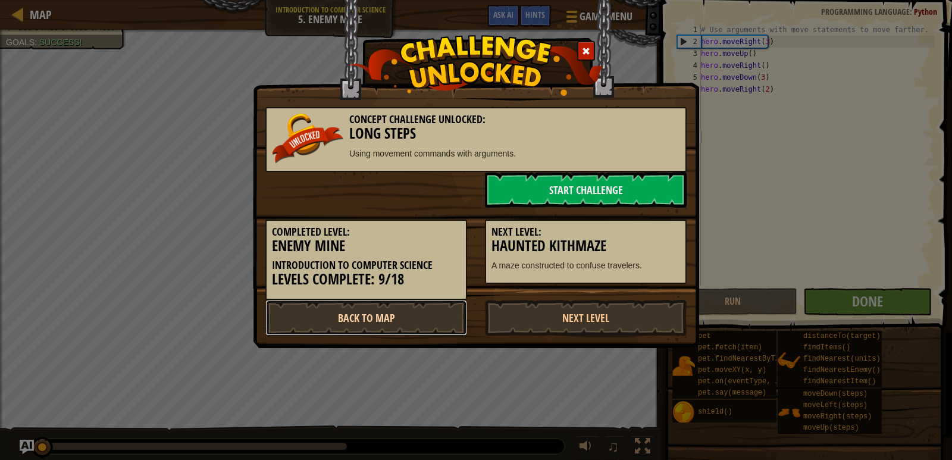
click at [398, 302] on link "Back to Map" at bounding box center [366, 318] width 202 height 36
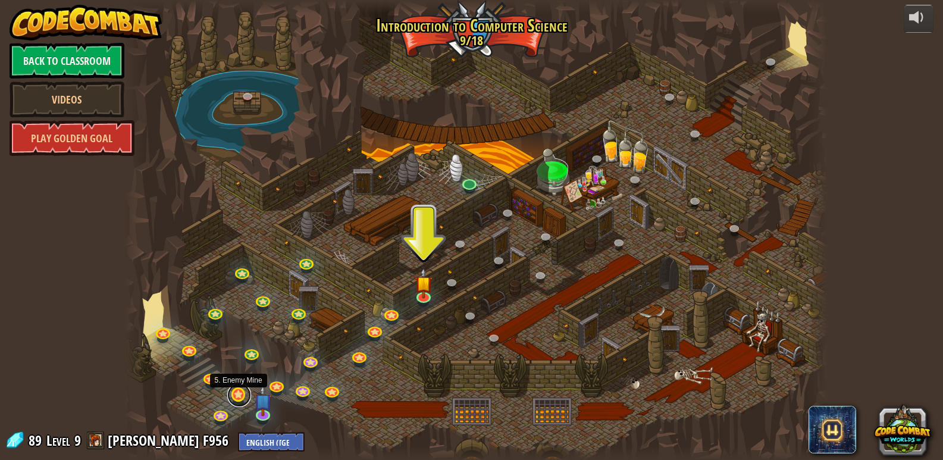
click at [243, 397] on link at bounding box center [239, 395] width 24 height 24
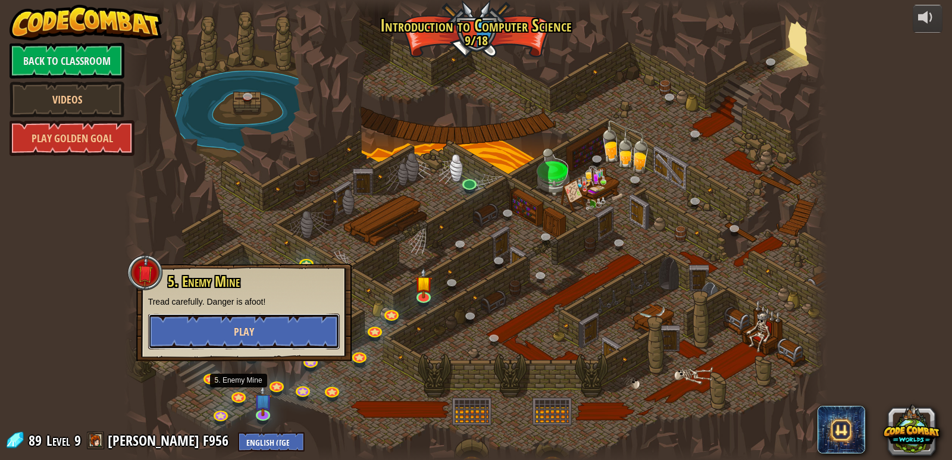
click at [283, 324] on button "Play" at bounding box center [244, 331] width 192 height 36
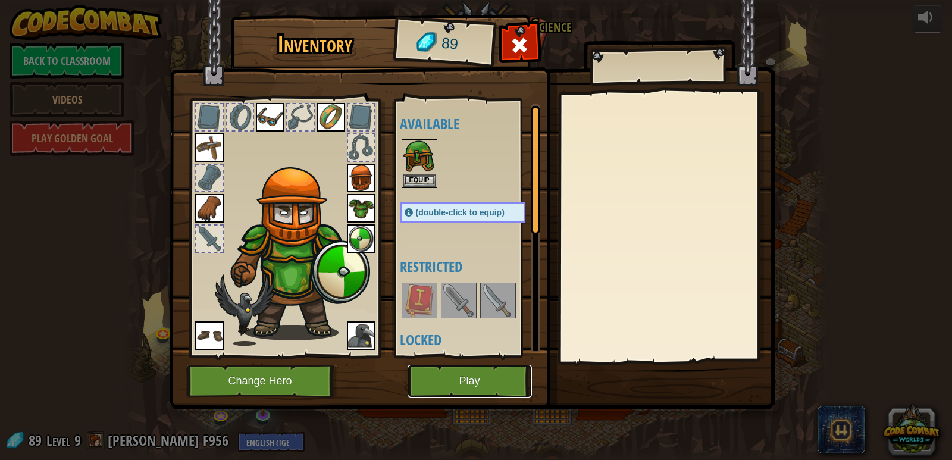
click at [463, 375] on button "Play" at bounding box center [469, 381] width 124 height 33
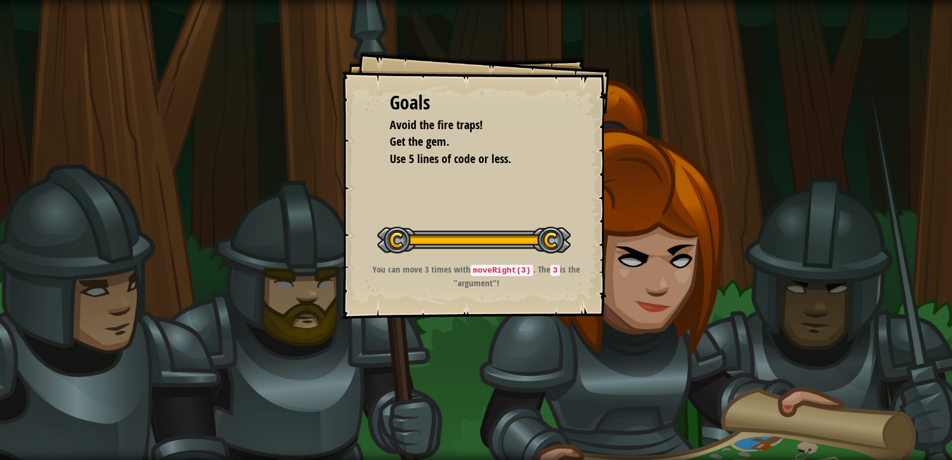
click at [707, 353] on div "Goals Avoid the fire traps! Get the gem. Use 5 lines of code or less. Start Lev…" at bounding box center [476, 230] width 952 height 460
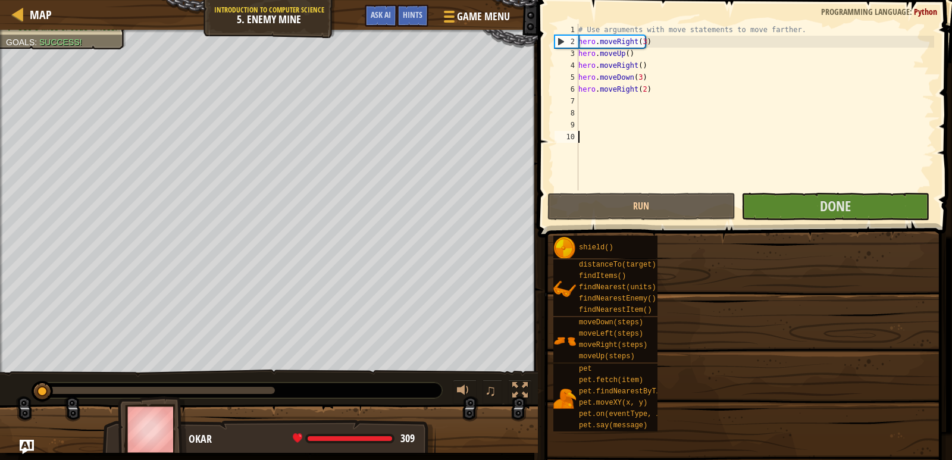
click at [702, 228] on span at bounding box center [743, 399] width 406 height 352
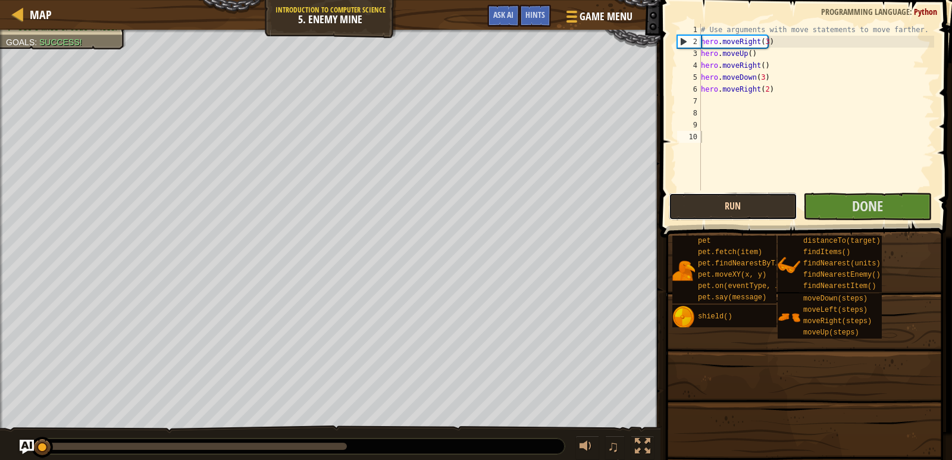
click at [698, 212] on button "Run" at bounding box center [733, 206] width 128 height 27
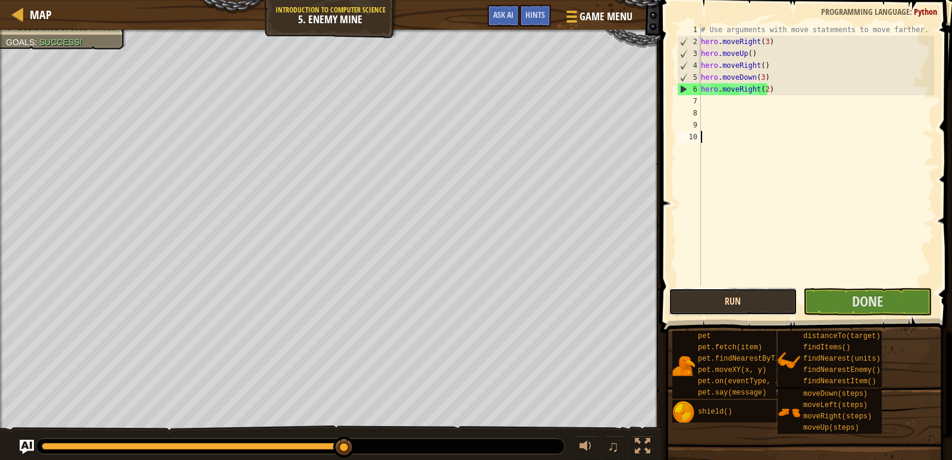
click at [723, 289] on button "Run" at bounding box center [733, 301] width 128 height 27
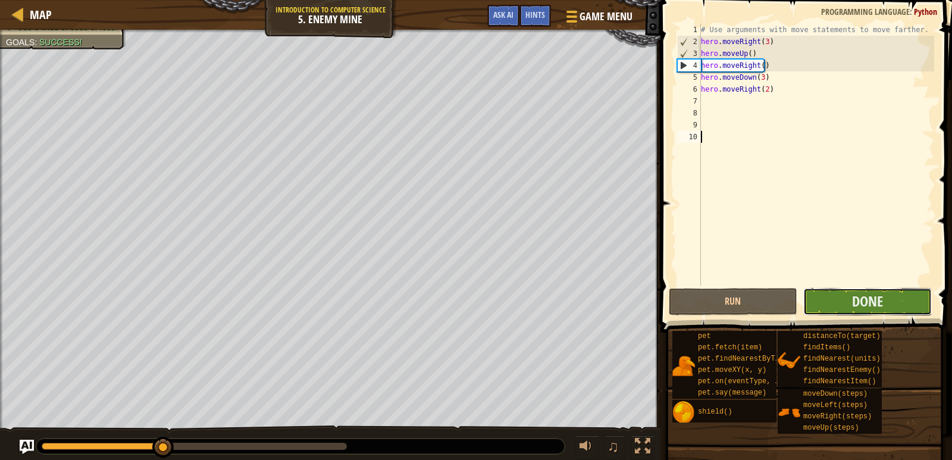
click at [817, 307] on button "Done" at bounding box center [867, 301] width 128 height 27
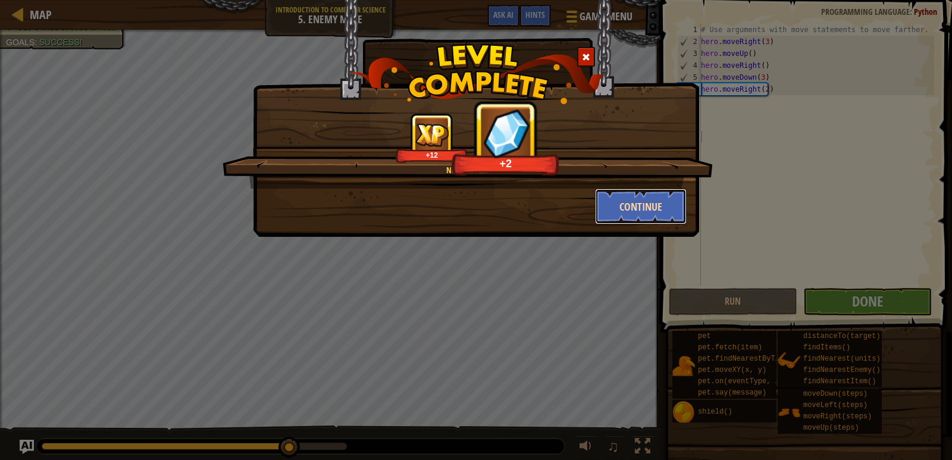
click at [639, 210] on button "Continue" at bounding box center [641, 207] width 92 height 36
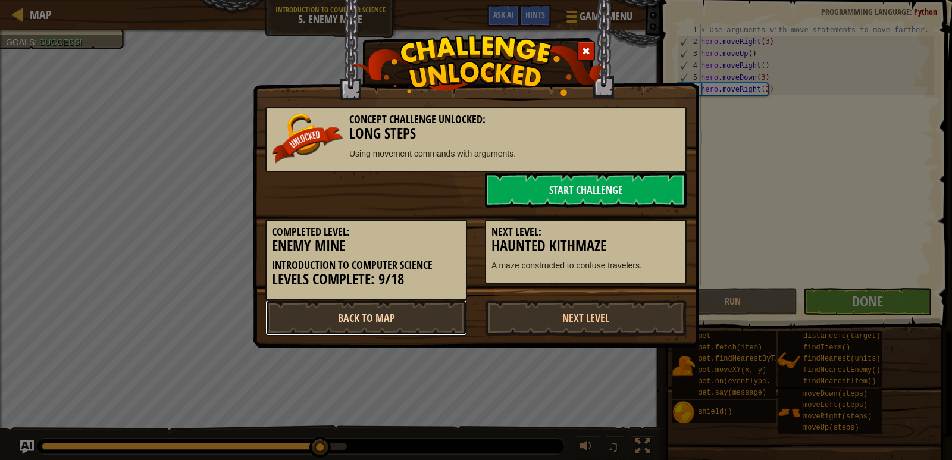
click at [394, 324] on link "Back to Map" at bounding box center [366, 318] width 202 height 36
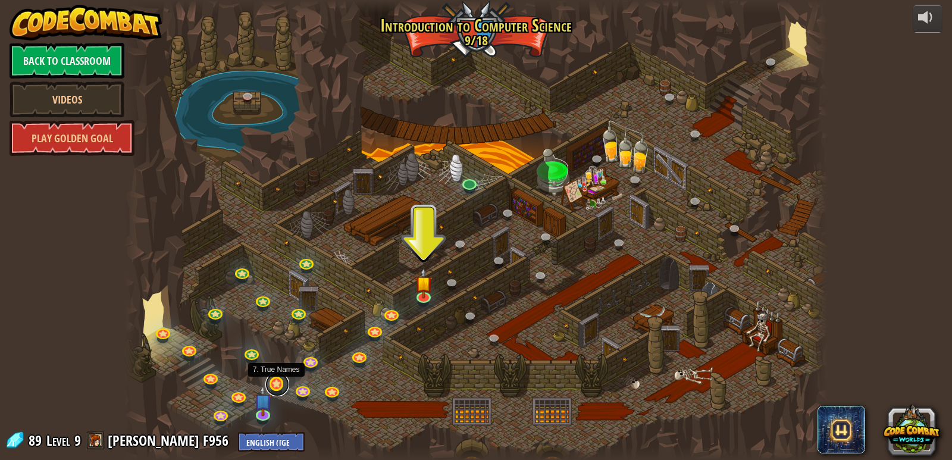
click at [278, 380] on link at bounding box center [277, 384] width 24 height 24
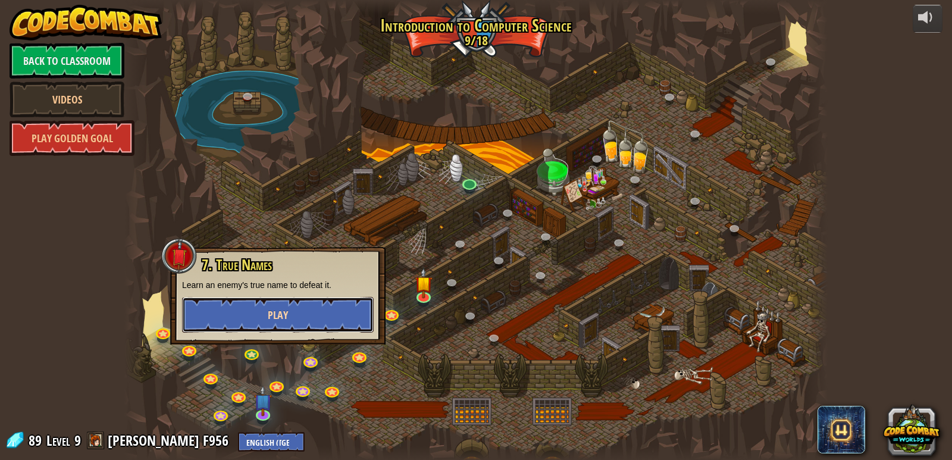
click at [302, 321] on button "Play" at bounding box center [278, 315] width 192 height 36
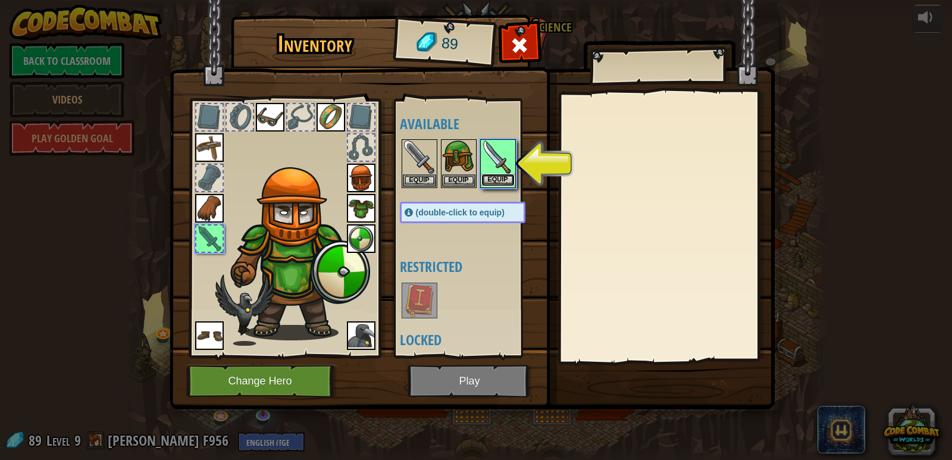
click at [490, 181] on button "Equip" at bounding box center [497, 180] width 33 height 12
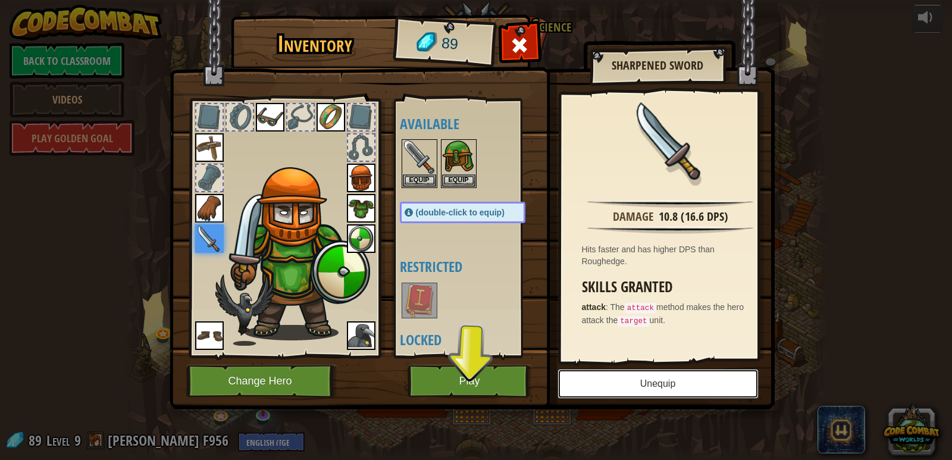
click at [619, 378] on button "Unequip" at bounding box center [657, 384] width 201 height 30
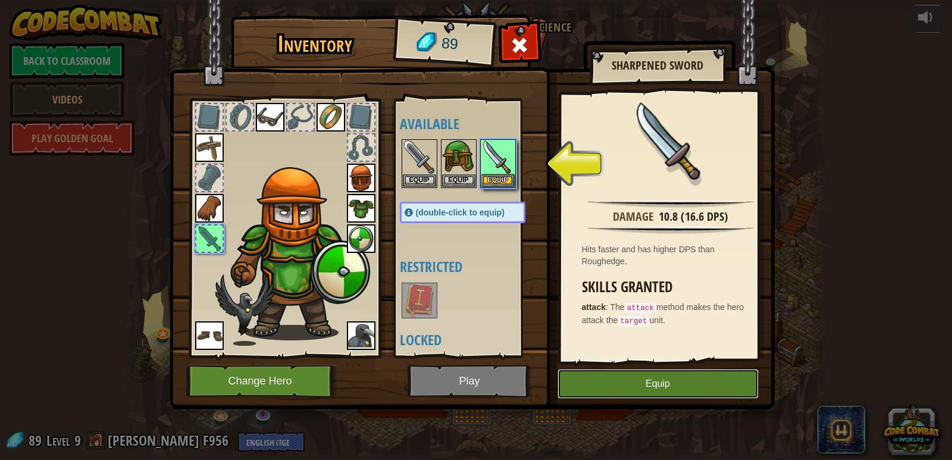
click at [582, 376] on button "Equip" at bounding box center [657, 384] width 201 height 30
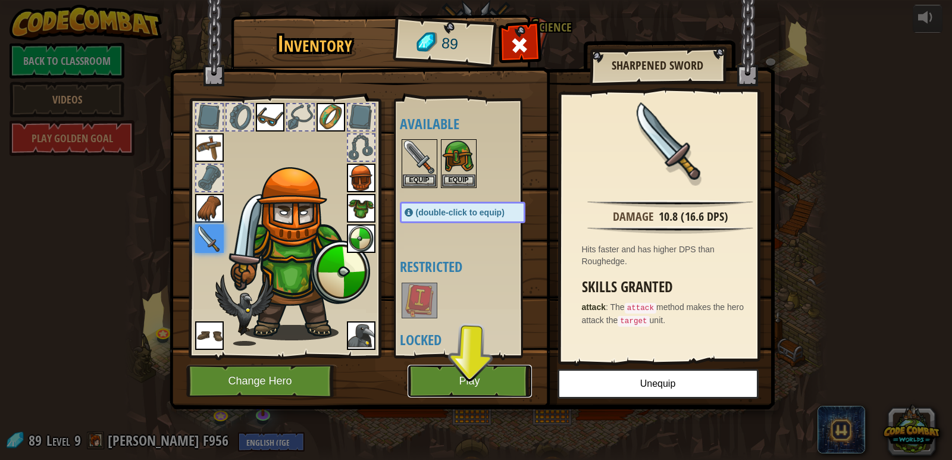
click at [479, 393] on button "Play" at bounding box center [469, 381] width 124 height 33
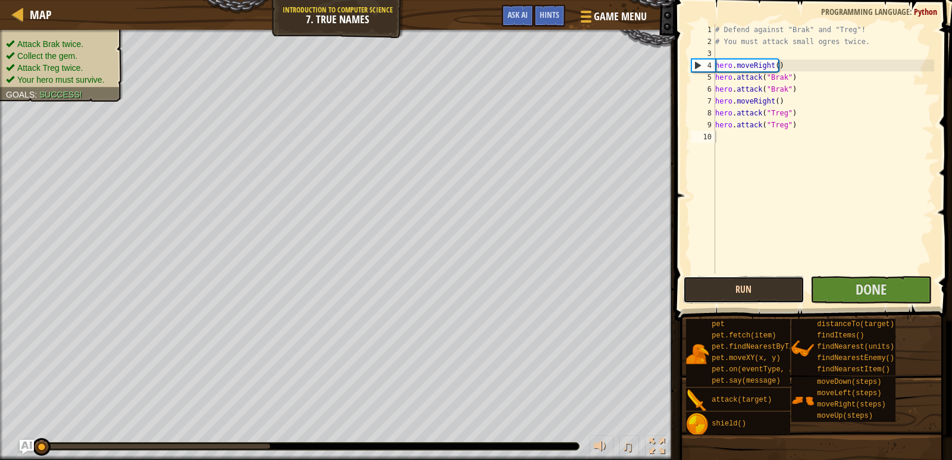
click at [742, 293] on button "Run" at bounding box center [743, 289] width 121 height 27
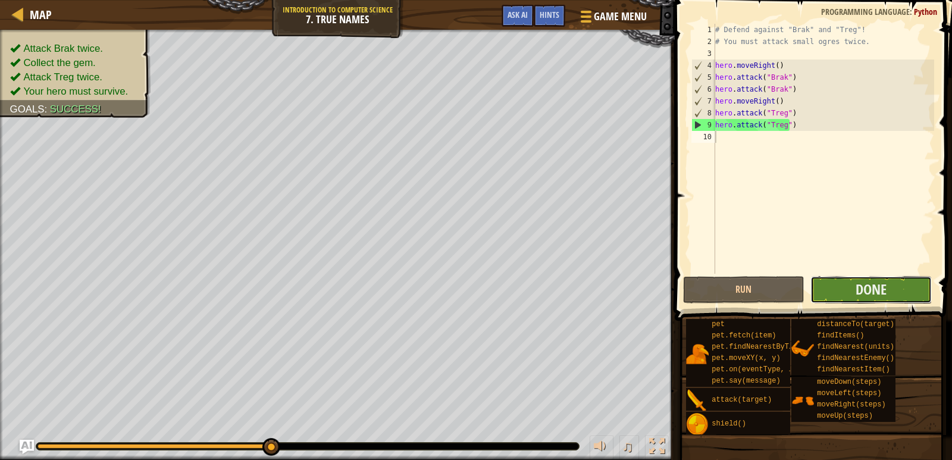
click at [848, 287] on button "Done" at bounding box center [870, 289] width 121 height 27
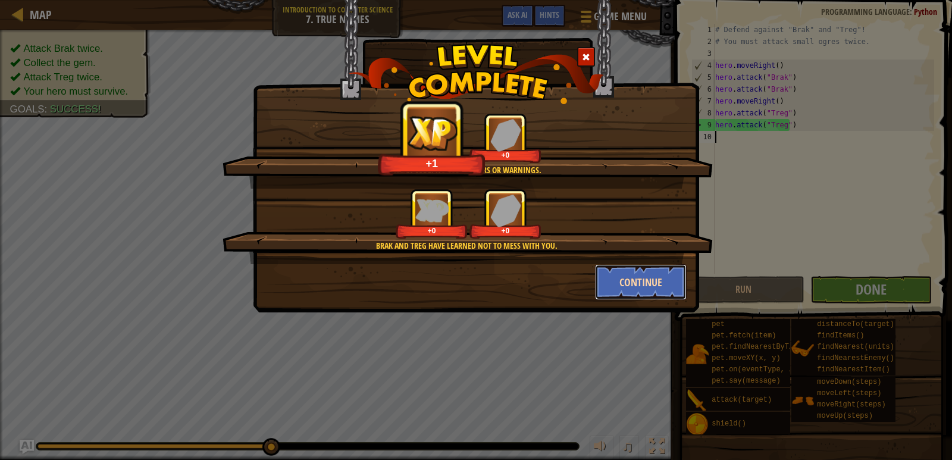
click at [654, 275] on button "Continue" at bounding box center [641, 282] width 92 height 36
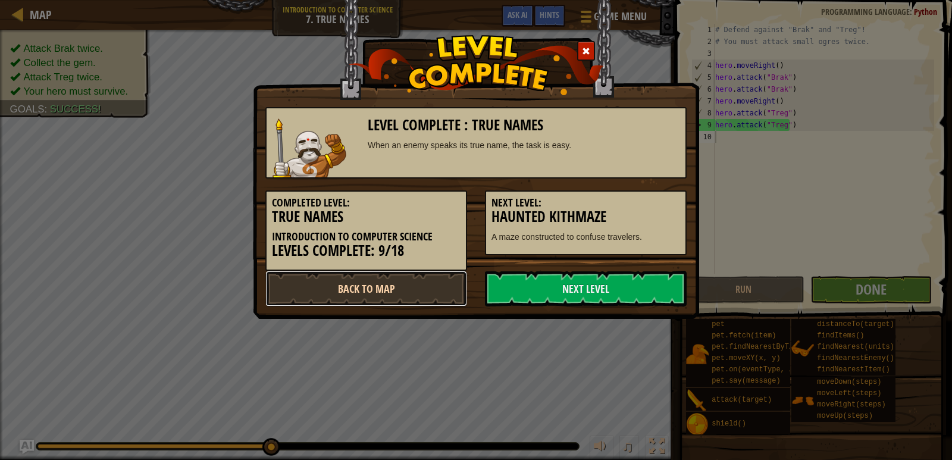
click at [432, 306] on link "Back to Map" at bounding box center [366, 289] width 202 height 36
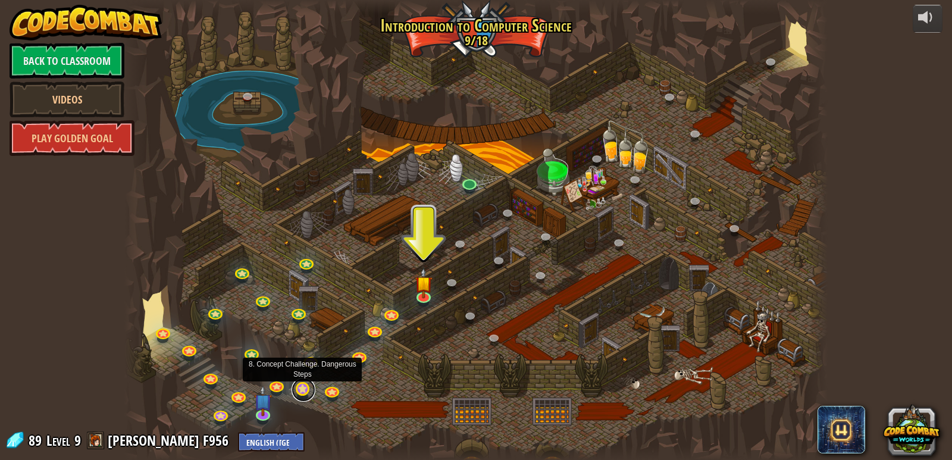
click at [305, 390] on link at bounding box center [303, 390] width 24 height 24
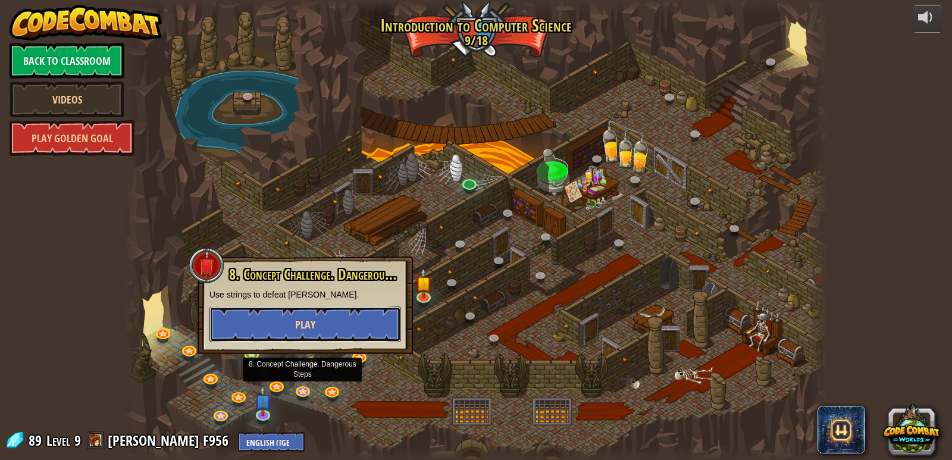
click at [306, 323] on span "Play" at bounding box center [305, 324] width 20 height 15
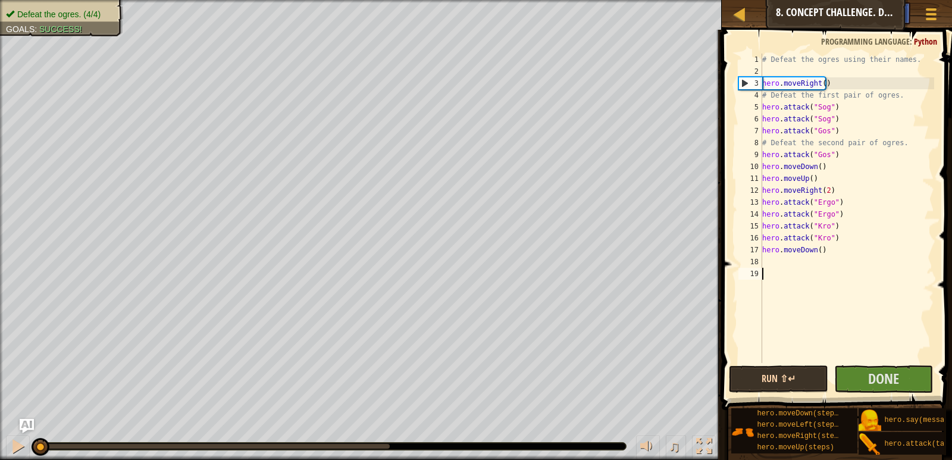
click at [767, 382] on button "Run ⇧↵" at bounding box center [778, 378] width 99 height 27
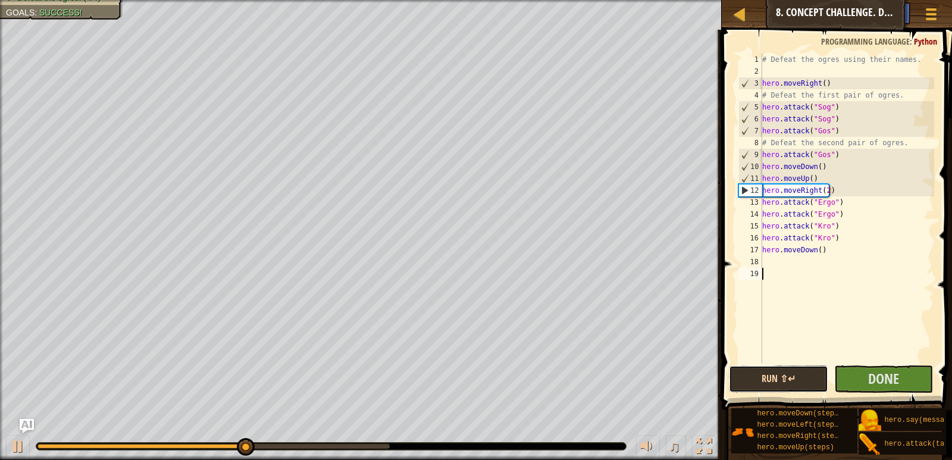
click at [777, 374] on button "Run ⇧↵" at bounding box center [778, 378] width 99 height 27
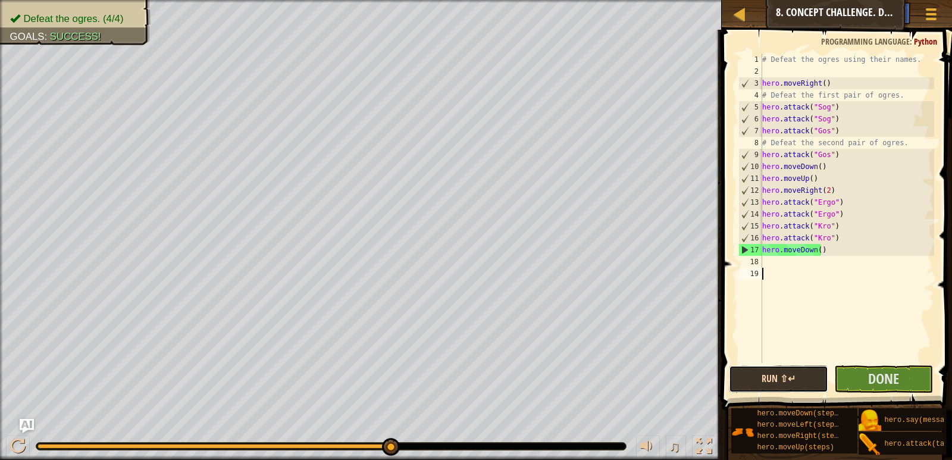
click at [777, 374] on button "Run ⇧↵" at bounding box center [778, 378] width 99 height 27
click at [901, 379] on button "Done" at bounding box center [883, 378] width 99 height 27
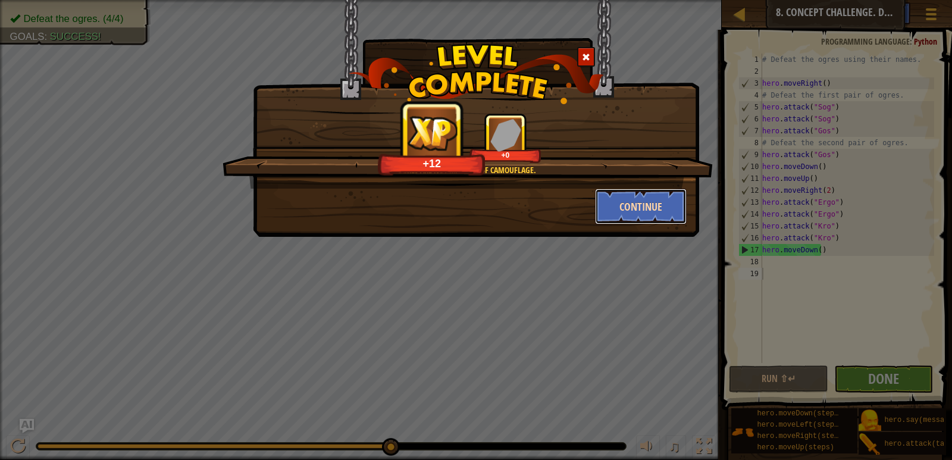
click at [637, 195] on button "Continue" at bounding box center [641, 207] width 92 height 36
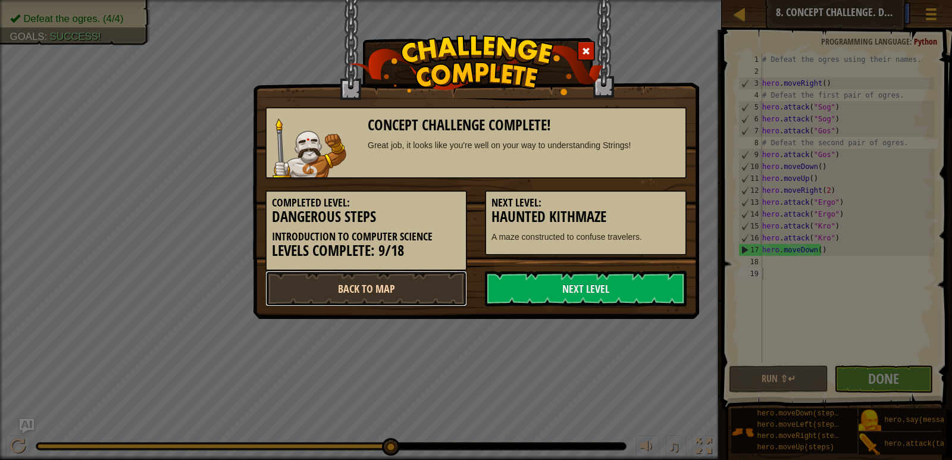
click at [381, 288] on link "Back to Map" at bounding box center [366, 289] width 202 height 36
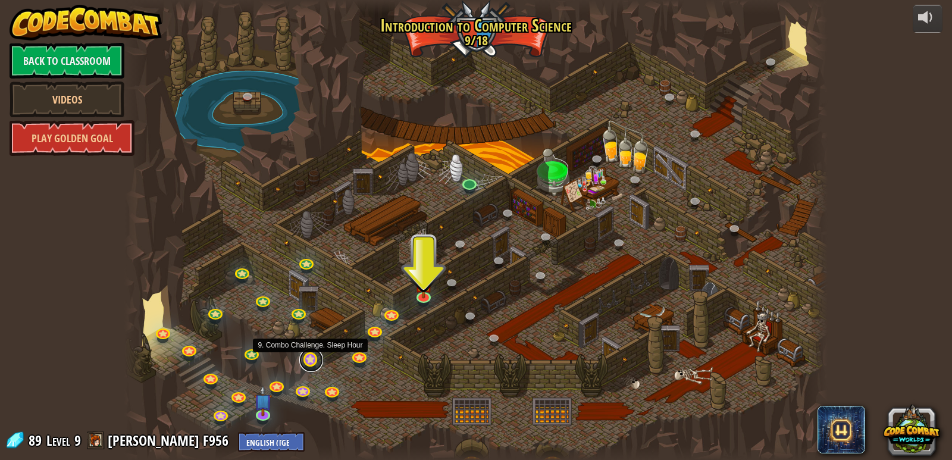
click at [315, 368] on link at bounding box center [311, 360] width 24 height 24
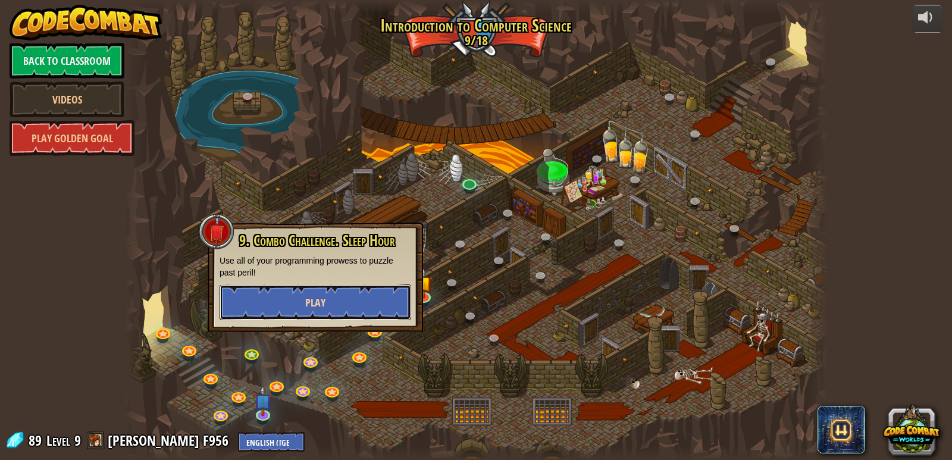
click at [354, 315] on button "Play" at bounding box center [315, 302] width 192 height 36
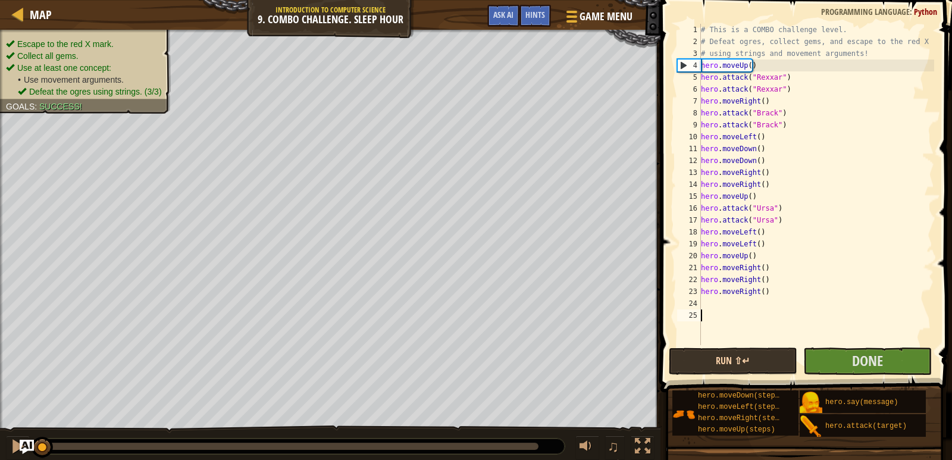
click at [731, 327] on div "# This is a COMBO challenge level. # Defeat [PERSON_NAME], collect gems, and es…" at bounding box center [816, 196] width 236 height 345
click at [743, 363] on button "Run ⇧↵" at bounding box center [733, 360] width 128 height 27
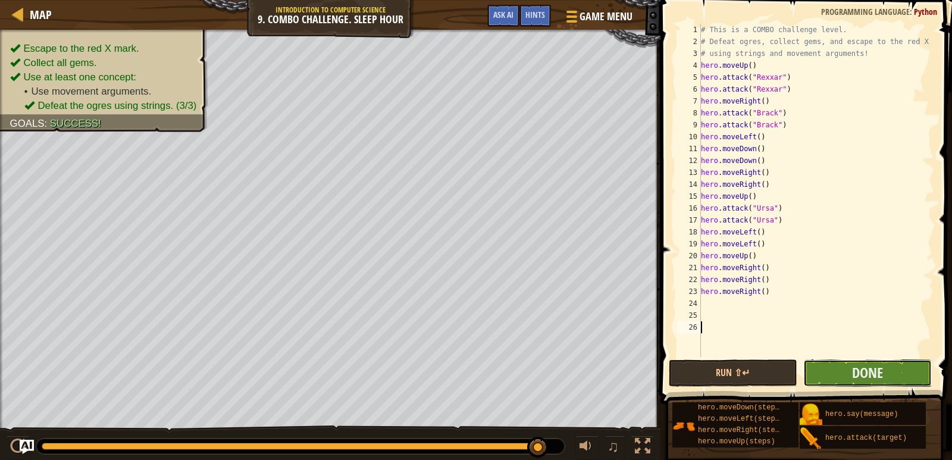
click at [889, 362] on button "Done" at bounding box center [867, 372] width 128 height 27
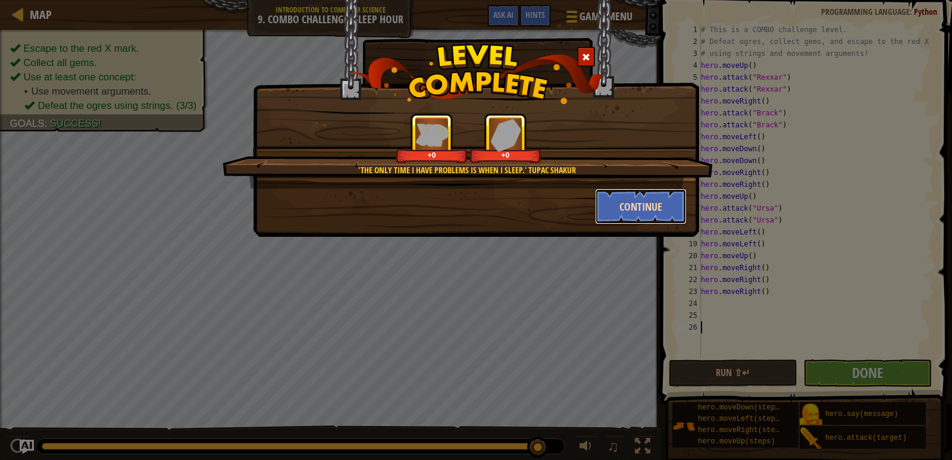
click at [614, 211] on button "Continue" at bounding box center [641, 207] width 92 height 36
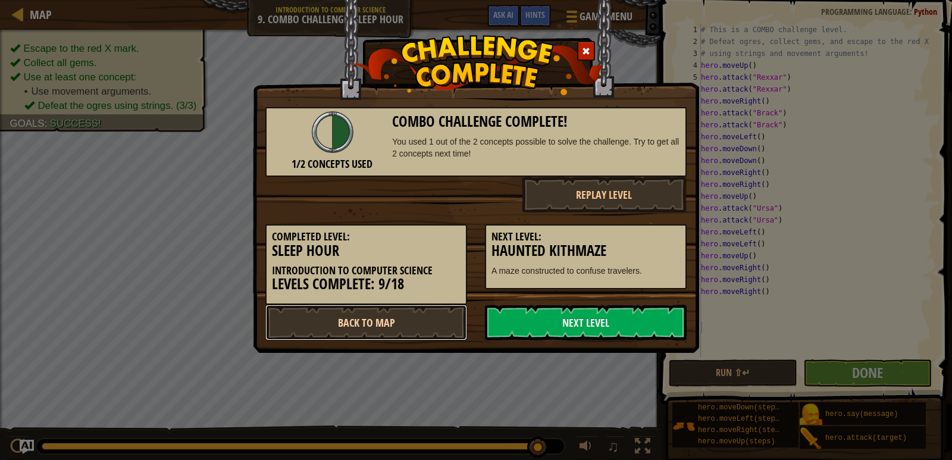
click at [425, 319] on link "Back to Map" at bounding box center [366, 323] width 202 height 36
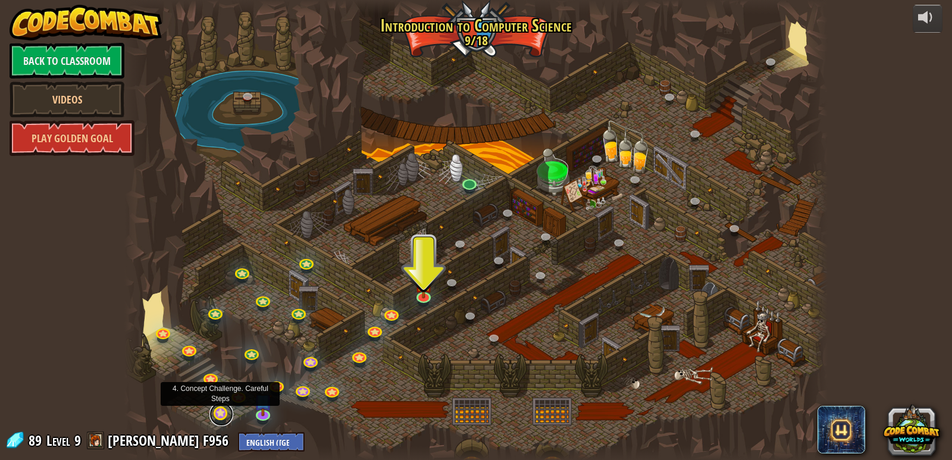
click at [223, 419] on link at bounding box center [221, 414] width 24 height 24
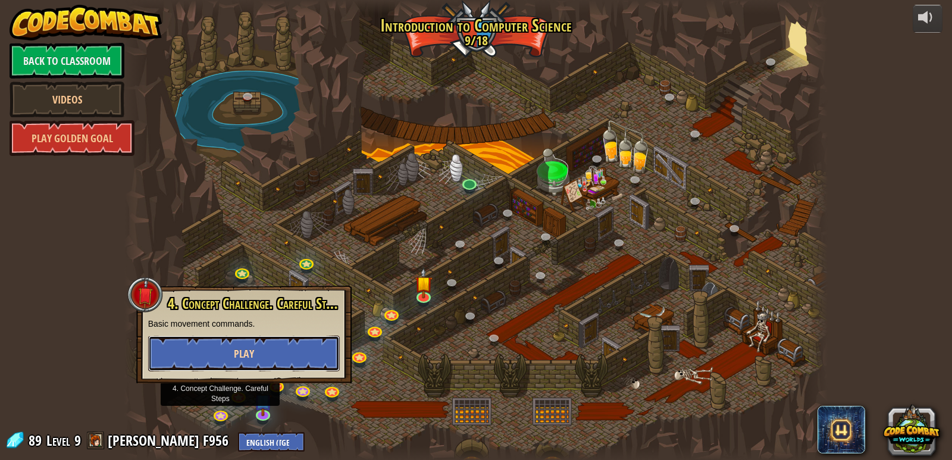
click at [255, 362] on button "Play" at bounding box center [244, 353] width 192 height 36
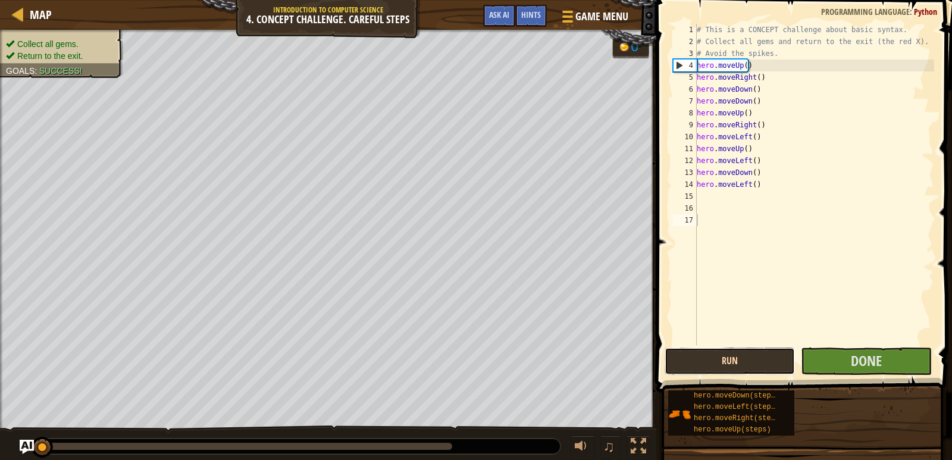
click at [737, 359] on button "Run" at bounding box center [729, 360] width 130 height 27
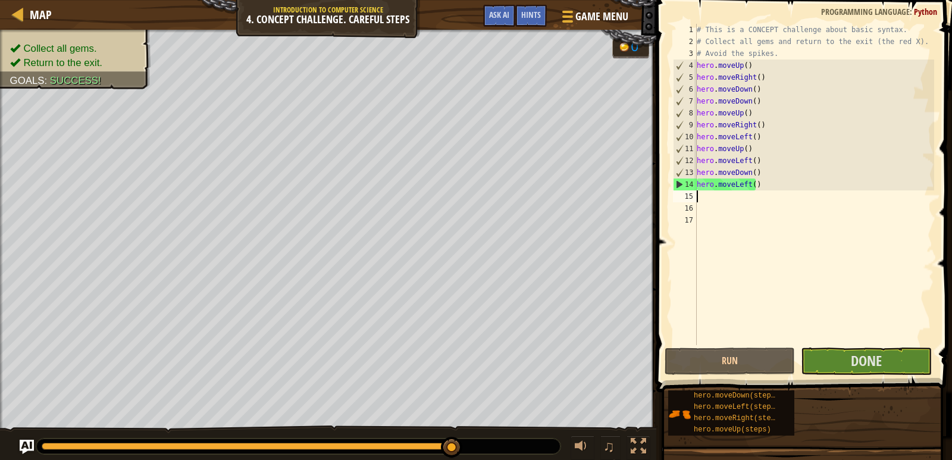
click at [707, 200] on div "# This is a CONCEPT challenge about basic syntax. # Collect all gems and return…" at bounding box center [814, 196] width 240 height 345
click at [724, 353] on button "Run" at bounding box center [729, 360] width 130 height 27
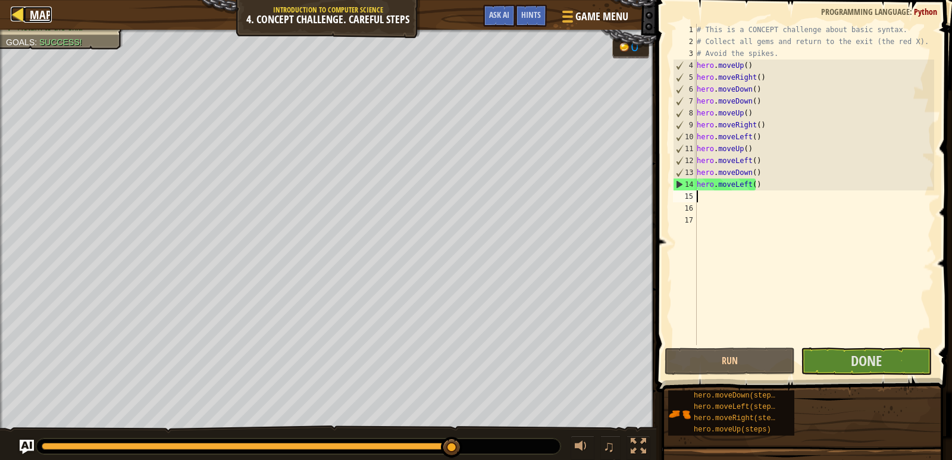
click at [26, 12] on link "Map" at bounding box center [38, 15] width 28 height 16
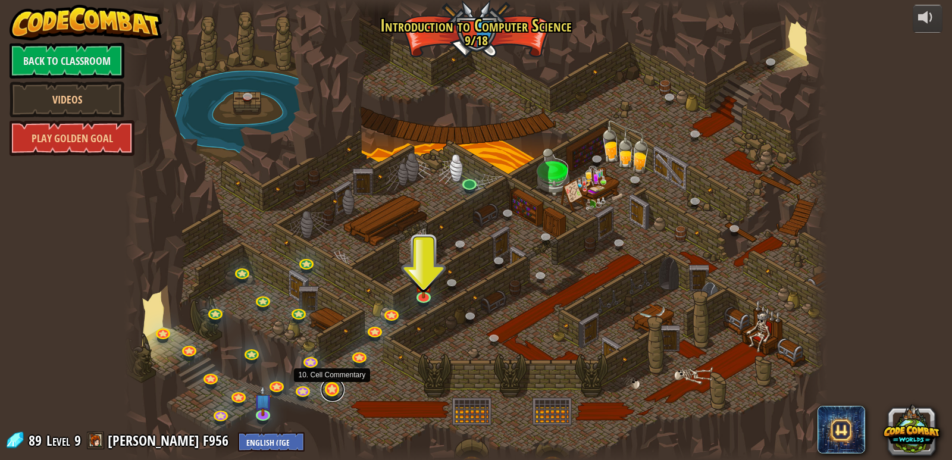
click at [333, 394] on link at bounding box center [333, 390] width 24 height 24
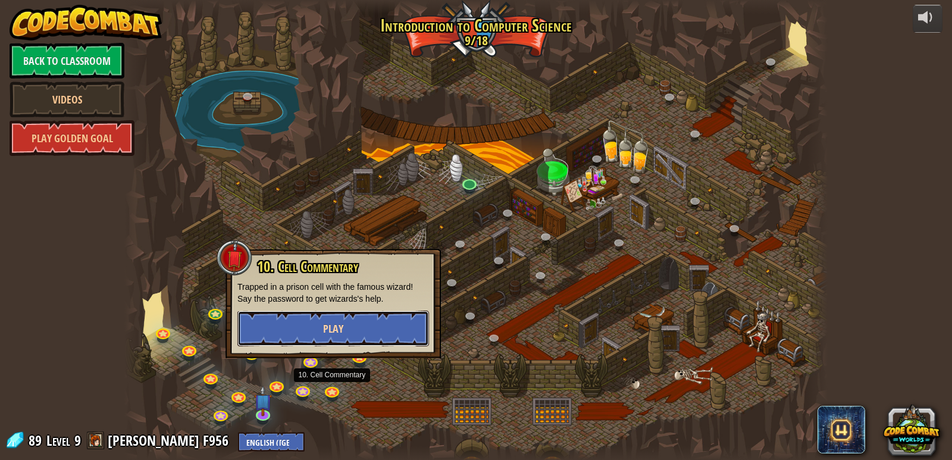
click at [351, 329] on button "Play" at bounding box center [333, 328] width 192 height 36
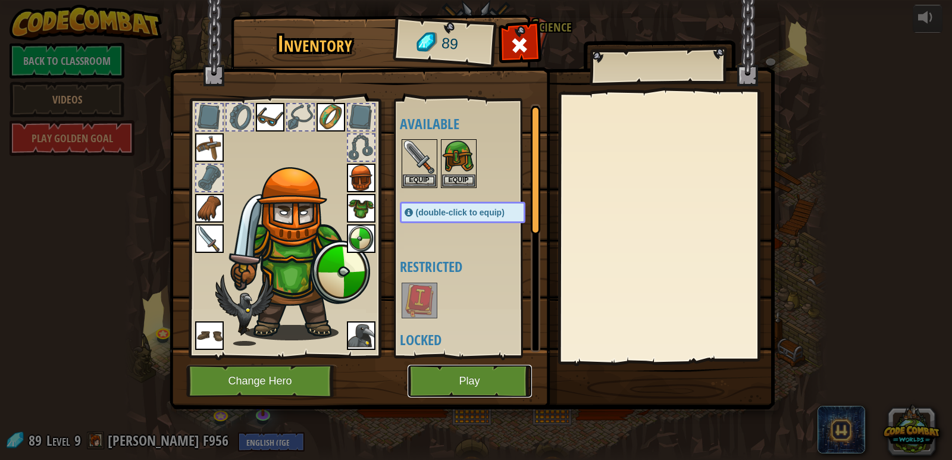
click at [497, 372] on button "Play" at bounding box center [469, 381] width 124 height 33
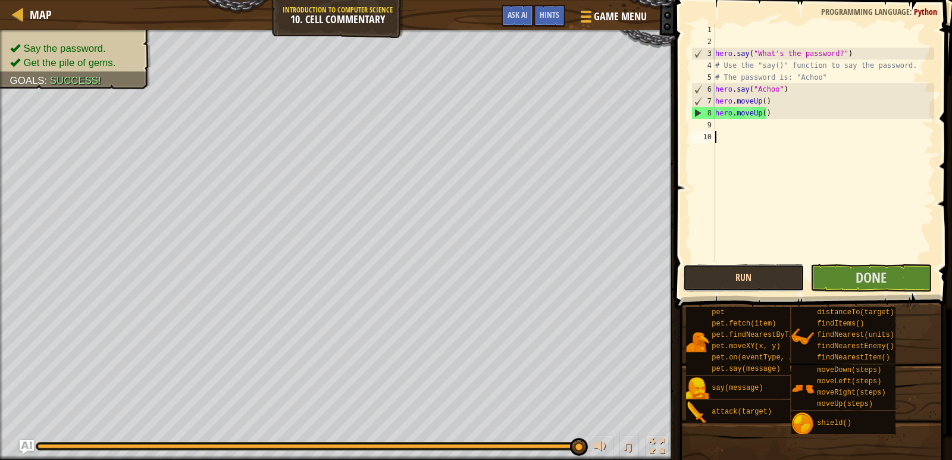
click at [767, 275] on button "Run" at bounding box center [743, 277] width 121 height 27
click at [862, 284] on span "Done" at bounding box center [870, 277] width 31 height 19
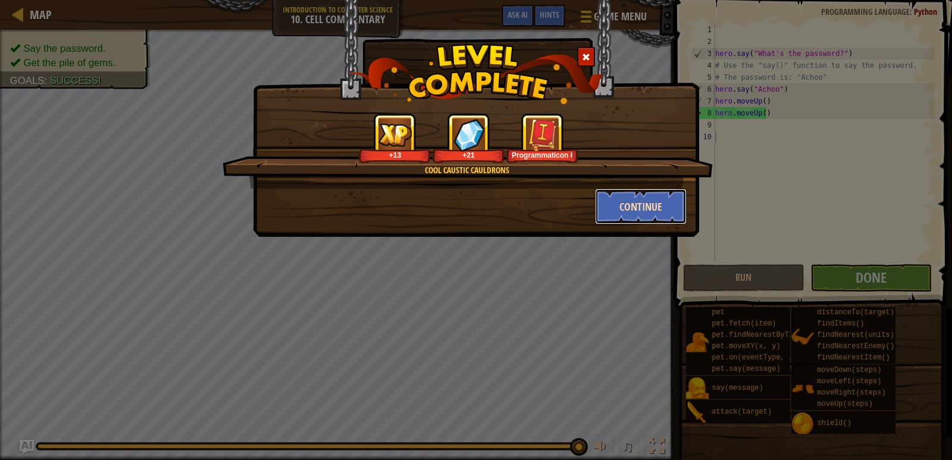
click at [647, 215] on button "Continue" at bounding box center [641, 207] width 92 height 36
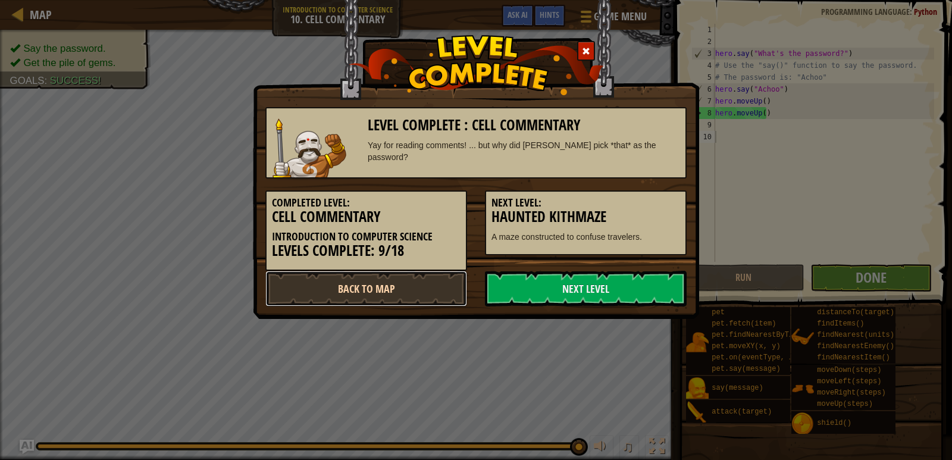
click at [433, 291] on link "Back to Map" at bounding box center [366, 289] width 202 height 36
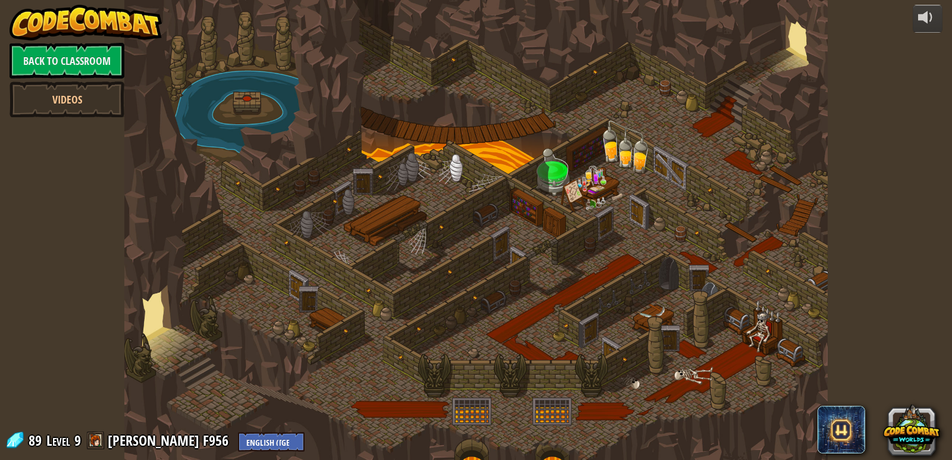
click at [251, 96] on div at bounding box center [476, 230] width 704 height 460
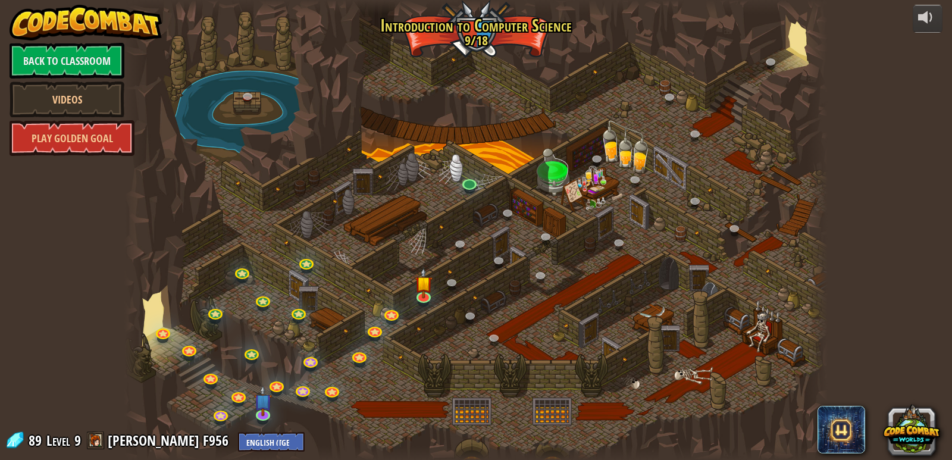
click at [758, 76] on div at bounding box center [476, 230] width 704 height 460
click at [772, 69] on link at bounding box center [773, 64] width 24 height 24
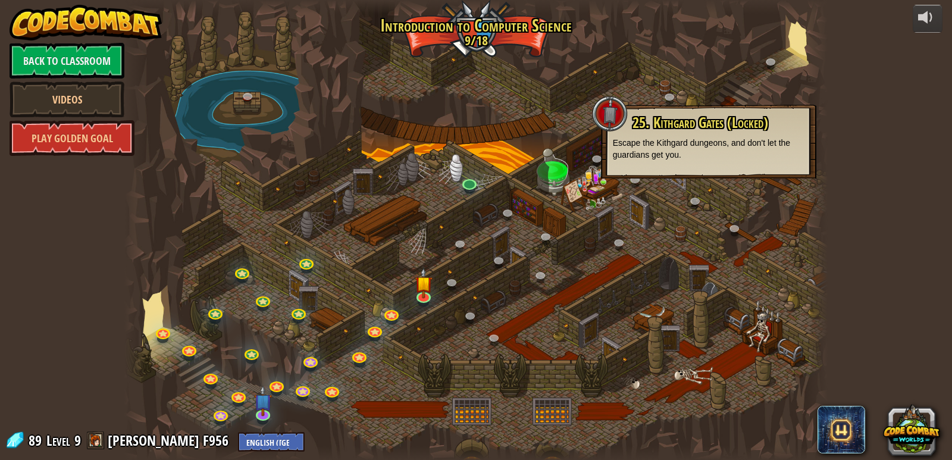
click at [498, 199] on div at bounding box center [476, 230] width 704 height 460
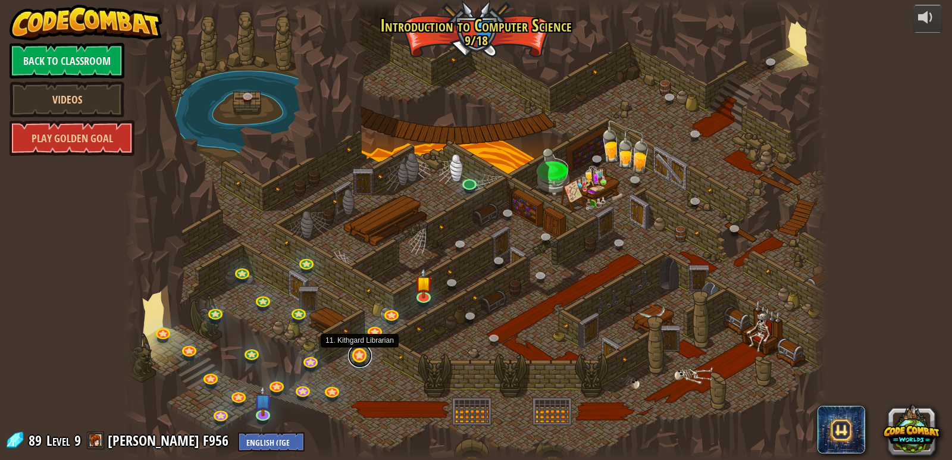
click at [362, 355] on link at bounding box center [360, 356] width 24 height 24
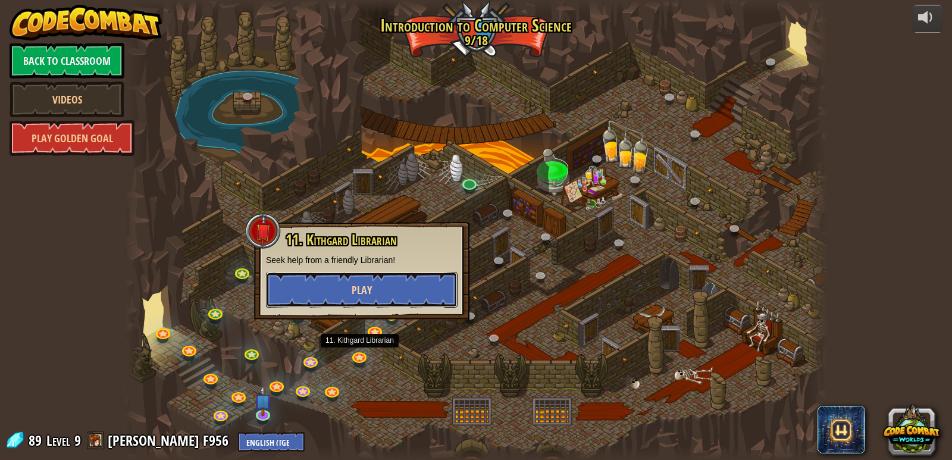
click at [412, 300] on button "Play" at bounding box center [362, 290] width 192 height 36
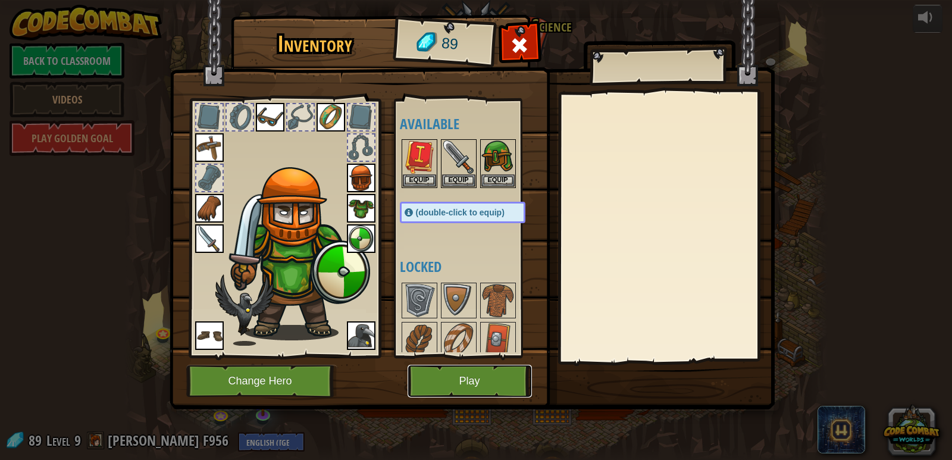
click at [469, 368] on button "Play" at bounding box center [469, 381] width 124 height 33
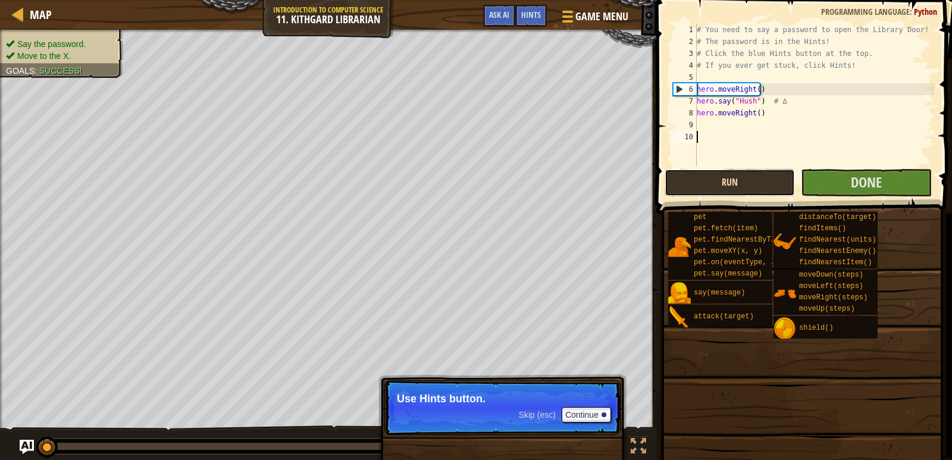
click at [682, 183] on div "1 2 3 4 5 6 7 8 9 10 # You need to say a password to open the Library Door! # T…" at bounding box center [801, 130] width 299 height 249
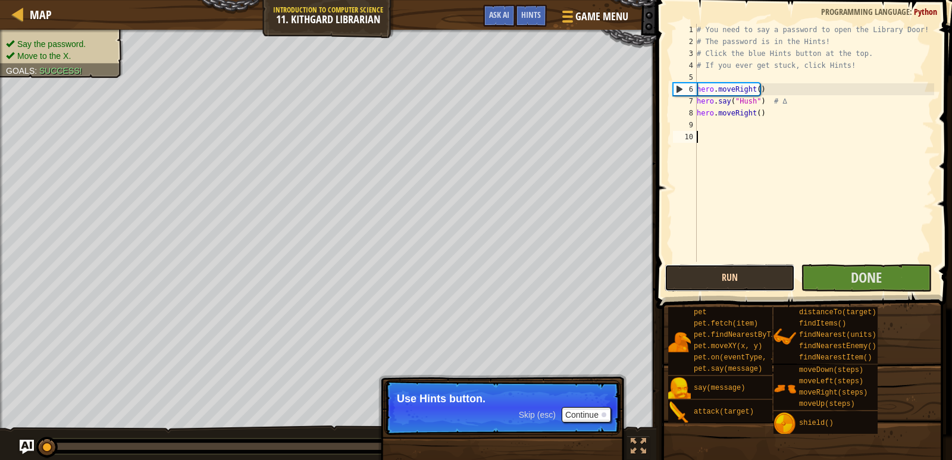
click at [727, 283] on button "Run" at bounding box center [729, 277] width 130 height 27
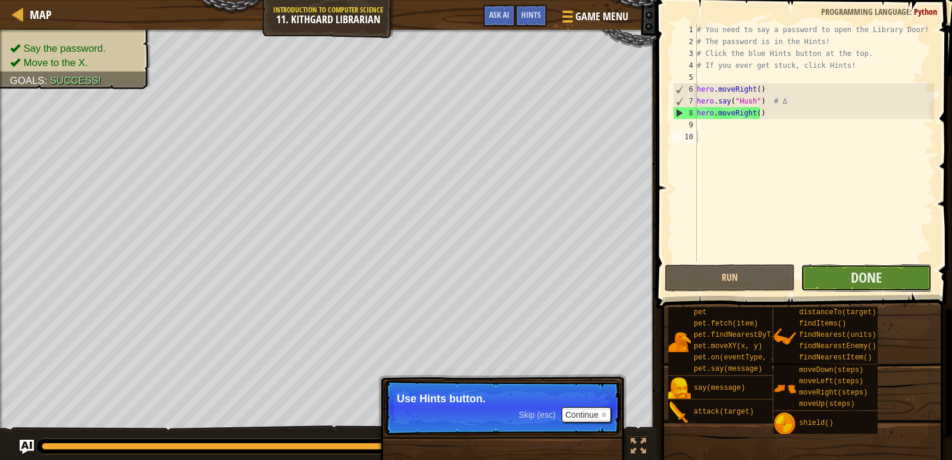
click at [807, 272] on button "Done" at bounding box center [866, 277] width 130 height 27
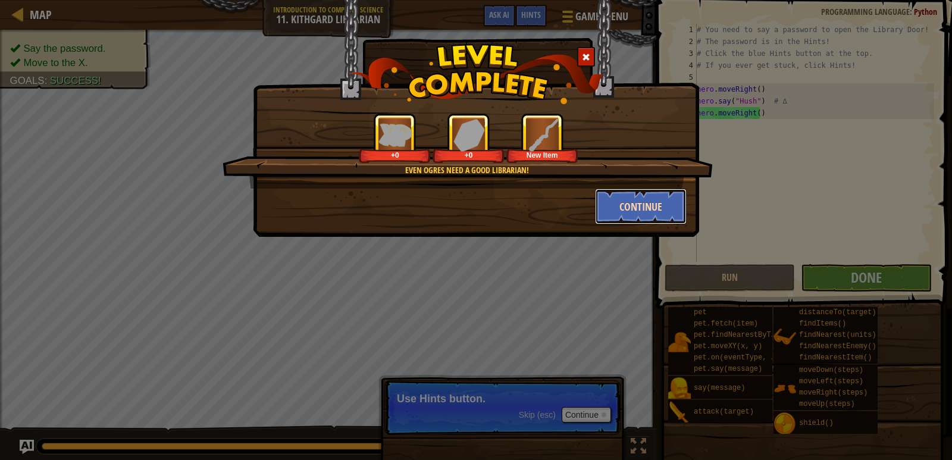
click at [601, 196] on button "Continue" at bounding box center [641, 207] width 92 height 36
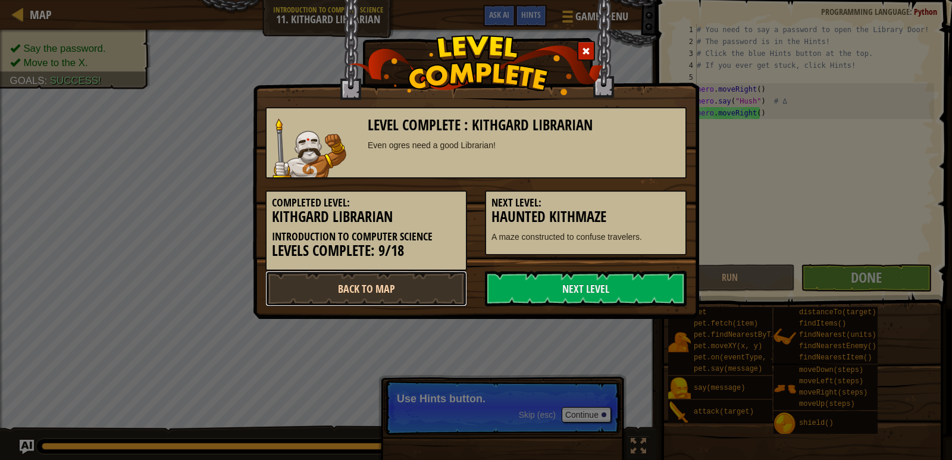
click at [414, 300] on link "Back to Map" at bounding box center [366, 289] width 202 height 36
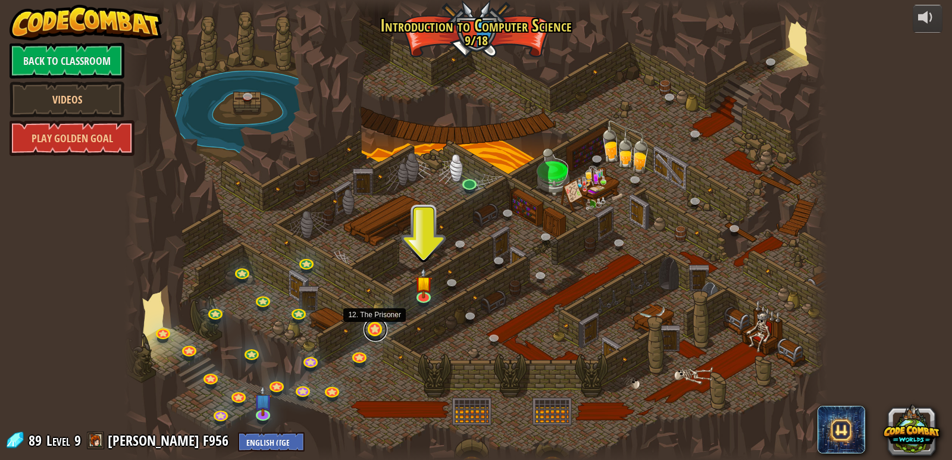
click at [374, 332] on link at bounding box center [375, 330] width 24 height 24
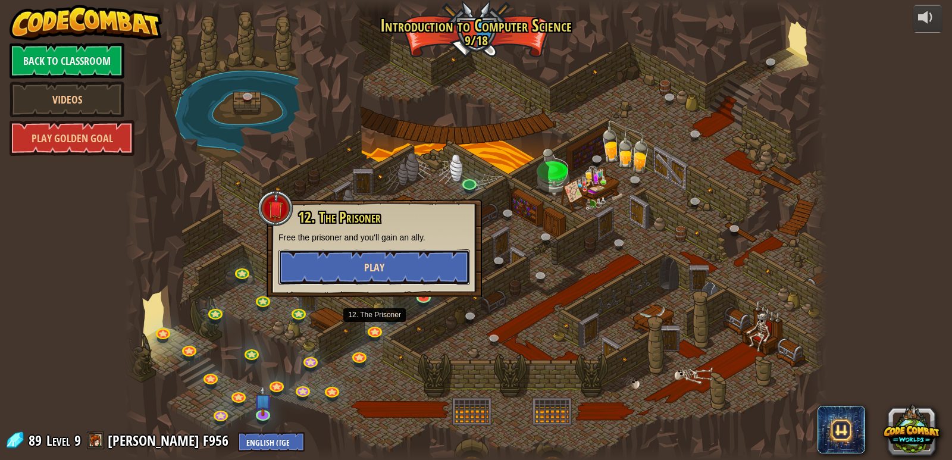
click at [429, 279] on button "Play" at bounding box center [374, 267] width 192 height 36
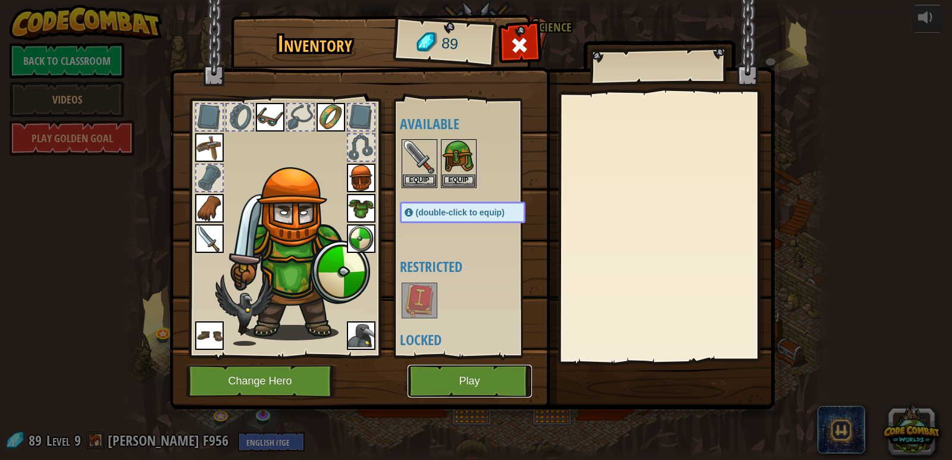
click at [471, 379] on button "Play" at bounding box center [469, 381] width 124 height 33
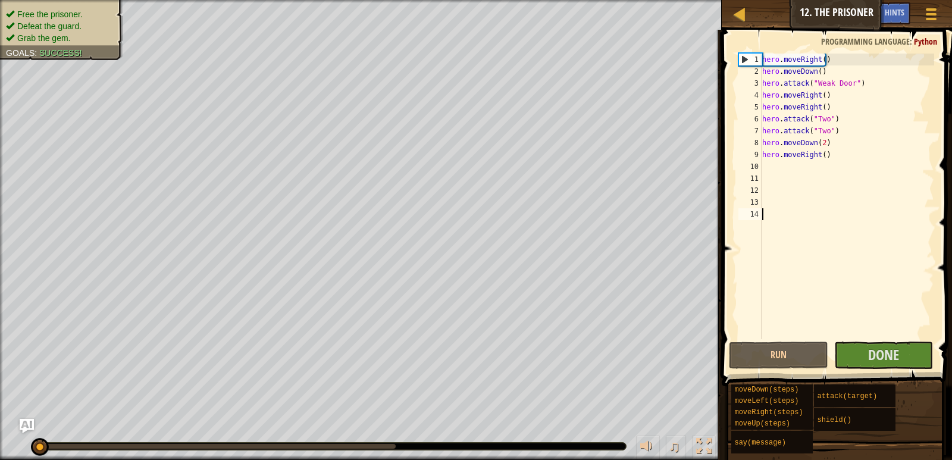
click at [762, 364] on button "Run" at bounding box center [778, 354] width 99 height 27
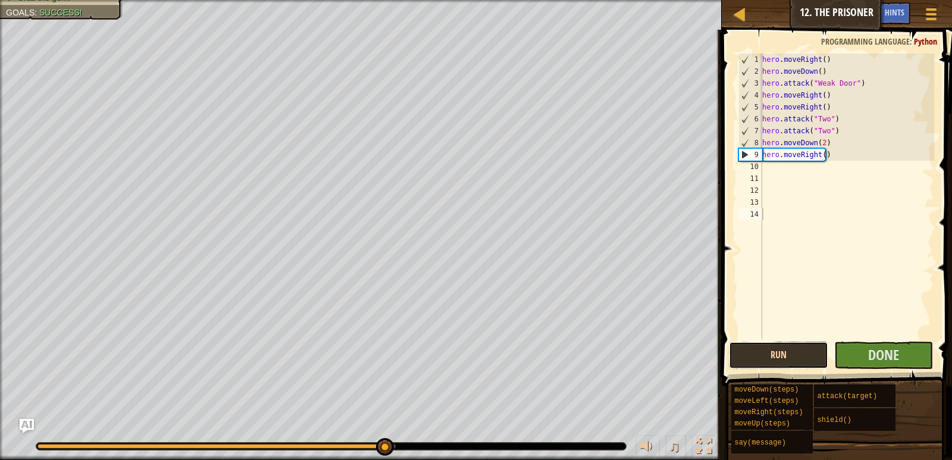
click at [781, 361] on button "Run" at bounding box center [778, 354] width 99 height 27
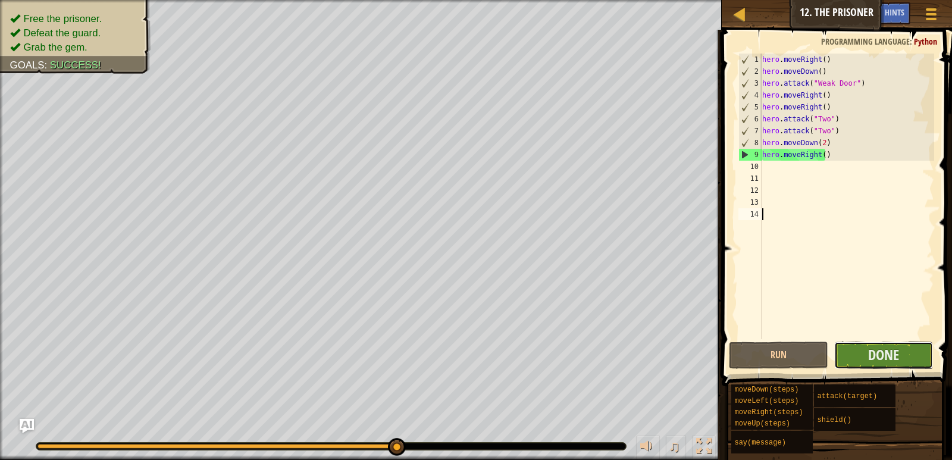
click at [862, 353] on button "Done" at bounding box center [883, 354] width 99 height 27
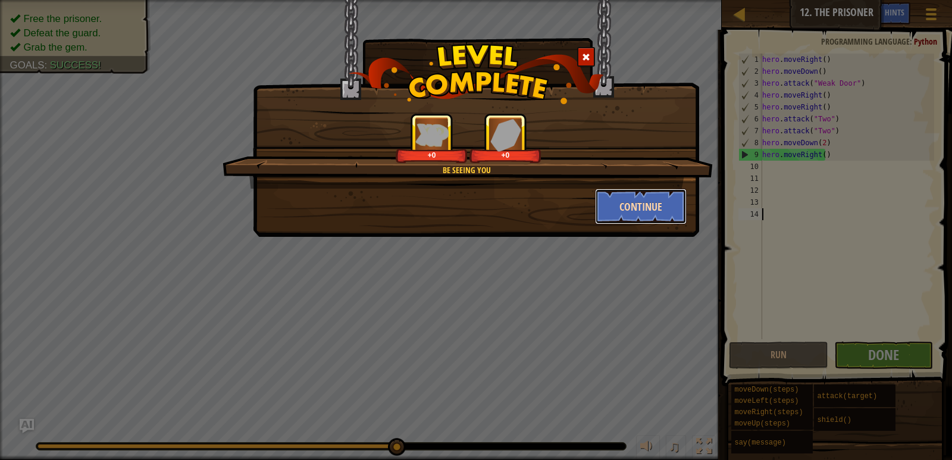
click at [617, 208] on button "Continue" at bounding box center [641, 207] width 92 height 36
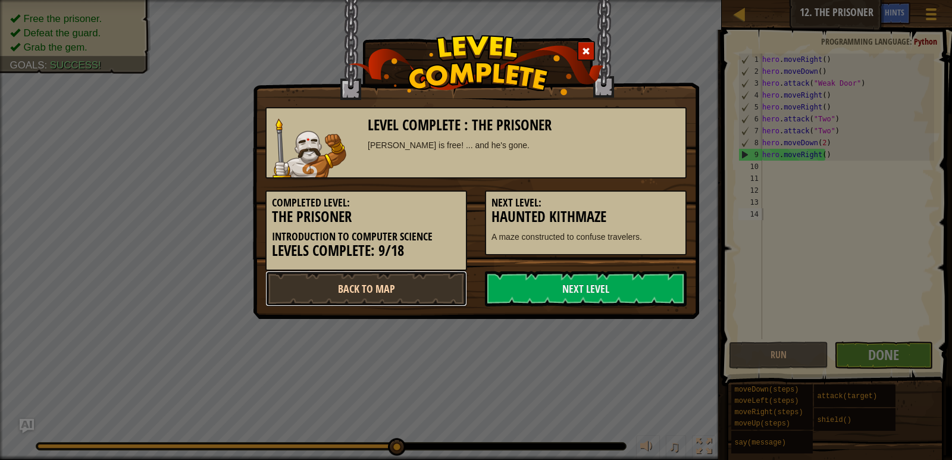
click at [454, 292] on link "Back to Map" at bounding box center [366, 289] width 202 height 36
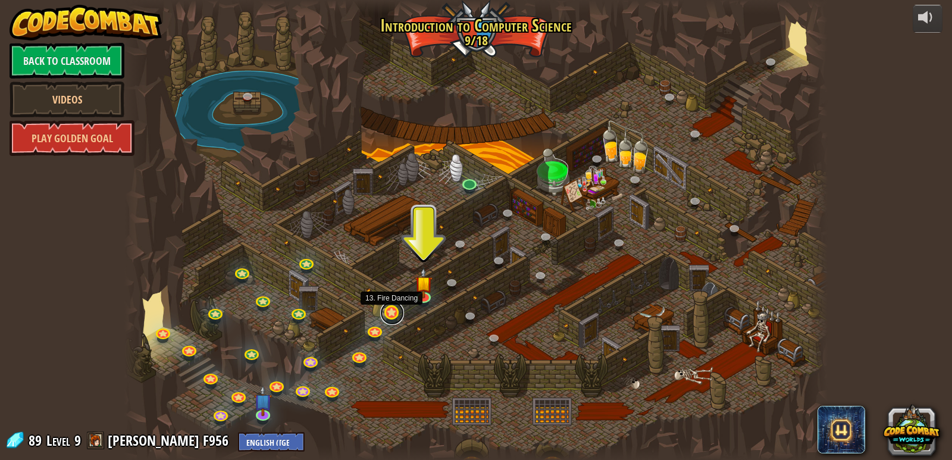
click at [390, 311] on link at bounding box center [392, 313] width 24 height 24
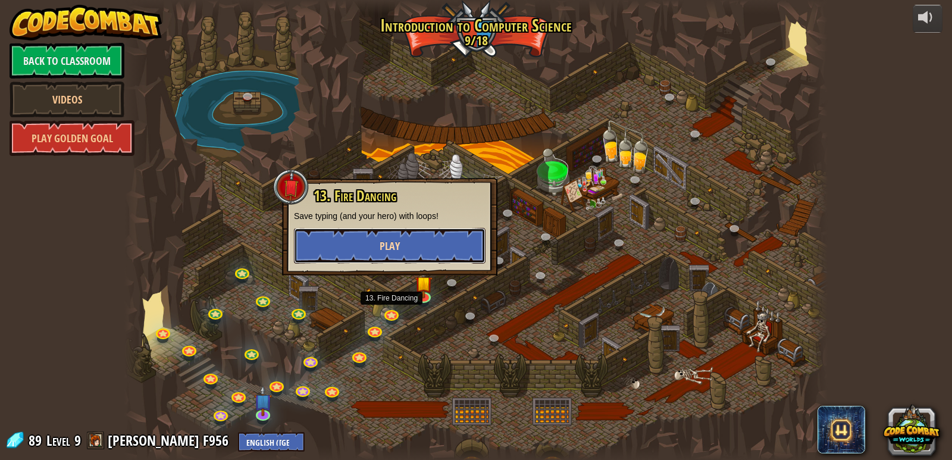
click at [454, 243] on button "Play" at bounding box center [390, 246] width 192 height 36
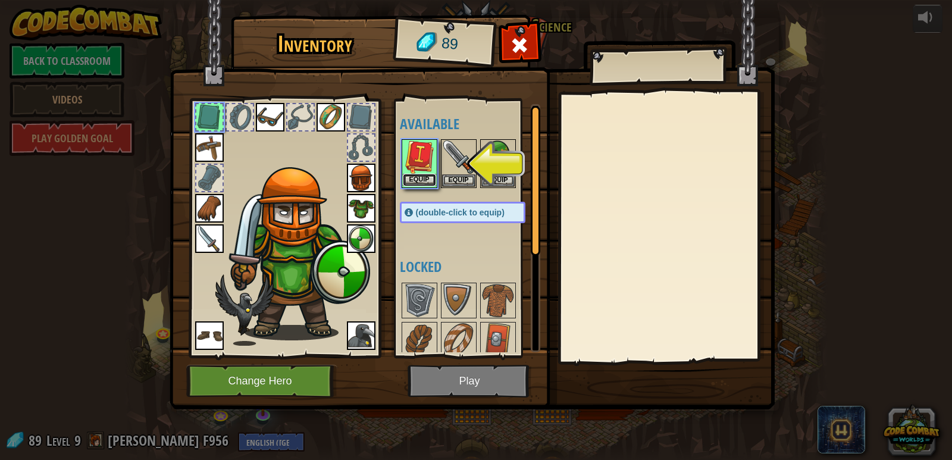
click at [419, 177] on button "Equip" at bounding box center [419, 180] width 33 height 12
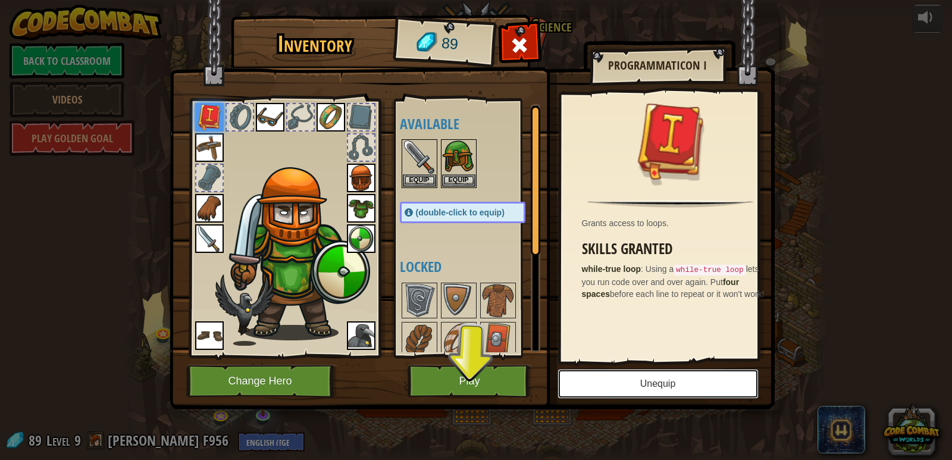
click at [638, 371] on button "Unequip" at bounding box center [657, 384] width 201 height 30
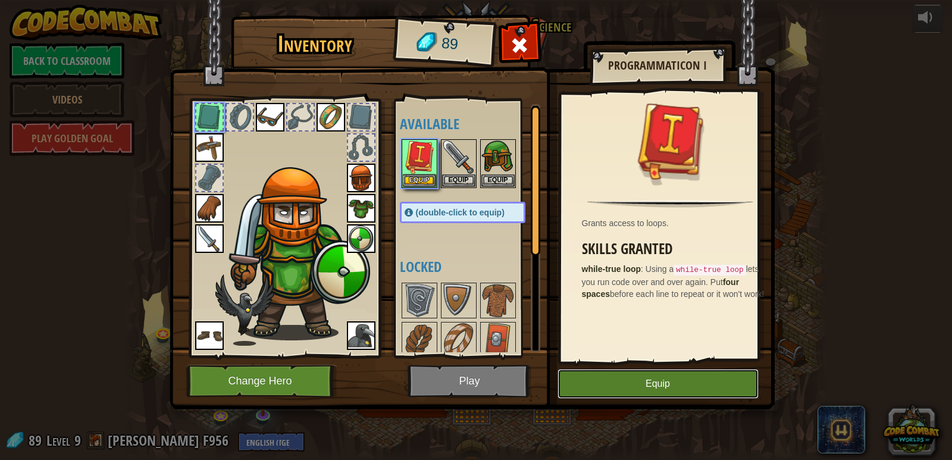
click at [623, 374] on button "Equip" at bounding box center [657, 384] width 201 height 30
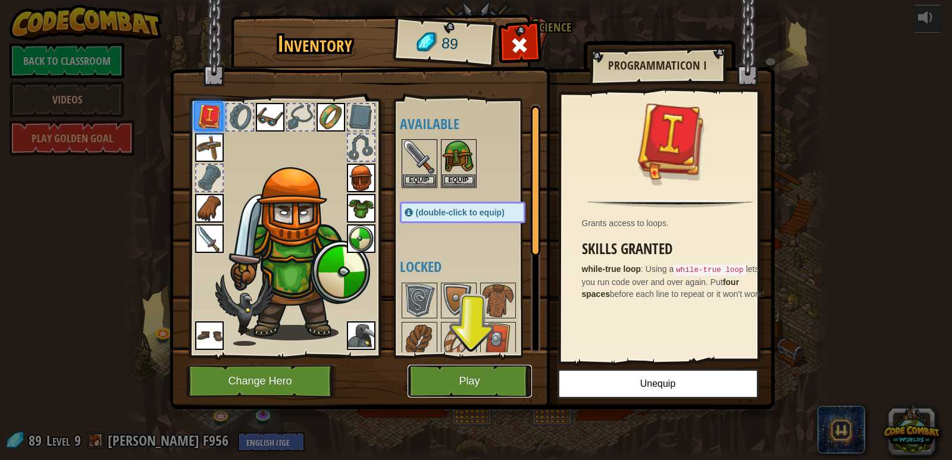
click at [512, 368] on button "Play" at bounding box center [469, 381] width 124 height 33
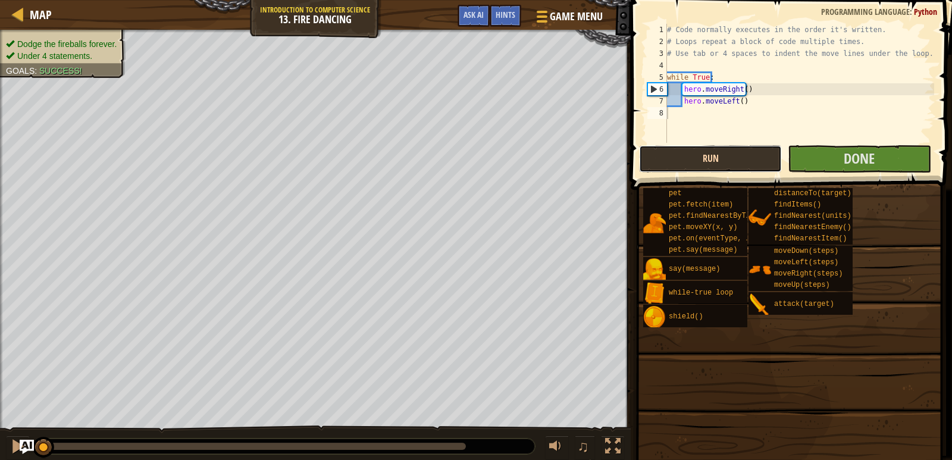
click at [705, 167] on button "Run" at bounding box center [710, 158] width 143 height 27
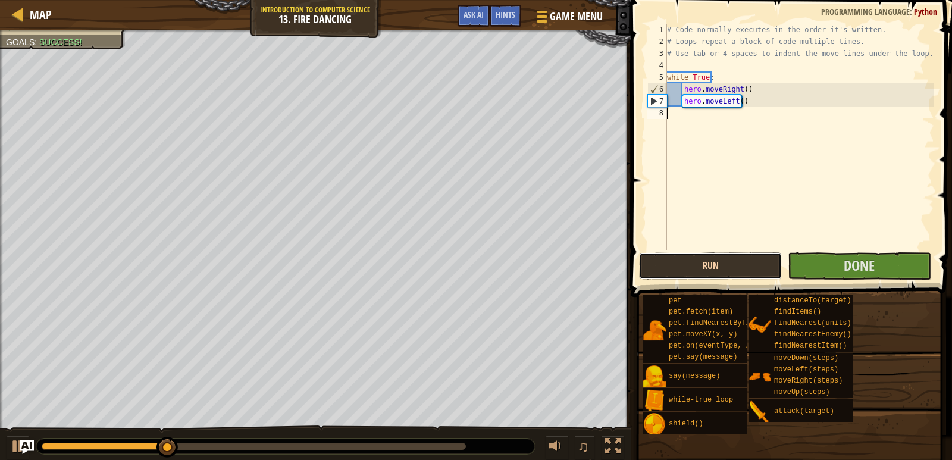
click at [657, 263] on button "Run" at bounding box center [710, 265] width 143 height 27
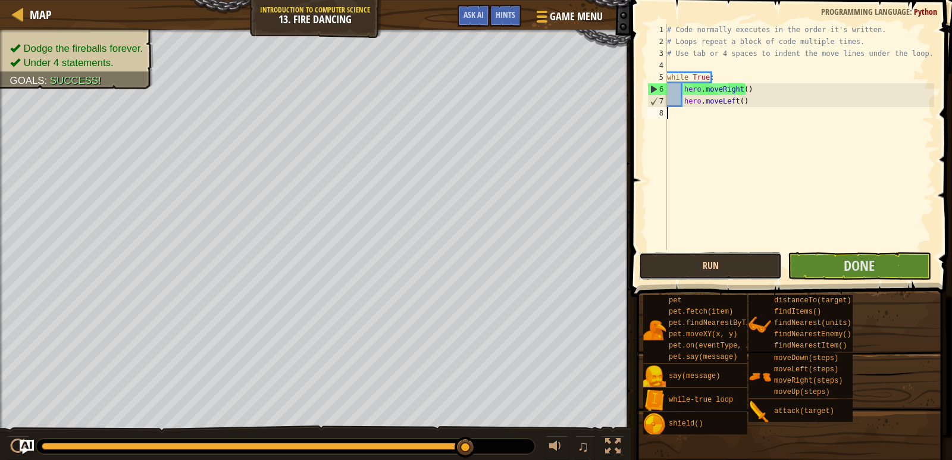
click at [657, 263] on button "Run" at bounding box center [710, 265] width 143 height 27
click at [852, 256] on button "Done" at bounding box center [858, 265] width 143 height 27
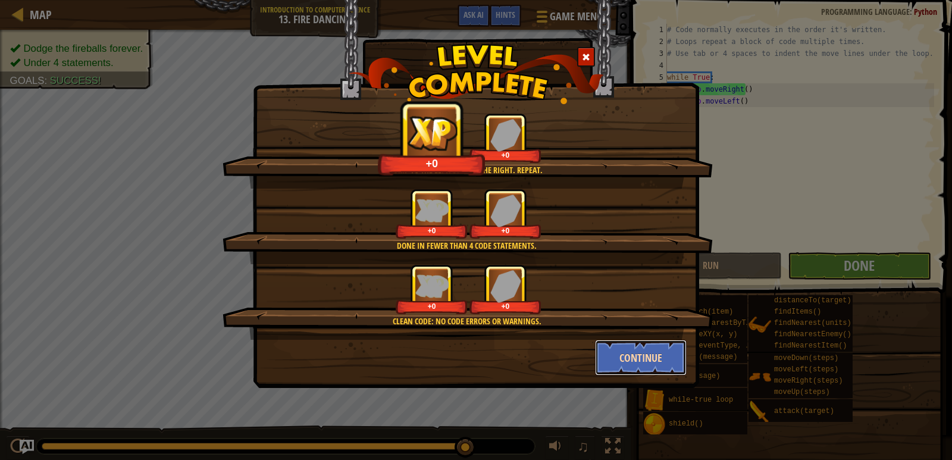
click at [626, 354] on button "Continue" at bounding box center [641, 358] width 92 height 36
click at [626, 354] on div "Jump to the left. Step to the right. Repeat. +0 +0 Done in fewer than 4 code st…" at bounding box center [476, 230] width 952 height 460
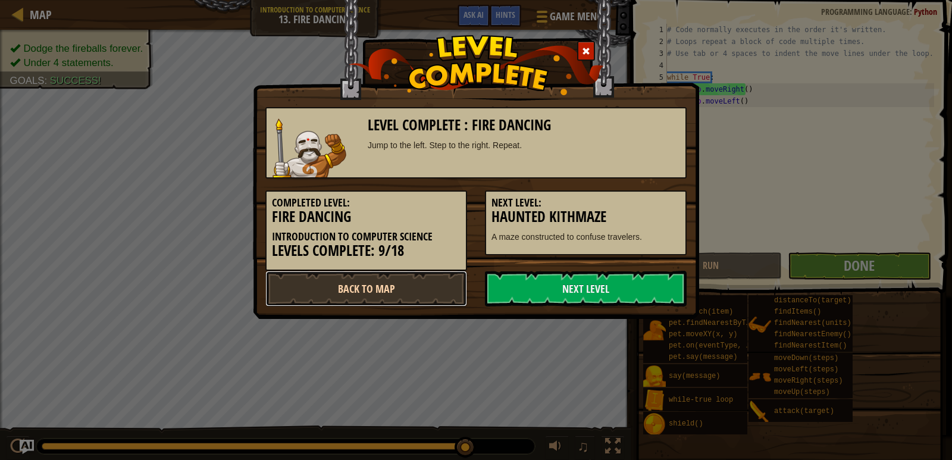
click at [385, 277] on link "Back to Map" at bounding box center [366, 289] width 202 height 36
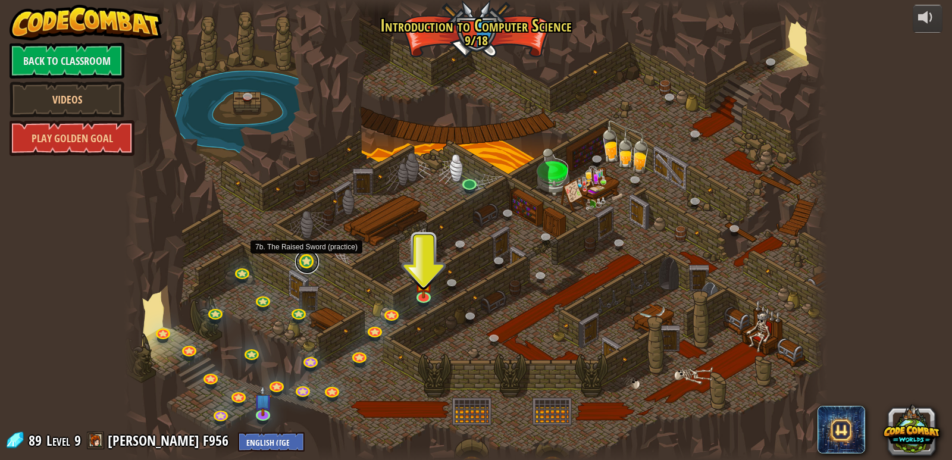
click at [304, 268] on link at bounding box center [307, 262] width 24 height 24
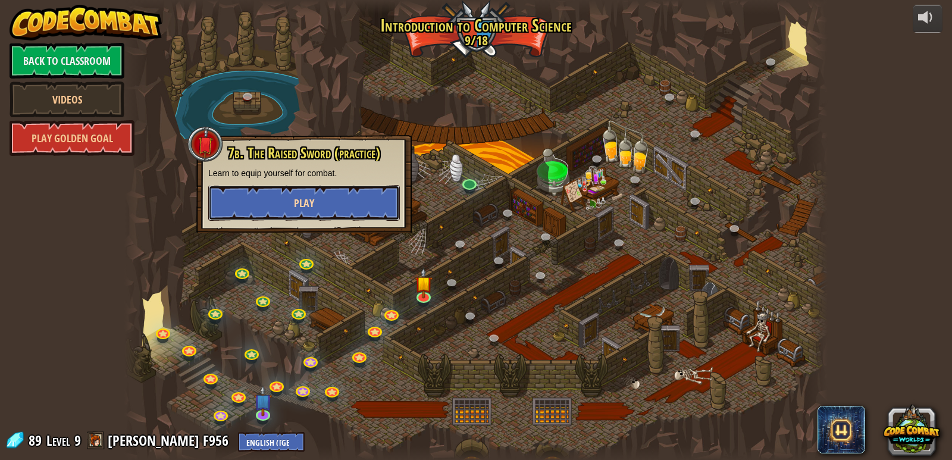
click at [361, 216] on button "Play" at bounding box center [304, 203] width 192 height 36
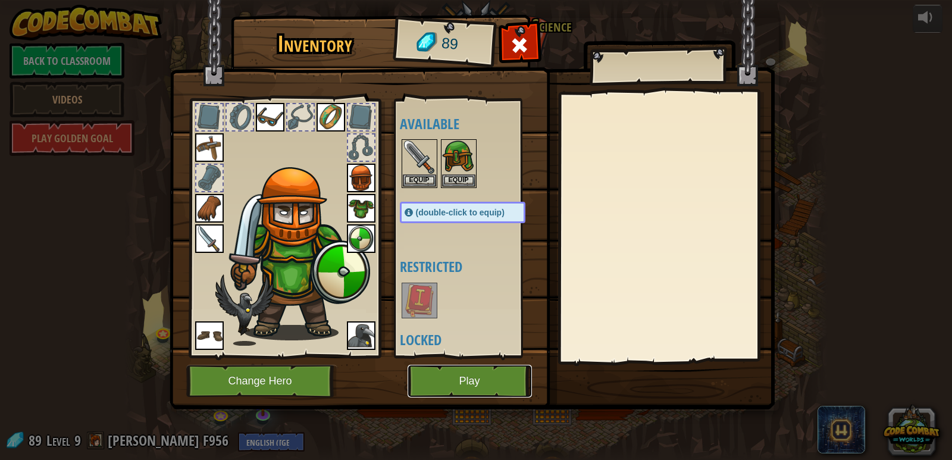
click at [504, 378] on button "Play" at bounding box center [469, 381] width 124 height 33
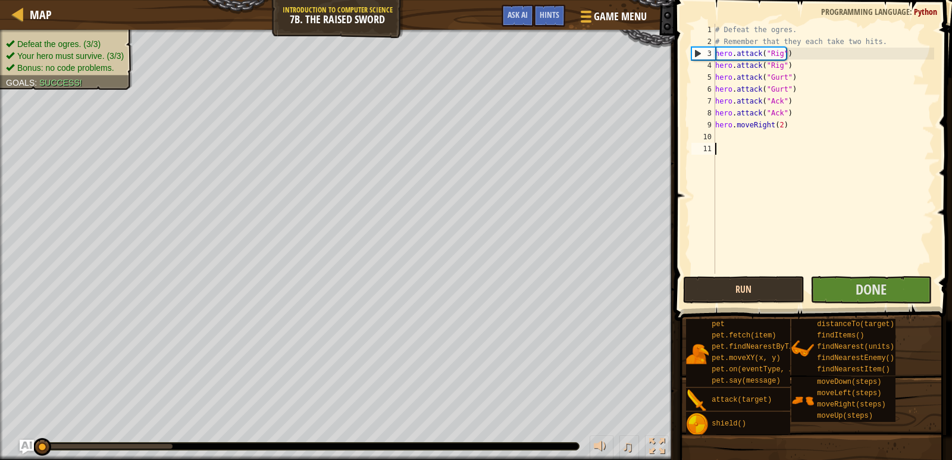
click at [722, 203] on div "# Defeat the ogres. # Remember that they each take two hits. hero . attack ( "R…" at bounding box center [823, 161] width 221 height 274
click at [736, 283] on button "Run" at bounding box center [743, 289] width 121 height 27
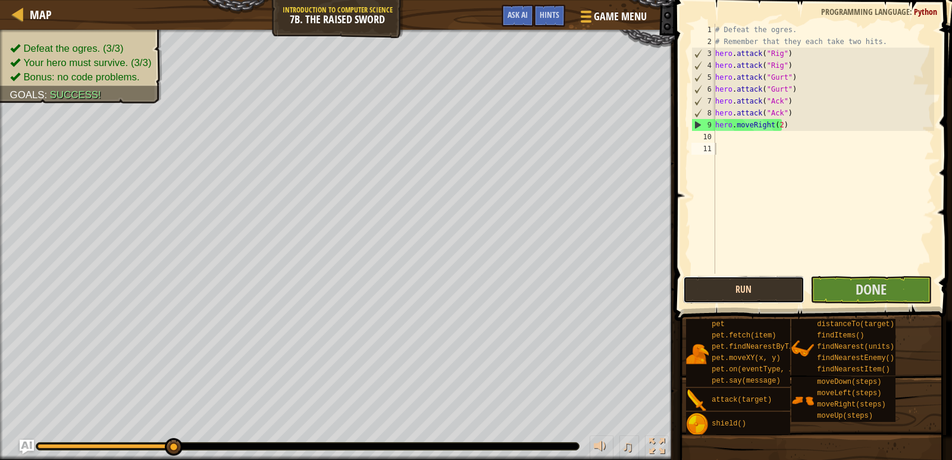
click at [736, 283] on button "Run" at bounding box center [743, 289] width 121 height 27
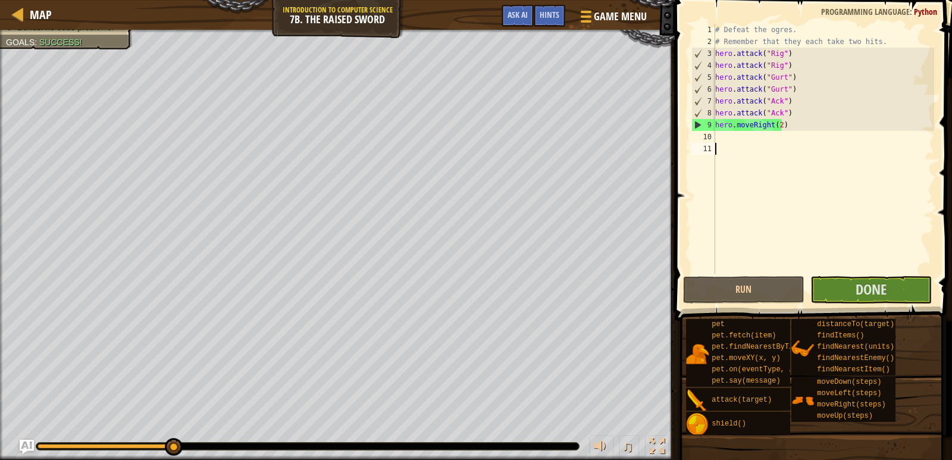
click at [51, 20] on div "Map Introduction to Computer Science 7b. The Raised Sword Game Menu Done Hints …" at bounding box center [337, 15] width 674 height 30
click at [48, 20] on span "Map" at bounding box center [41, 15] width 22 height 16
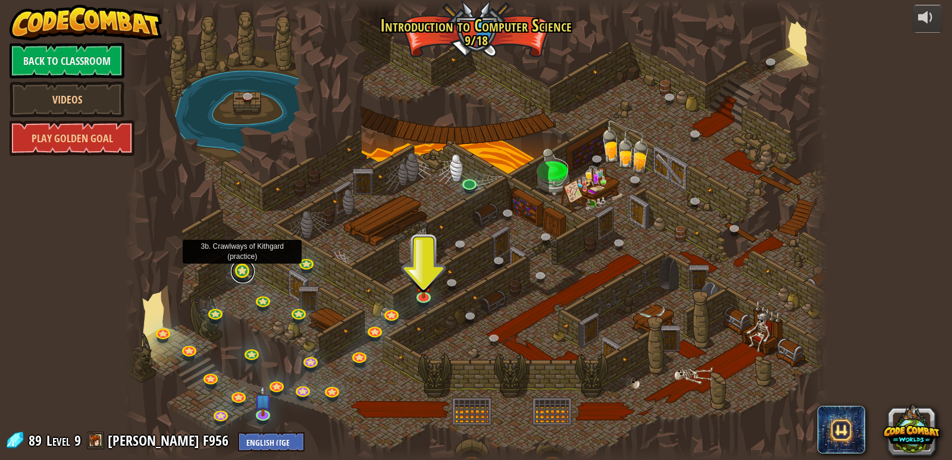
click at [236, 266] on link at bounding box center [243, 271] width 24 height 24
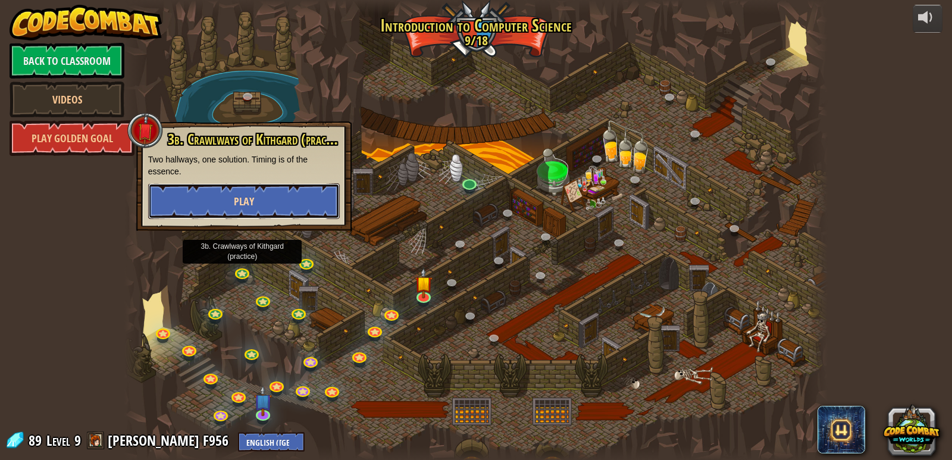
click at [315, 213] on button "Play" at bounding box center [244, 201] width 192 height 36
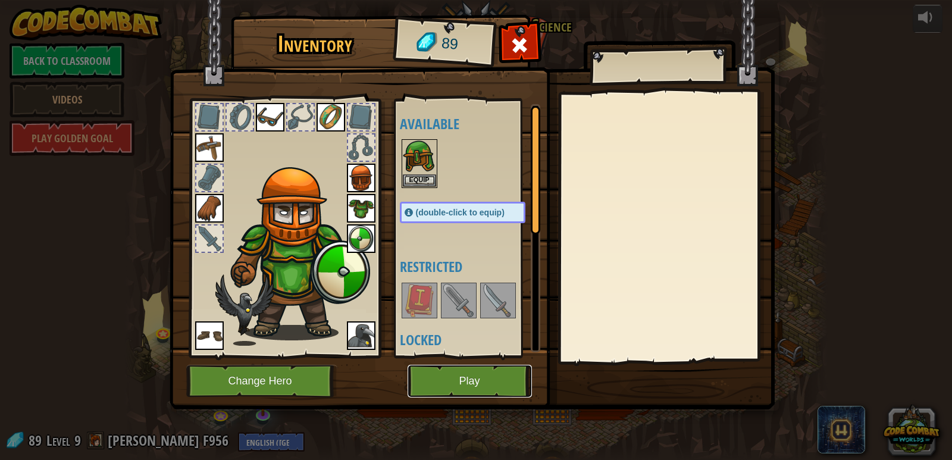
drag, startPoint x: 444, startPoint y: 396, endPoint x: 447, endPoint y: 386, distance: 9.8
click at [447, 386] on button "Play" at bounding box center [469, 381] width 124 height 33
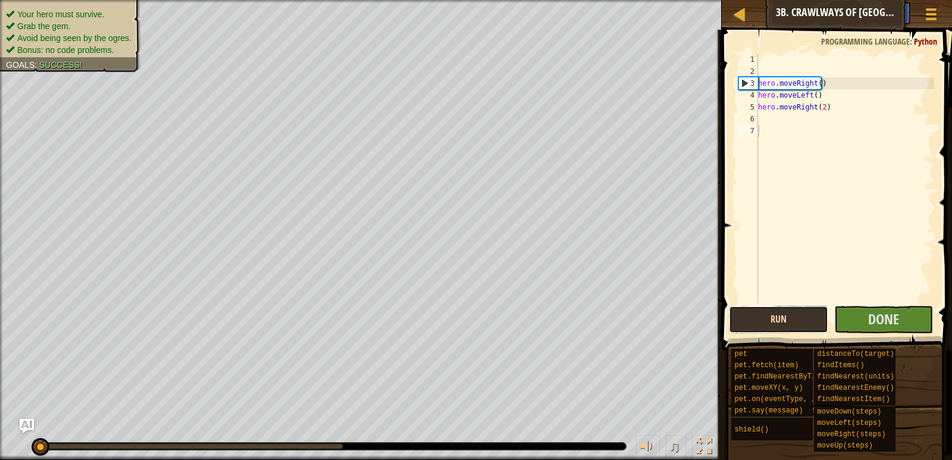
click at [757, 319] on button "Run" at bounding box center [778, 319] width 99 height 27
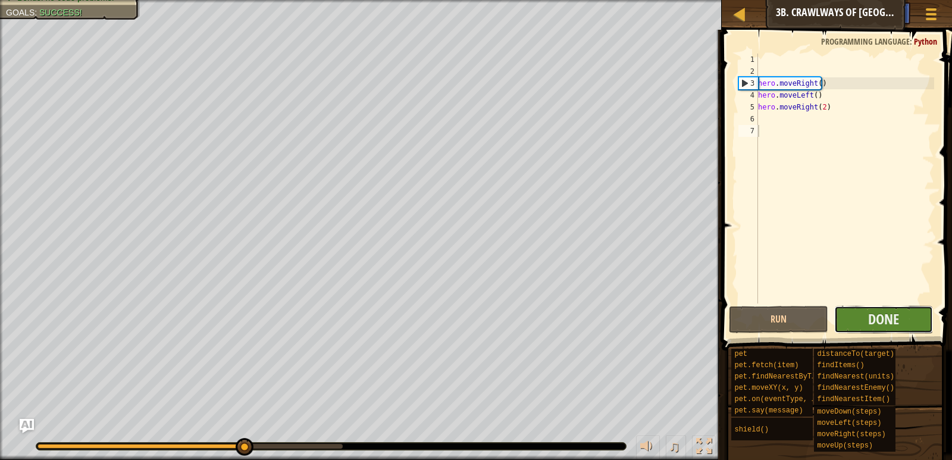
click at [855, 321] on button "Done" at bounding box center [883, 319] width 99 height 27
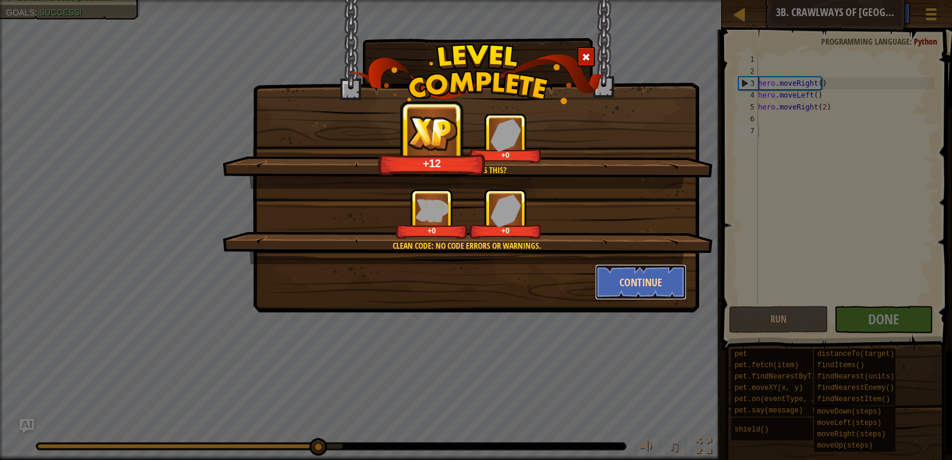
click at [649, 277] on button "Continue" at bounding box center [641, 282] width 92 height 36
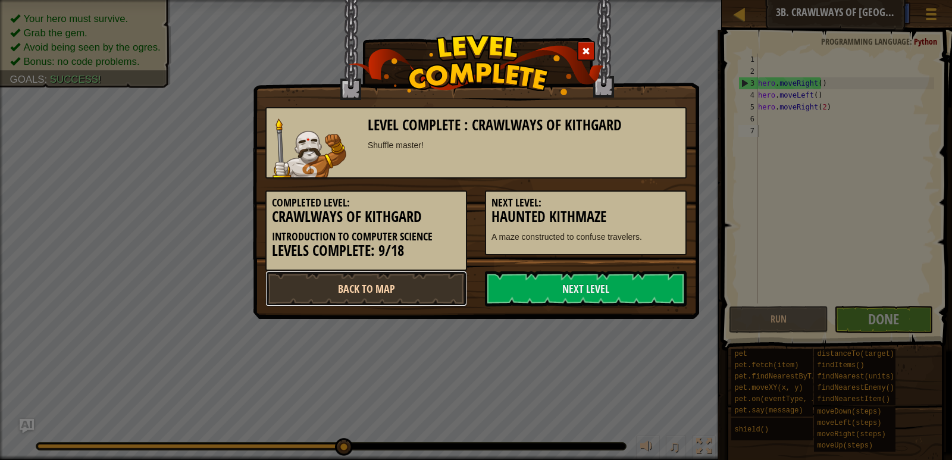
click at [425, 299] on link "Back to Map" at bounding box center [366, 289] width 202 height 36
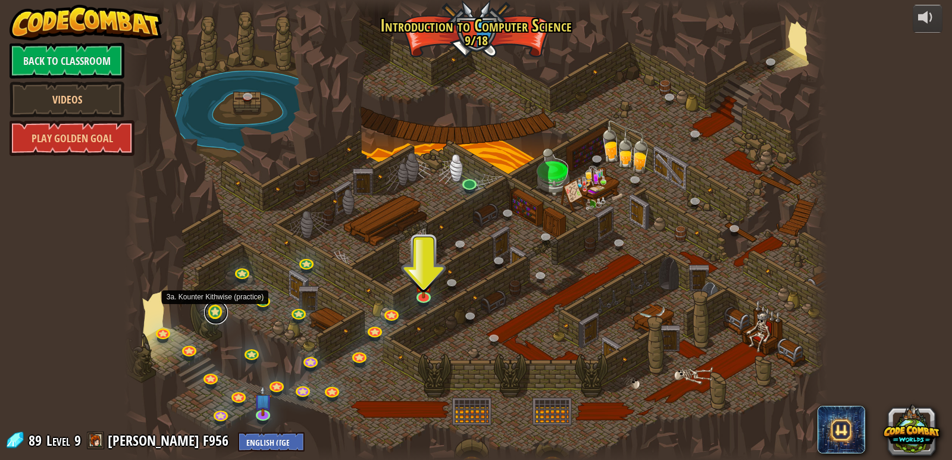
click at [213, 312] on link at bounding box center [216, 312] width 24 height 24
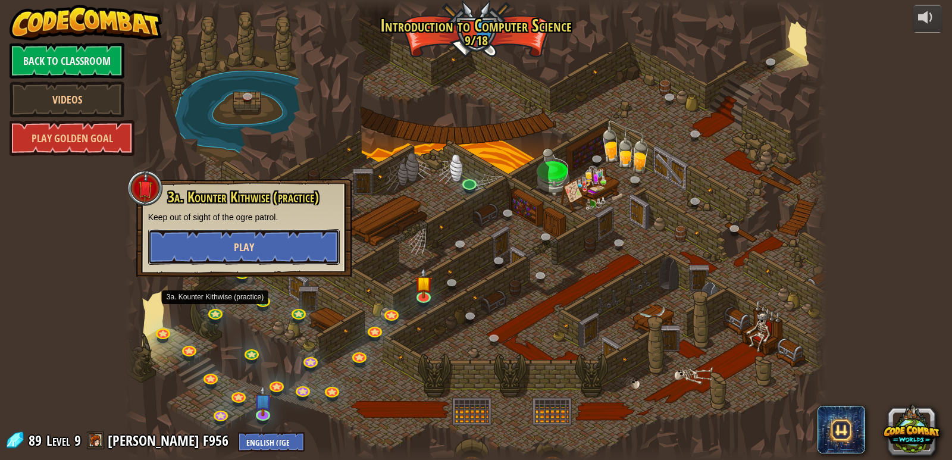
click at [271, 259] on button "Play" at bounding box center [244, 247] width 192 height 36
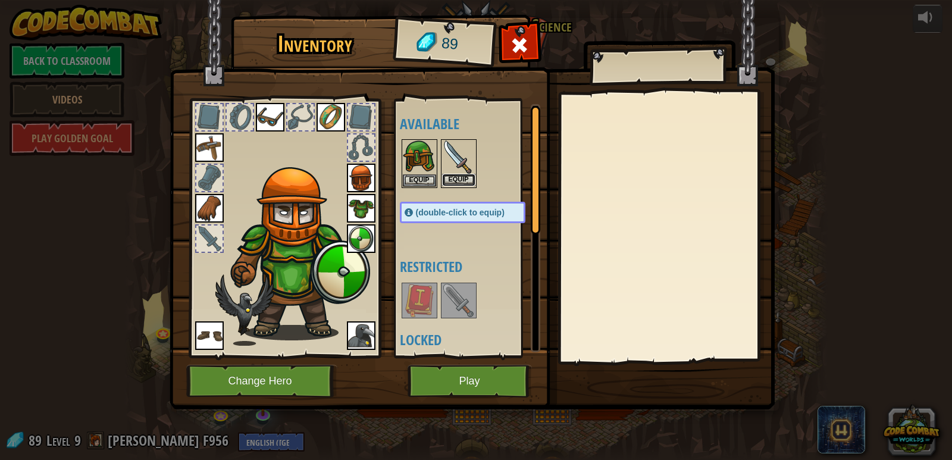
click at [465, 181] on button "Equip" at bounding box center [458, 180] width 33 height 12
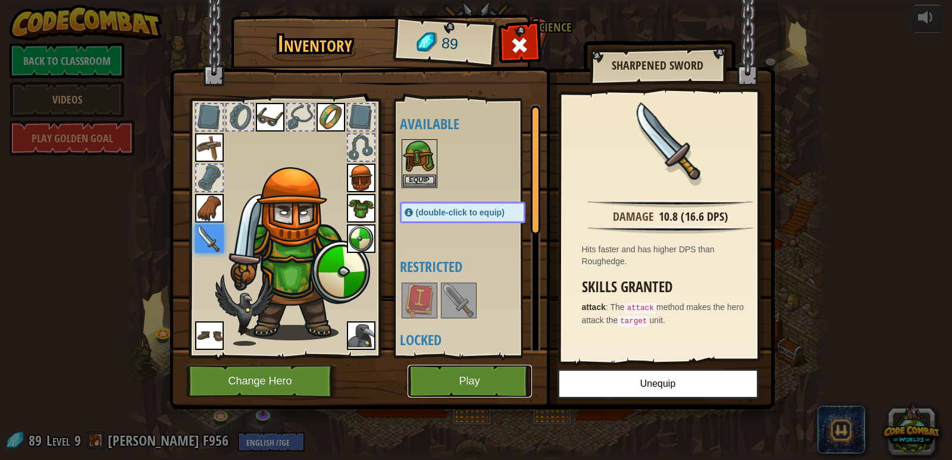
click at [484, 373] on button "Play" at bounding box center [469, 381] width 124 height 33
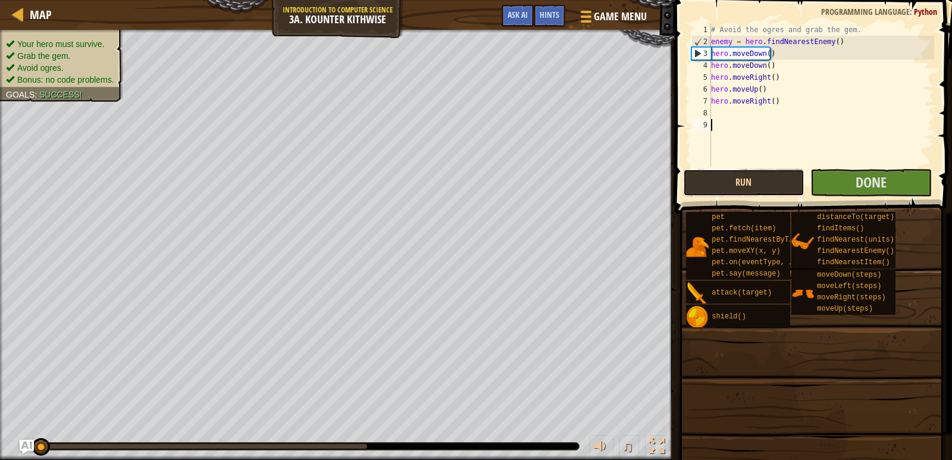
click at [726, 189] on div "1 2 3 4 5 6 7 8 9 # Avoid the ogres and grab the gem. enemy = hero . findNeares…" at bounding box center [811, 130] width 281 height 249
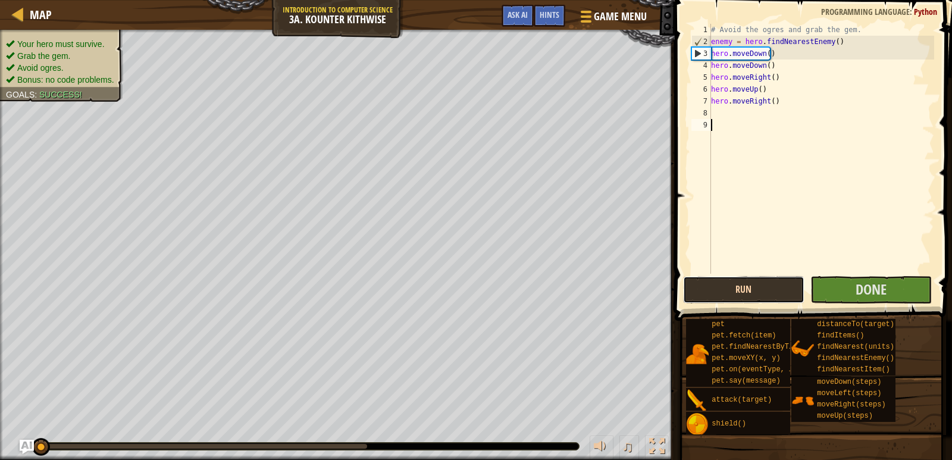
click at [725, 285] on button "Run" at bounding box center [743, 289] width 121 height 27
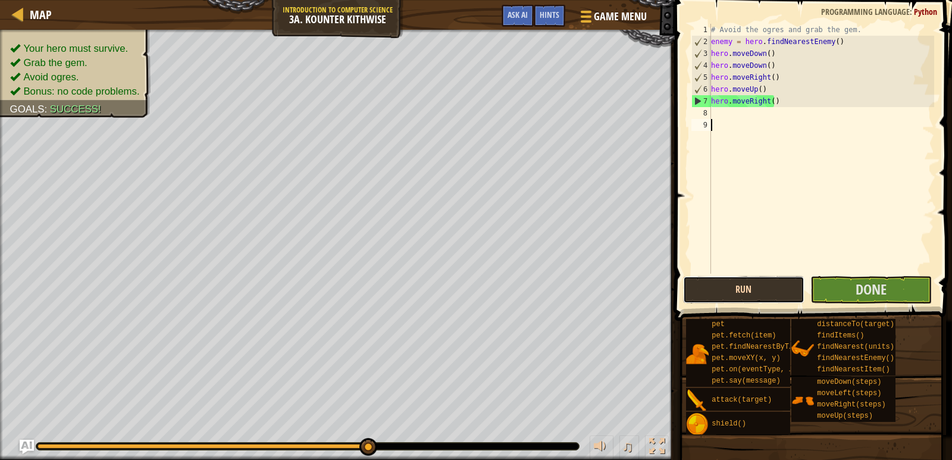
click at [725, 285] on button "Run" at bounding box center [743, 289] width 121 height 27
click at [858, 293] on span "Done" at bounding box center [870, 289] width 31 height 19
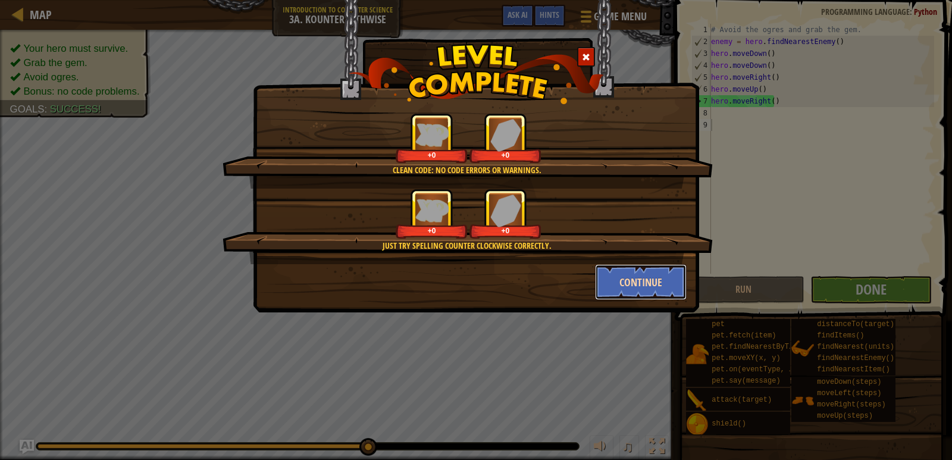
click at [620, 278] on button "Continue" at bounding box center [641, 282] width 92 height 36
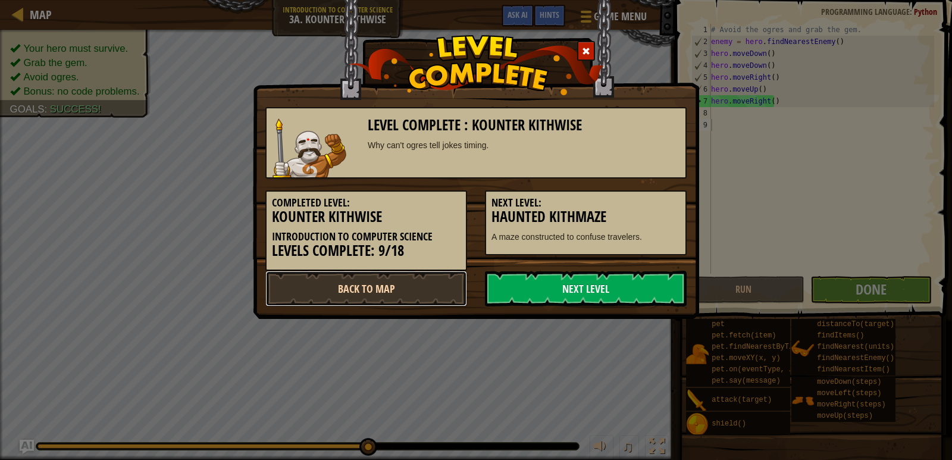
click at [392, 274] on link "Back to Map" at bounding box center [366, 289] width 202 height 36
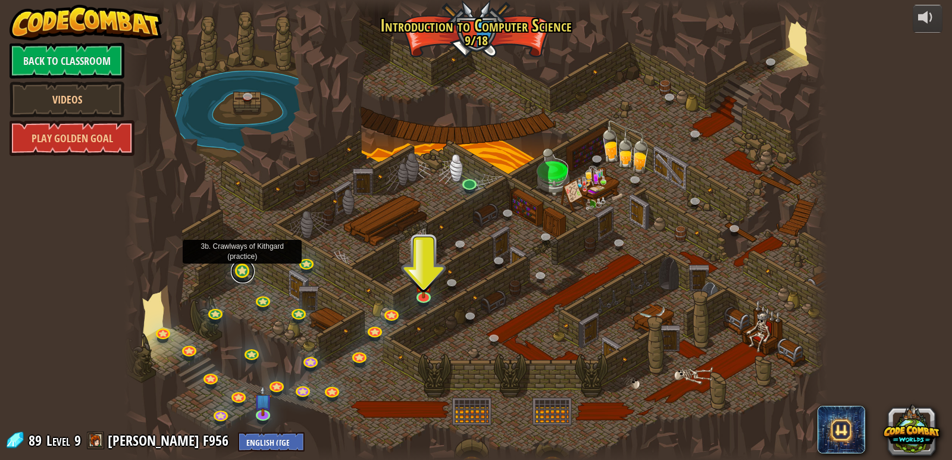
click at [239, 272] on link at bounding box center [243, 271] width 24 height 24
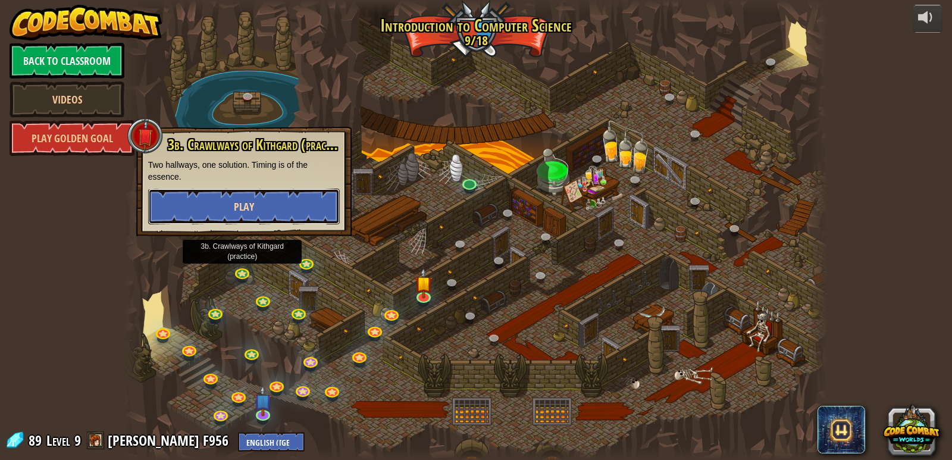
click at [269, 216] on button "Play" at bounding box center [244, 207] width 192 height 36
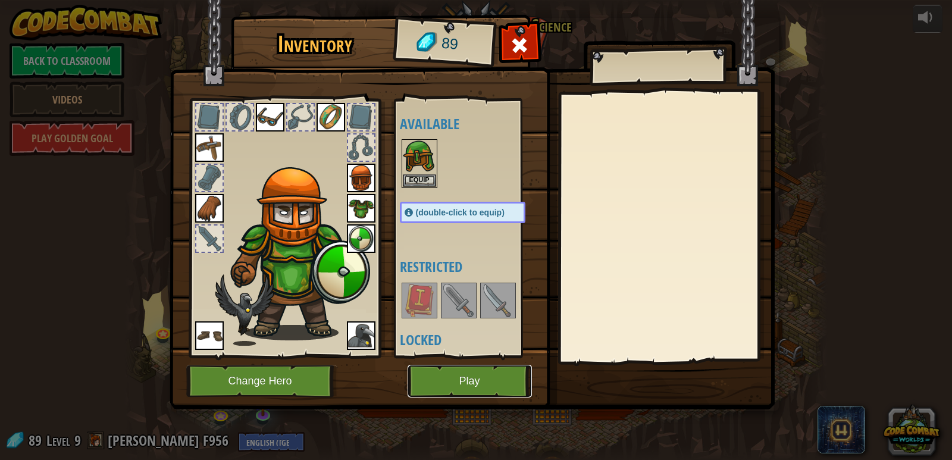
click at [473, 381] on button "Play" at bounding box center [469, 381] width 124 height 33
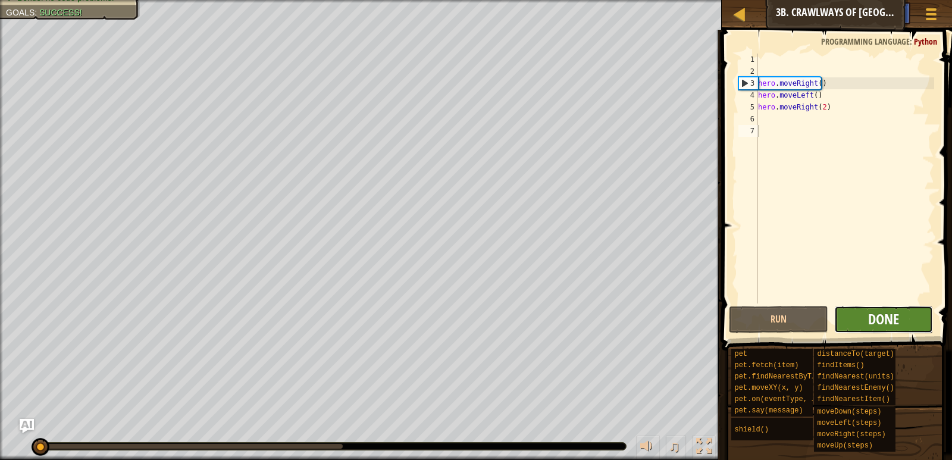
click at [871, 325] on span "Done" at bounding box center [883, 318] width 31 height 19
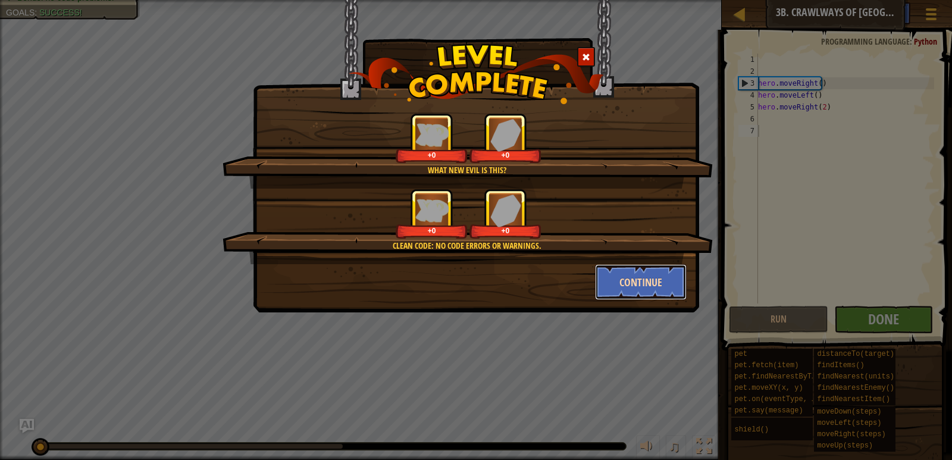
click at [614, 284] on button "Continue" at bounding box center [641, 282] width 92 height 36
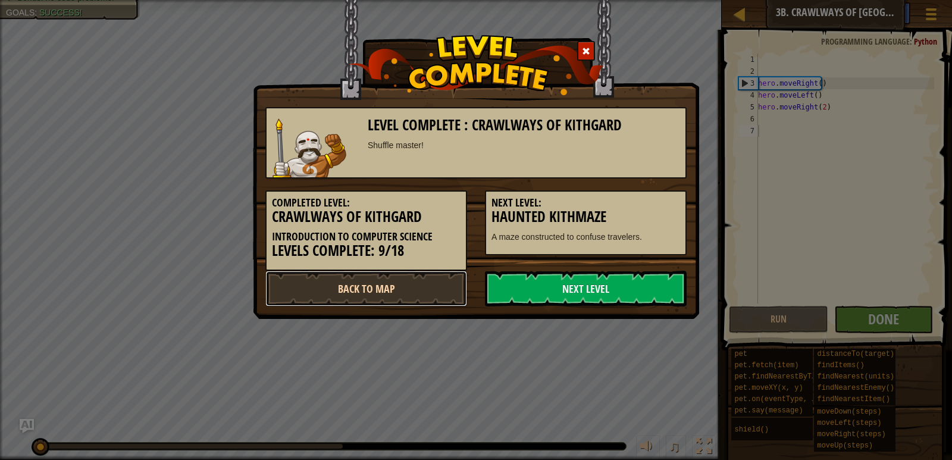
click at [355, 290] on link "Back to Map" at bounding box center [366, 289] width 202 height 36
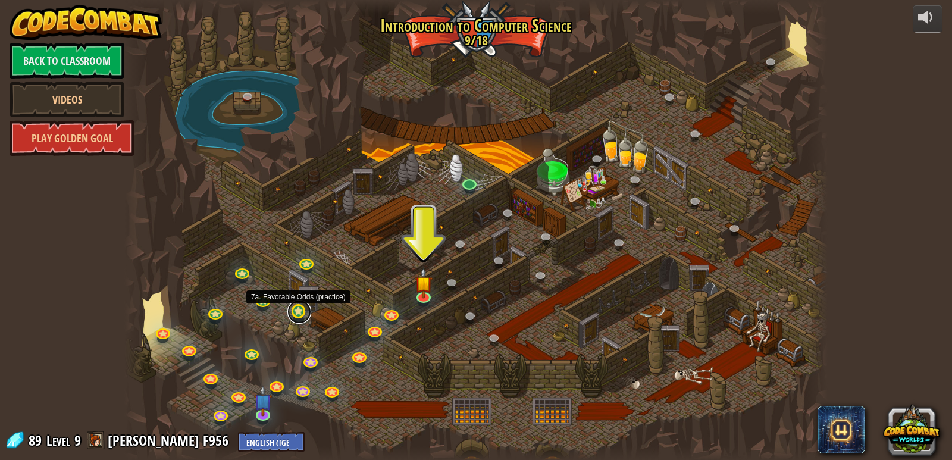
click at [291, 311] on link at bounding box center [299, 312] width 24 height 24
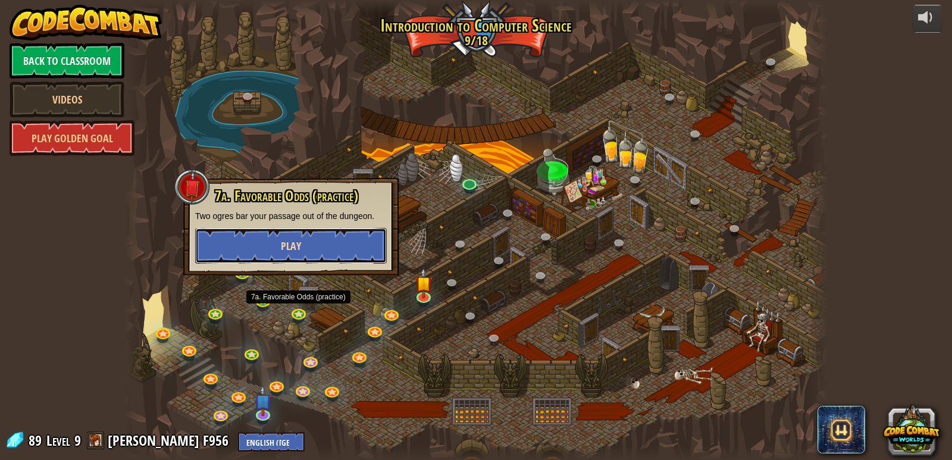
click at [326, 255] on button "Play" at bounding box center [291, 246] width 192 height 36
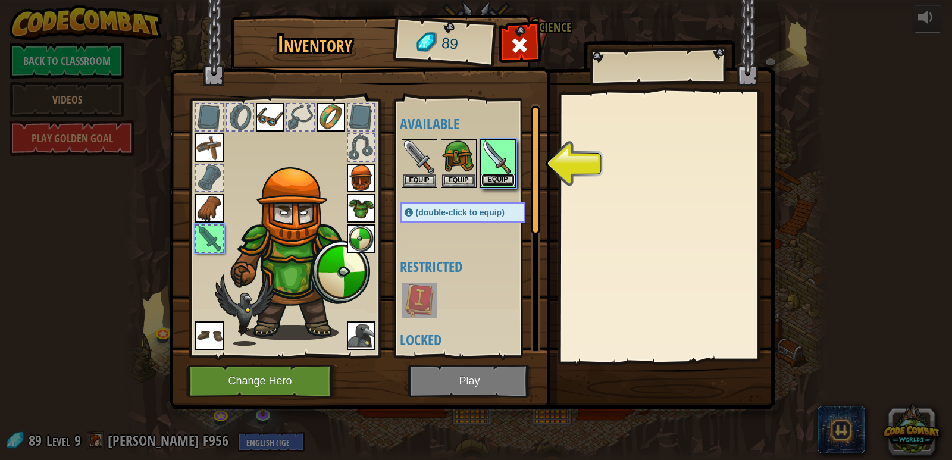
click at [501, 177] on button "Equip" at bounding box center [497, 180] width 33 height 12
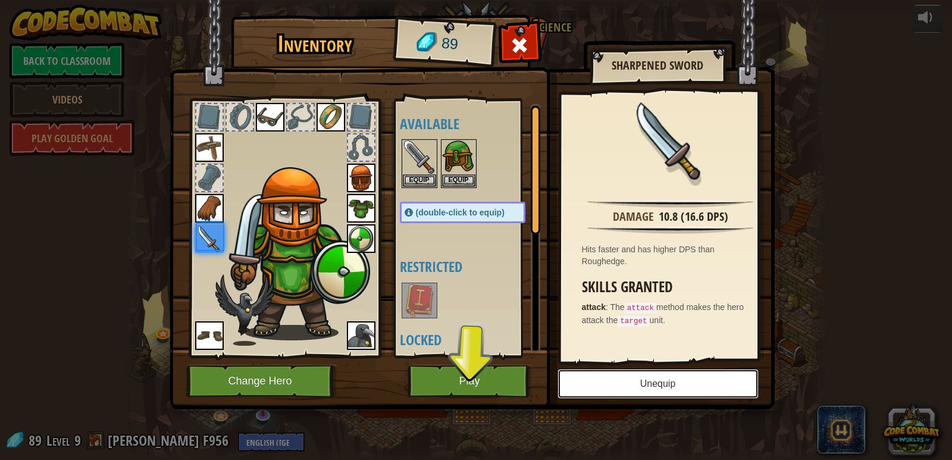
click at [637, 386] on button "Unequip" at bounding box center [657, 384] width 201 height 30
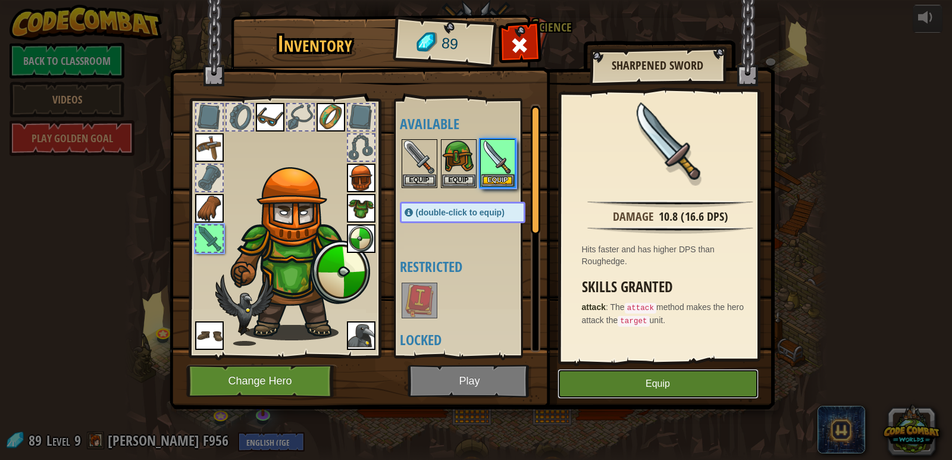
click at [640, 372] on button "Equip" at bounding box center [657, 384] width 201 height 30
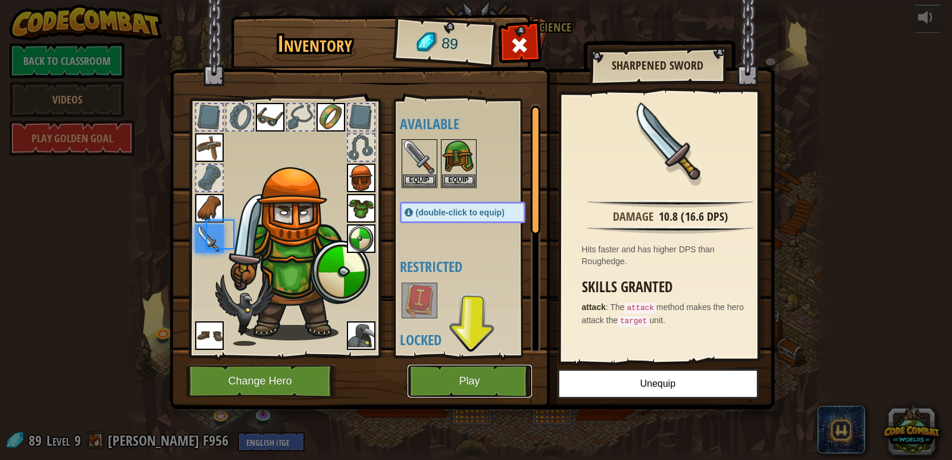
click at [497, 381] on button "Play" at bounding box center [469, 381] width 124 height 33
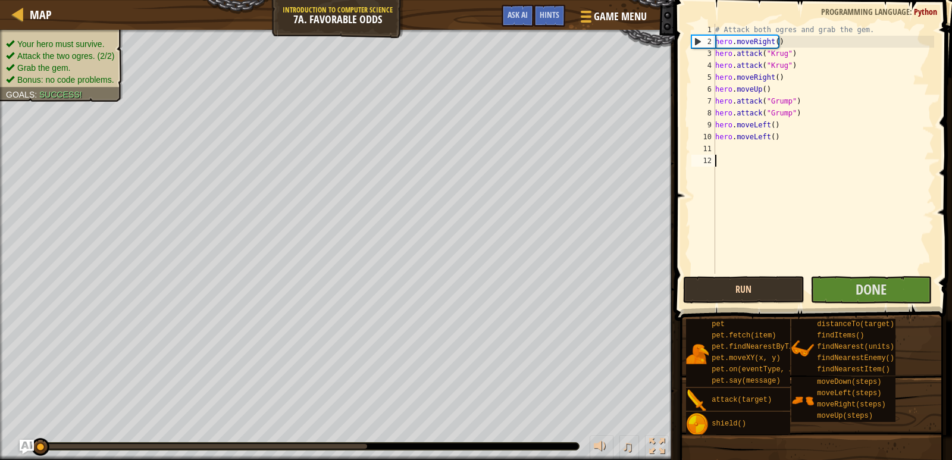
click at [720, 220] on div "# Attack both ogres and grab the gem. hero . moveRight ( ) hero . attack ( "[PE…" at bounding box center [823, 161] width 221 height 274
click at [732, 291] on button "Run" at bounding box center [743, 289] width 121 height 27
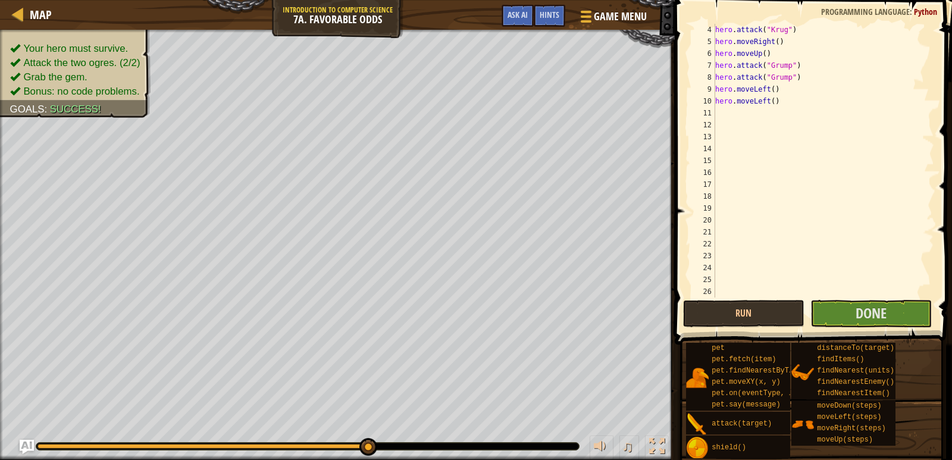
scroll to position [202, 0]
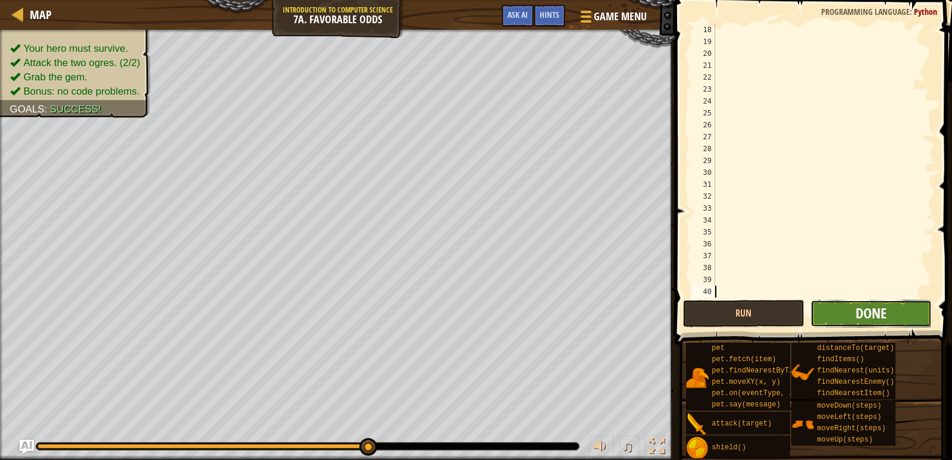
click at [878, 309] on span "Done" at bounding box center [870, 312] width 31 height 19
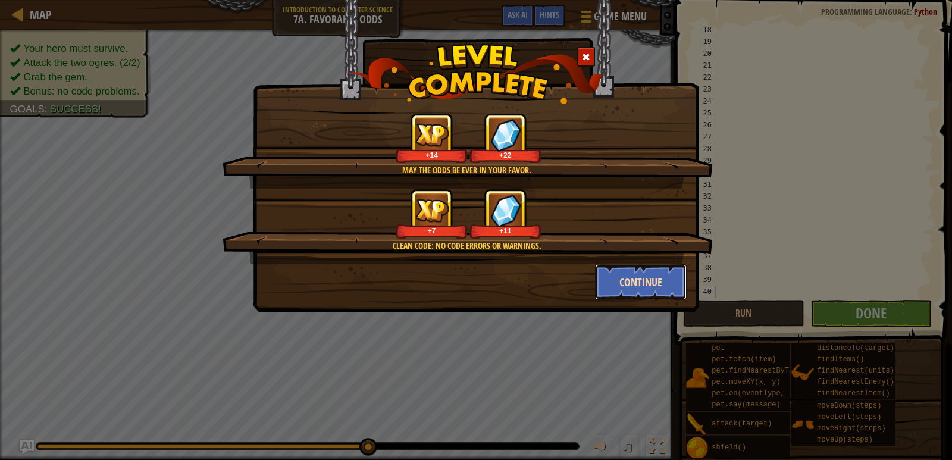
click at [668, 281] on button "Continue" at bounding box center [641, 282] width 92 height 36
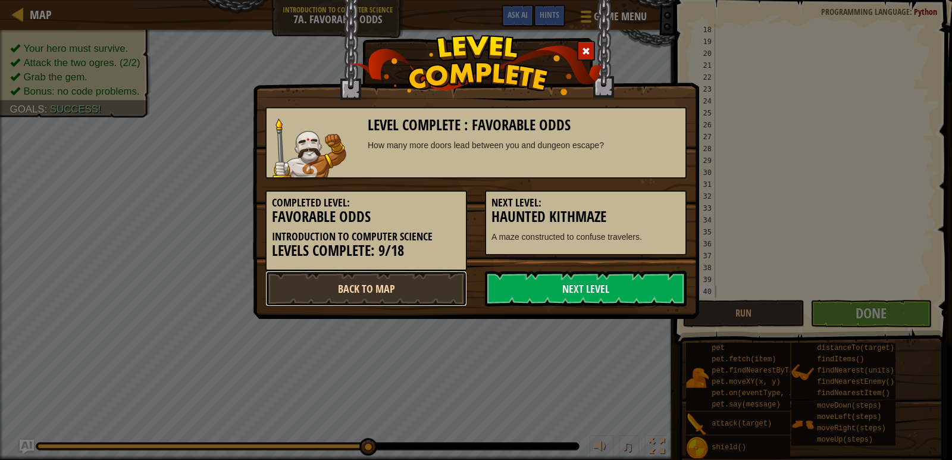
click at [338, 285] on link "Back to Map" at bounding box center [366, 289] width 202 height 36
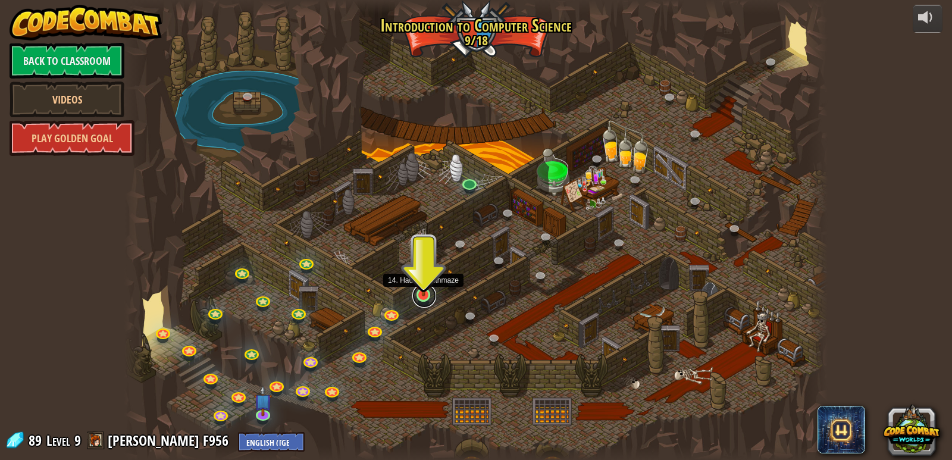
click at [425, 303] on link at bounding box center [424, 296] width 24 height 24
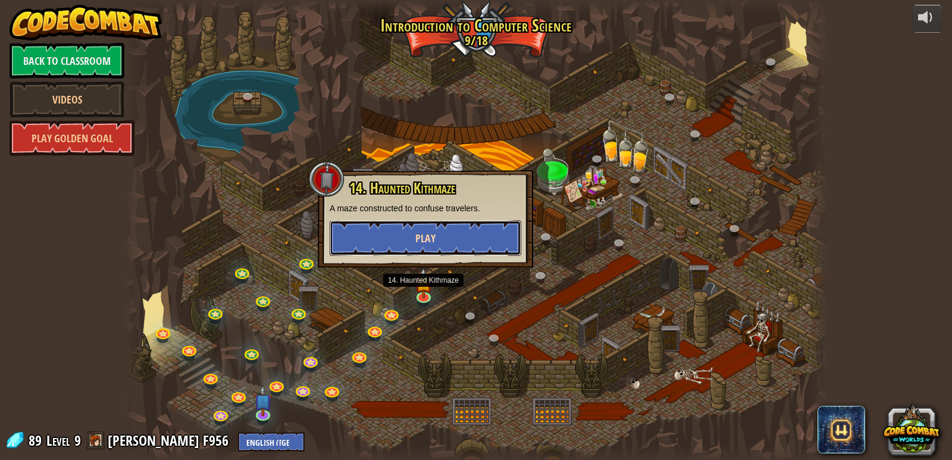
click at [453, 246] on button "Play" at bounding box center [425, 238] width 192 height 36
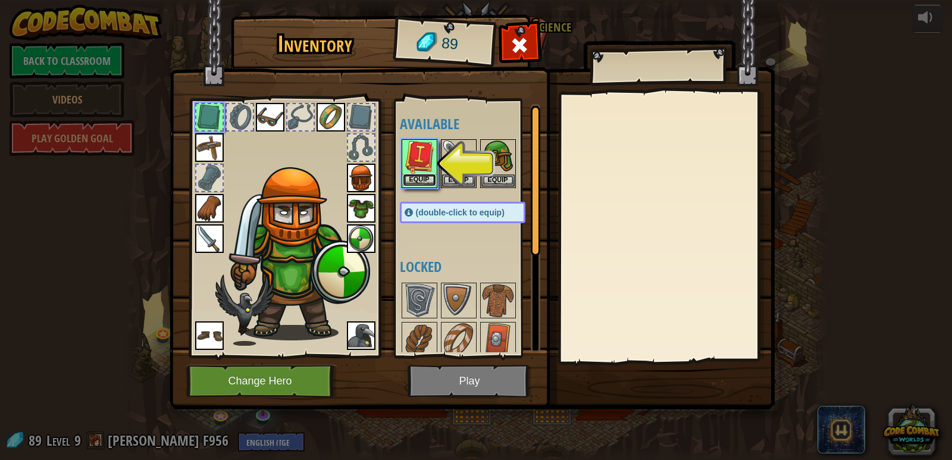
click at [421, 175] on button "Equip" at bounding box center [419, 180] width 33 height 12
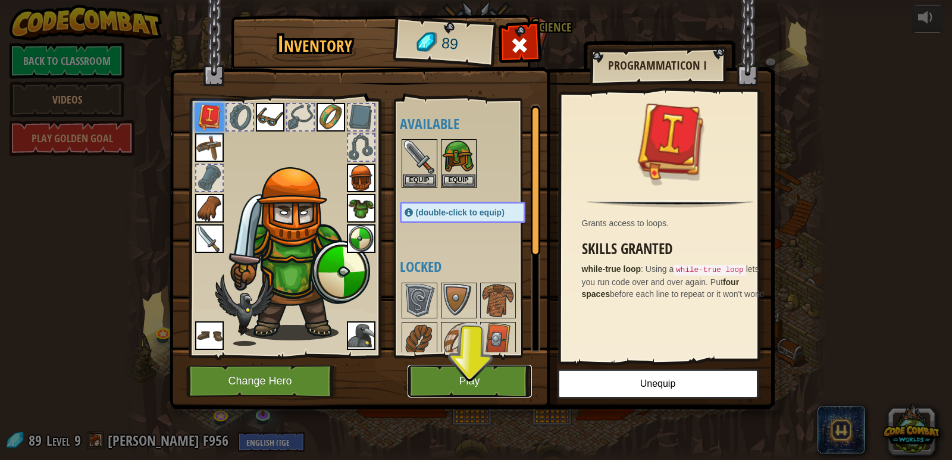
click at [484, 384] on button "Play" at bounding box center [469, 381] width 124 height 33
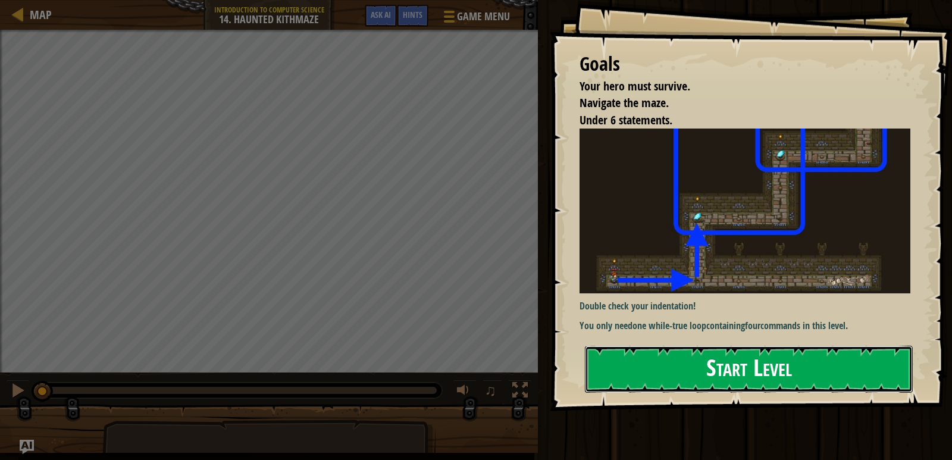
click at [628, 351] on button "Start Level" at bounding box center [749, 369] width 328 height 47
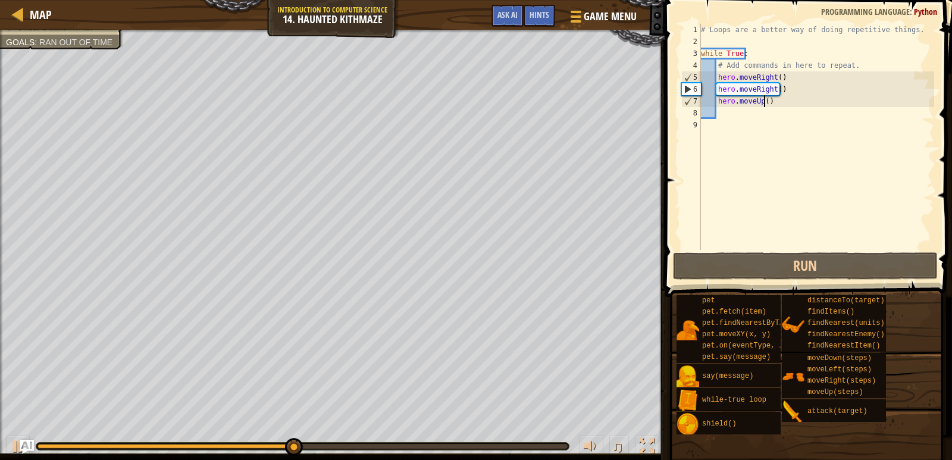
click at [764, 98] on div "# Loops are a better way of doing repetitive things. while True : # Add command…" at bounding box center [816, 149] width 236 height 250
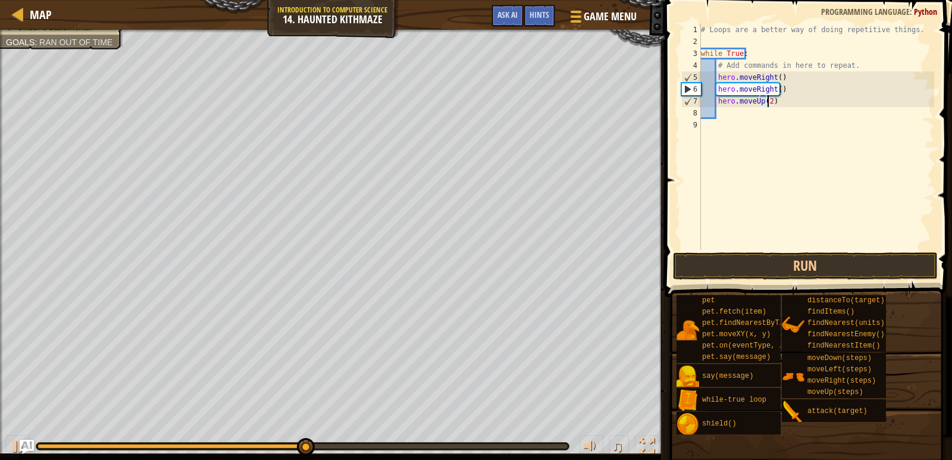
scroll to position [5, 5]
type textarea "hero.moveUp(2)"
click at [754, 258] on button "Run" at bounding box center [805, 265] width 265 height 27
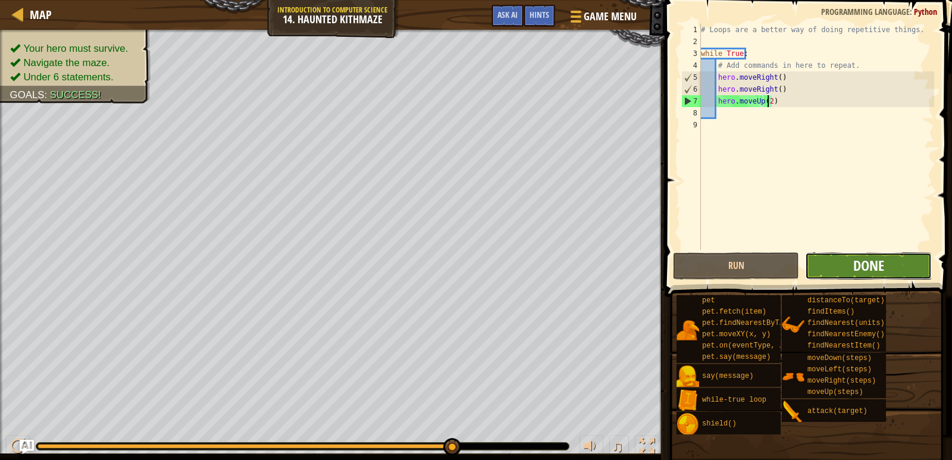
click at [856, 265] on span "Done" at bounding box center [868, 265] width 31 height 19
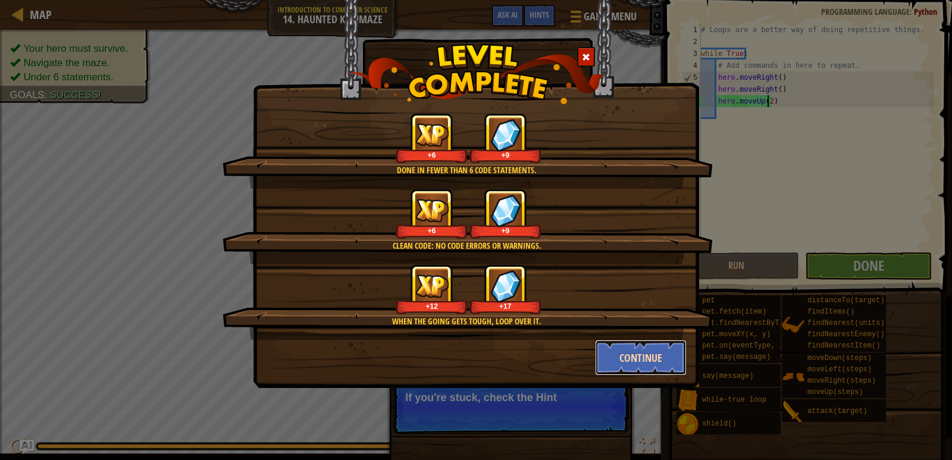
click at [649, 367] on button "Continue" at bounding box center [641, 358] width 92 height 36
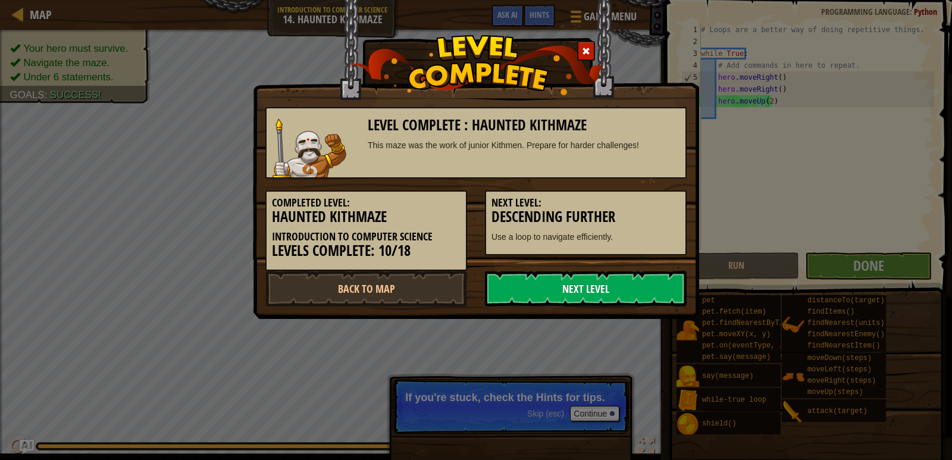
click at [567, 274] on link "Next Level" at bounding box center [586, 289] width 202 height 36
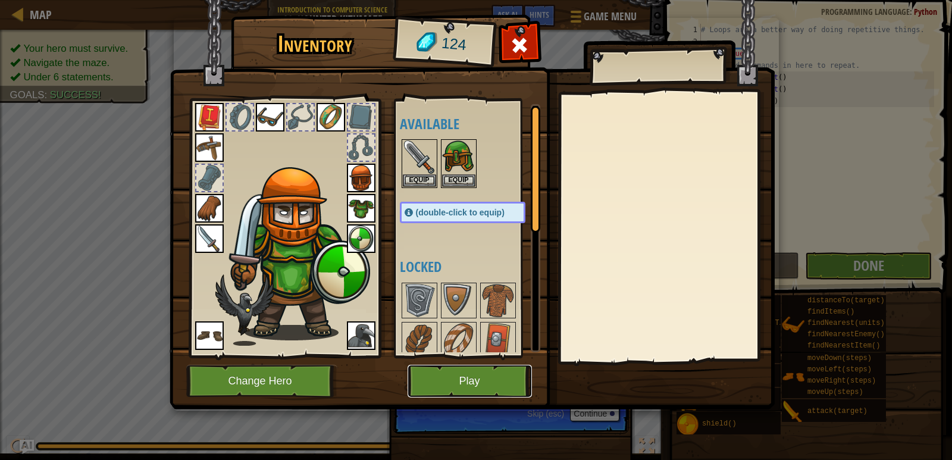
click at [467, 369] on button "Play" at bounding box center [469, 381] width 124 height 33
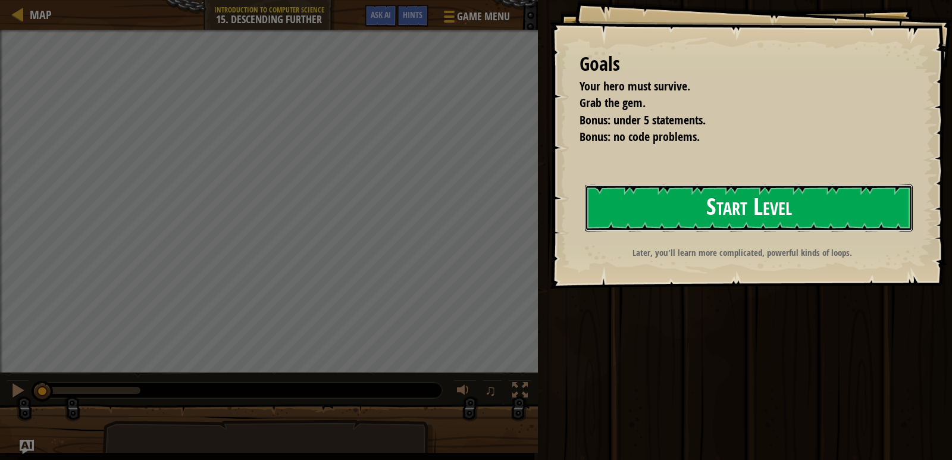
click at [671, 204] on button "Start Level" at bounding box center [749, 207] width 328 height 47
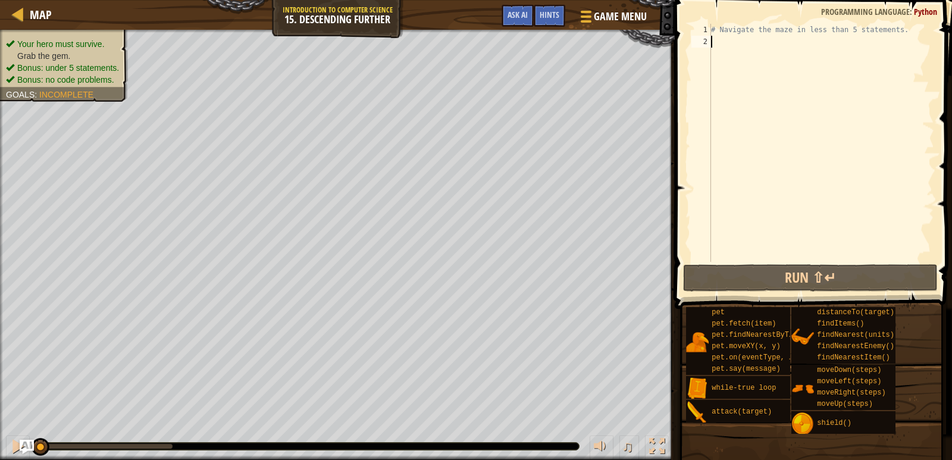
scroll to position [5, 0]
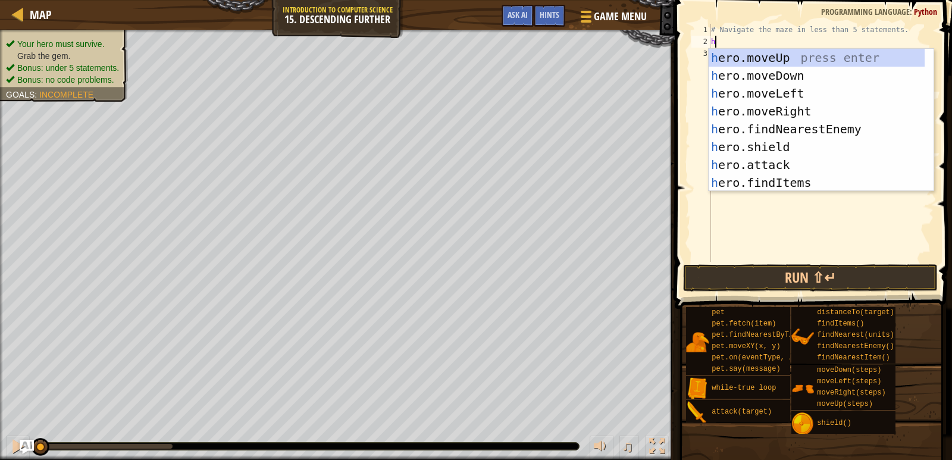
type textarea "her"
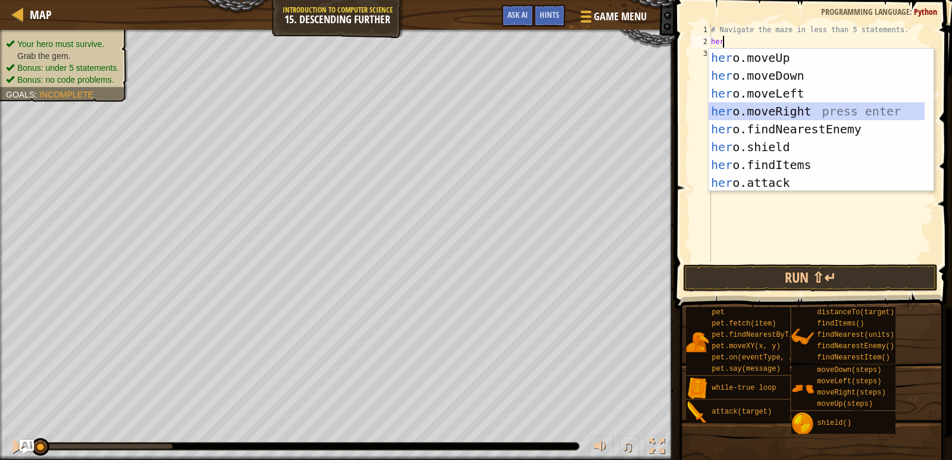
click at [777, 106] on div "her o.moveUp press enter her o.moveDown press enter her o.moveLeft press enter …" at bounding box center [816, 138] width 216 height 178
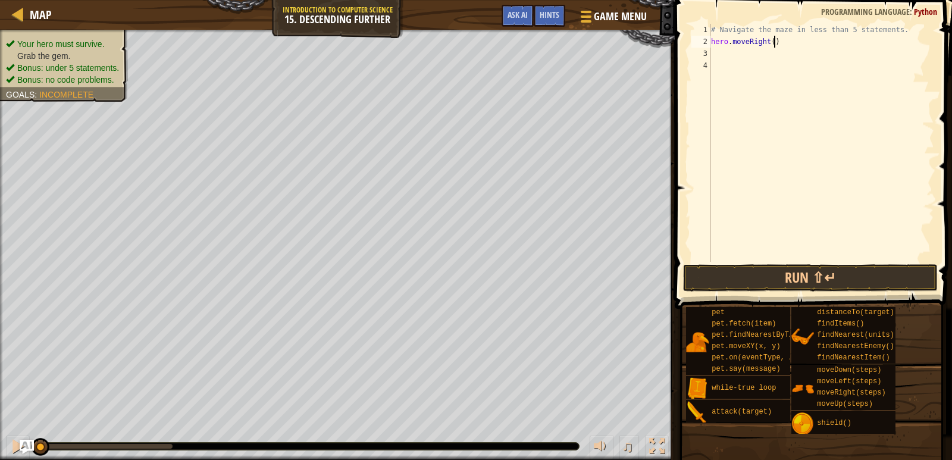
click at [780, 41] on div "# Navigate the maze in less than 5 statements. hero . moveRight ( )" at bounding box center [820, 155] width 225 height 262
type textarea "hero.moveRight(2)"
click at [726, 284] on button "Run ⇧↵" at bounding box center [810, 277] width 255 height 27
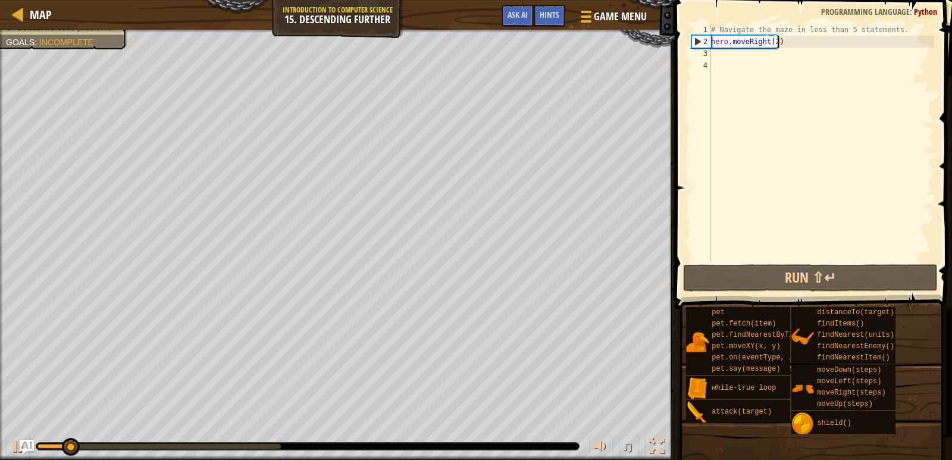
click at [723, 47] on div "# Navigate the maze in less than 5 statements. hero . moveRight ( 2 )" at bounding box center [820, 155] width 225 height 262
click at [719, 53] on div "# Navigate the maze in less than 5 statements. hero . moveRight ( 2 )" at bounding box center [820, 155] width 225 height 262
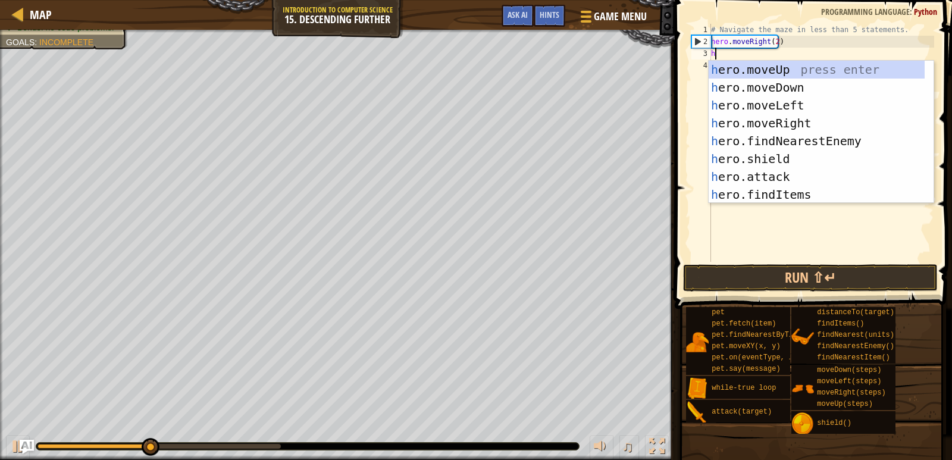
type textarea "her"
click at [797, 88] on div "her o.moveUp press enter her o.moveDown press enter her o.moveLeft press enter …" at bounding box center [816, 150] width 216 height 178
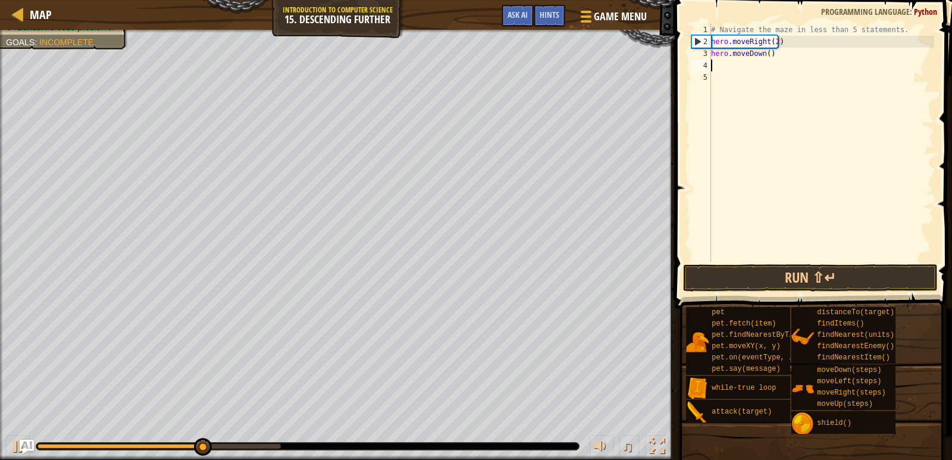
scroll to position [5, 0]
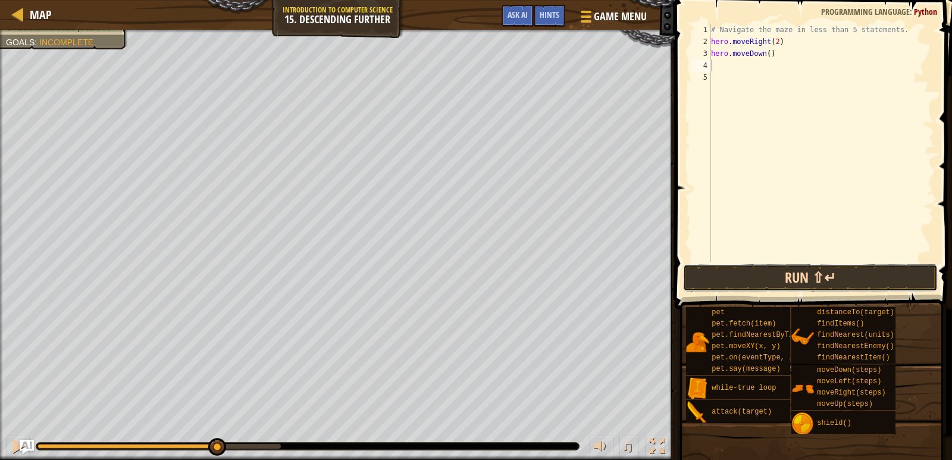
click at [795, 271] on button "Run ⇧↵" at bounding box center [810, 277] width 255 height 27
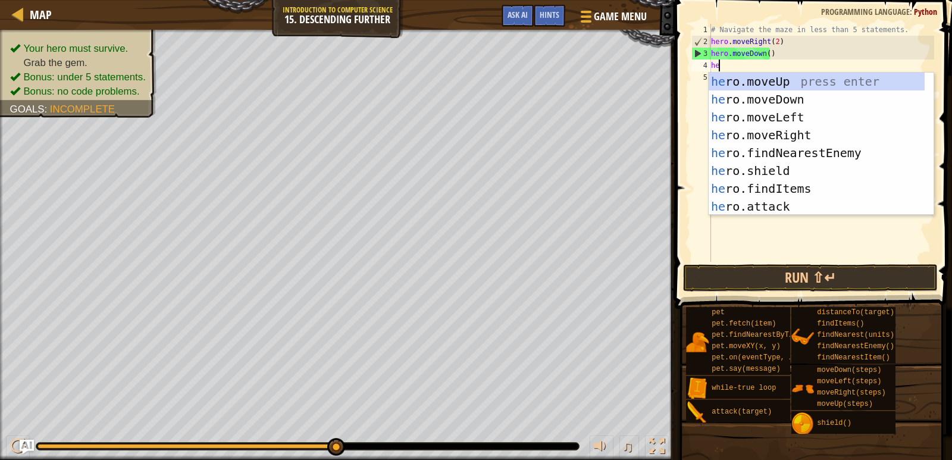
type textarea "her"
click at [791, 130] on div "her o.moveUp press enter her o.moveDown press enter her o.moveLeft press enter …" at bounding box center [816, 162] width 216 height 178
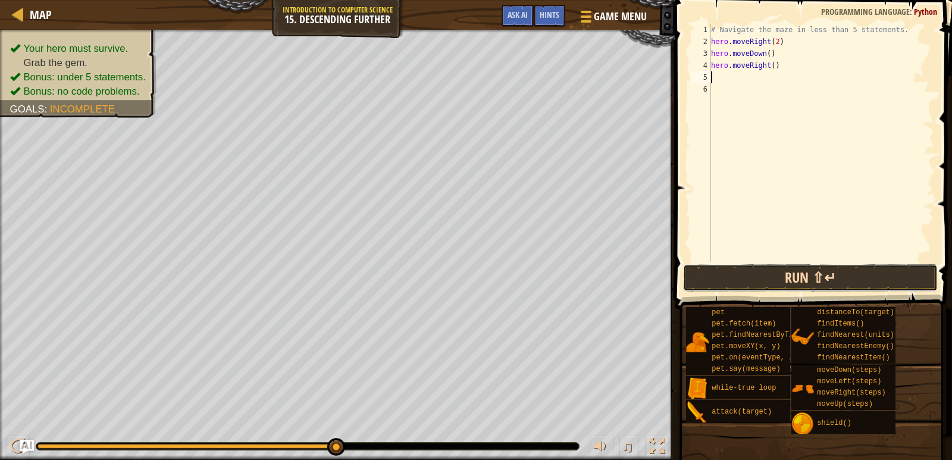
click at [814, 281] on button "Run ⇧↵" at bounding box center [810, 277] width 255 height 27
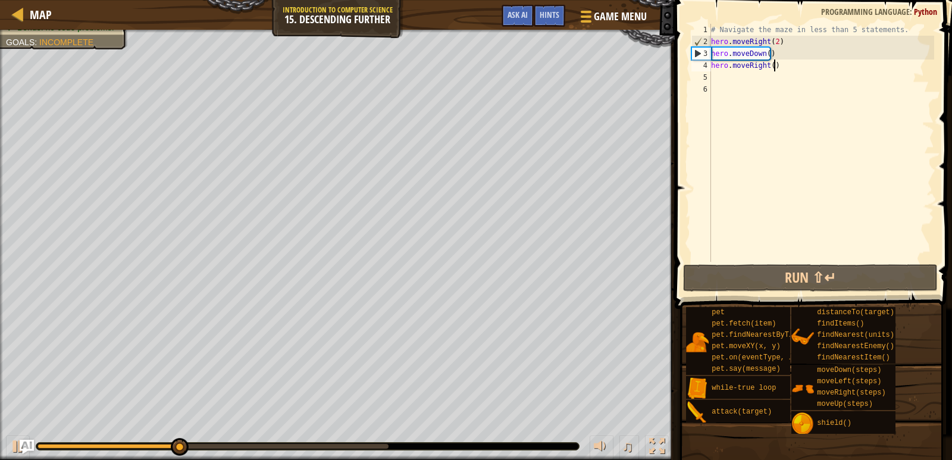
click at [777, 64] on div "# Navigate the maze in less than 5 statements. hero . moveRight ( 2 ) hero . mo…" at bounding box center [820, 155] width 225 height 262
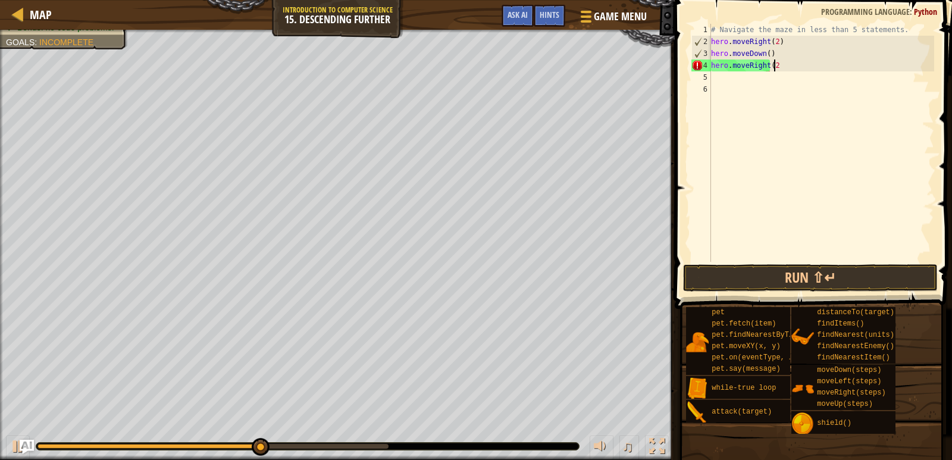
scroll to position [5, 5]
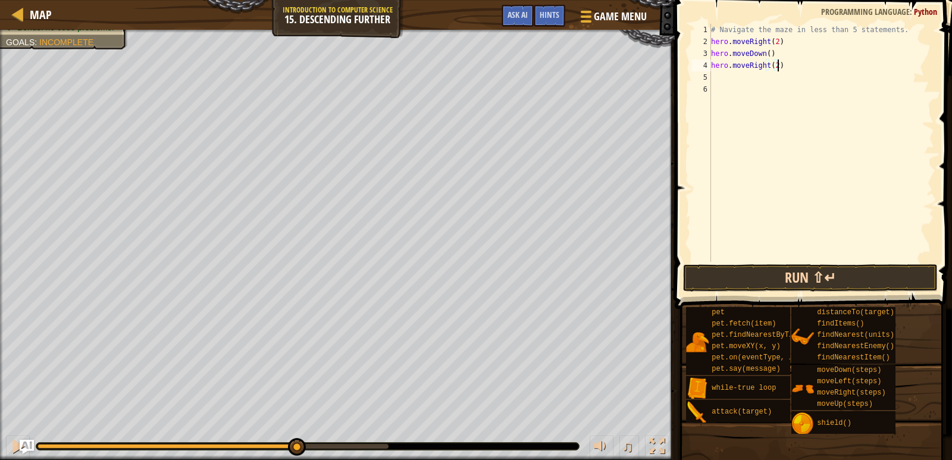
type textarea "hero.moveRight(2)"
click at [780, 281] on button "Run ⇧↵" at bounding box center [810, 277] width 255 height 27
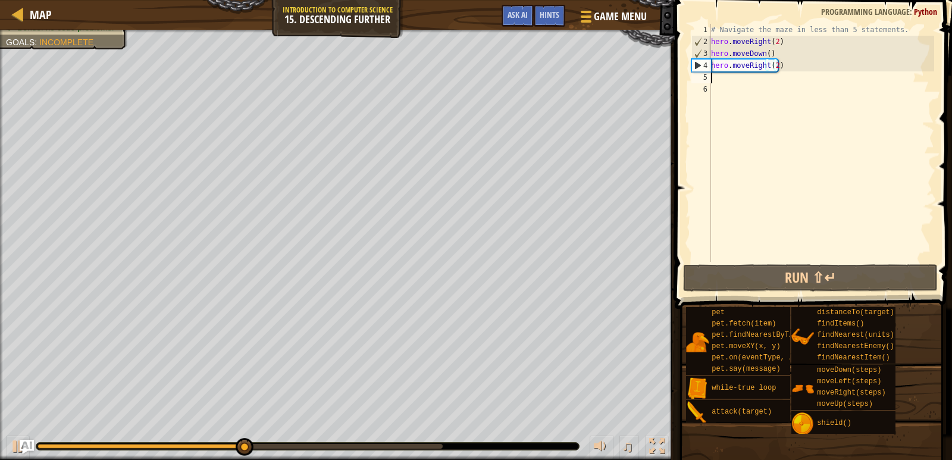
click at [734, 77] on div "# Navigate the maze in less than 5 statements. hero . moveRight ( 2 ) hero . mo…" at bounding box center [820, 155] width 225 height 262
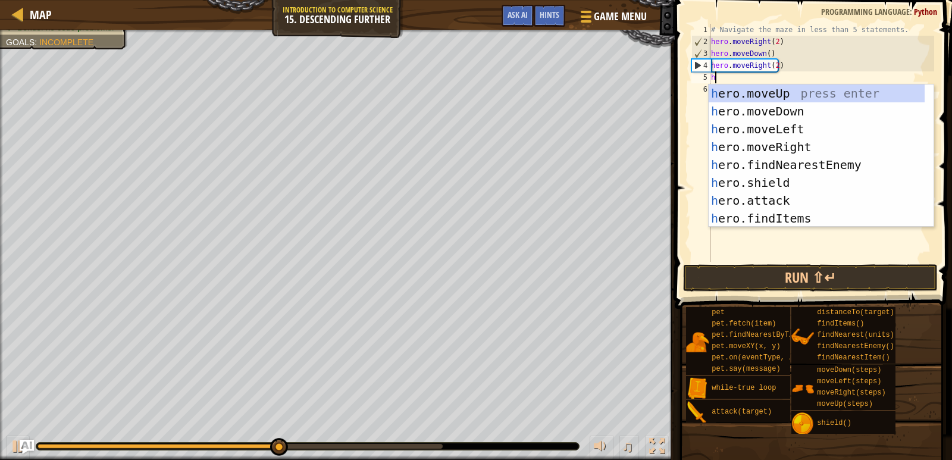
type textarea "her"
click at [792, 148] on div "her o.moveUp press enter her o.moveDown press enter her o.moveLeft press enter …" at bounding box center [816, 173] width 216 height 178
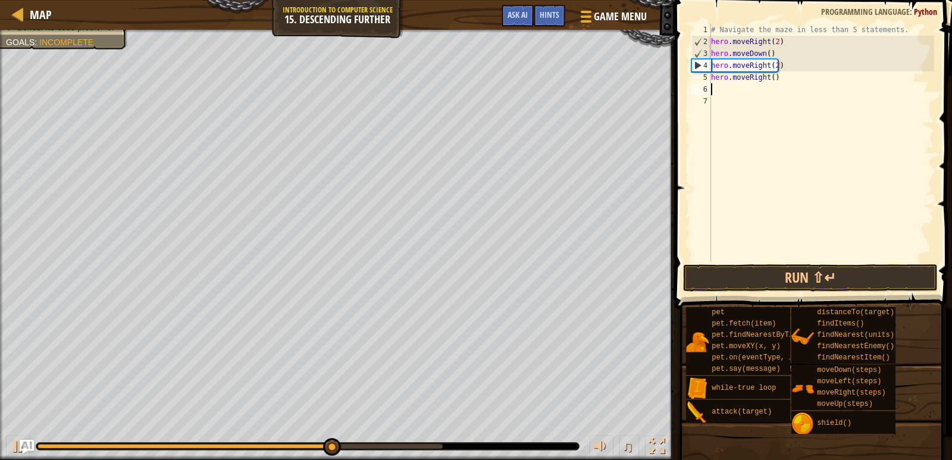
scroll to position [5, 0]
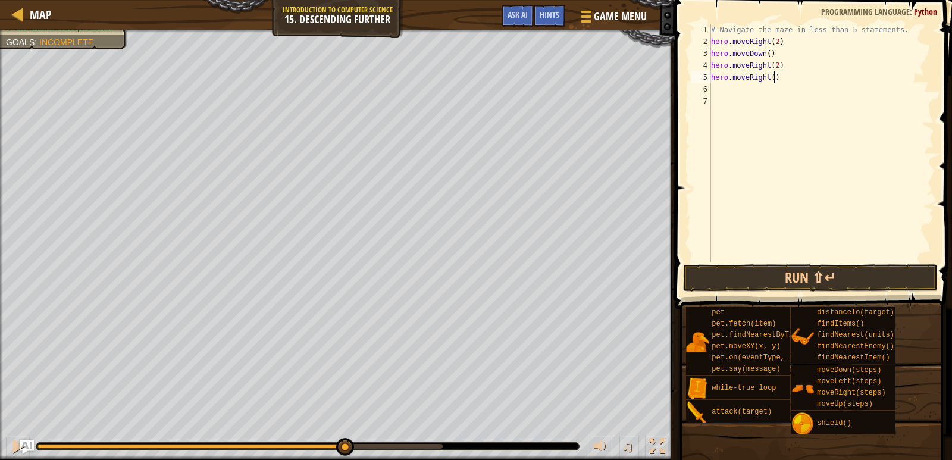
click at [777, 75] on div "# Navigate the maze in less than 5 statements. hero . moveRight ( 2 ) hero . mo…" at bounding box center [820, 155] width 225 height 262
type textarea "h"
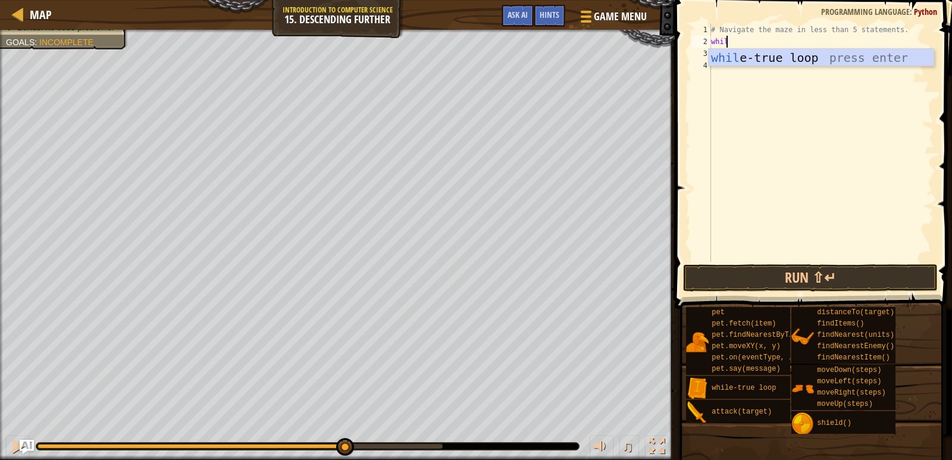
type textarea "while"
click at [785, 56] on div "while -true loop press enter" at bounding box center [820, 76] width 225 height 54
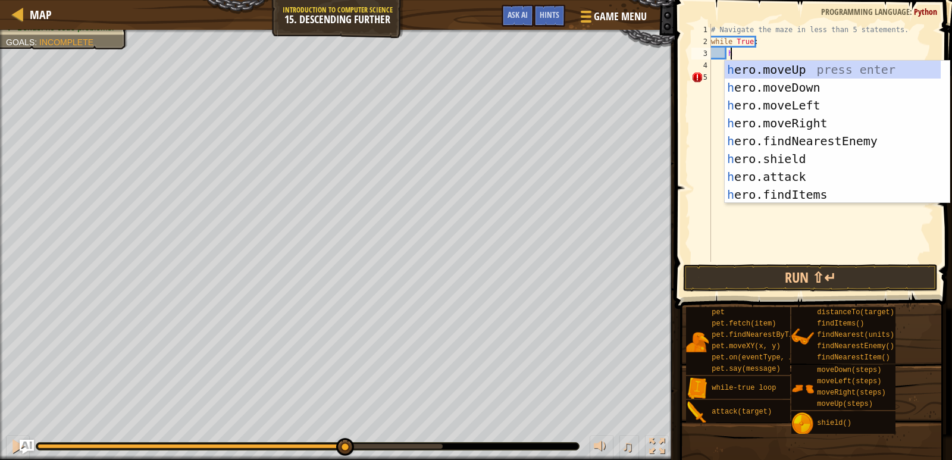
type textarea "her"
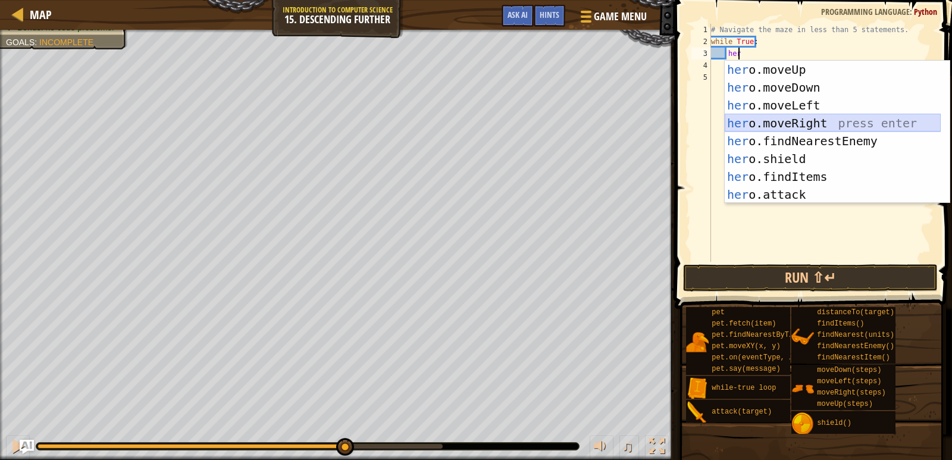
click at [799, 123] on div "her o.moveUp press enter her o.moveDown press enter her o.moveLeft press enter …" at bounding box center [832, 150] width 216 height 178
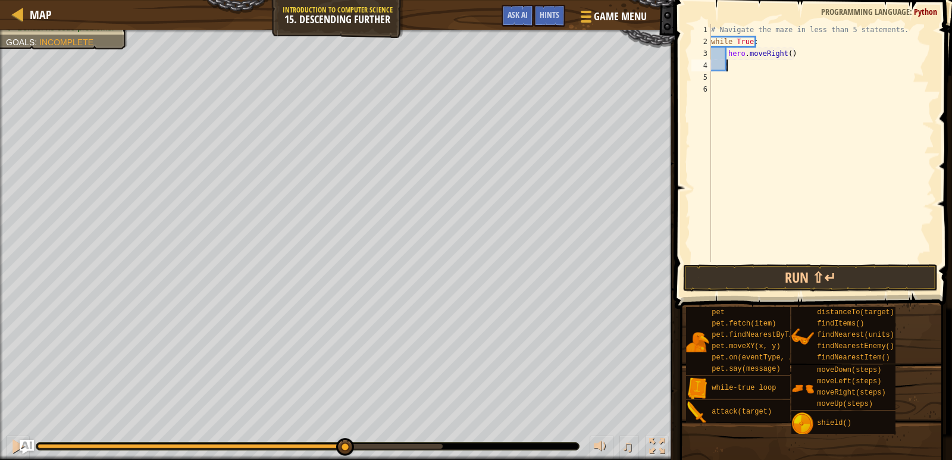
click at [796, 59] on div "# Navigate the maze in less than 5 statements. while True : hero . moveRight ( )" at bounding box center [820, 155] width 225 height 262
click at [787, 59] on div "# Navigate the maze in less than 5 statements. while True : hero . moveRight ( )" at bounding box center [820, 155] width 225 height 262
click at [789, 57] on div "# Navigate the maze in less than 5 statements. while True : hero . moveRight ( )" at bounding box center [820, 155] width 225 height 262
type textarea "hero.moveRight(2)"
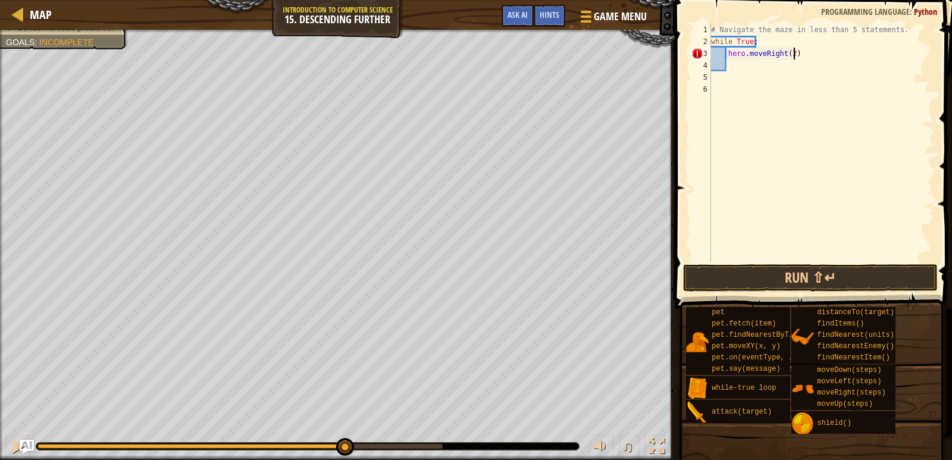
scroll to position [5, 7]
click at [736, 65] on div "# Navigate the maze in less than 5 statements. while True : hero . moveRight ( …" at bounding box center [820, 155] width 225 height 262
click at [784, 278] on button "Run ⇧↵" at bounding box center [810, 277] width 255 height 27
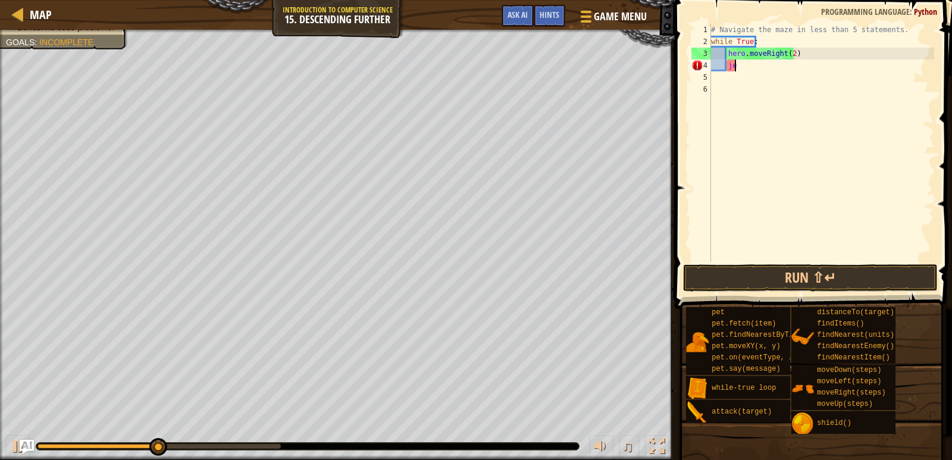
type textarea "j"
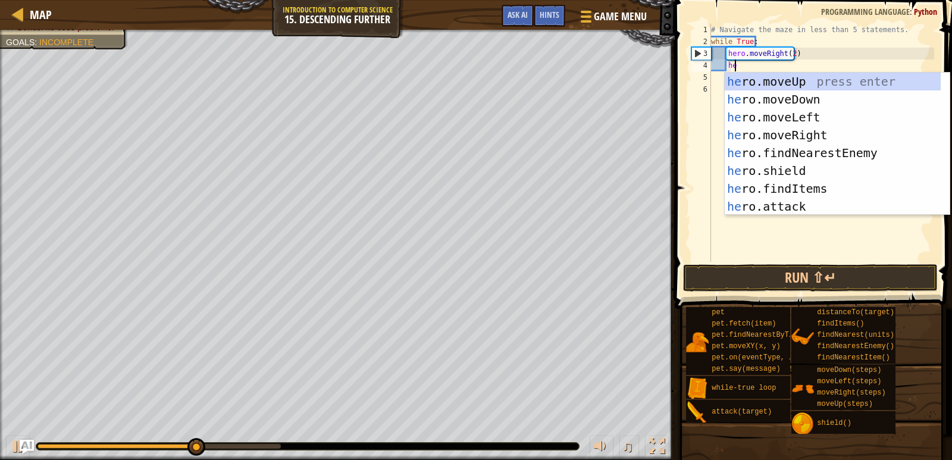
type textarea "her"
click at [757, 98] on div "her o.moveUp press enter her o.moveDown press enter her o.moveLeft press enter …" at bounding box center [832, 162] width 216 height 178
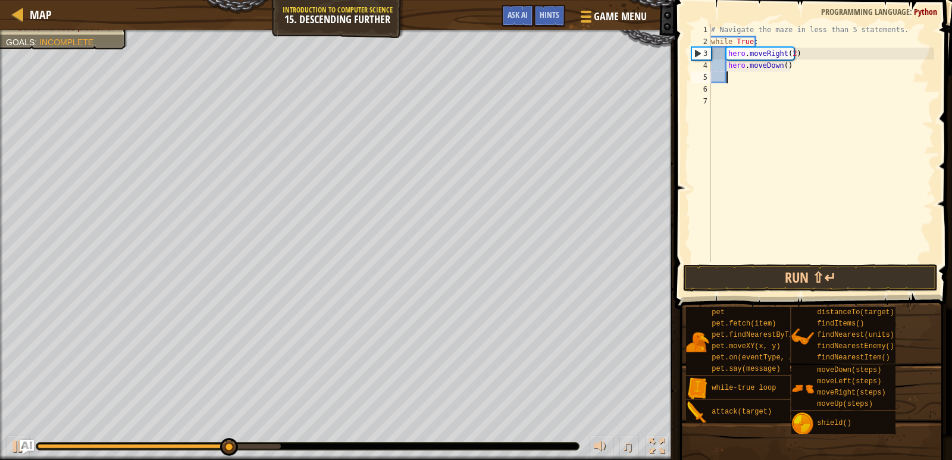
scroll to position [5, 1]
click at [813, 266] on button "Run ⇧↵" at bounding box center [810, 277] width 255 height 27
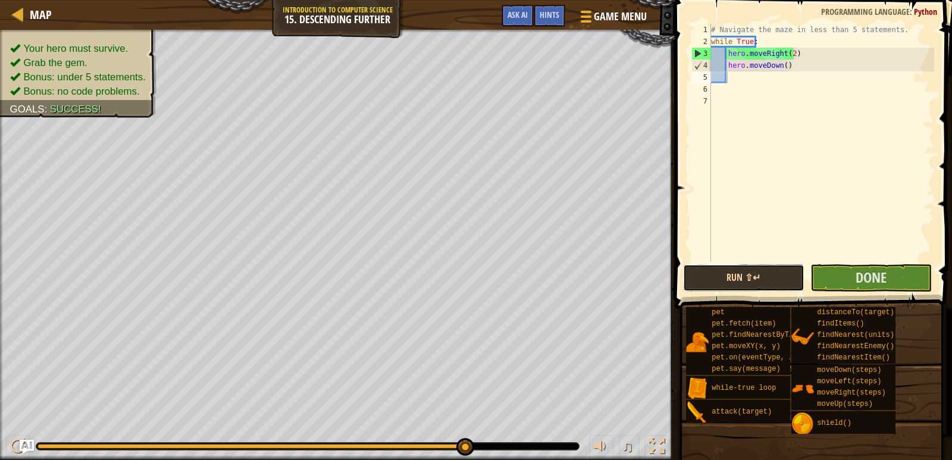
click at [764, 269] on button "Run ⇧↵" at bounding box center [743, 277] width 121 height 27
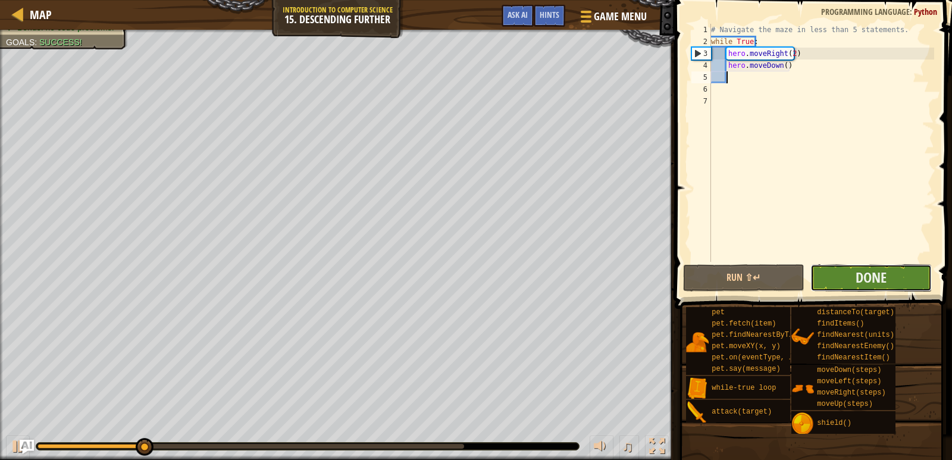
click at [842, 274] on button "Done" at bounding box center [870, 277] width 121 height 27
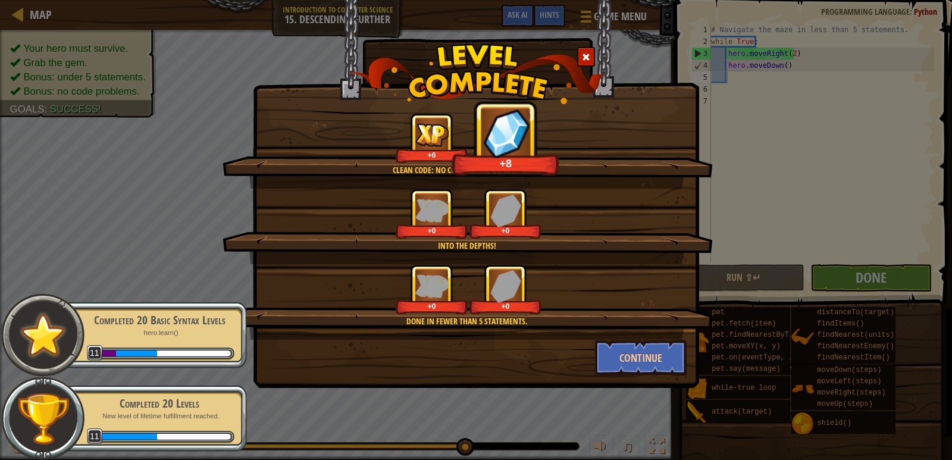
click at [131, 337] on div "Completed 20 Basic Syntax Levels hero.learn() 11" at bounding box center [152, 335] width 187 height 67
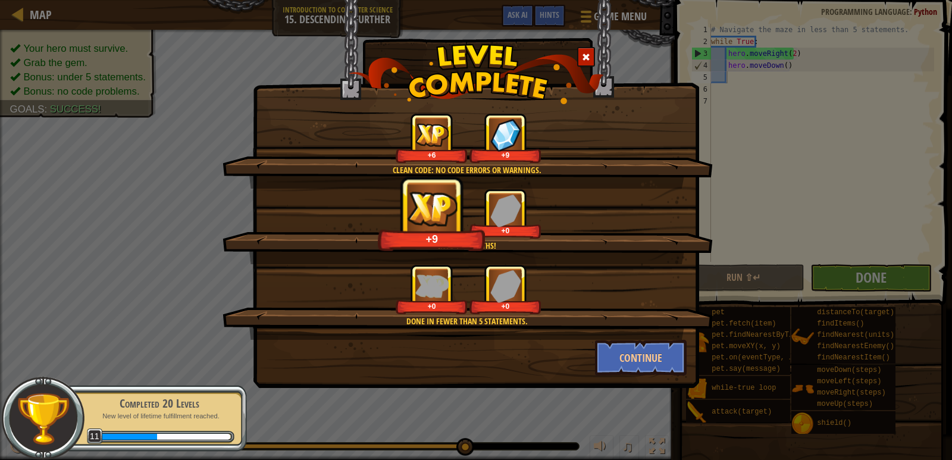
click at [143, 392] on div "Completed 20 Levels New level of lifetime fulfillment reached. 11" at bounding box center [152, 418] width 187 height 67
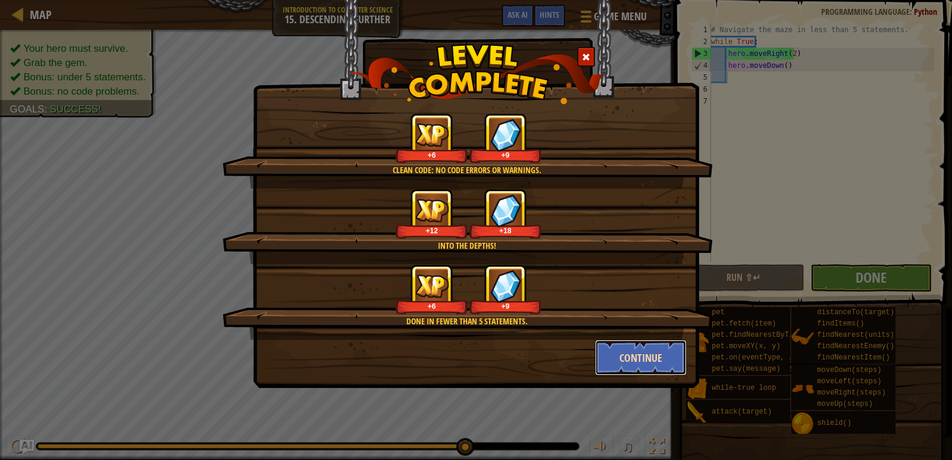
click at [633, 356] on button "Continue" at bounding box center [641, 358] width 92 height 36
click at [633, 356] on div "Clean code: no code errors or warnings. +6 +9 Into the depths! +12 +18 Done in …" at bounding box center [476, 230] width 952 height 460
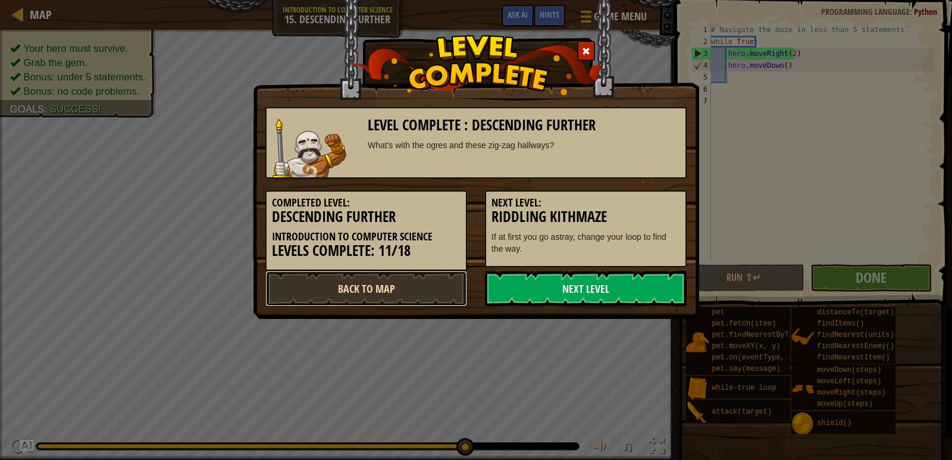
click at [412, 293] on link "Back to Map" at bounding box center [366, 289] width 202 height 36
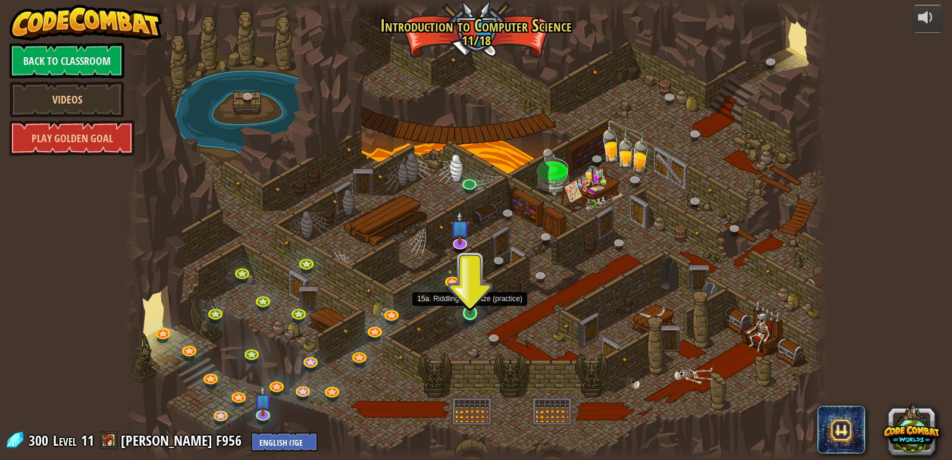
click at [466, 301] on img at bounding box center [470, 293] width 18 height 41
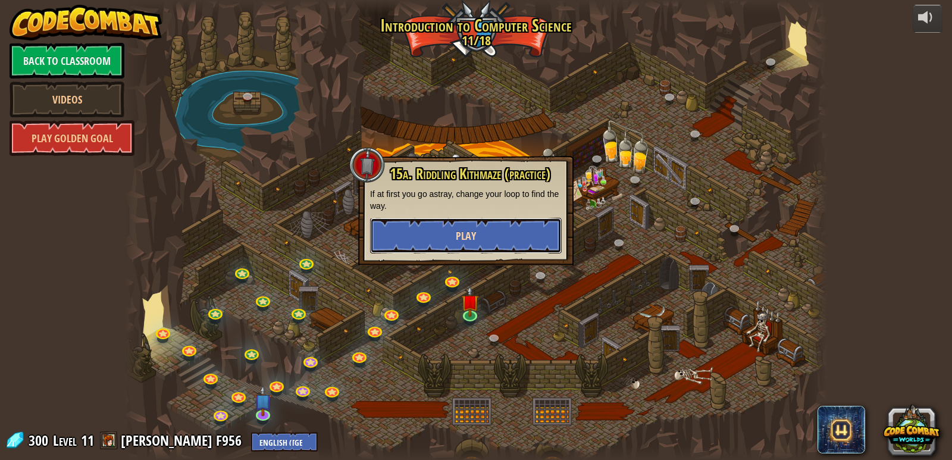
click at [462, 239] on span "Play" at bounding box center [466, 235] width 20 height 15
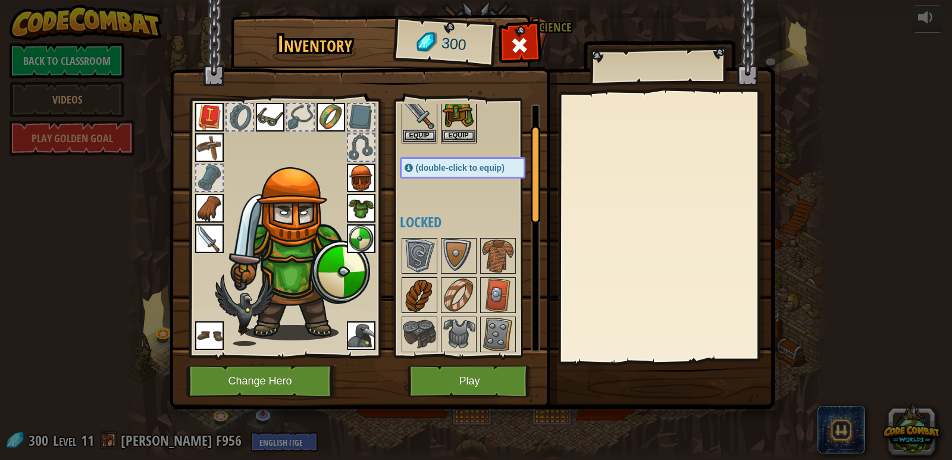
scroll to position [59, 0]
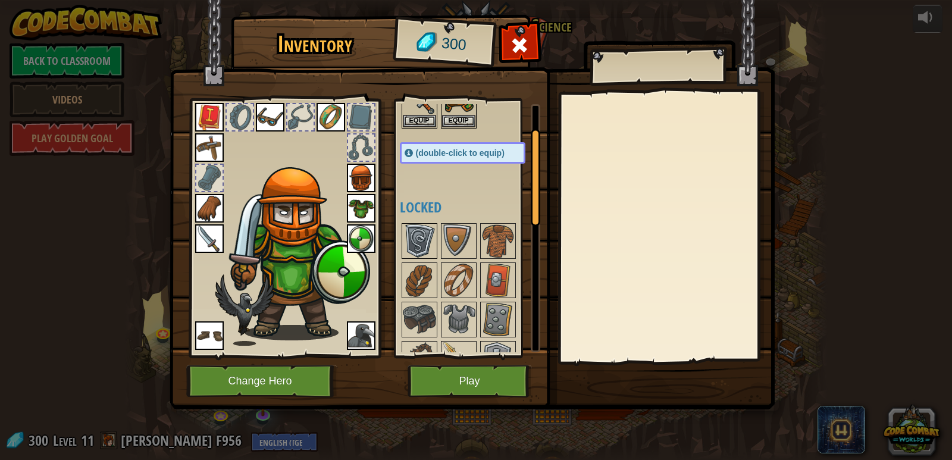
click at [413, 231] on img at bounding box center [419, 240] width 33 height 33
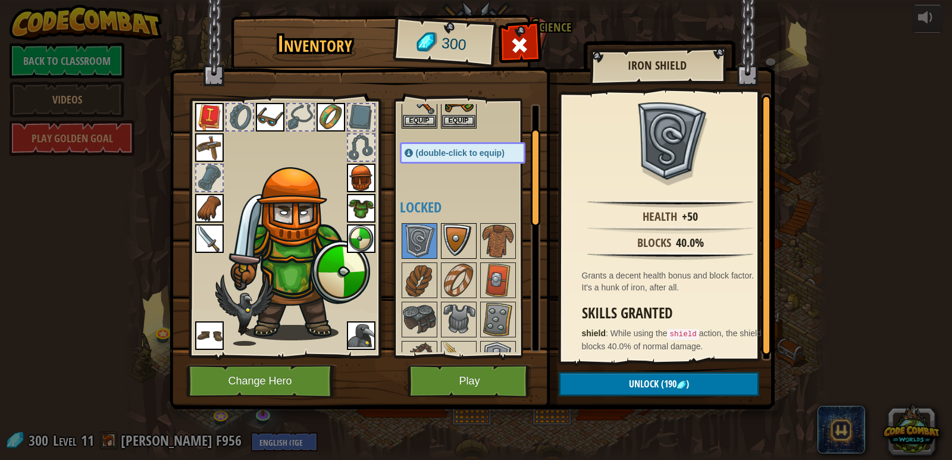
click at [449, 247] on img at bounding box center [458, 240] width 33 height 33
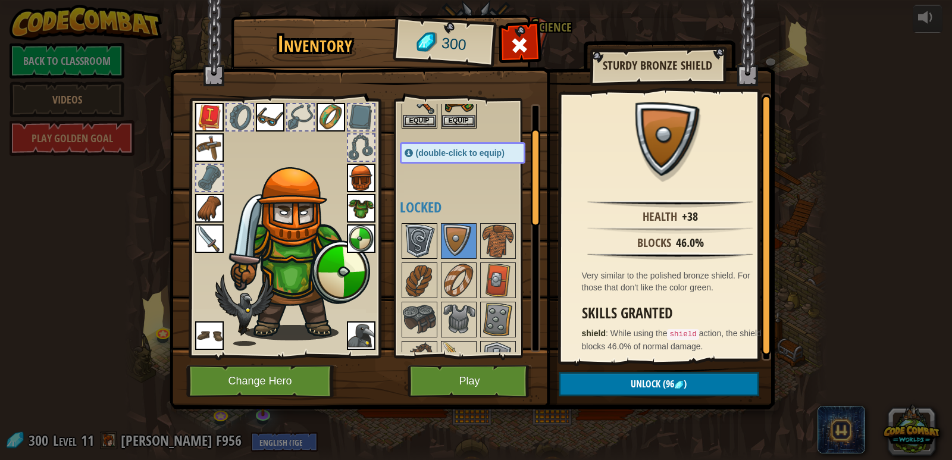
click at [431, 247] on img at bounding box center [419, 240] width 33 height 33
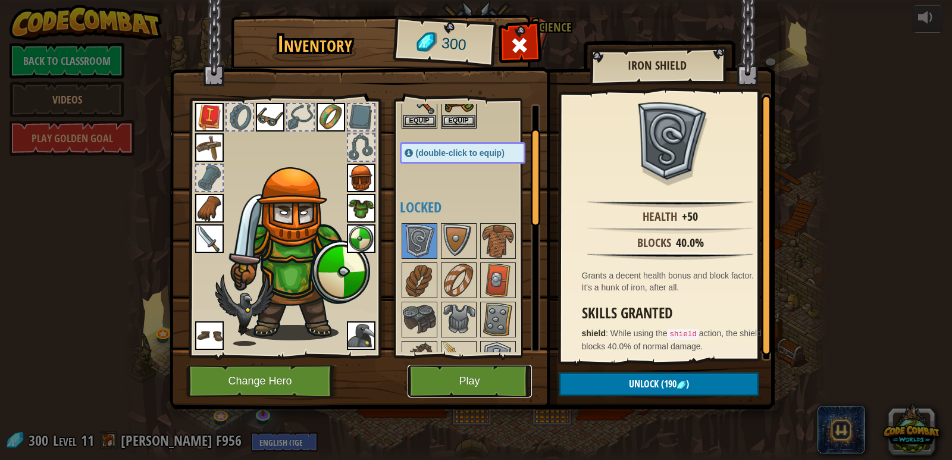
click at [500, 369] on button "Play" at bounding box center [469, 381] width 124 height 33
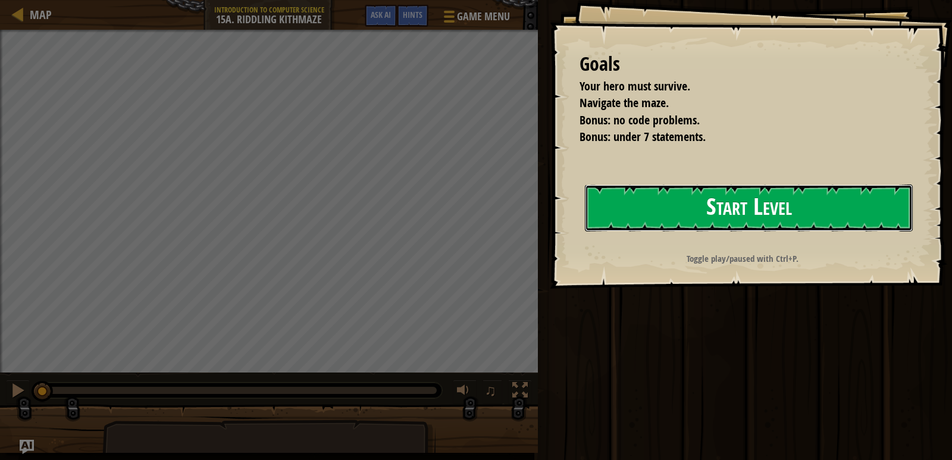
click at [772, 217] on button "Start Level" at bounding box center [749, 207] width 328 height 47
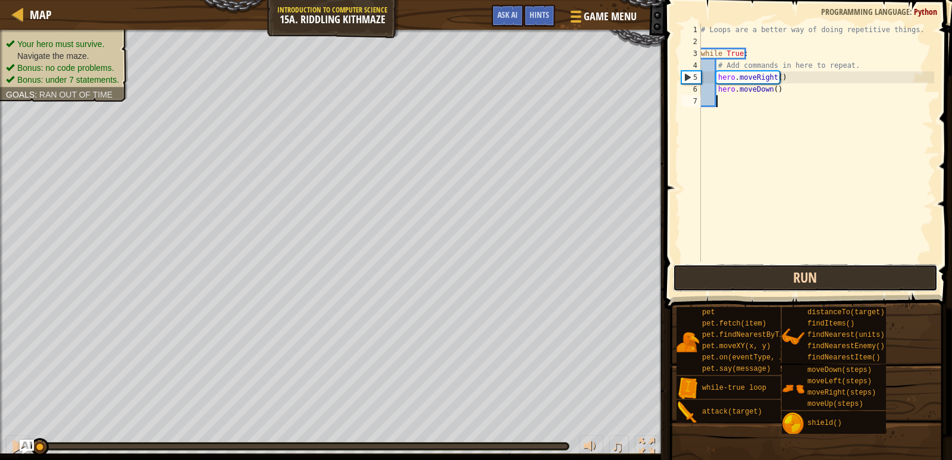
click at [812, 269] on button "Run" at bounding box center [805, 277] width 265 height 27
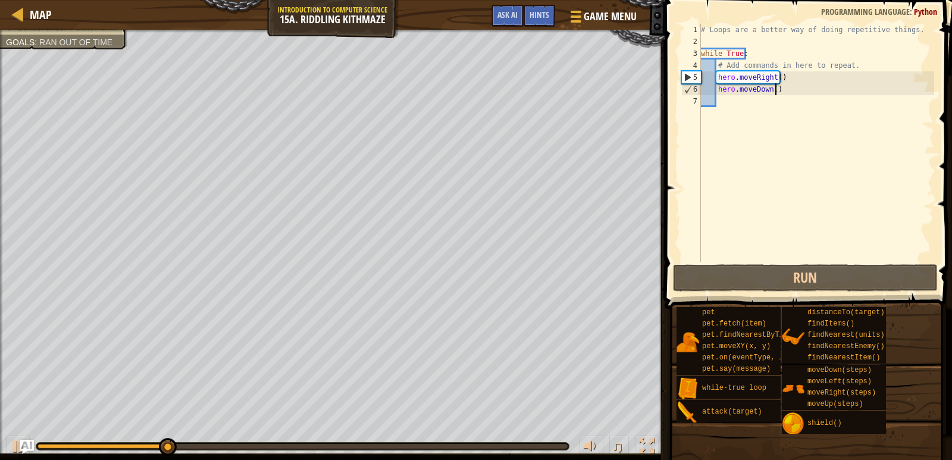
click at [787, 93] on div "# Loops are a better way of doing repetitive things. while True : # Add command…" at bounding box center [816, 155] width 236 height 262
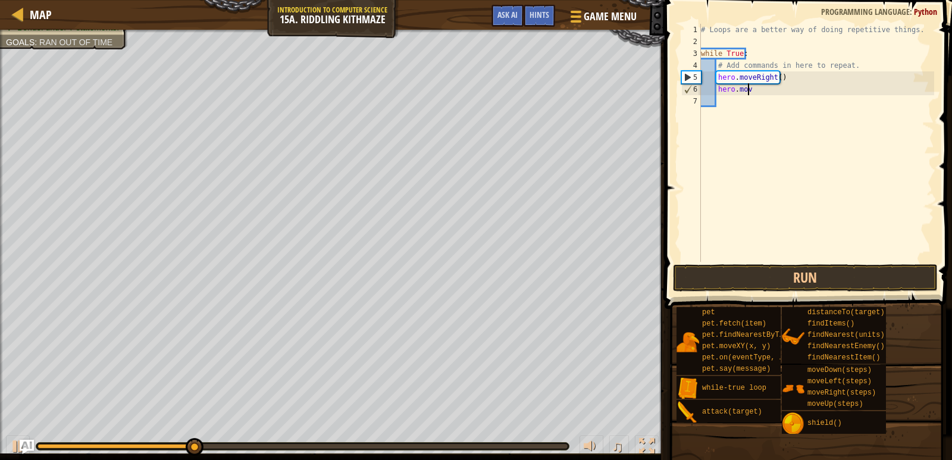
type textarea "h"
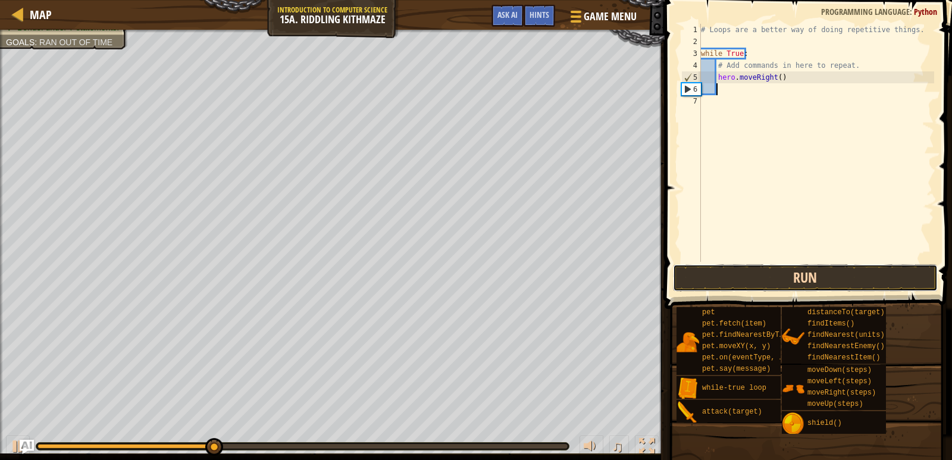
click at [771, 277] on button "Run" at bounding box center [805, 277] width 265 height 27
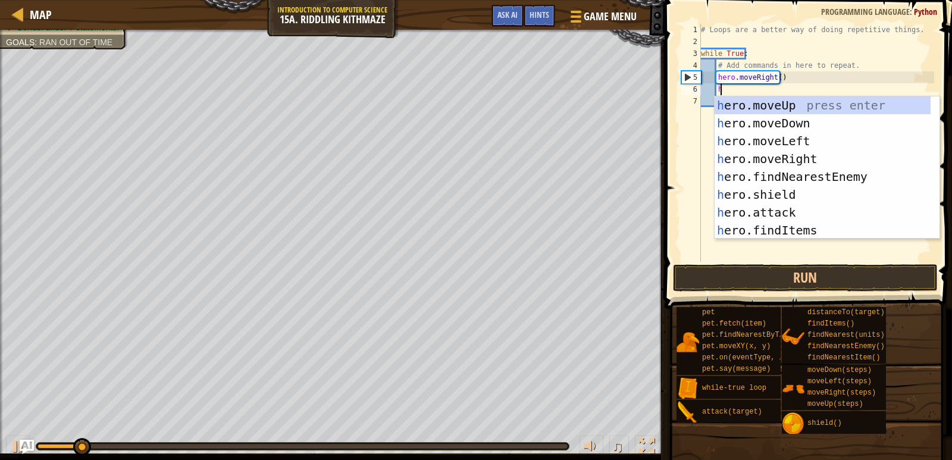
type textarea "her"
click at [793, 115] on div "her o.moveUp press enter her o.moveDown press enter her o.moveLeft press enter …" at bounding box center [822, 185] width 216 height 178
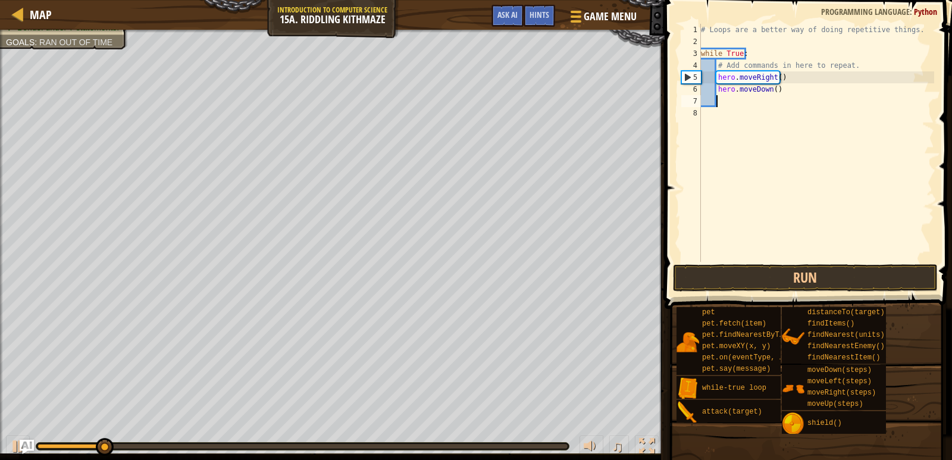
scroll to position [5, 1]
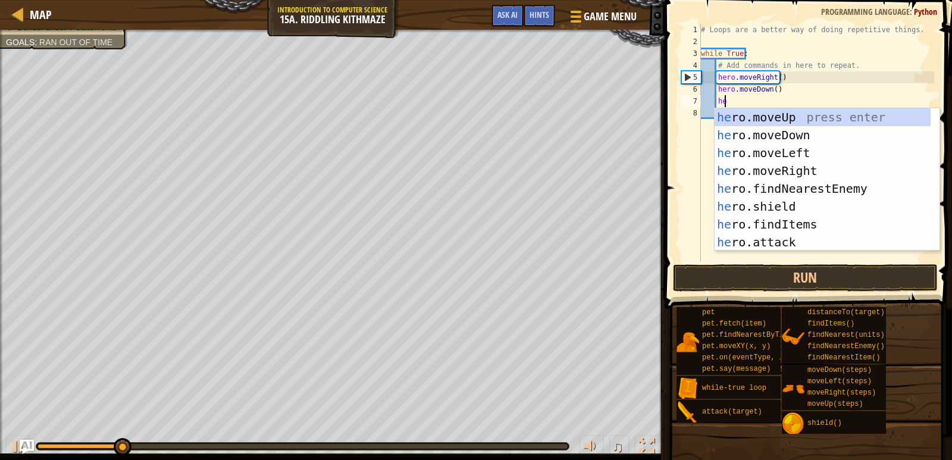
type textarea "her"
click at [802, 116] on div "her o.moveUp press enter her o.moveDown press enter her o.moveLeft press enter …" at bounding box center [822, 197] width 216 height 178
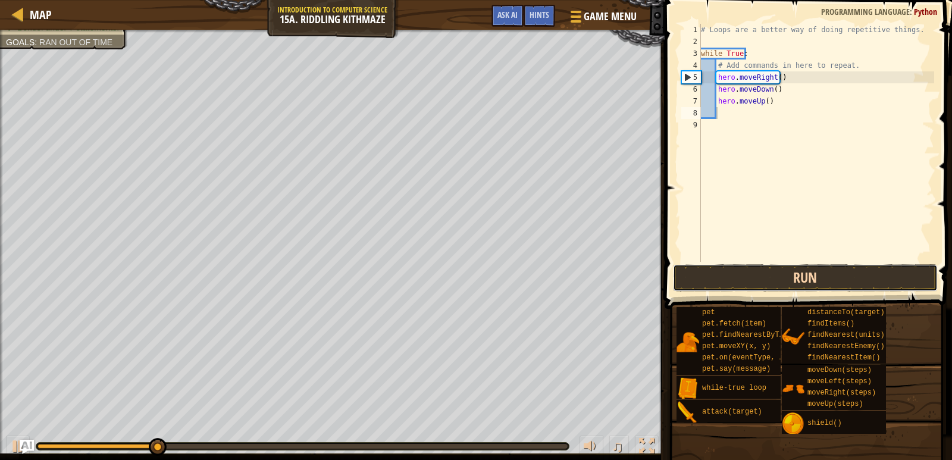
click at [795, 274] on button "Run" at bounding box center [805, 277] width 265 height 27
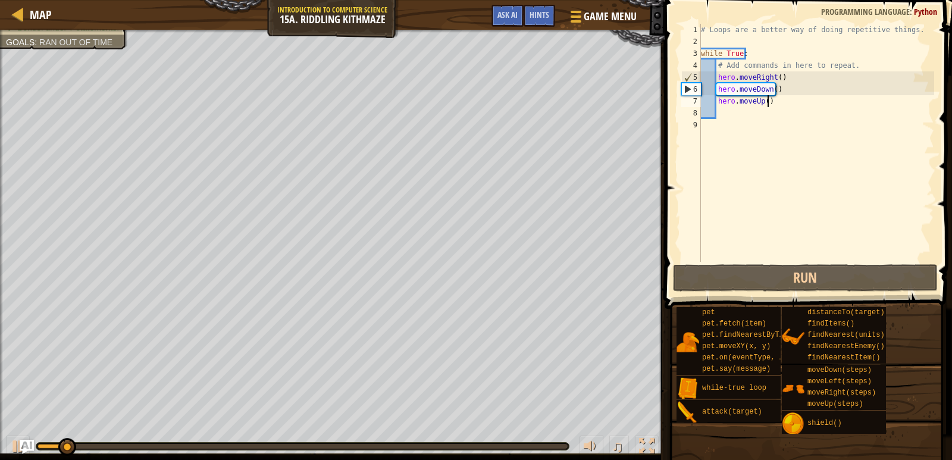
click at [782, 102] on div "# Loops are a better way of doing repetitive things. while True : # Add command…" at bounding box center [816, 155] width 236 height 262
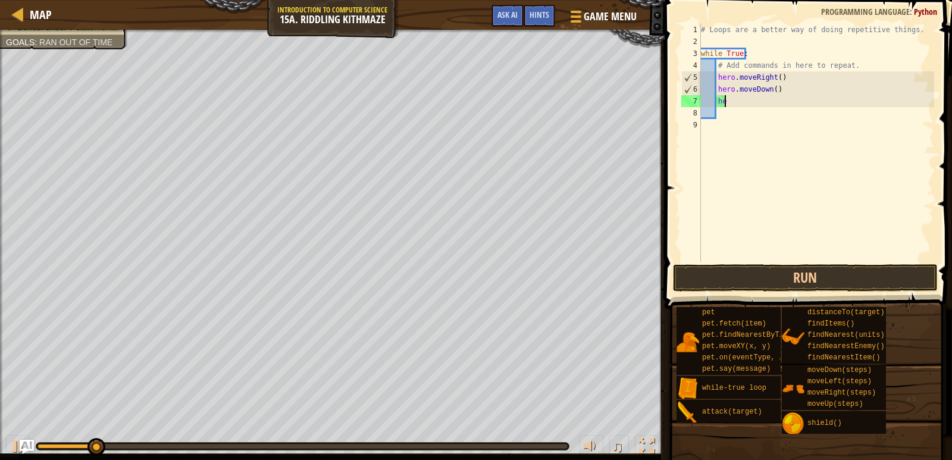
type textarea "h"
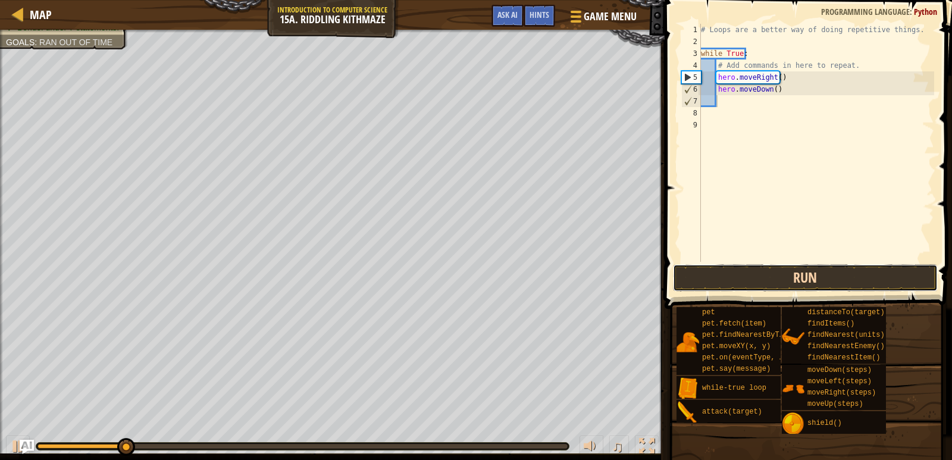
click at [783, 276] on button "Run" at bounding box center [805, 277] width 265 height 27
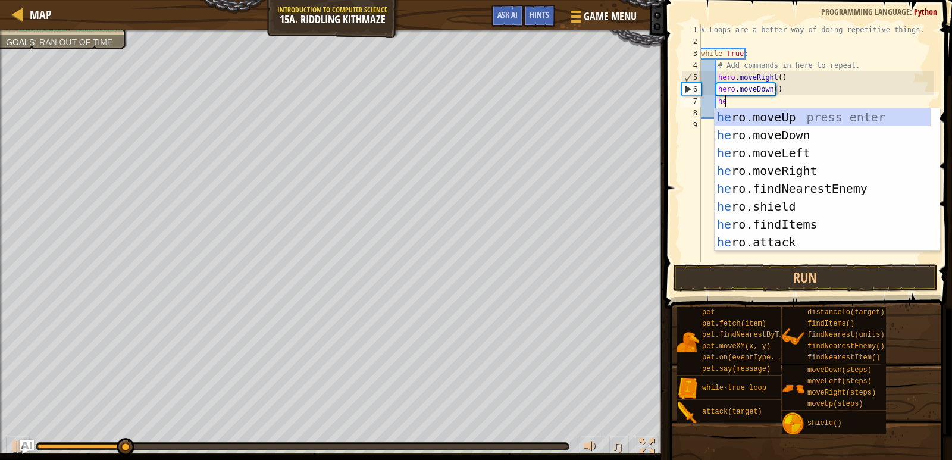
type textarea "her"
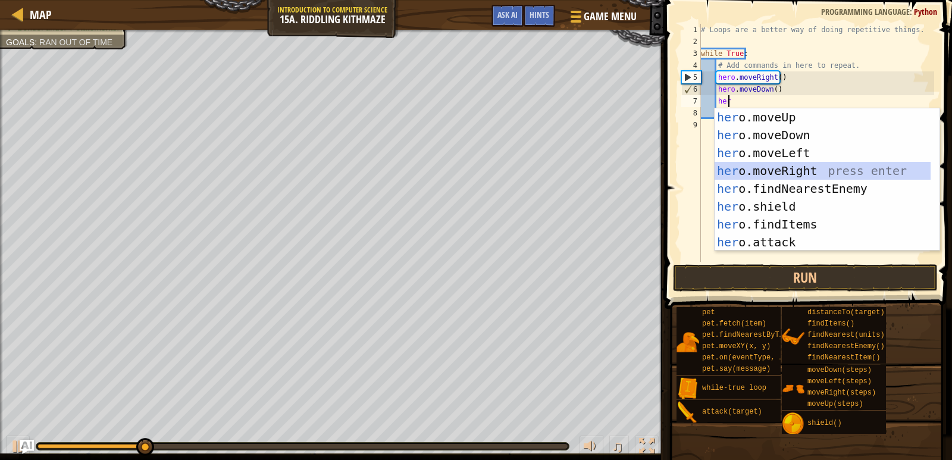
click at [804, 168] on div "her o.moveUp press enter her o.moveDown press enter her o.moveLeft press enter …" at bounding box center [822, 197] width 216 height 178
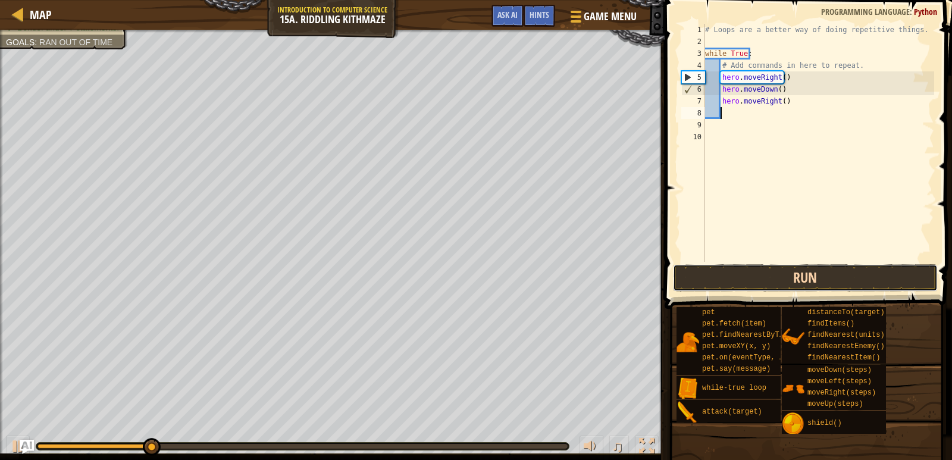
click at [821, 287] on button "Run" at bounding box center [805, 277] width 265 height 27
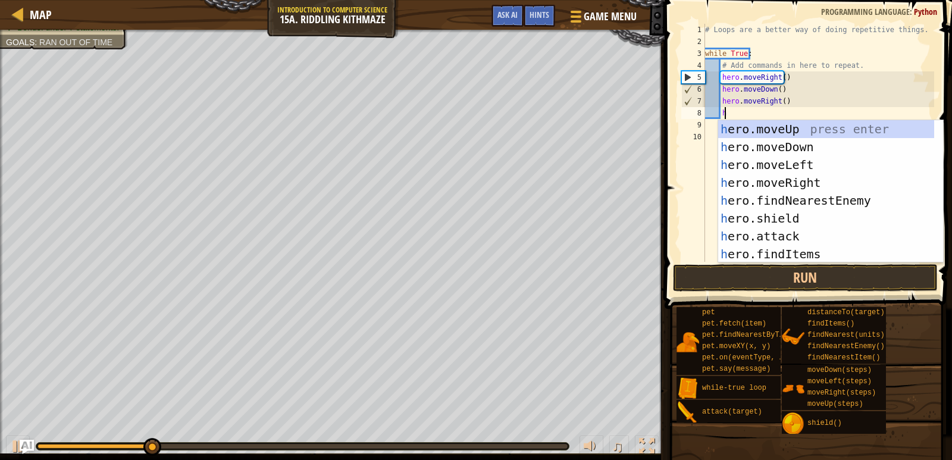
type textarea "her"
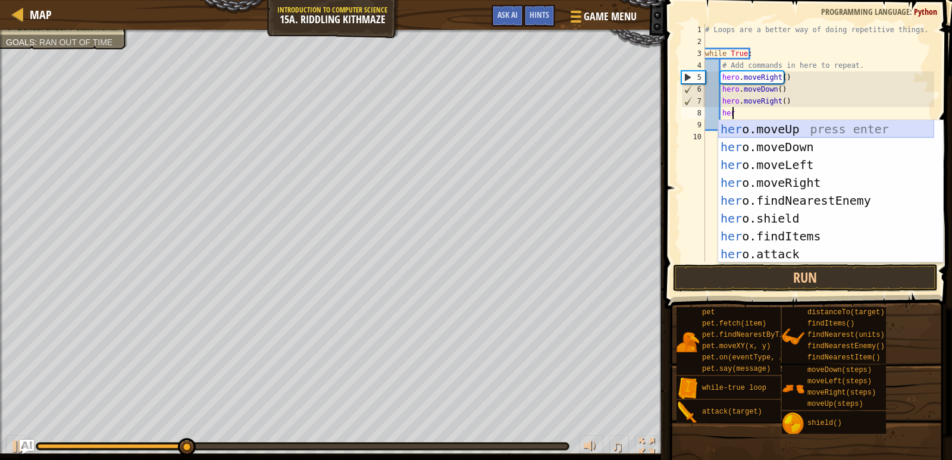
click at [804, 134] on div "her o.moveUp press enter her o.moveDown press enter her o.moveLeft press enter …" at bounding box center [826, 209] width 216 height 178
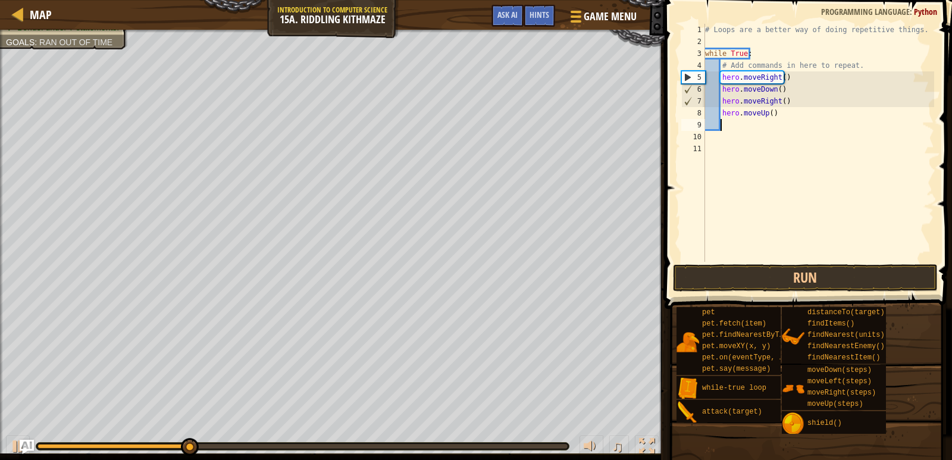
scroll to position [5, 1]
click at [802, 269] on button "Run" at bounding box center [805, 277] width 265 height 27
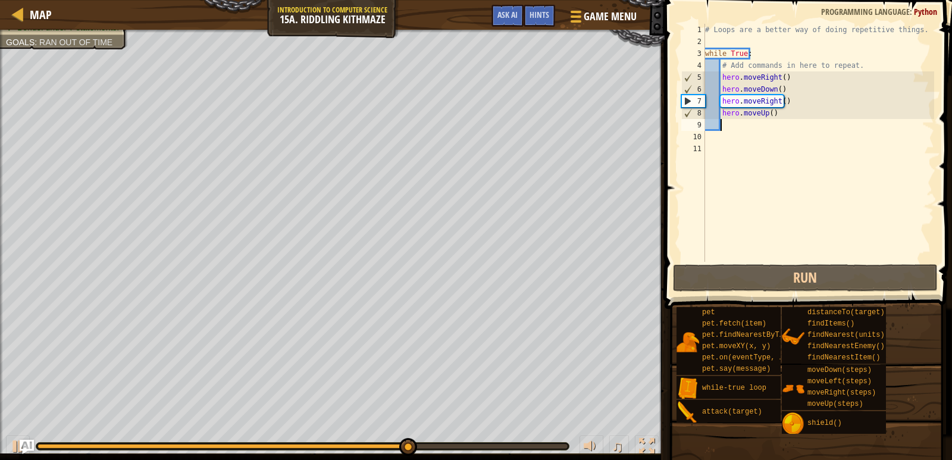
click at [786, 99] on div "# Loops are a better way of doing repetitive things. while True : # Add command…" at bounding box center [818, 155] width 232 height 262
type textarea "hero.moveRight()"
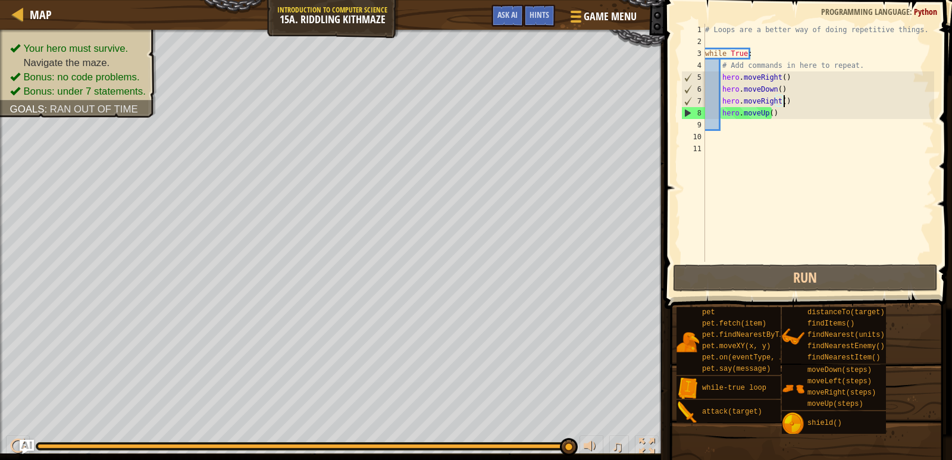
click at [733, 127] on div "# Loops are a better way of doing repetitive things. while True : # Add command…" at bounding box center [818, 155] width 232 height 262
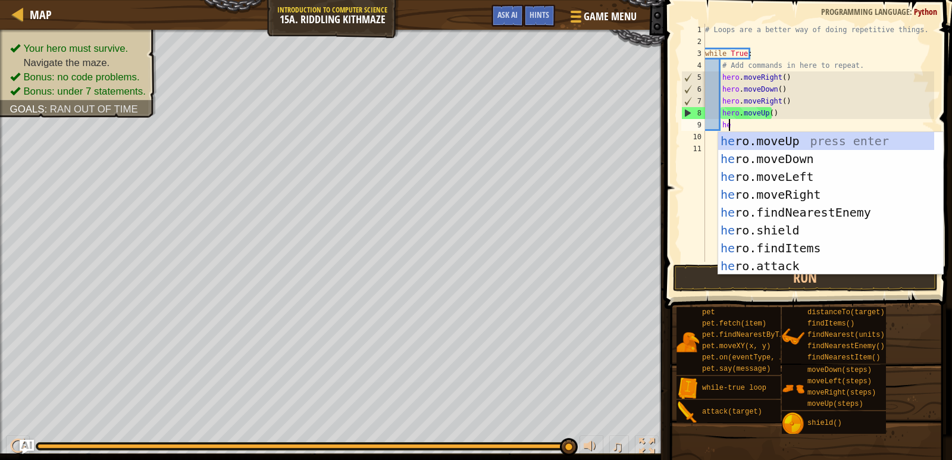
type textarea "her"
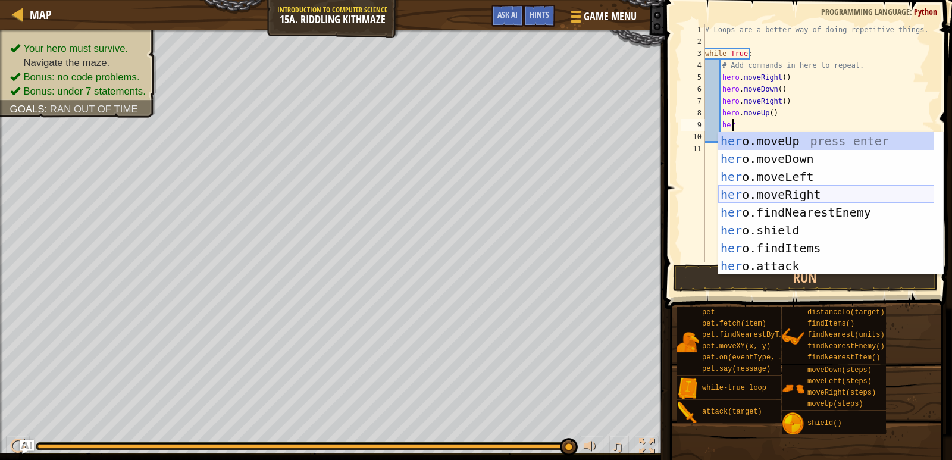
click at [799, 187] on div "her o.moveUp press enter her o.moveDown press enter her o.moveLeft press enter …" at bounding box center [826, 221] width 216 height 178
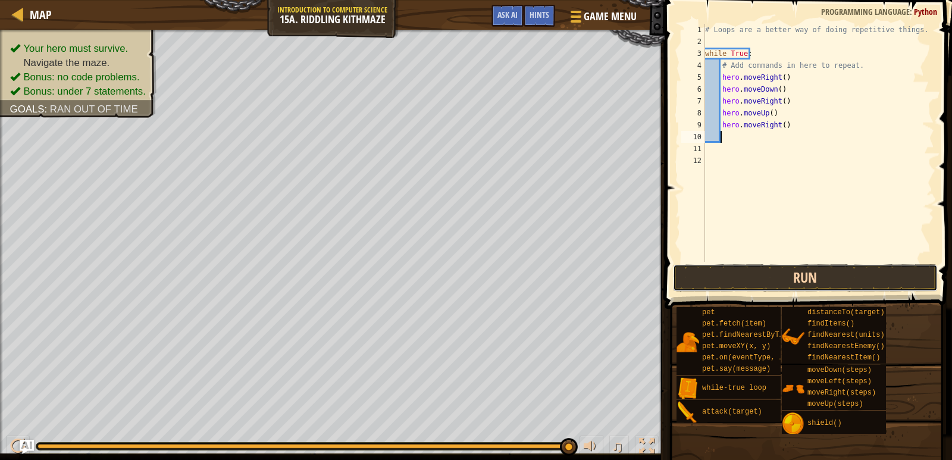
click at [805, 274] on button "Run" at bounding box center [805, 277] width 265 height 27
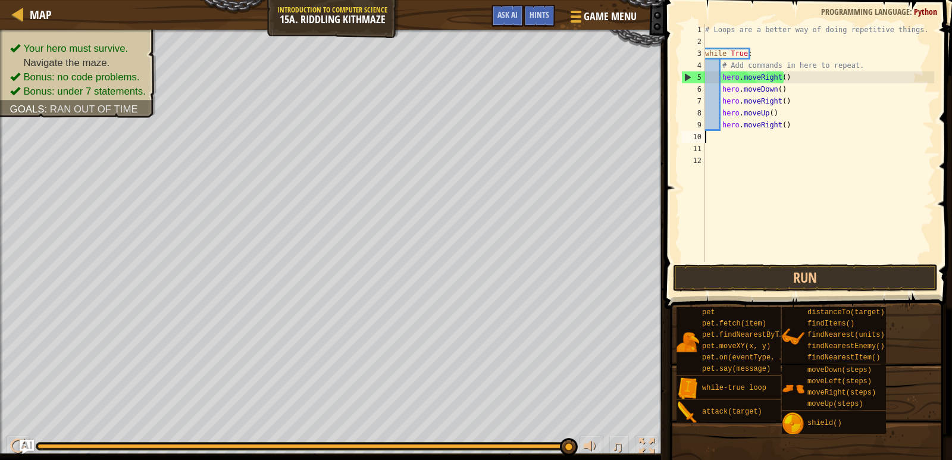
scroll to position [5, 0]
type textarea "h"
type textarea "hero.moveUp"
type textarea "hero.moveUp()"
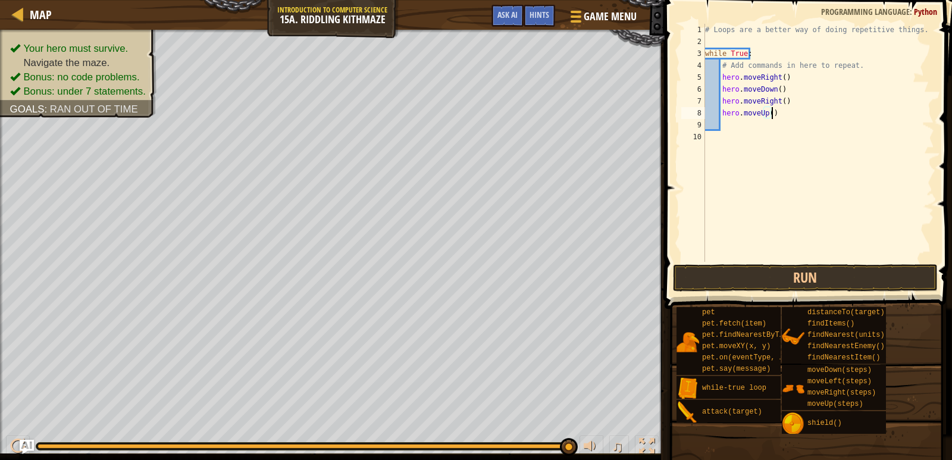
scroll to position [5, 1]
click at [707, 152] on div "# Loops are a better way of doing repetitive things. while True : # Add command…" at bounding box center [818, 155] width 232 height 262
click at [752, 283] on button "Run" at bounding box center [805, 277] width 265 height 27
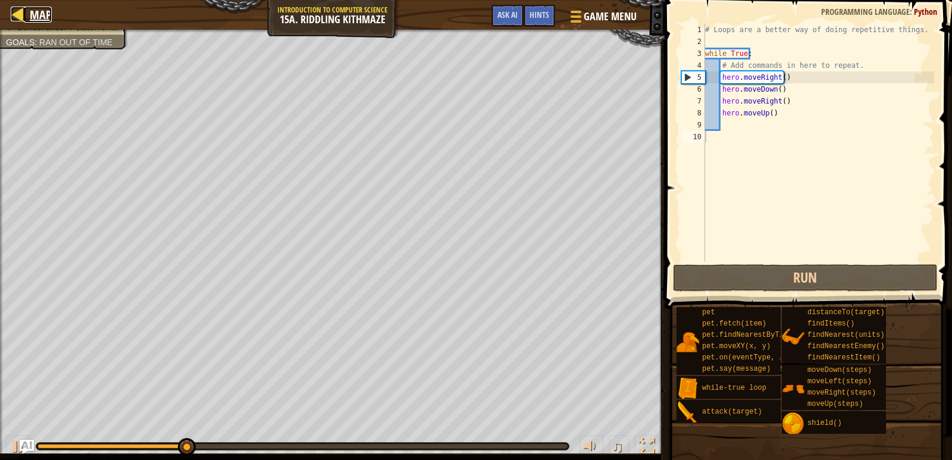
click at [14, 17] on div at bounding box center [18, 14] width 15 height 15
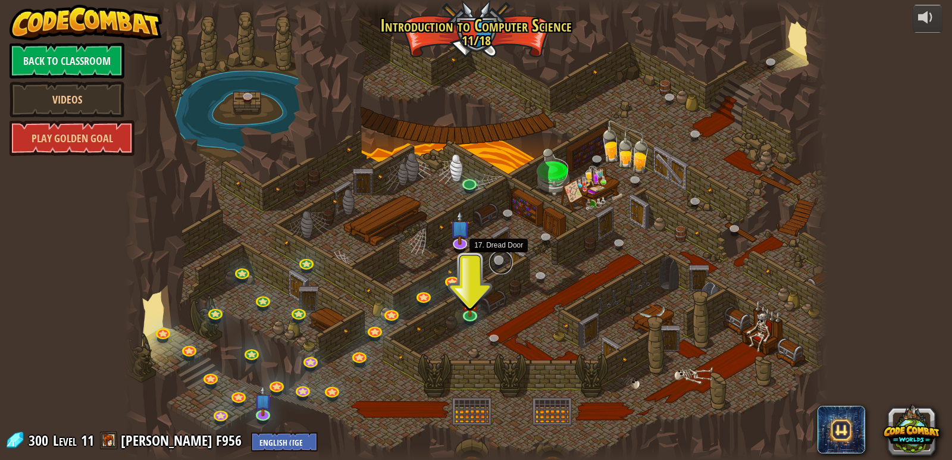
click at [501, 258] on link at bounding box center [501, 262] width 24 height 24
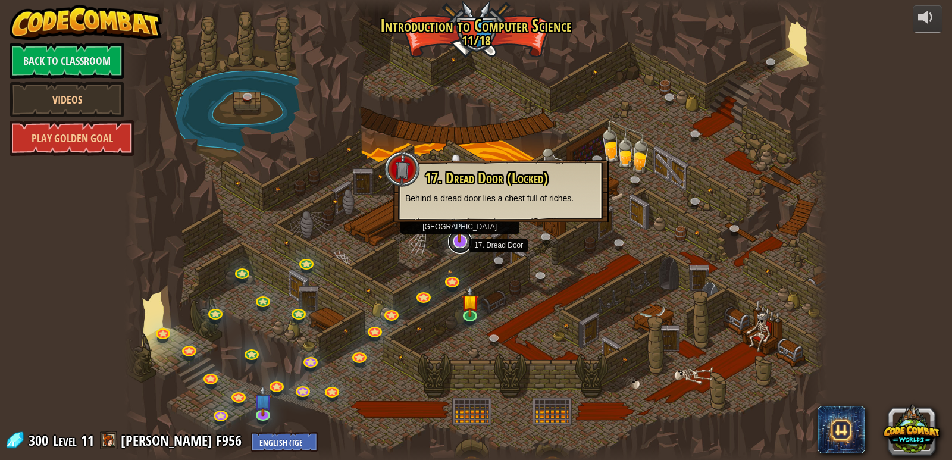
click at [460, 244] on link at bounding box center [460, 242] width 24 height 24
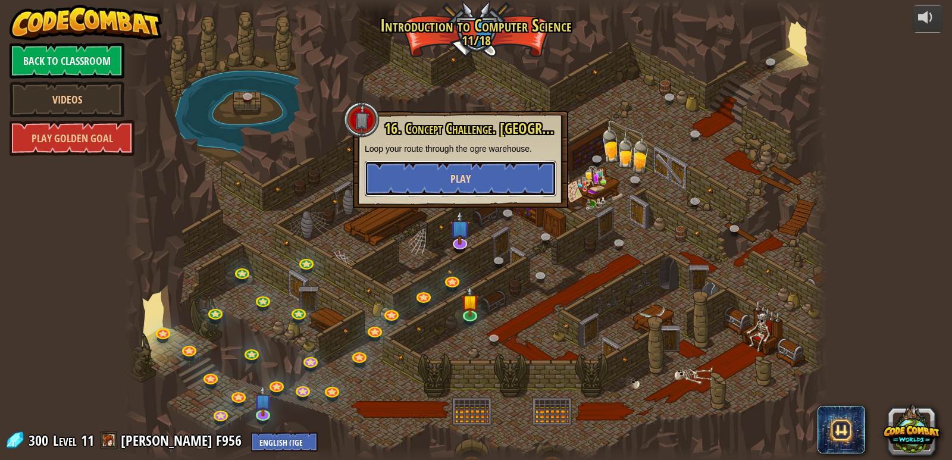
click at [481, 179] on button "Play" at bounding box center [461, 179] width 192 height 36
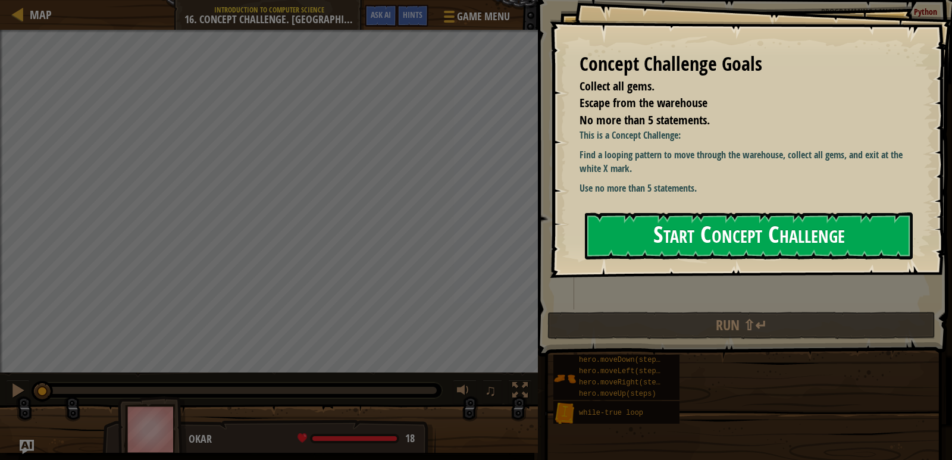
click at [597, 246] on button "Start Concept Challenge" at bounding box center [749, 235] width 328 height 47
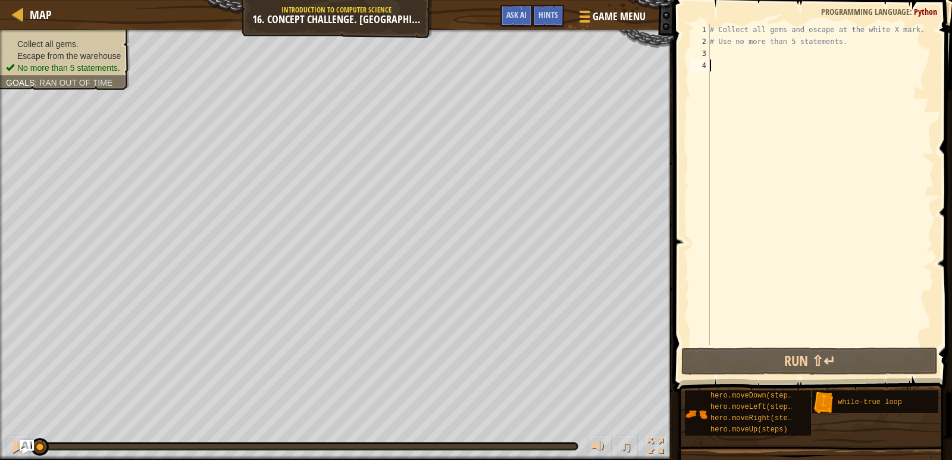
click at [394, 4] on div "Map Introduction to Computer Science 16. Concept Challenge. Loop Warehouse Game…" at bounding box center [476, 230] width 952 height 460
click at [2, 275] on div "Collect all gems. Escape from the warehouse No more than 5 statements. Goals : …" at bounding box center [336, 244] width 673 height 429
drag, startPoint x: 0, startPoint y: 165, endPoint x: 314, endPoint y: 469, distance: 436.6
click at [314, 0] on html "Map Introduction to Computer Science 16. Concept Challenge. Loop Warehouse Game…" at bounding box center [476, 0] width 952 height 0
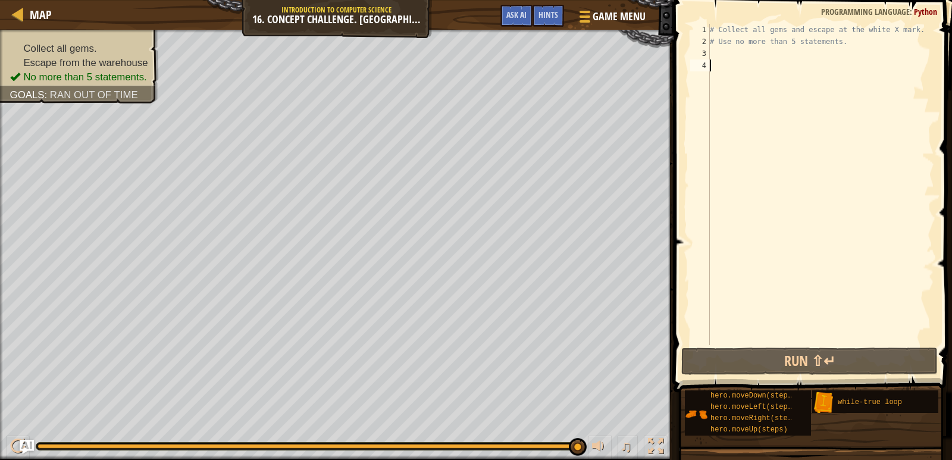
click at [636, 418] on div "Collect all gems. Escape from the warehouse No more than 5 statements. Goals : …" at bounding box center [476, 245] width 952 height 430
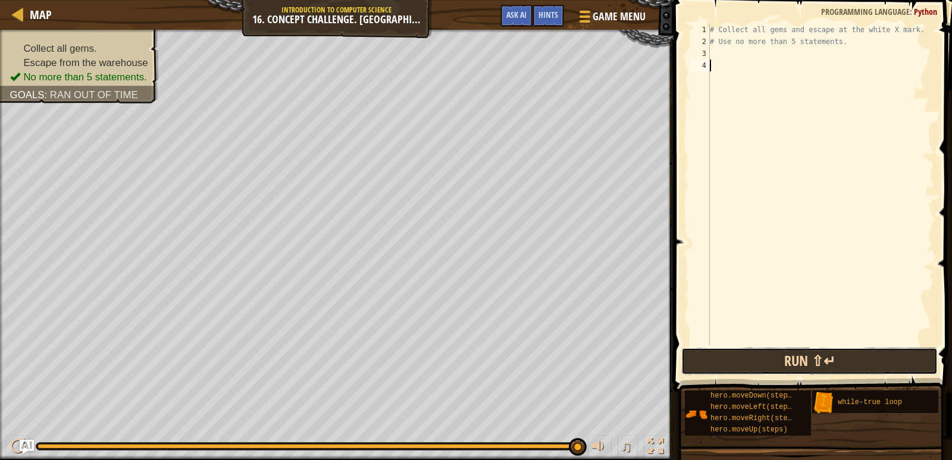
click at [729, 360] on button "Run ⇧↵" at bounding box center [809, 360] width 256 height 27
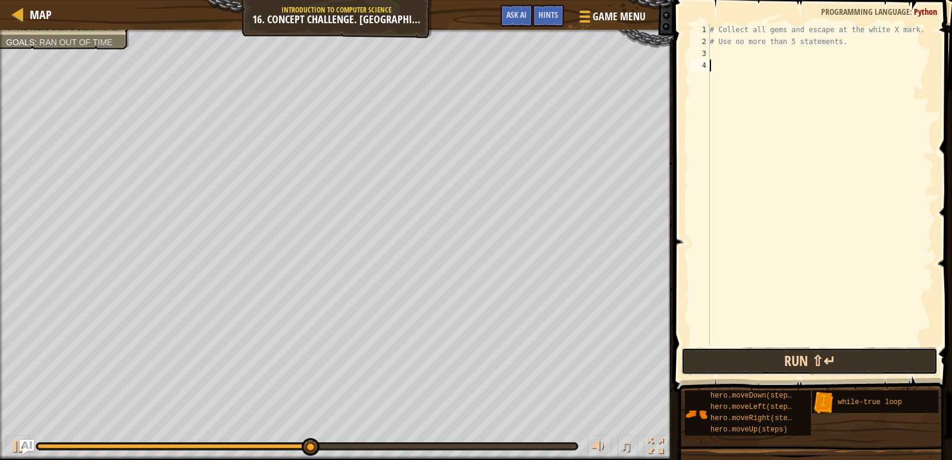
click at [789, 354] on button "Run ⇧↵" at bounding box center [809, 360] width 256 height 27
click at [789, 354] on button "Running" at bounding box center [809, 360] width 256 height 27
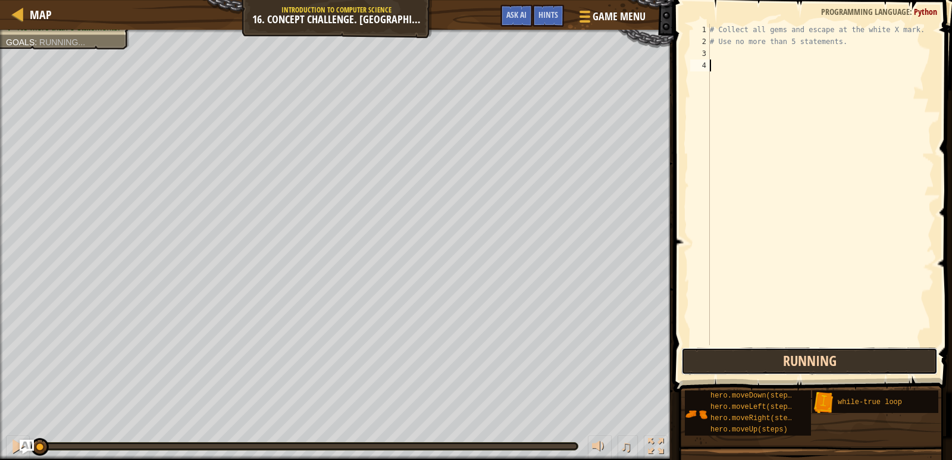
click at [789, 354] on button "Running" at bounding box center [809, 360] width 256 height 27
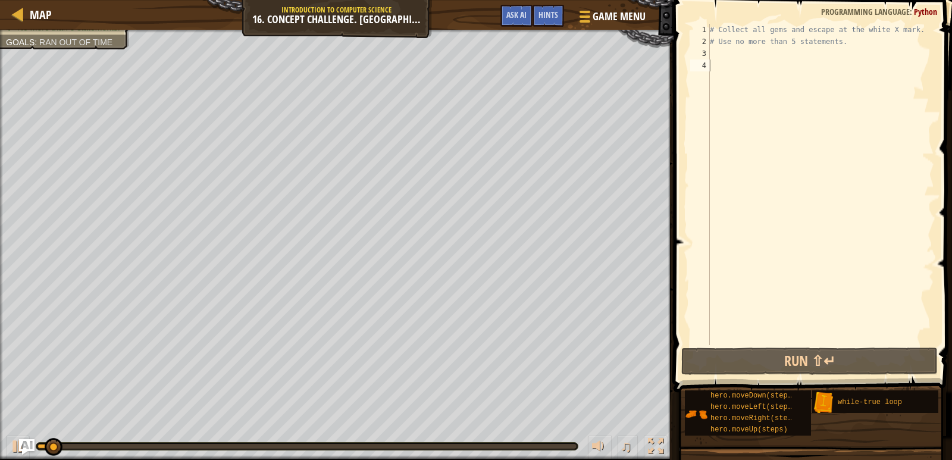
click at [26, 443] on img "Ask AI" at bounding box center [26, 446] width 15 height 15
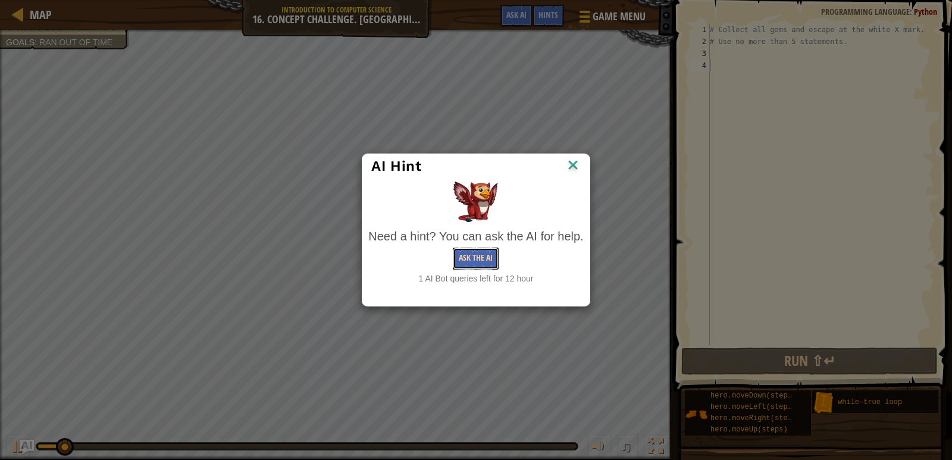
click at [470, 265] on button "Ask the AI" at bounding box center [476, 258] width 46 height 22
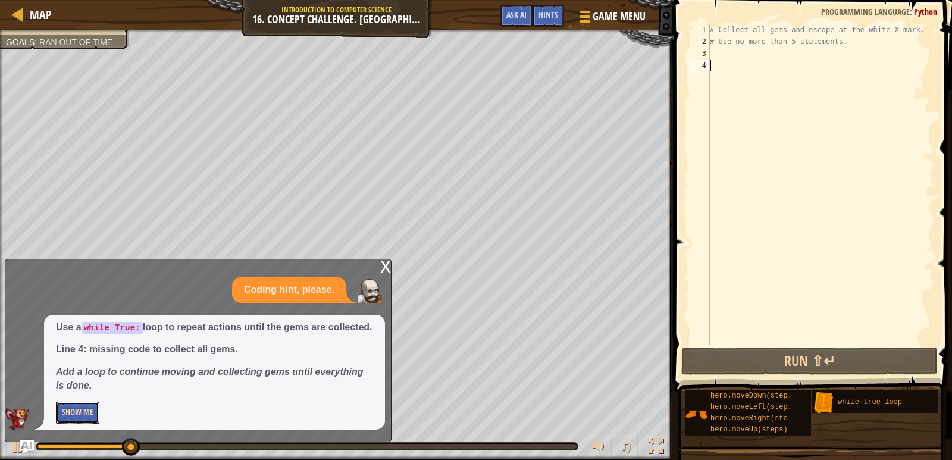
click at [92, 422] on button "Show Me" at bounding box center [77, 412] width 43 height 22
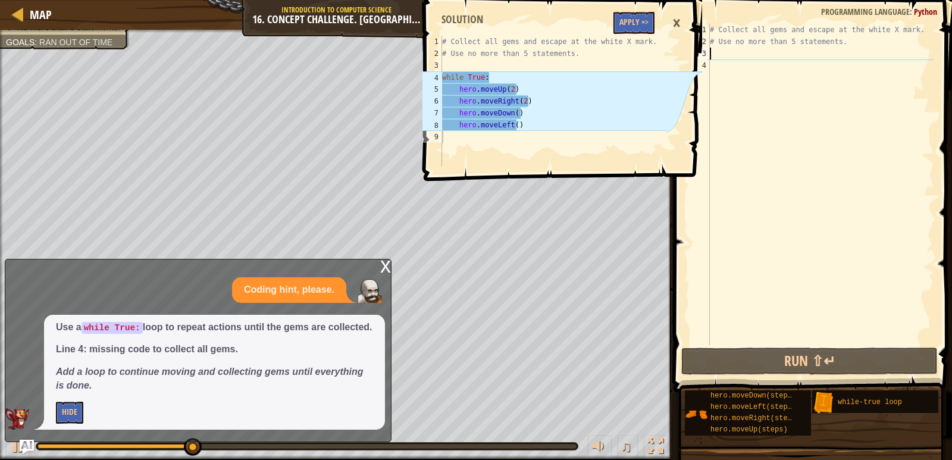
click at [714, 59] on div "# Collect all gems and escape at the white X mark. # Use no more than 5 stateme…" at bounding box center [820, 196] width 227 height 345
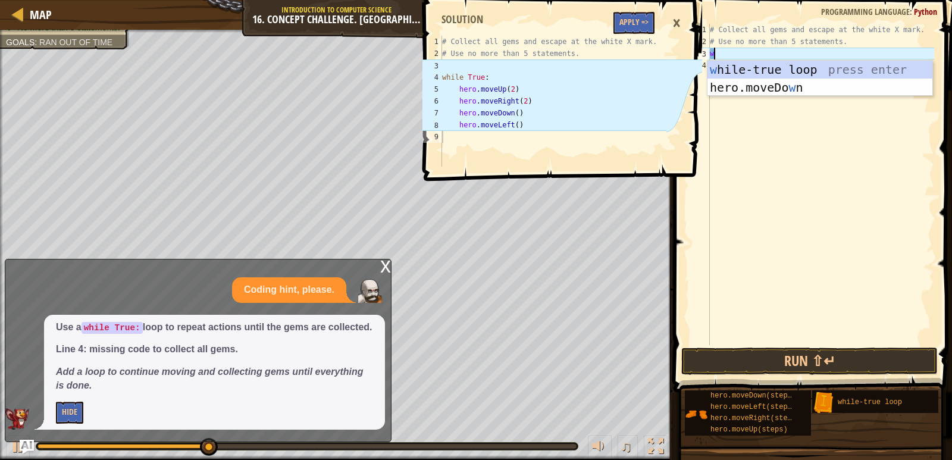
scroll to position [5, 0]
type textarea "wh"
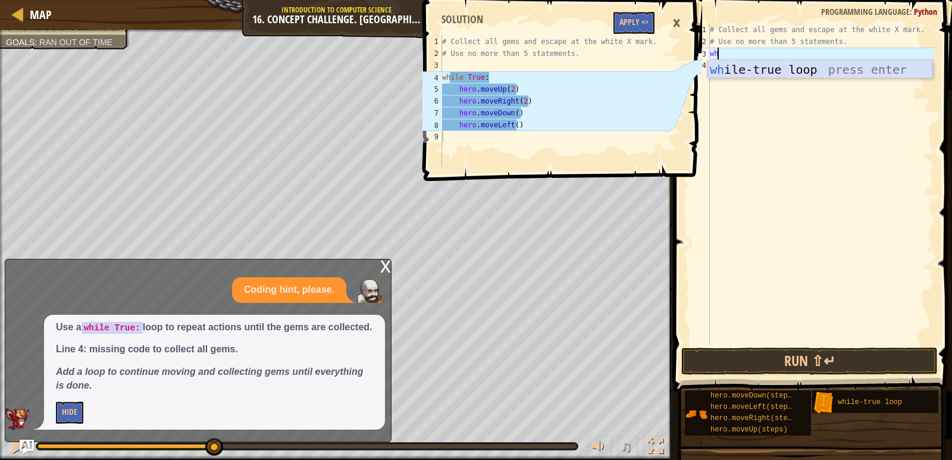
click at [723, 71] on div "wh ile-true loop press enter" at bounding box center [819, 88] width 225 height 54
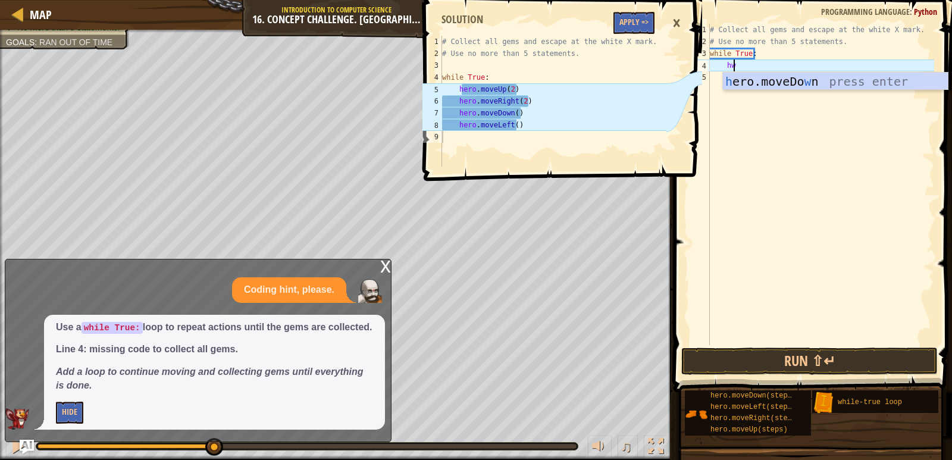
scroll to position [5, 1]
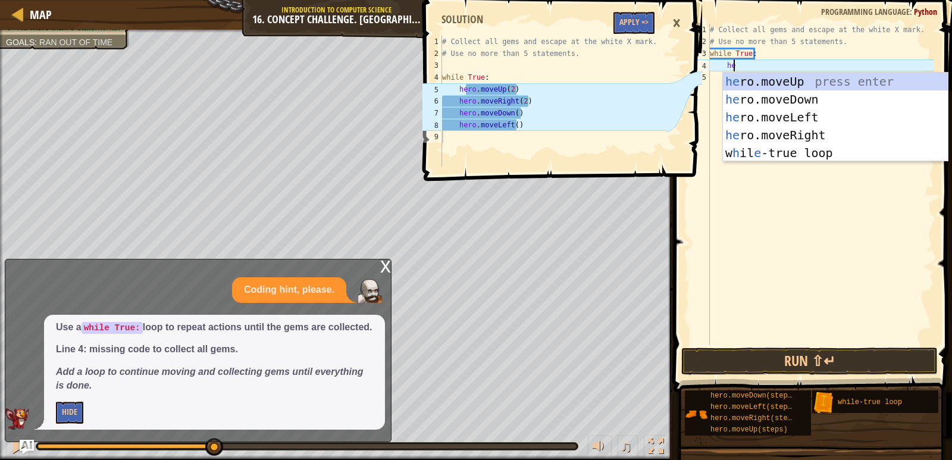
type textarea "her"
click at [803, 79] on div "her o.moveUp press enter her o.moveDown press enter her o.moveLeft press enter …" at bounding box center [835, 135] width 225 height 125
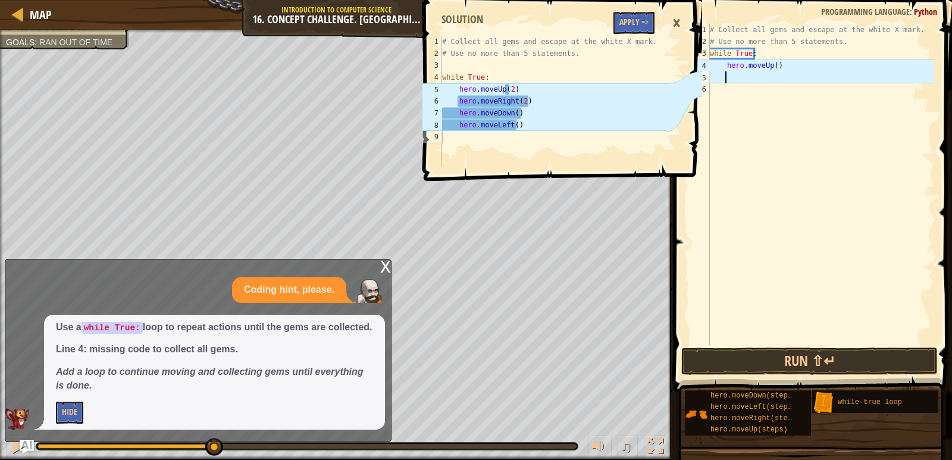
click at [781, 70] on div "# Collect all gems and escape at the white X mark. # Use no more than 5 stateme…" at bounding box center [820, 196] width 227 height 345
type textarea "hero.moveUp(2)"
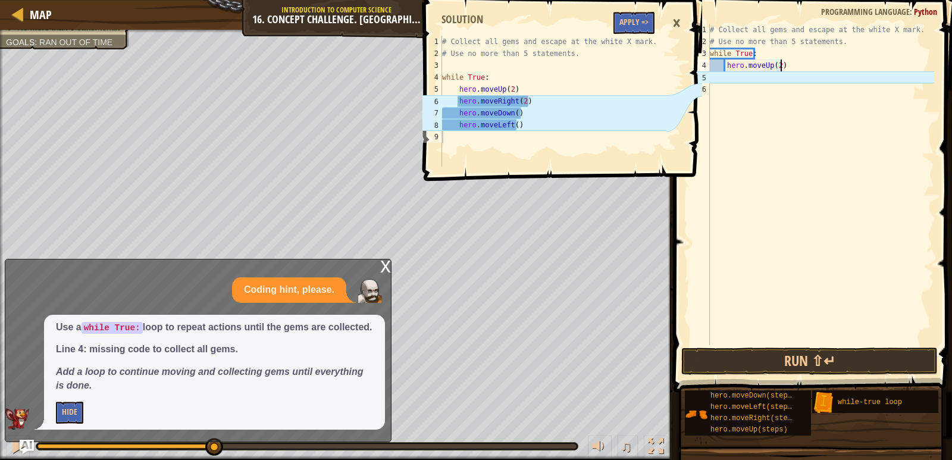
click at [725, 80] on div "# Collect all gems and escape at the white X mark. # Use no more than 5 stateme…" at bounding box center [820, 196] width 227 height 345
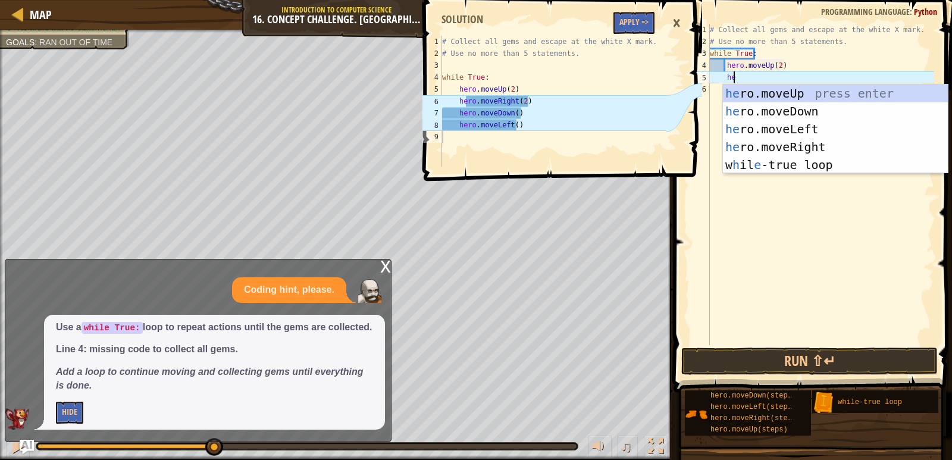
scroll to position [5, 1]
type textarea "her"
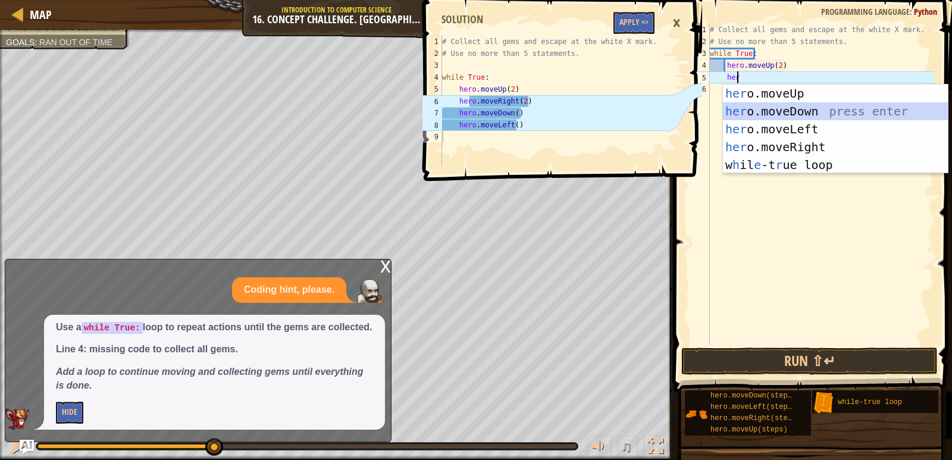
click at [764, 106] on div "her o.moveUp press enter her o.moveDown press enter her o.moveLeft press enter …" at bounding box center [835, 146] width 225 height 125
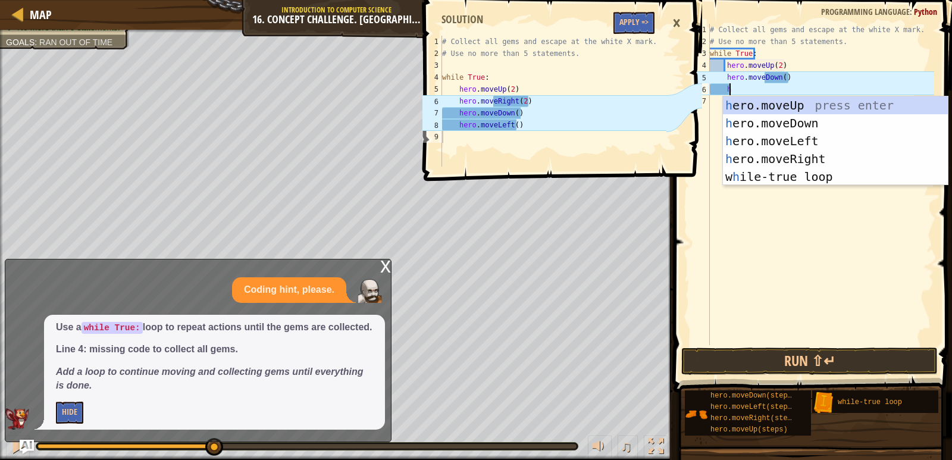
type textarea "her"
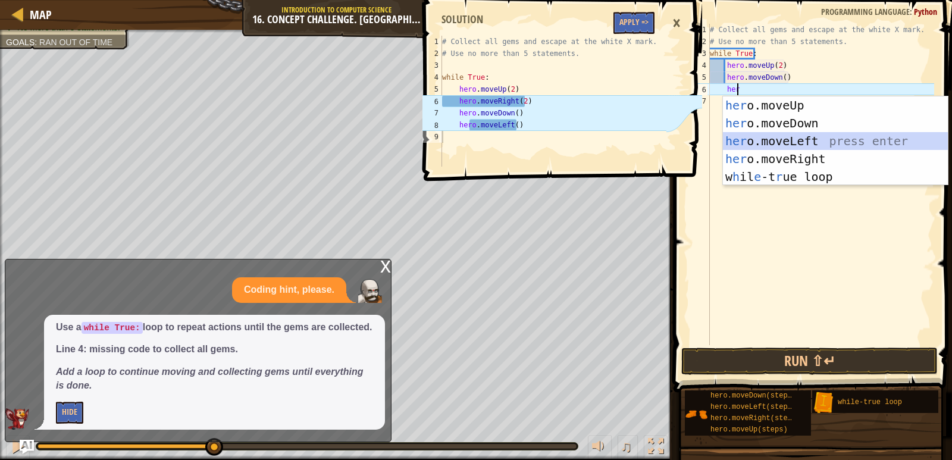
click at [792, 137] on div "her o.moveUp press enter her o.moveDown press enter her o.moveLeft press enter …" at bounding box center [835, 158] width 225 height 125
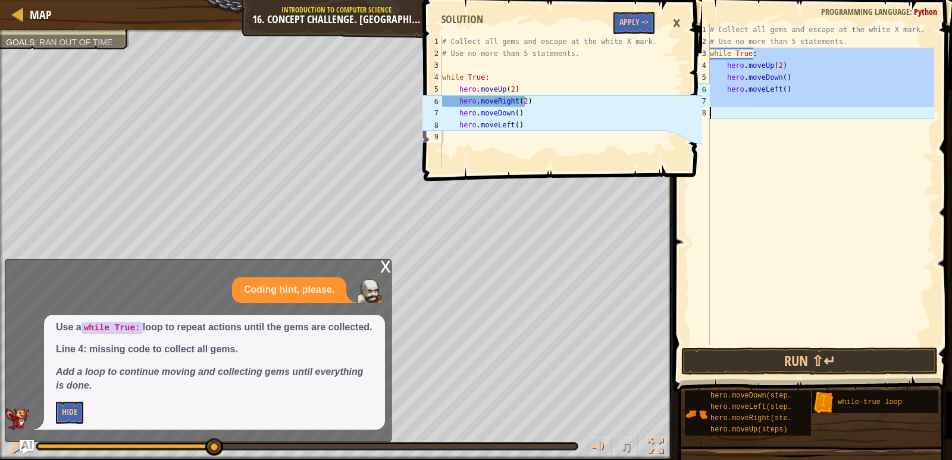
drag, startPoint x: 757, startPoint y: 56, endPoint x: 724, endPoint y: 107, distance: 60.4
click at [724, 107] on div "# Collect all gems and escape at the white X mark. # Use no more than 5 stateme…" at bounding box center [820, 196] width 227 height 345
type textarea "while True:"
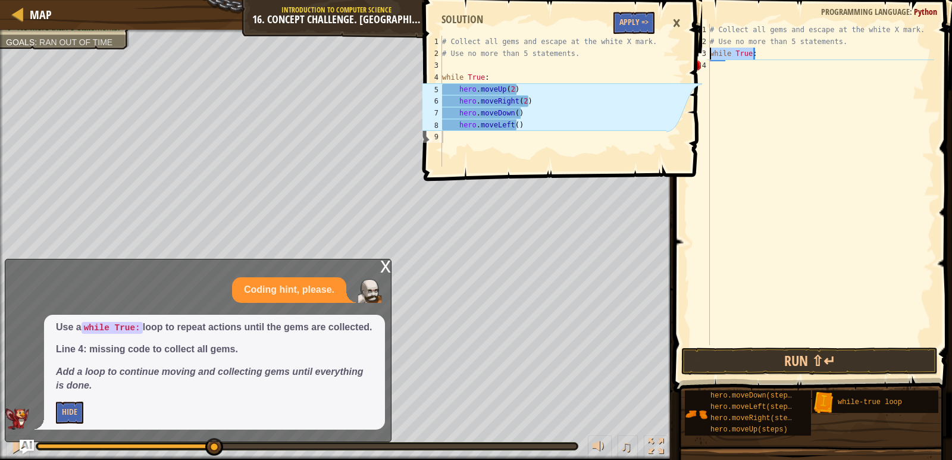
drag, startPoint x: 754, startPoint y: 51, endPoint x: 707, endPoint y: 54, distance: 47.6
click at [707, 54] on div "while True: 1 2 3 4 # Collect all gems and escape at the white X mark. # Use no…" at bounding box center [811, 184] width 246 height 321
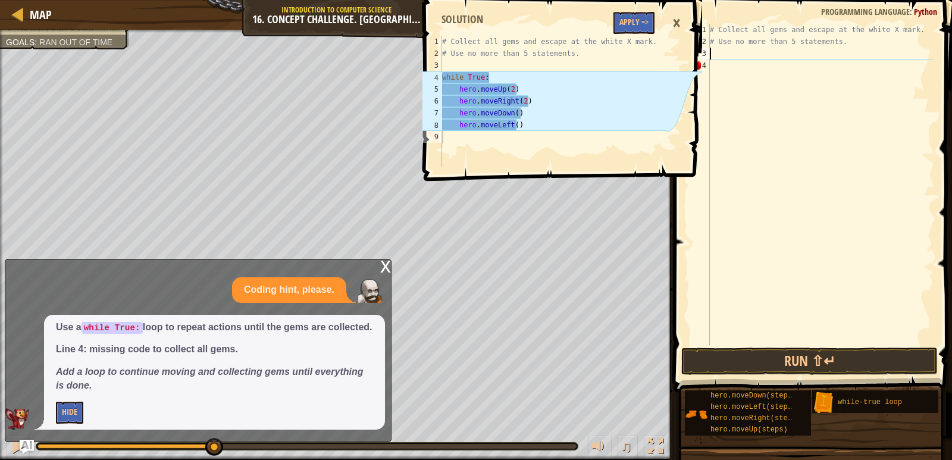
scroll to position [5, 0]
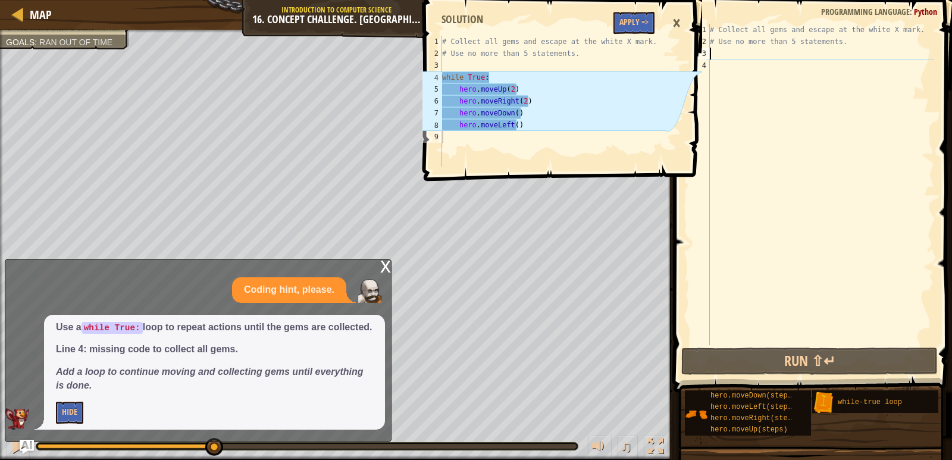
click at [713, 61] on div "# Collect all gems and escape at the white X mark. # Use no more than 5 stateme…" at bounding box center [820, 196] width 227 height 345
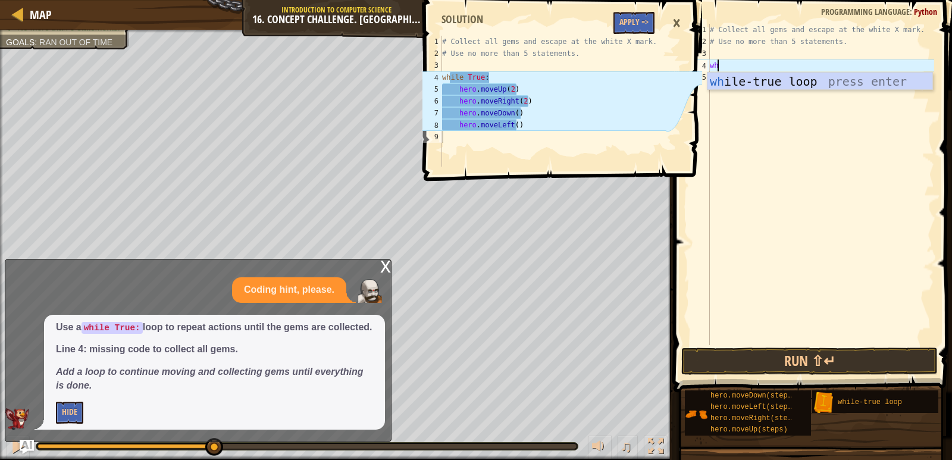
type textarea "whi"
click at [736, 88] on div "whi le-true loop press enter" at bounding box center [819, 100] width 225 height 54
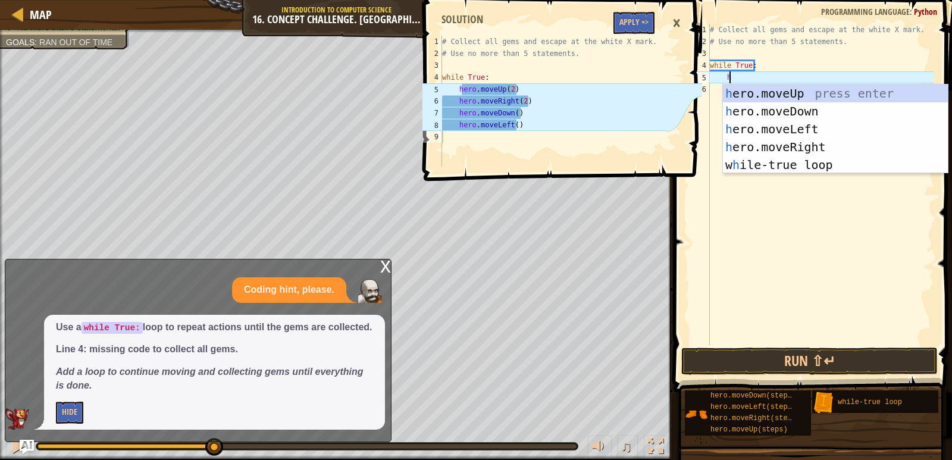
scroll to position [5, 1]
type textarea "her"
click at [733, 87] on div "her o.moveUp press enter her o.moveDown press enter her o.moveLeft press enter …" at bounding box center [835, 146] width 225 height 125
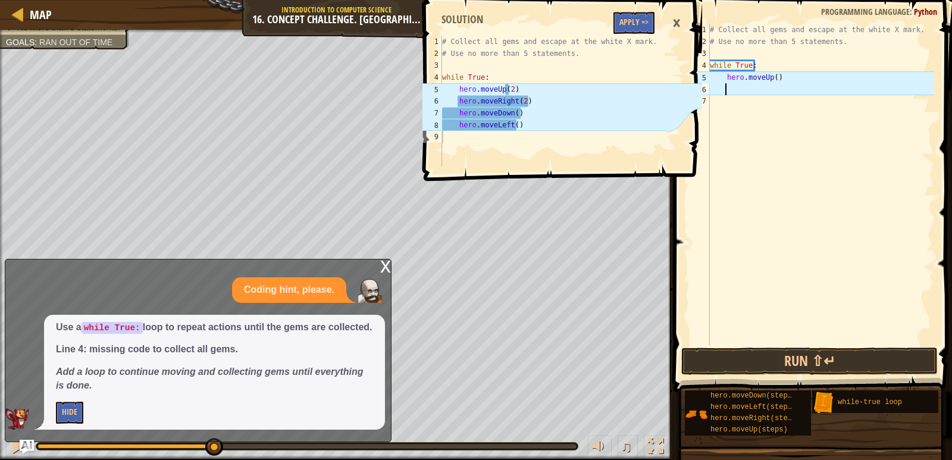
scroll to position [5, 1]
click at [773, 71] on div "# Collect all gems and escape at the white X mark. # Use no more than 5 stateme…" at bounding box center [820, 196] width 227 height 345
click at [782, 80] on div "# Collect all gems and escape at the white X mark. # Use no more than 5 stateme…" at bounding box center [820, 196] width 227 height 345
click at [721, 75] on div "# Collect all gems and escape at the white X mark. # Use no more than 5 stateme…" at bounding box center [820, 196] width 227 height 345
click at [765, 79] on div "# Collect all gems and escape at the white X mark. # Use no more than 5 stateme…" at bounding box center [820, 196] width 227 height 345
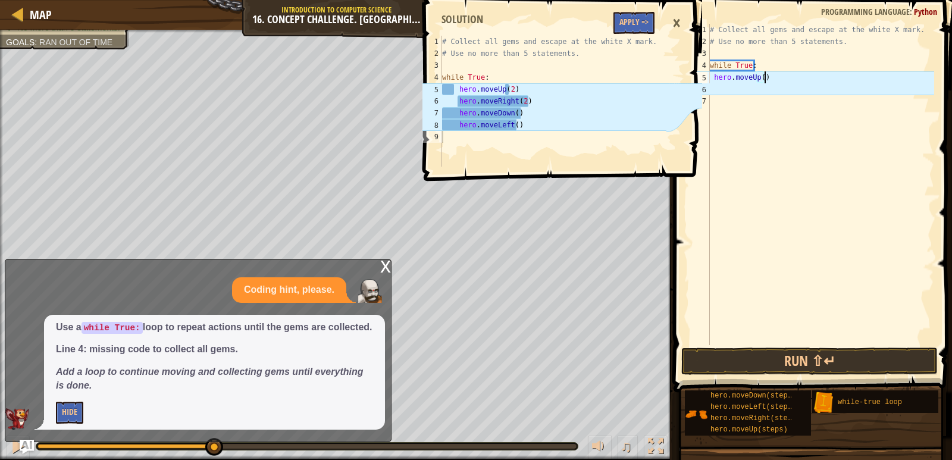
click at [765, 79] on div "# Collect all gems and escape at the white X mark. # Use no more than 5 stateme…" at bounding box center [820, 196] width 227 height 345
type textarea "hero.moveUp("
